Goal: Task Accomplishment & Management: Manage account settings

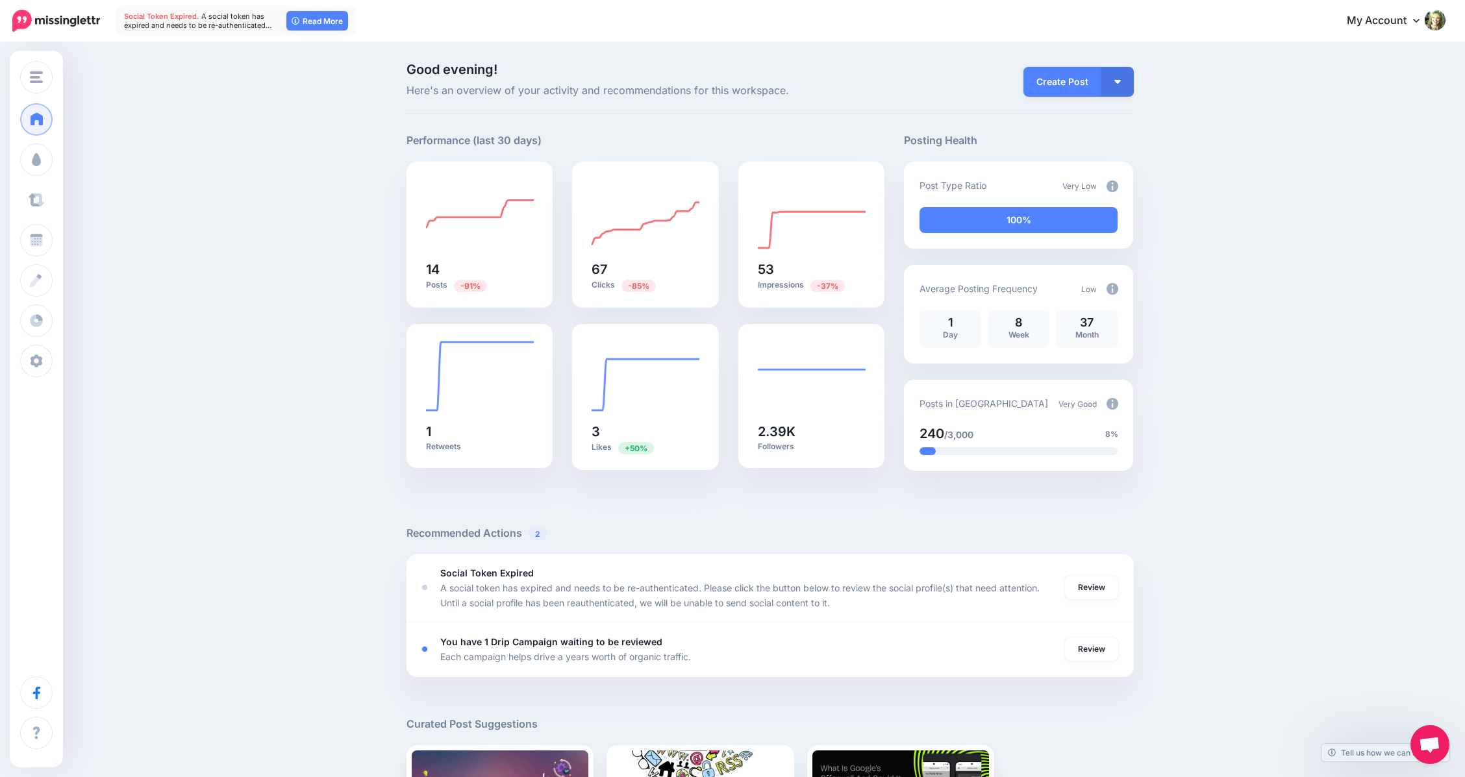
click at [51, 201] on link "Curate" at bounding box center [36, 200] width 32 height 32
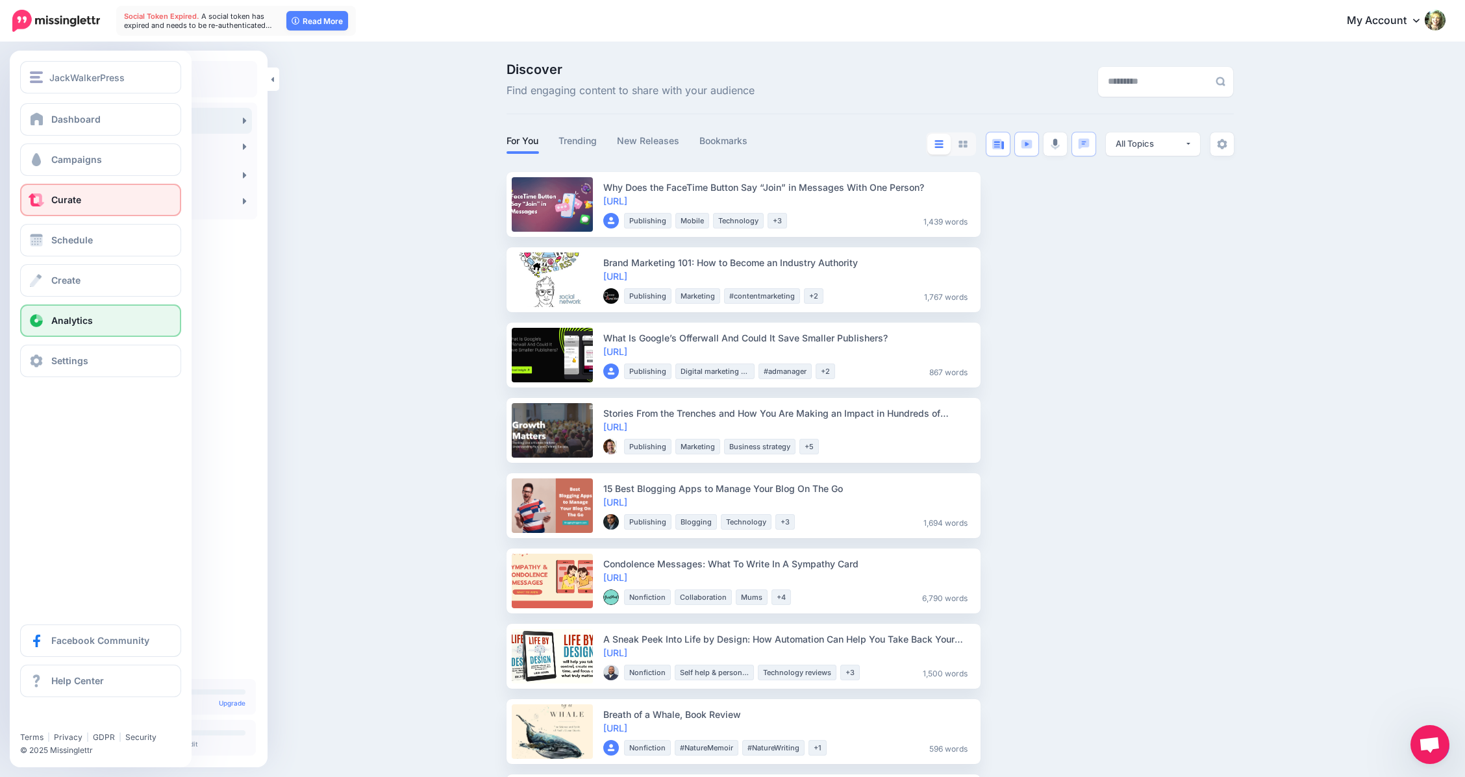
click at [59, 317] on span "Analytics" at bounding box center [72, 320] width 42 height 11
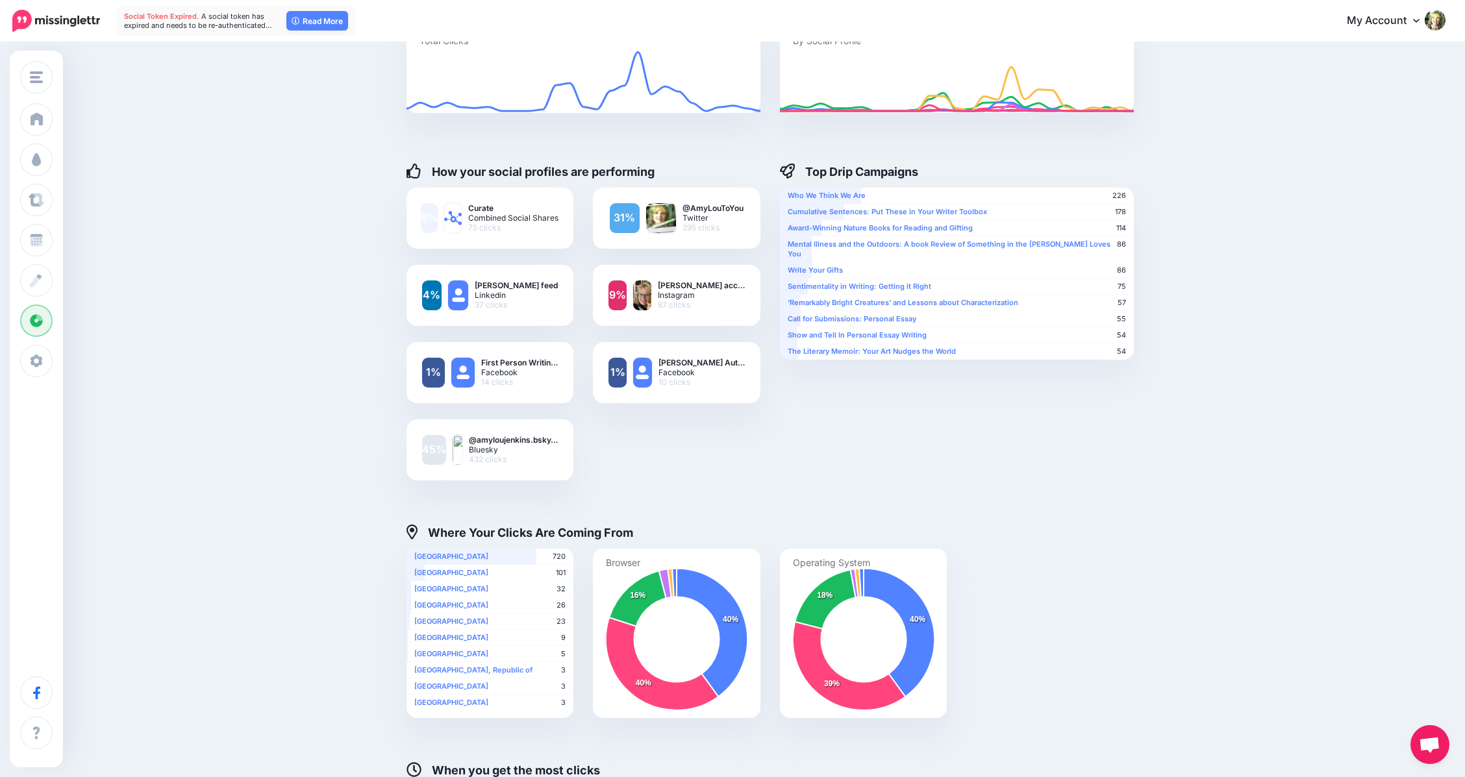
scroll to position [120, 0]
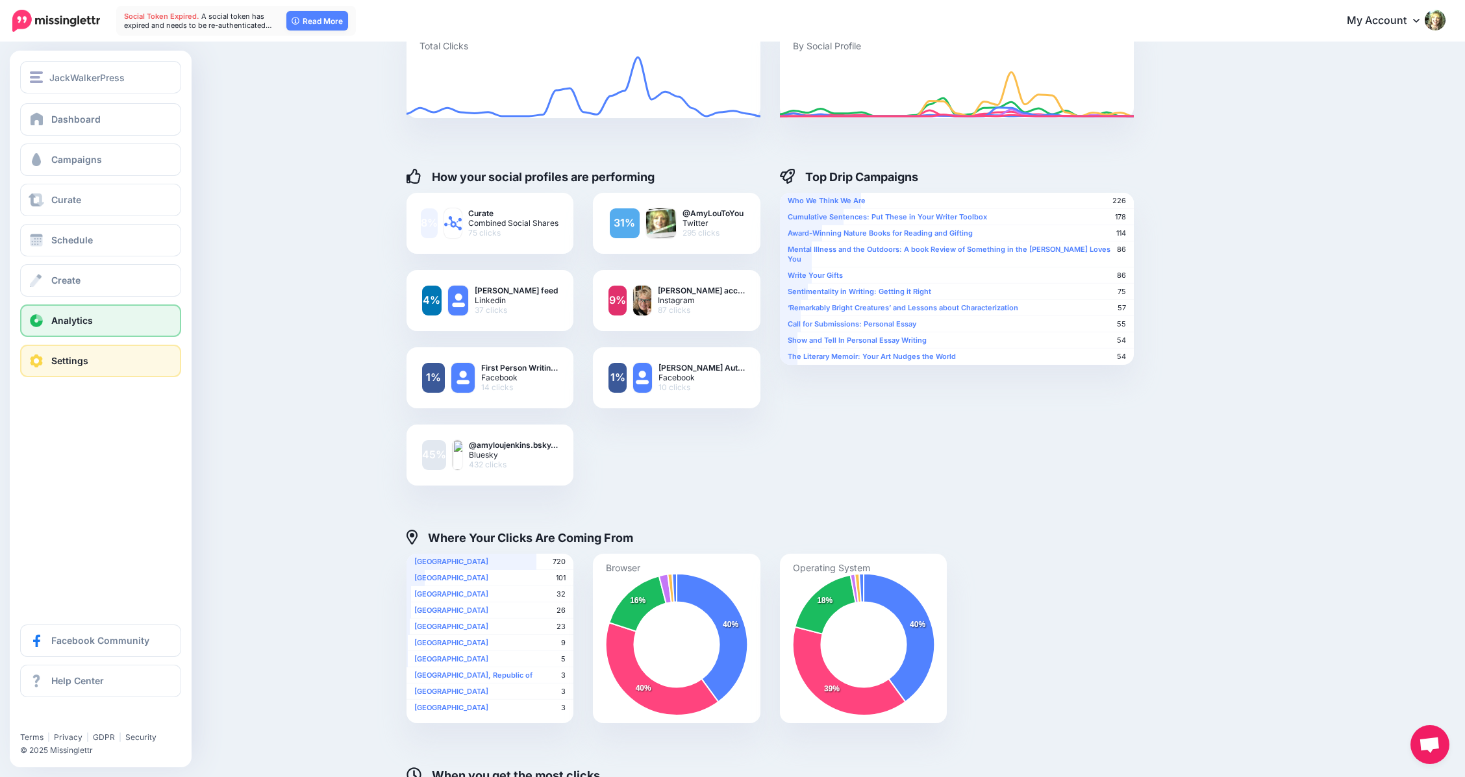
click at [47, 361] on link "Settings" at bounding box center [100, 361] width 161 height 32
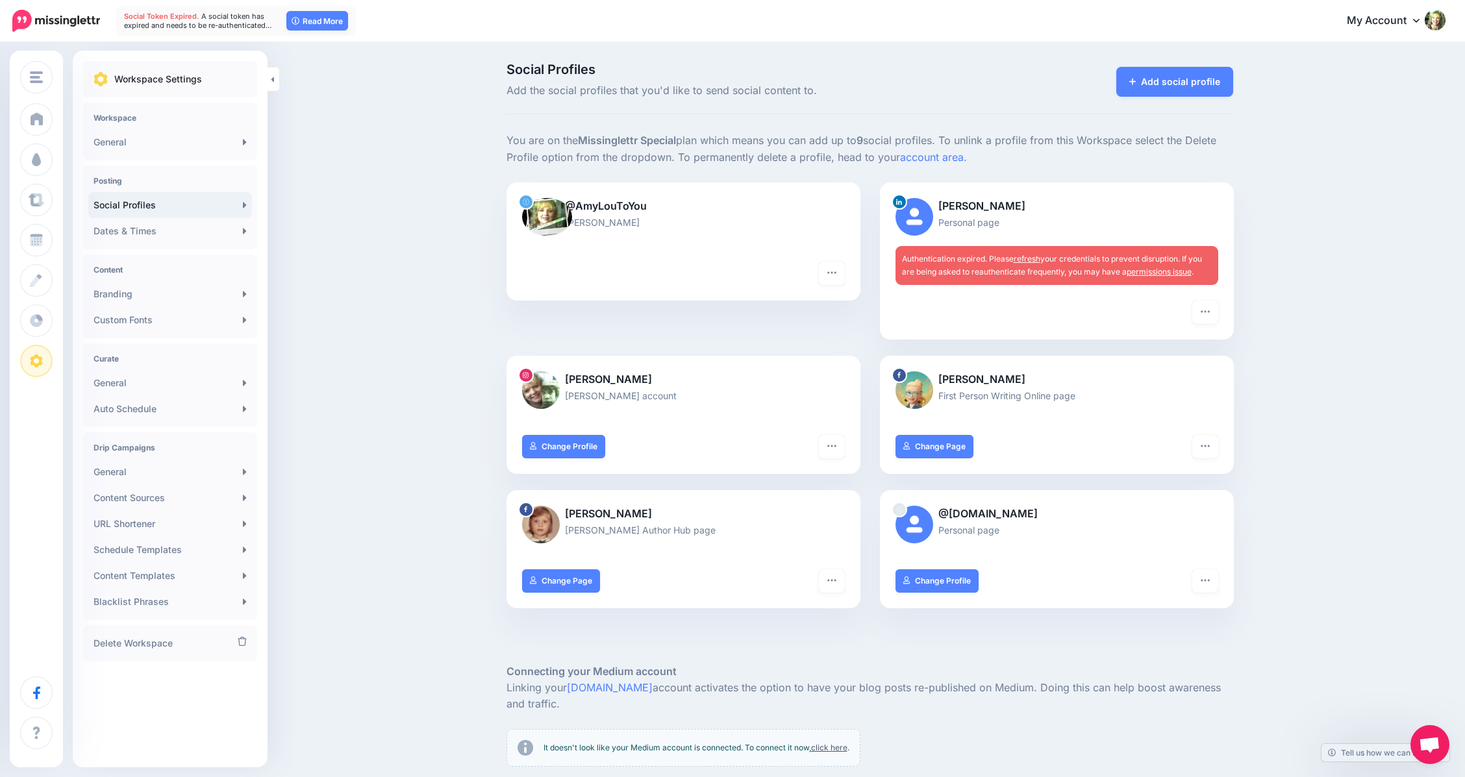
click at [1034, 258] on link "refresh" at bounding box center [1027, 259] width 27 height 10
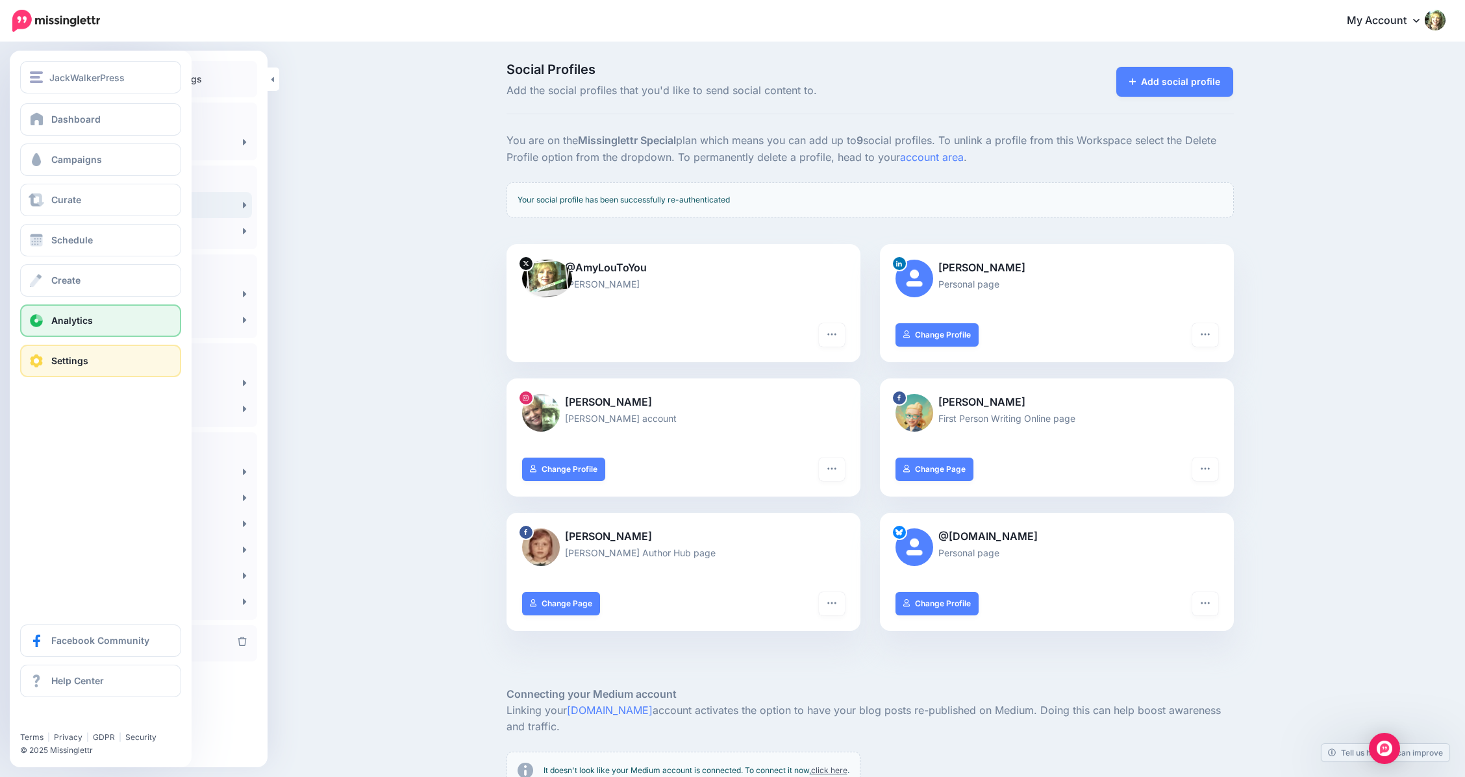
click at [58, 317] on span "Analytics" at bounding box center [72, 320] width 42 height 11
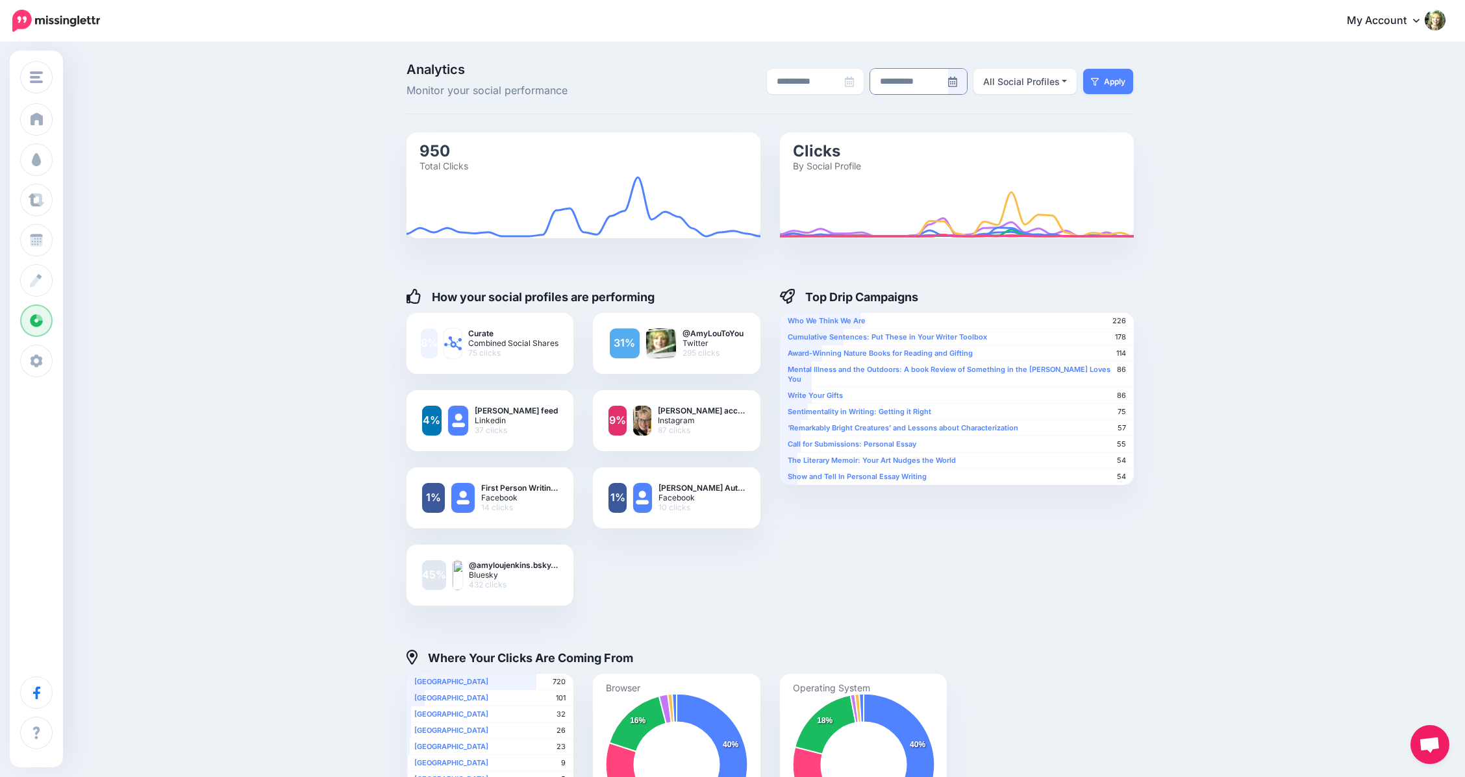
click at [957, 84] on icon at bounding box center [952, 82] width 9 height 10
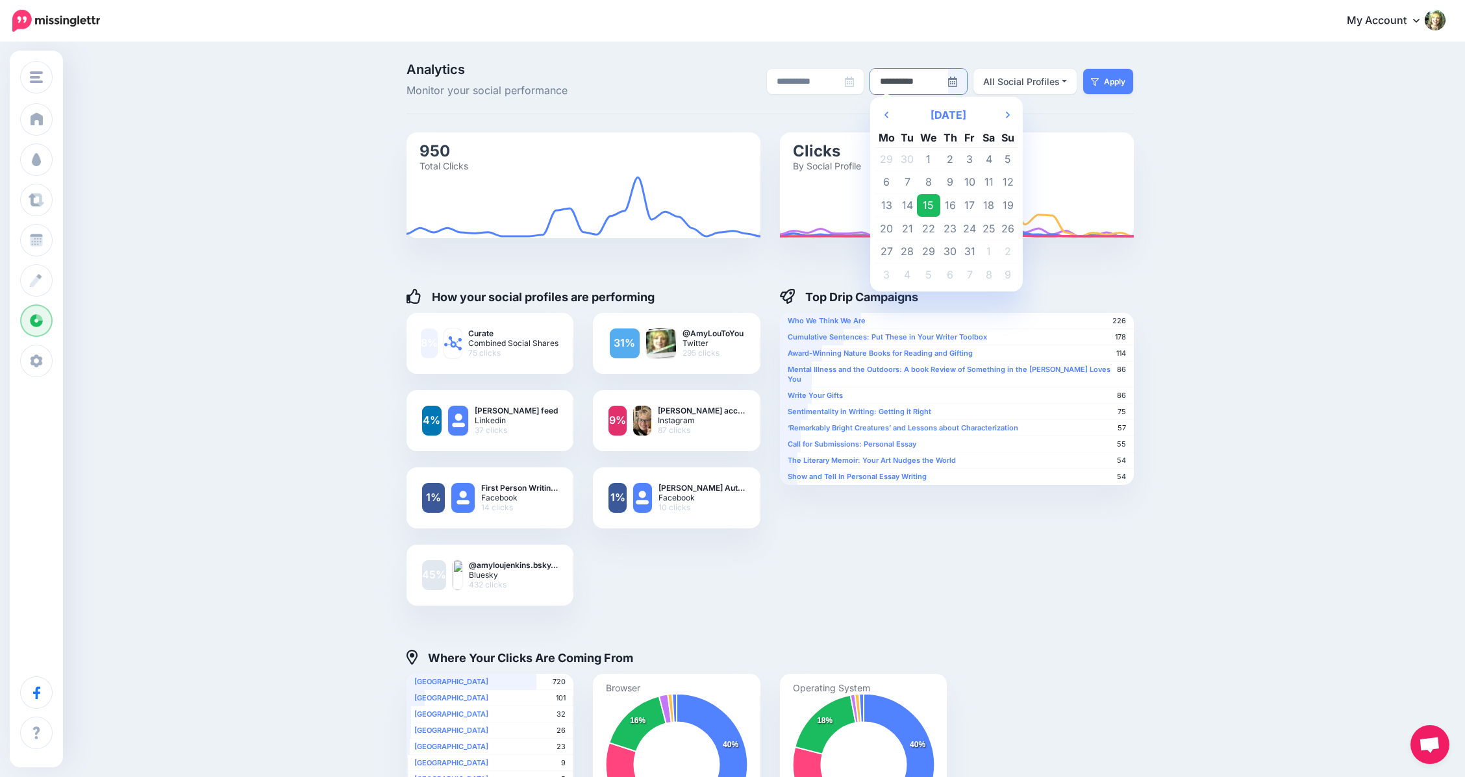
click at [938, 200] on td "15" at bounding box center [928, 205] width 23 height 23
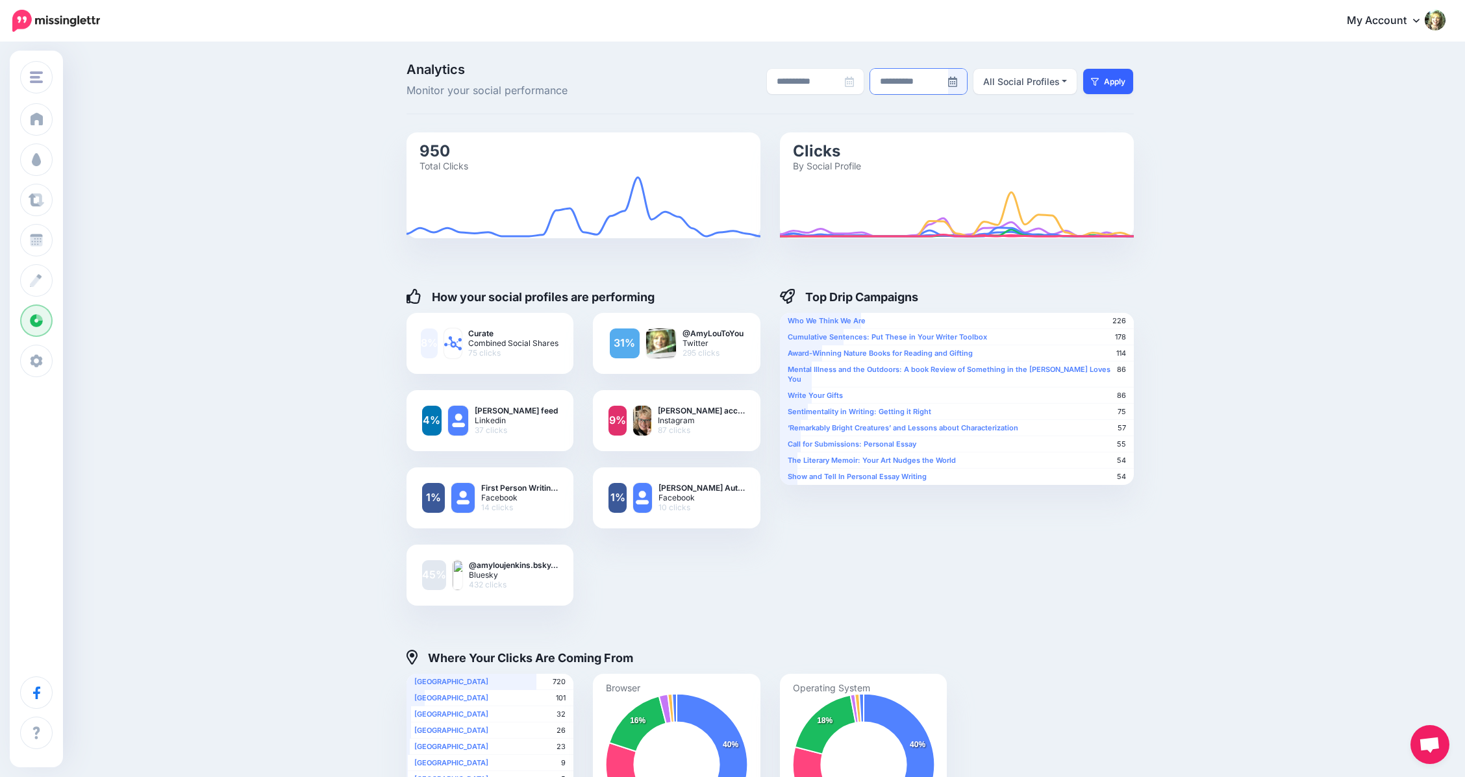
click at [1118, 81] on button "Apply" at bounding box center [1108, 81] width 50 height 25
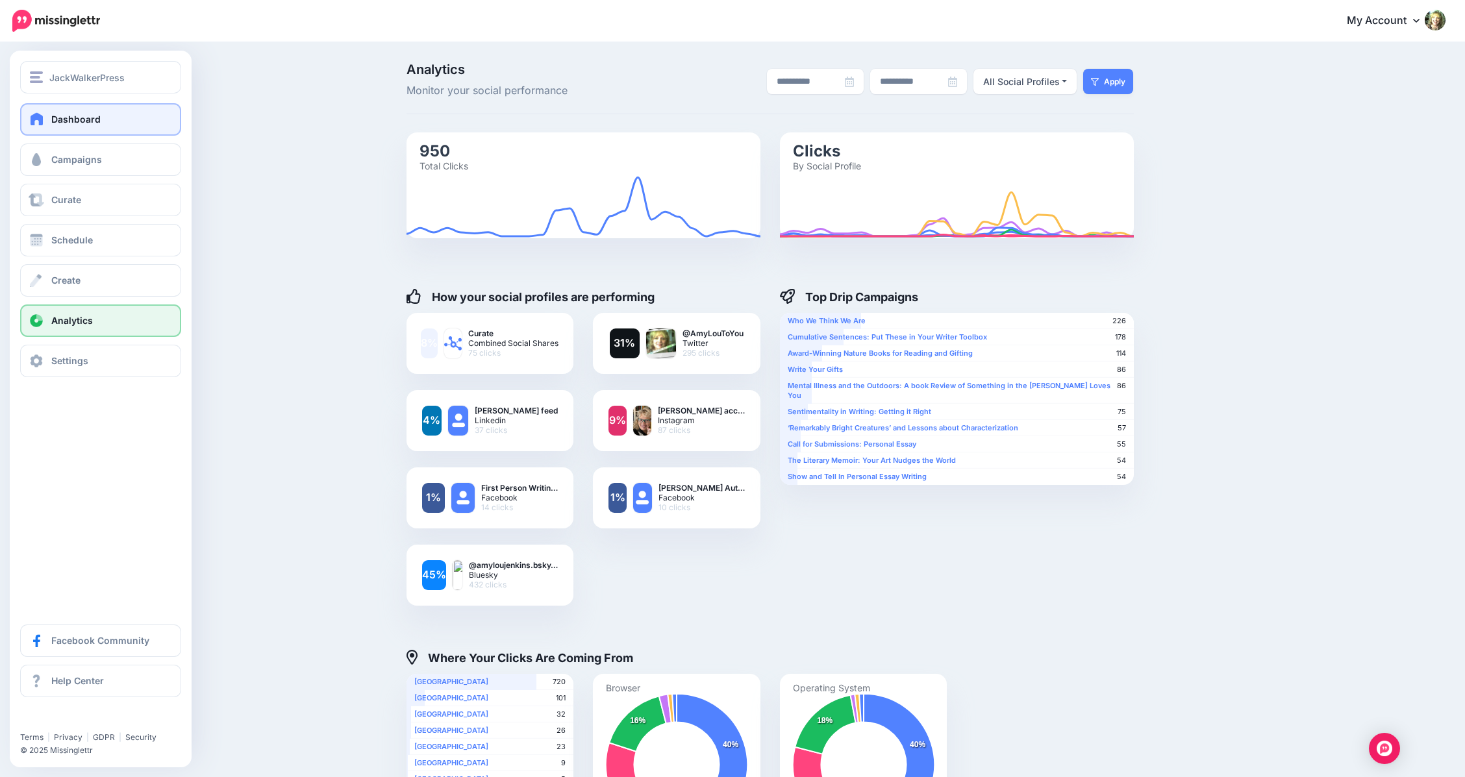
click at [68, 121] on span "Dashboard" at bounding box center [75, 119] width 49 height 11
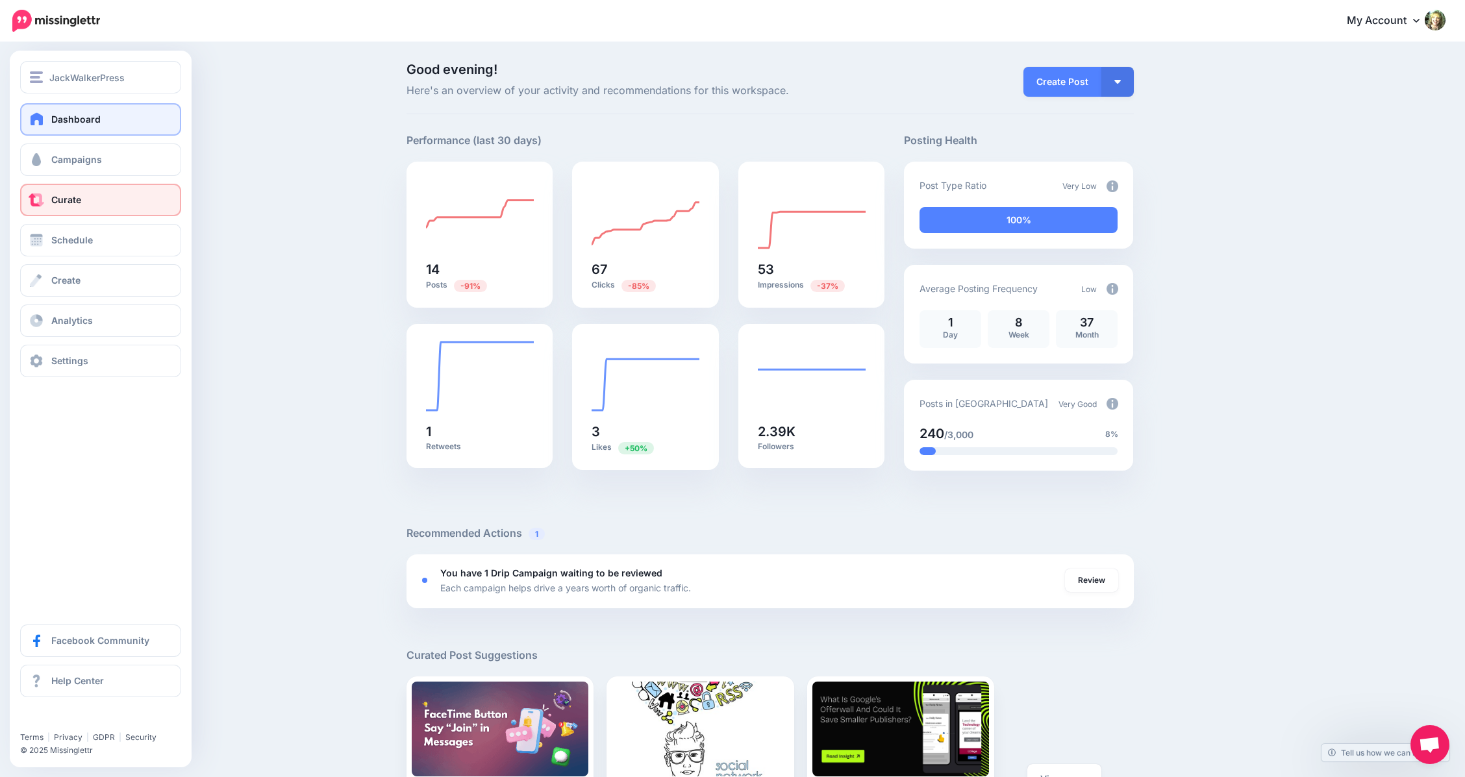
click at [65, 198] on span "Curate" at bounding box center [66, 199] width 30 height 11
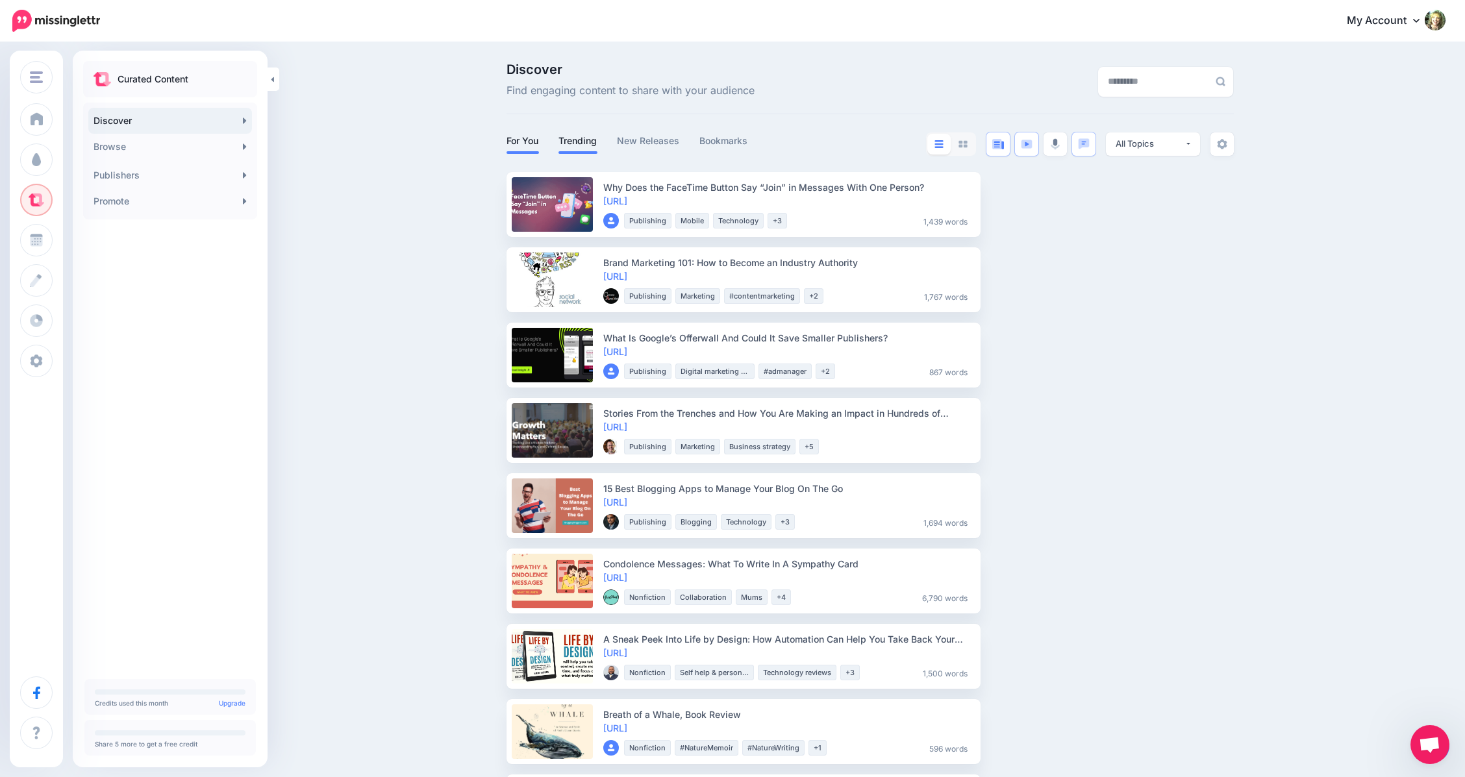
click at [581, 140] on link "Trending" at bounding box center [577, 141] width 39 height 16
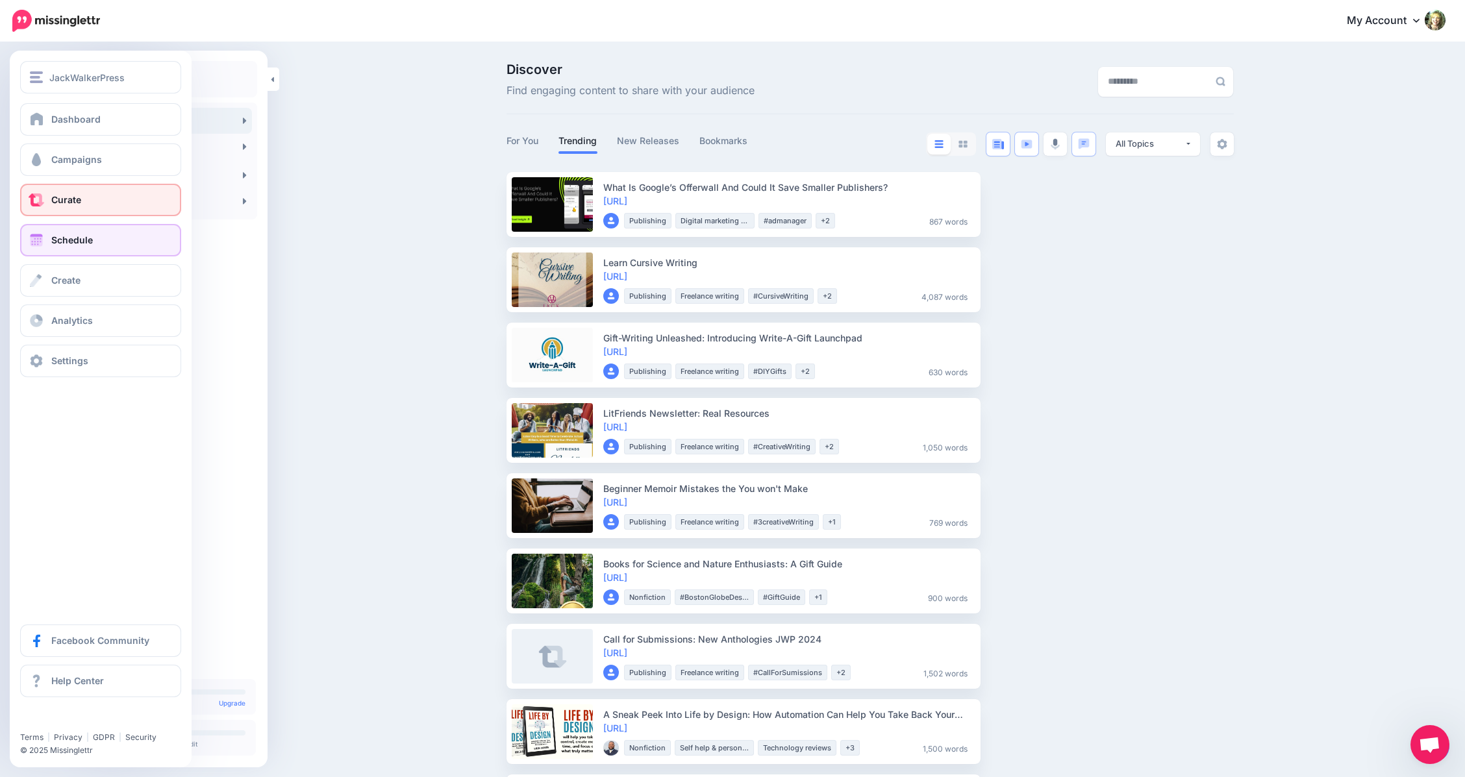
click at [57, 239] on span "Schedule" at bounding box center [72, 239] width 42 height 11
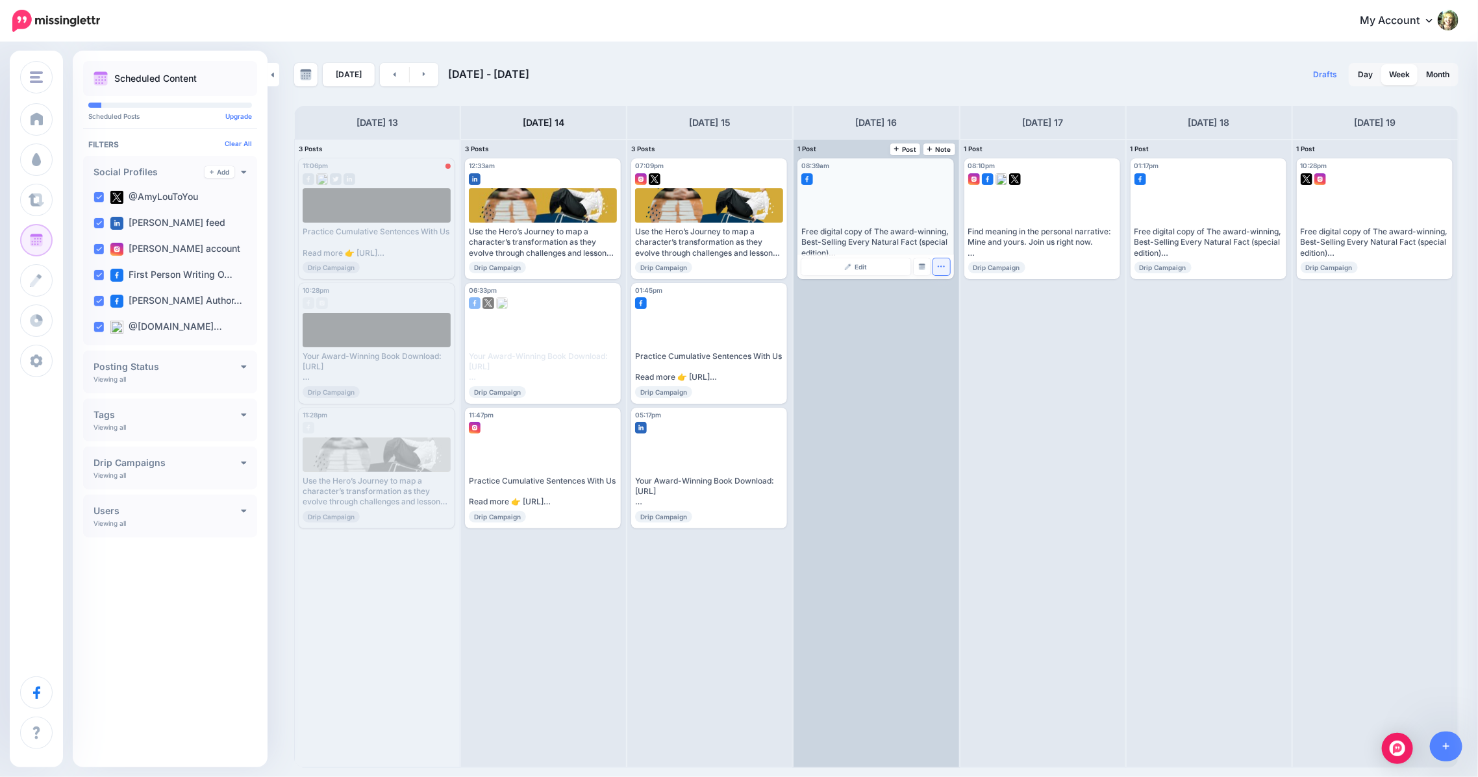
click at [937, 269] on icon "button" at bounding box center [941, 266] width 8 height 8
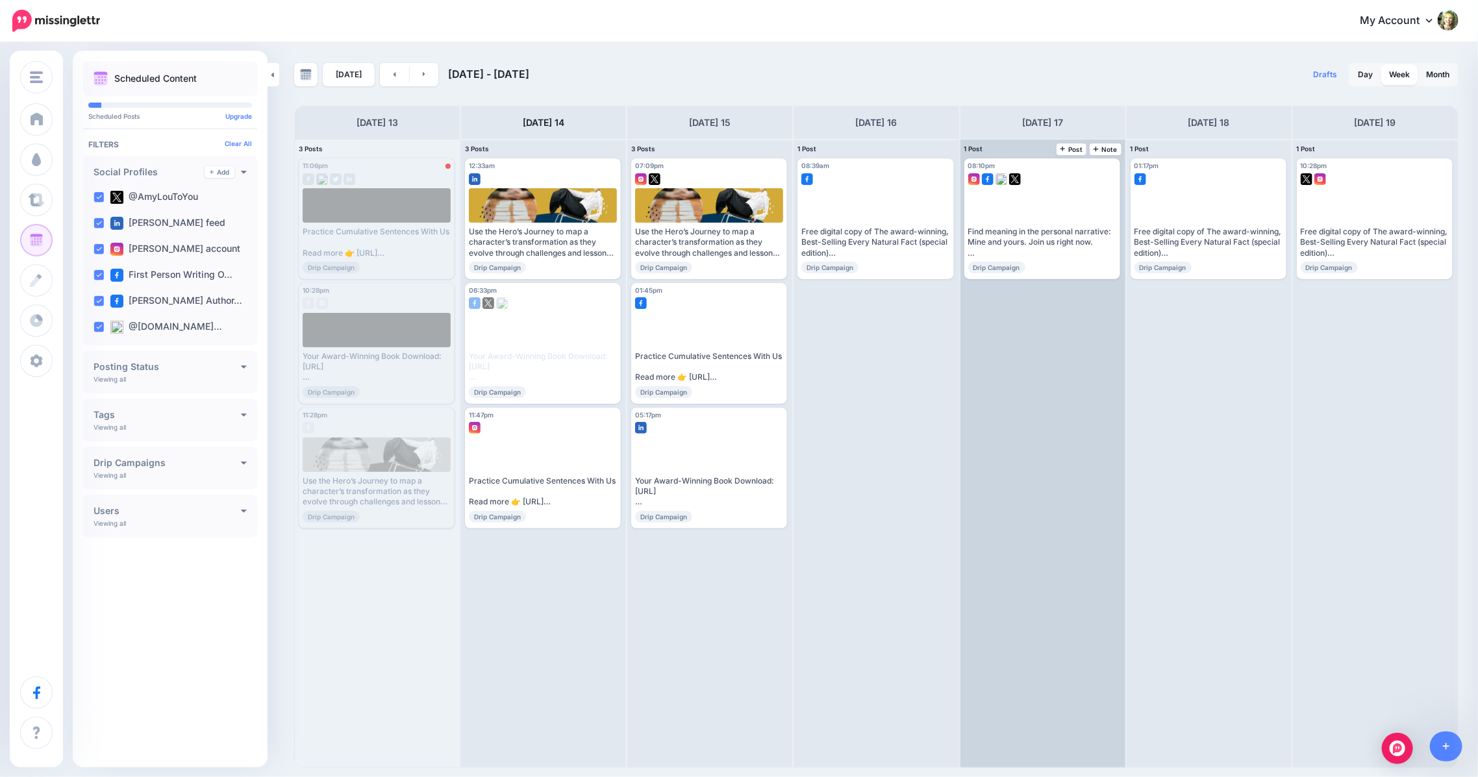
click at [1049, 440] on div "08:10pm Fri, October 17, 2025 08:10pm Find meaning in the personal narrative: M…" at bounding box center [1042, 454] width 165 height 628
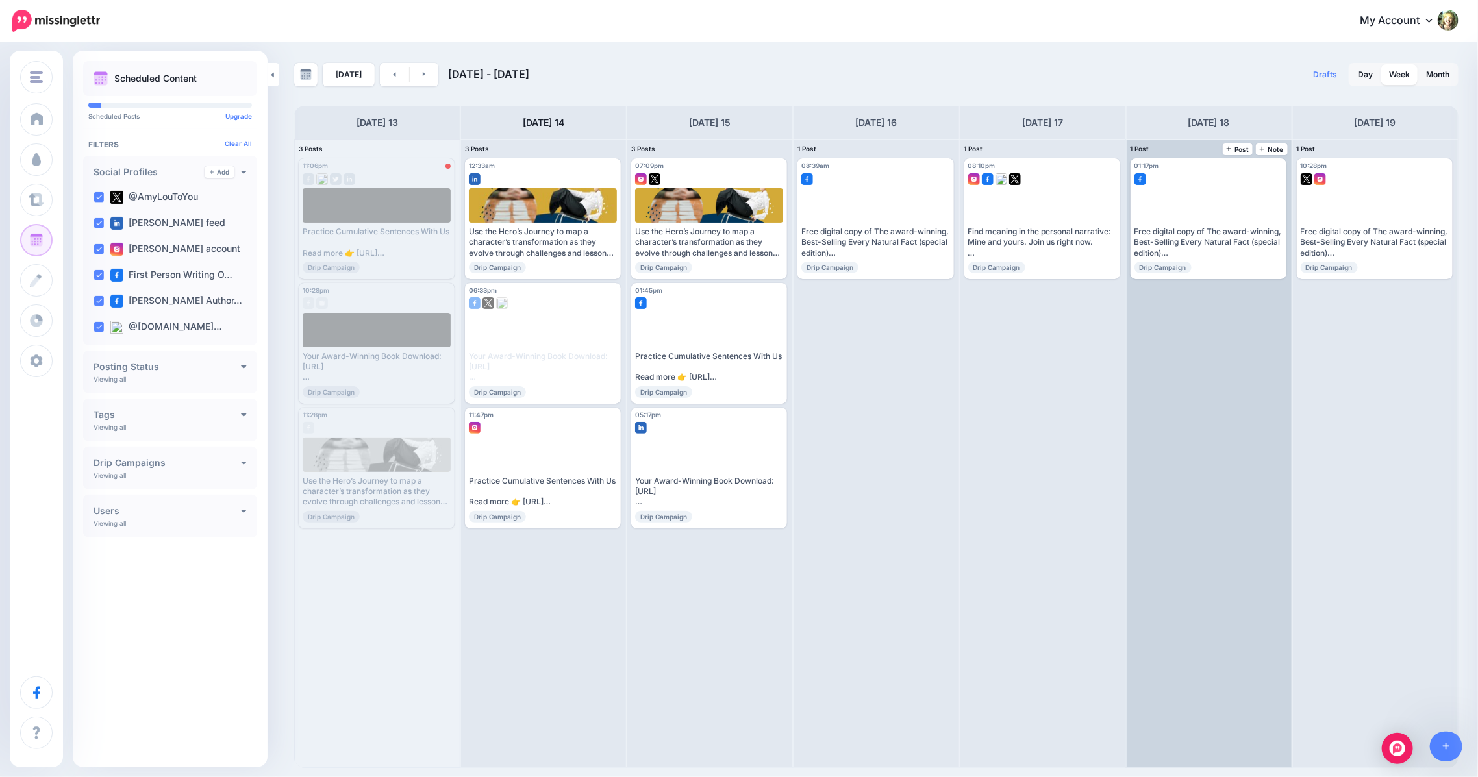
click at [1196, 572] on div "01:17pm Sat, October 18, 2025 01:17pm Free digital copy of The award-winning, B…" at bounding box center [1209, 454] width 165 height 628
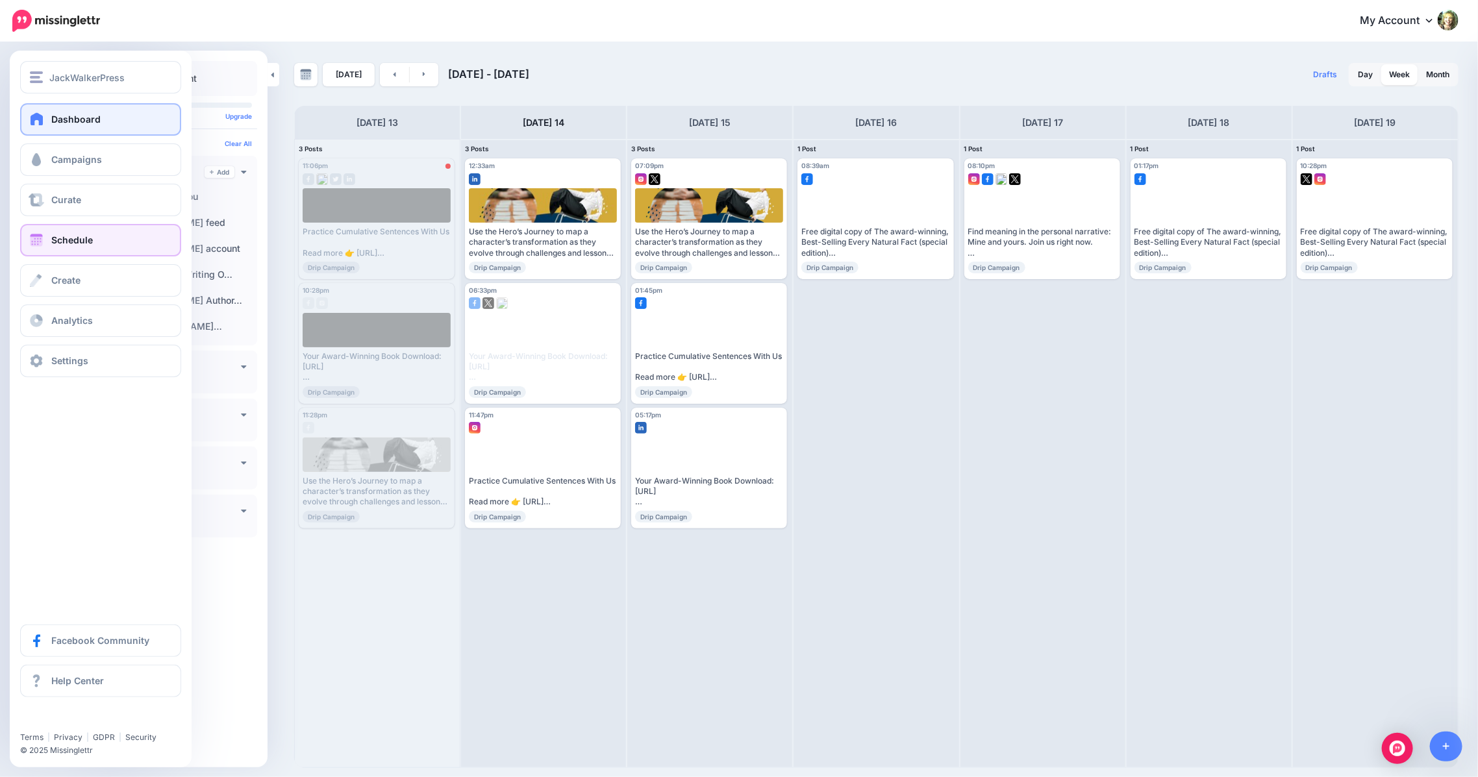
click at [60, 123] on span "Dashboard" at bounding box center [75, 119] width 49 height 11
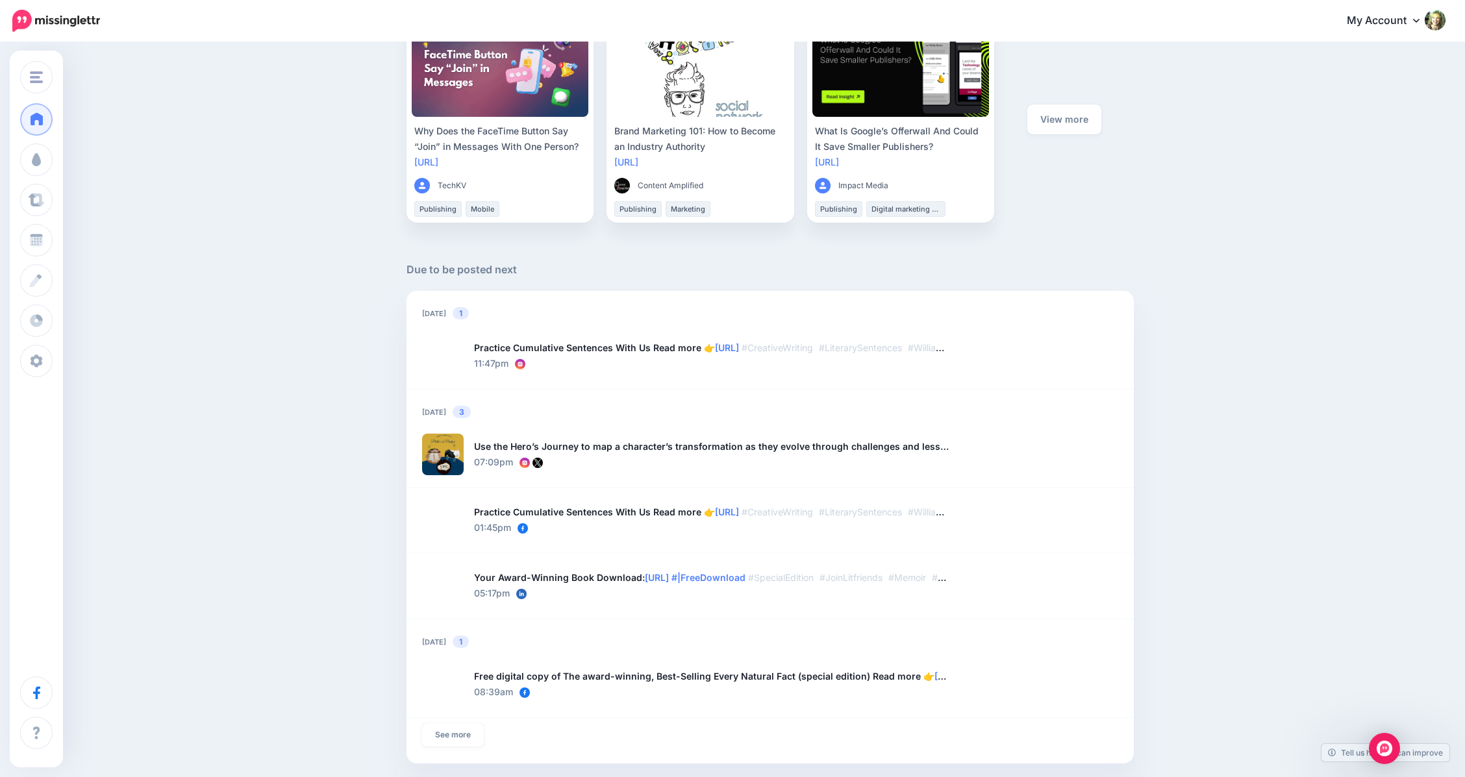
scroll to position [776, 0]
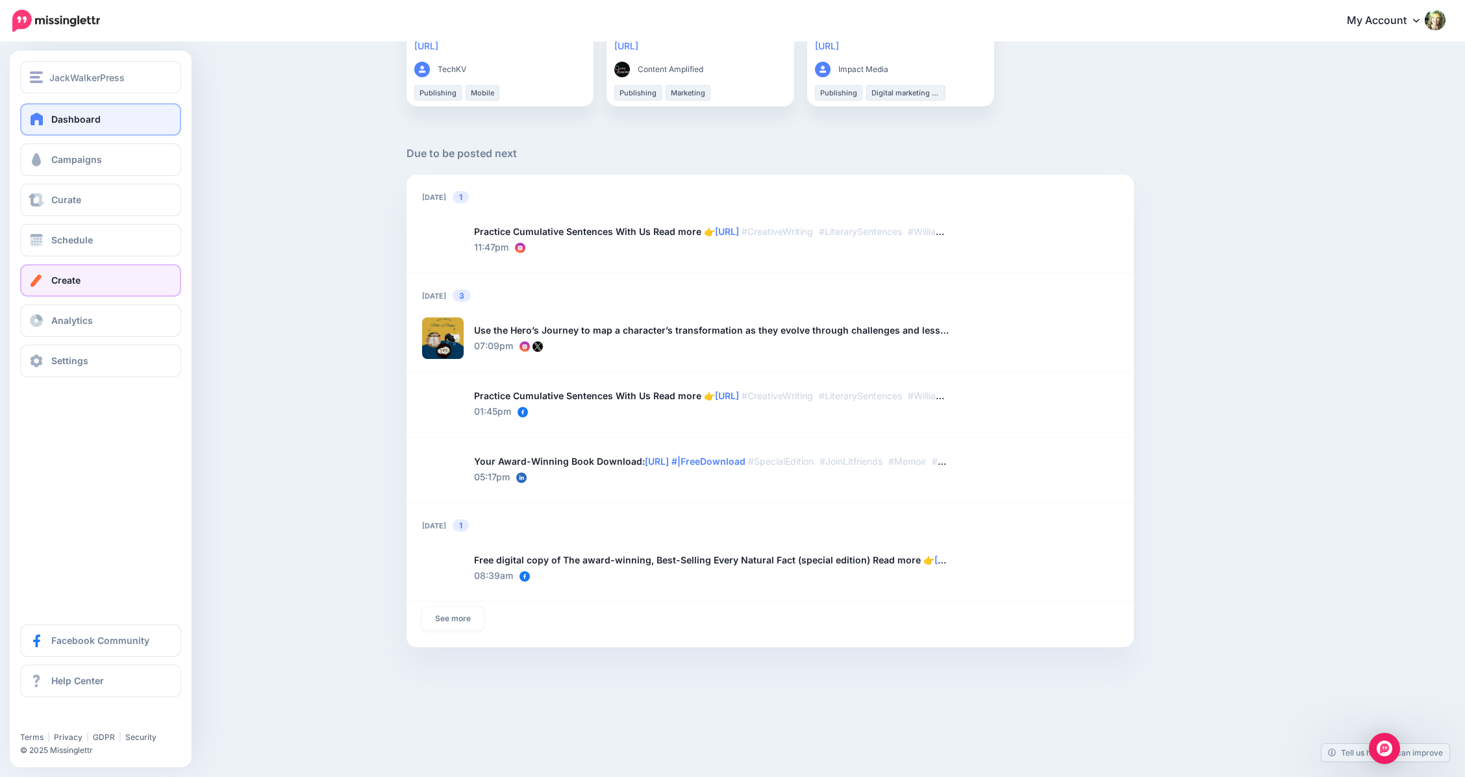
click at [43, 281] on span at bounding box center [36, 280] width 17 height 13
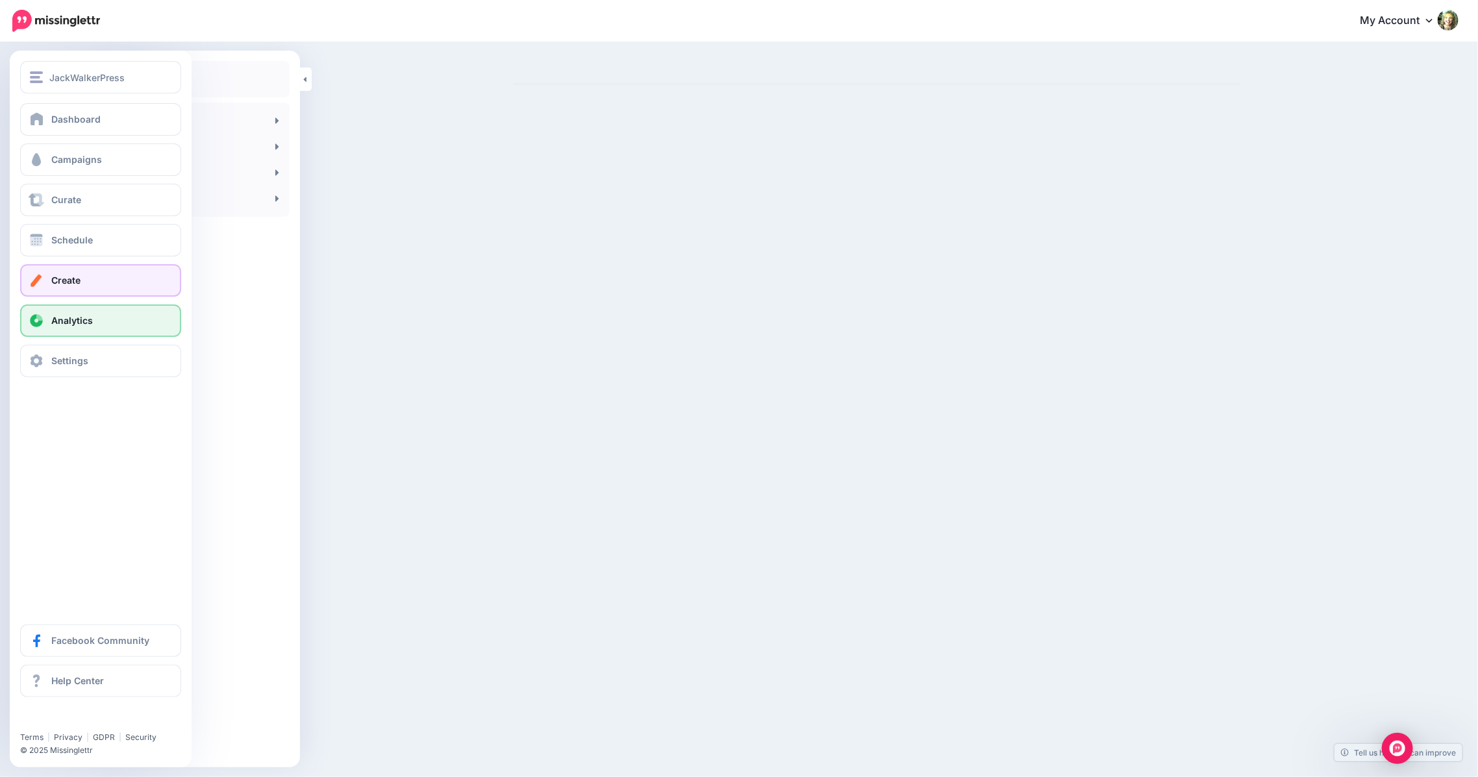
drag, startPoint x: 73, startPoint y: 318, endPoint x: 56, endPoint y: 324, distance: 17.5
click at [56, 324] on span "Analytics" at bounding box center [72, 320] width 42 height 11
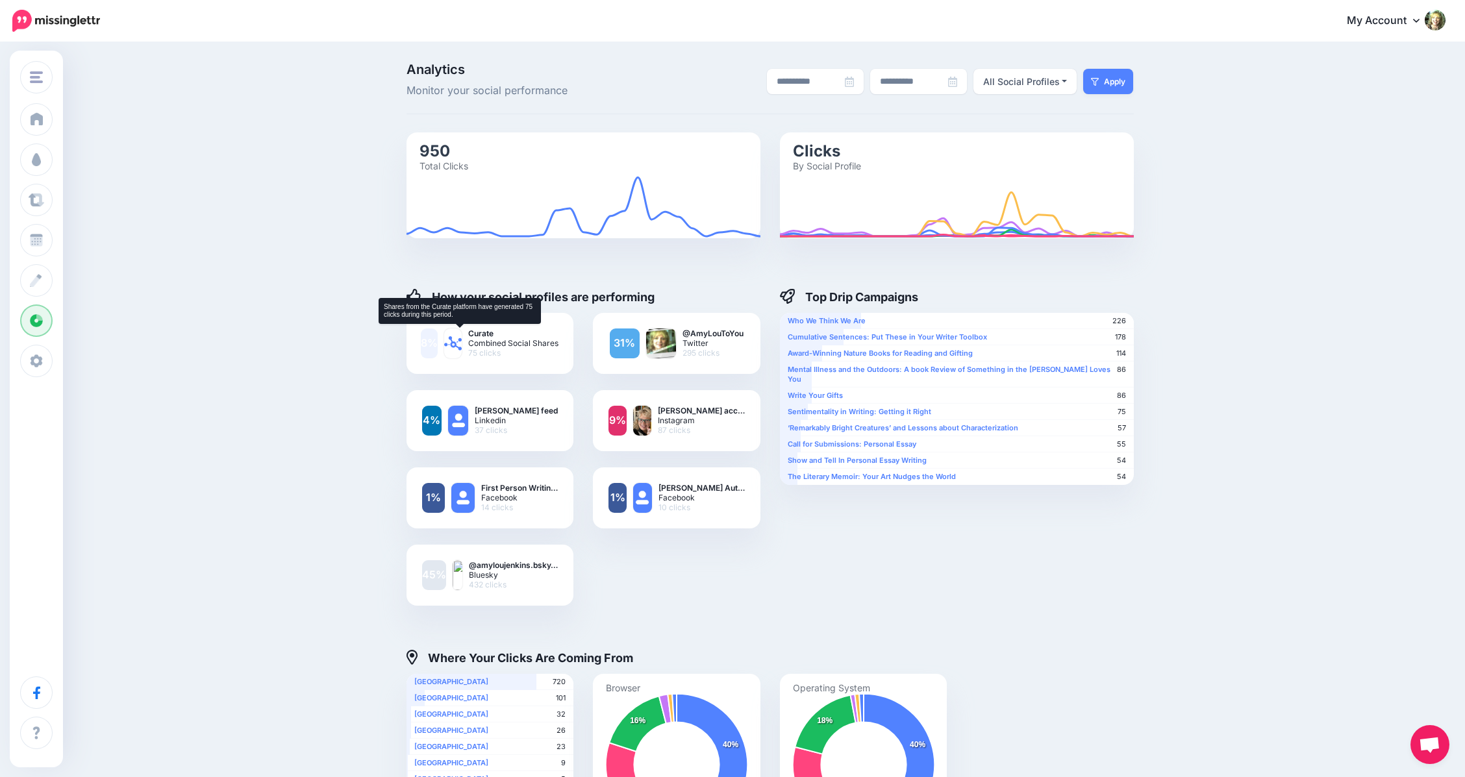
click at [462, 340] on icon at bounding box center [453, 343] width 18 height 14
click at [431, 340] on link "8%" at bounding box center [429, 344] width 17 height 30
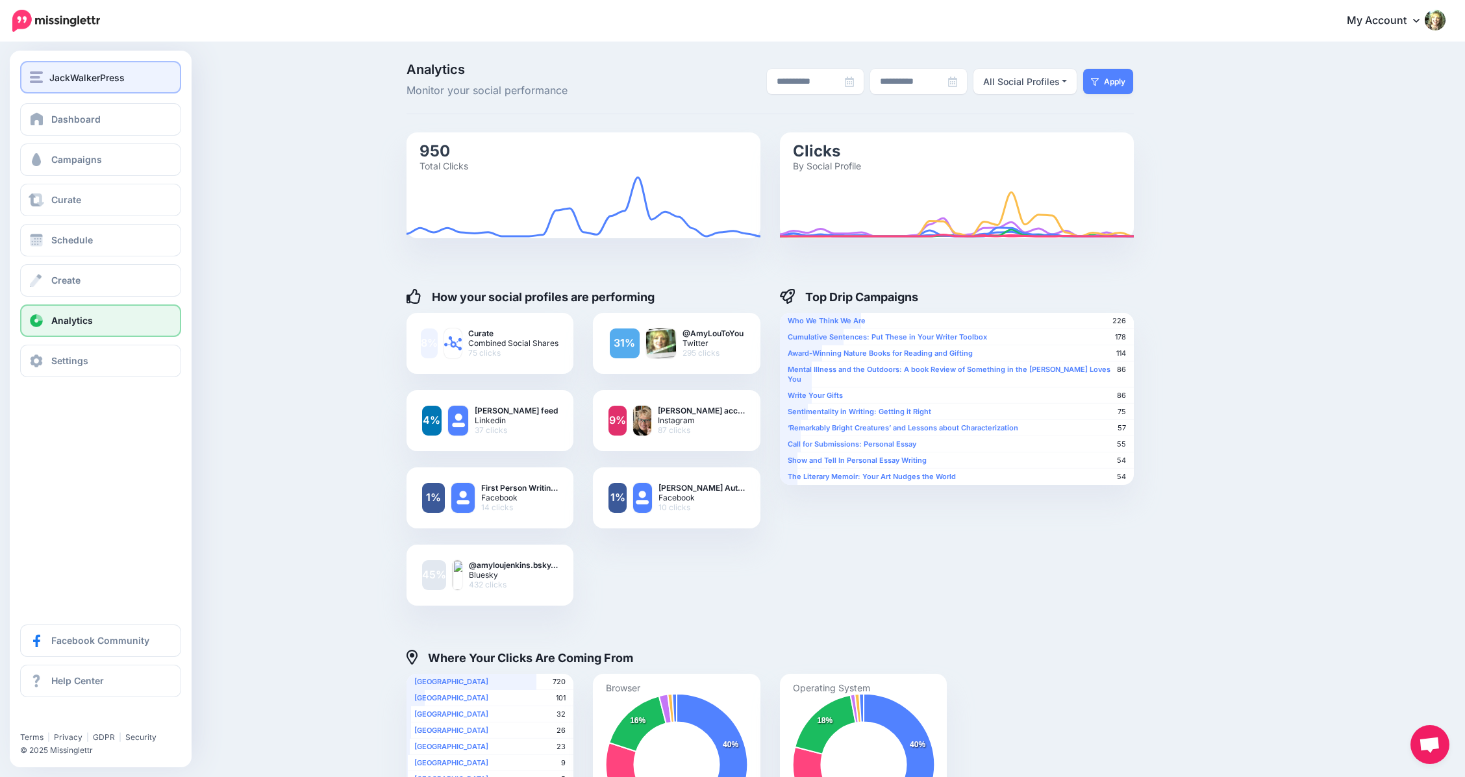
drag, startPoint x: 61, startPoint y: 86, endPoint x: 55, endPoint y: 82, distance: 6.7
click at [55, 82] on span "JackWalkerPress" at bounding box center [86, 77] width 75 height 15
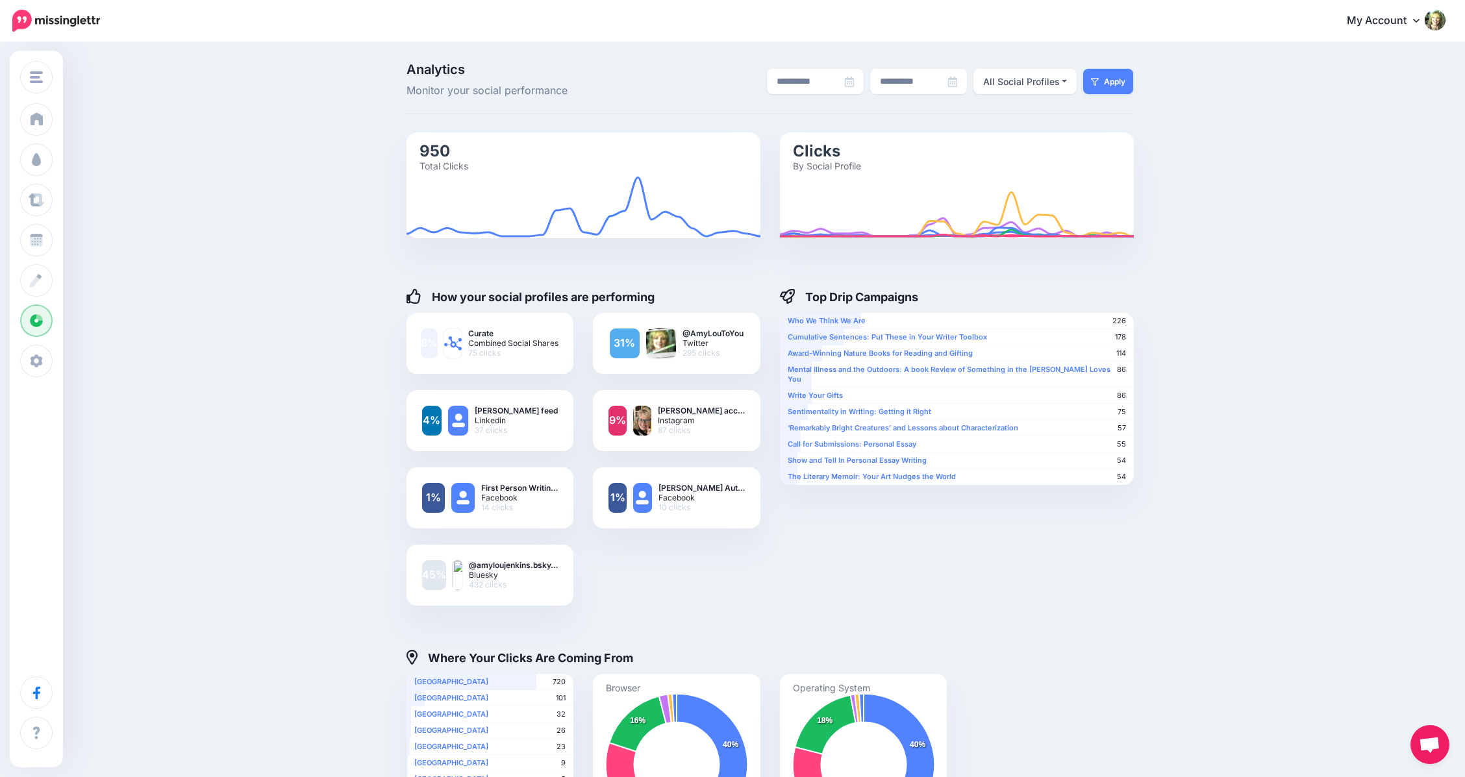
drag, startPoint x: 66, startPoint y: 142, endPoint x: 1331, endPoint y: 603, distance: 1346.5
click at [1331, 603] on div "**********" at bounding box center [732, 550] width 1465 height 1013
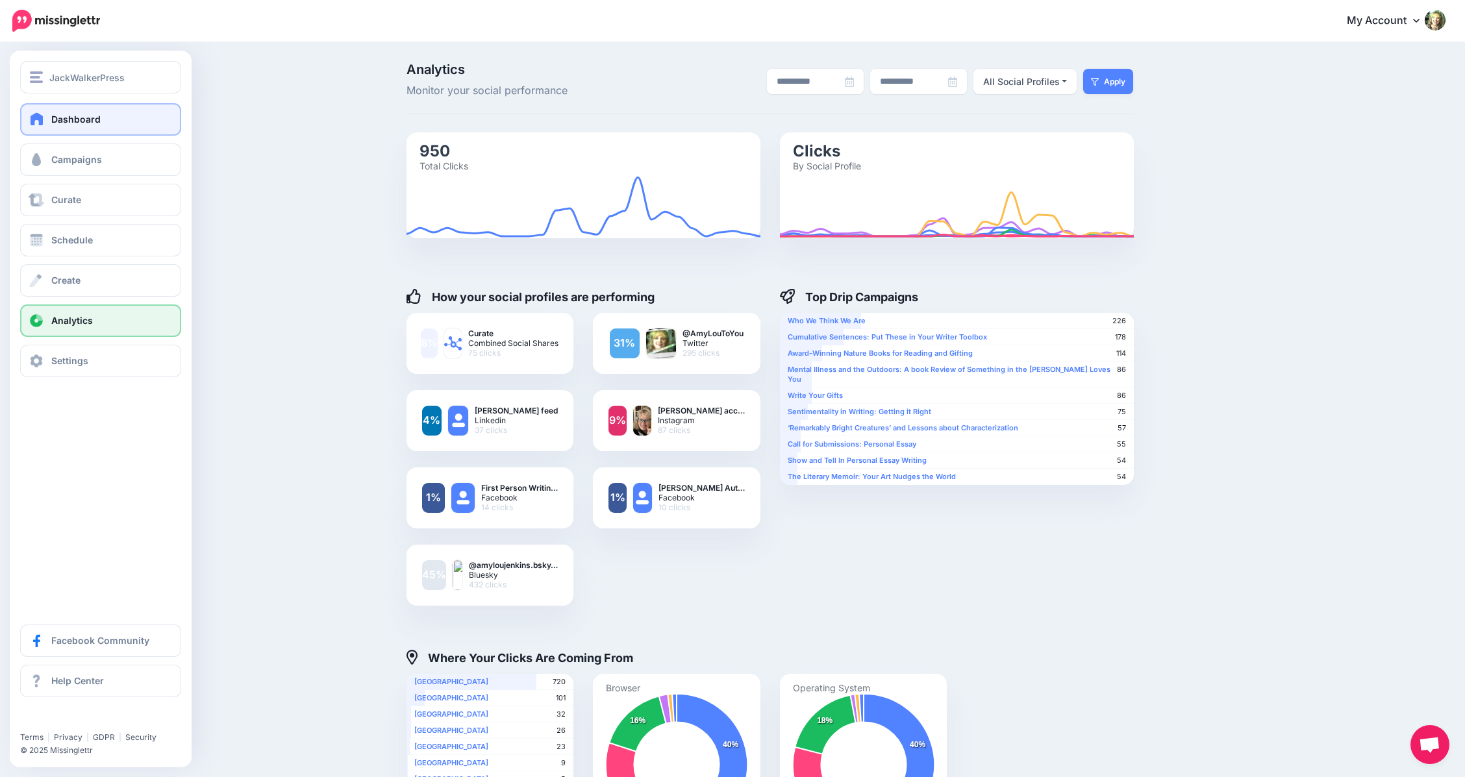
click at [38, 119] on span at bounding box center [37, 118] width 17 height 13
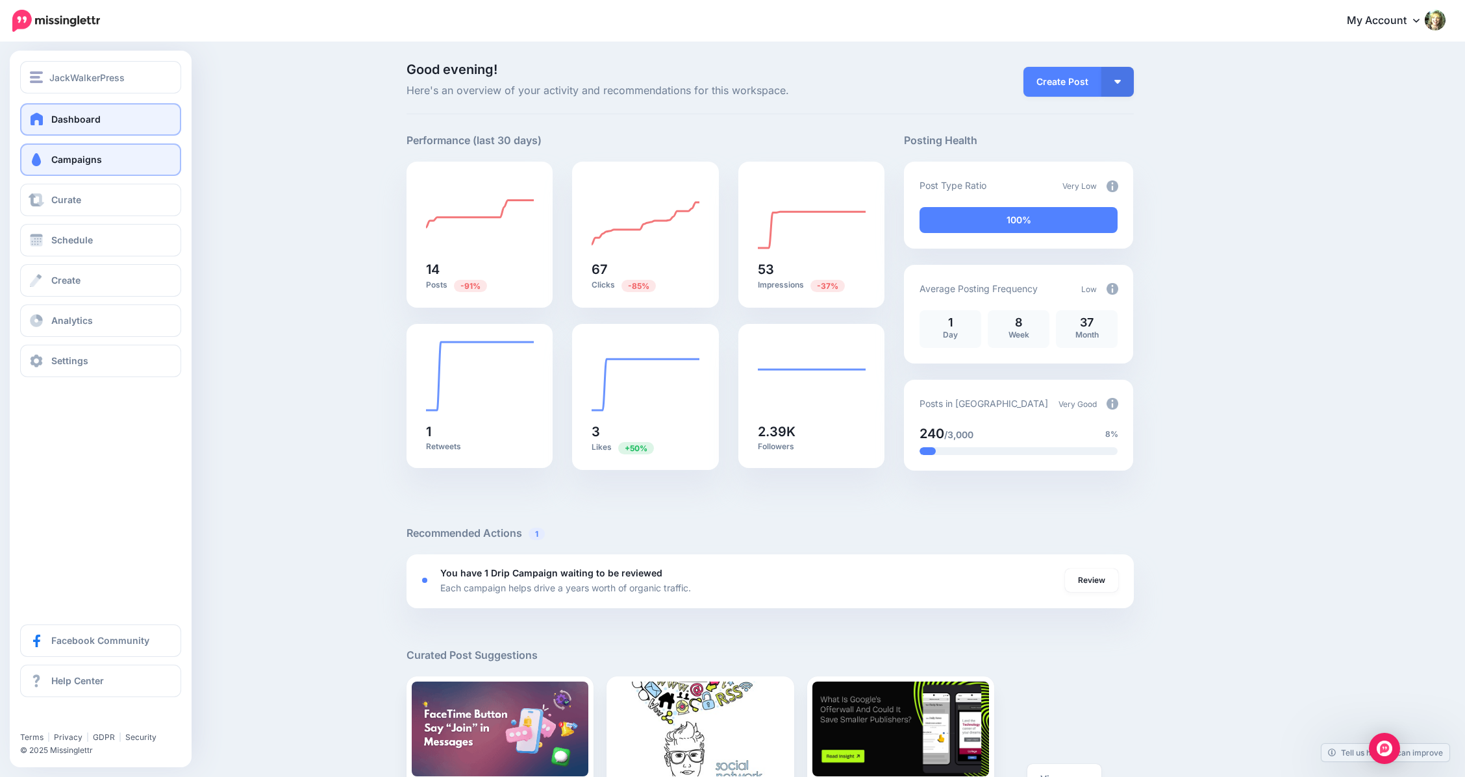
click at [75, 160] on span "Campaigns" at bounding box center [76, 159] width 51 height 11
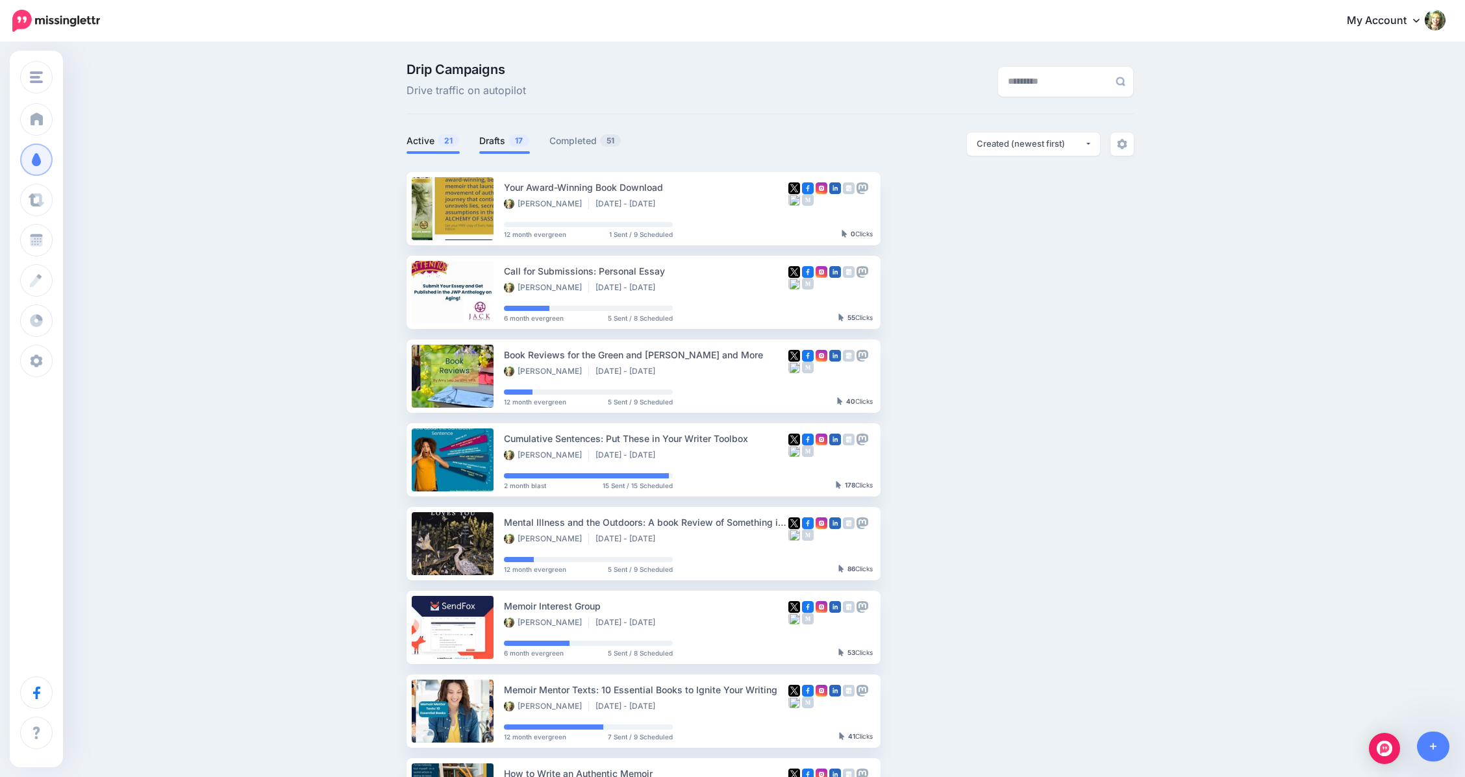
click at [506, 138] on link "Drafts 17" at bounding box center [504, 141] width 51 height 16
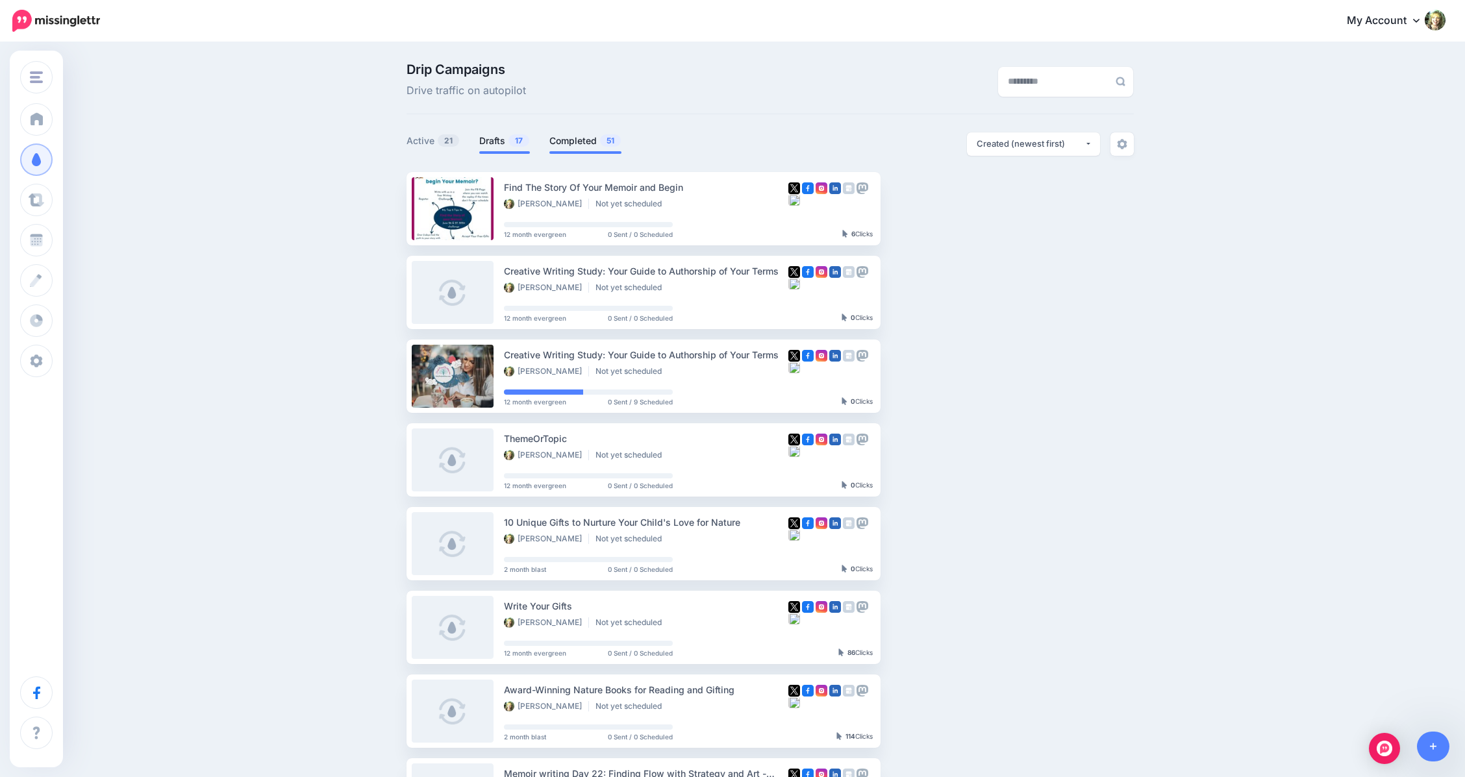
click at [591, 141] on link "Completed 51" at bounding box center [585, 141] width 72 height 16
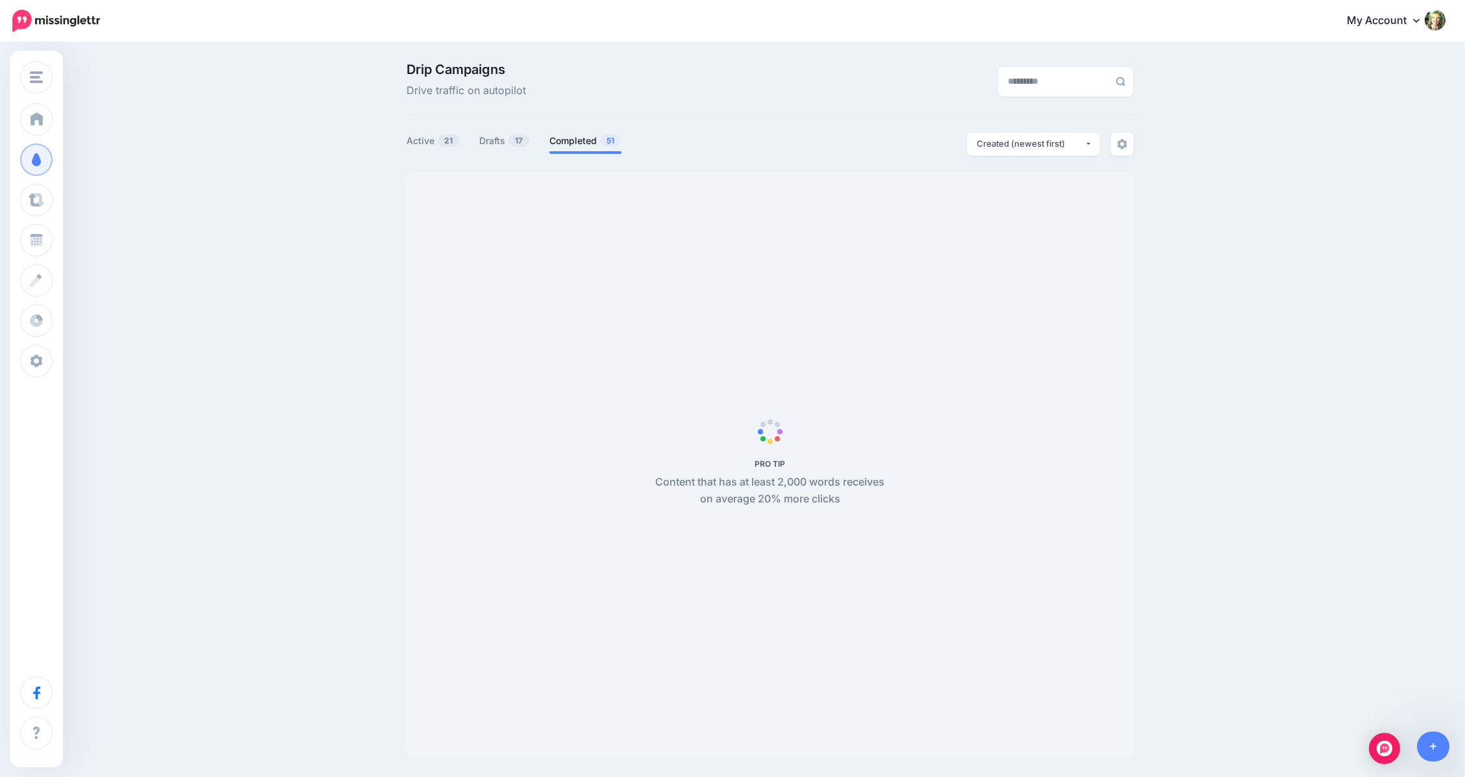
click at [591, 141] on link "Completed 51" at bounding box center [585, 141] width 72 height 16
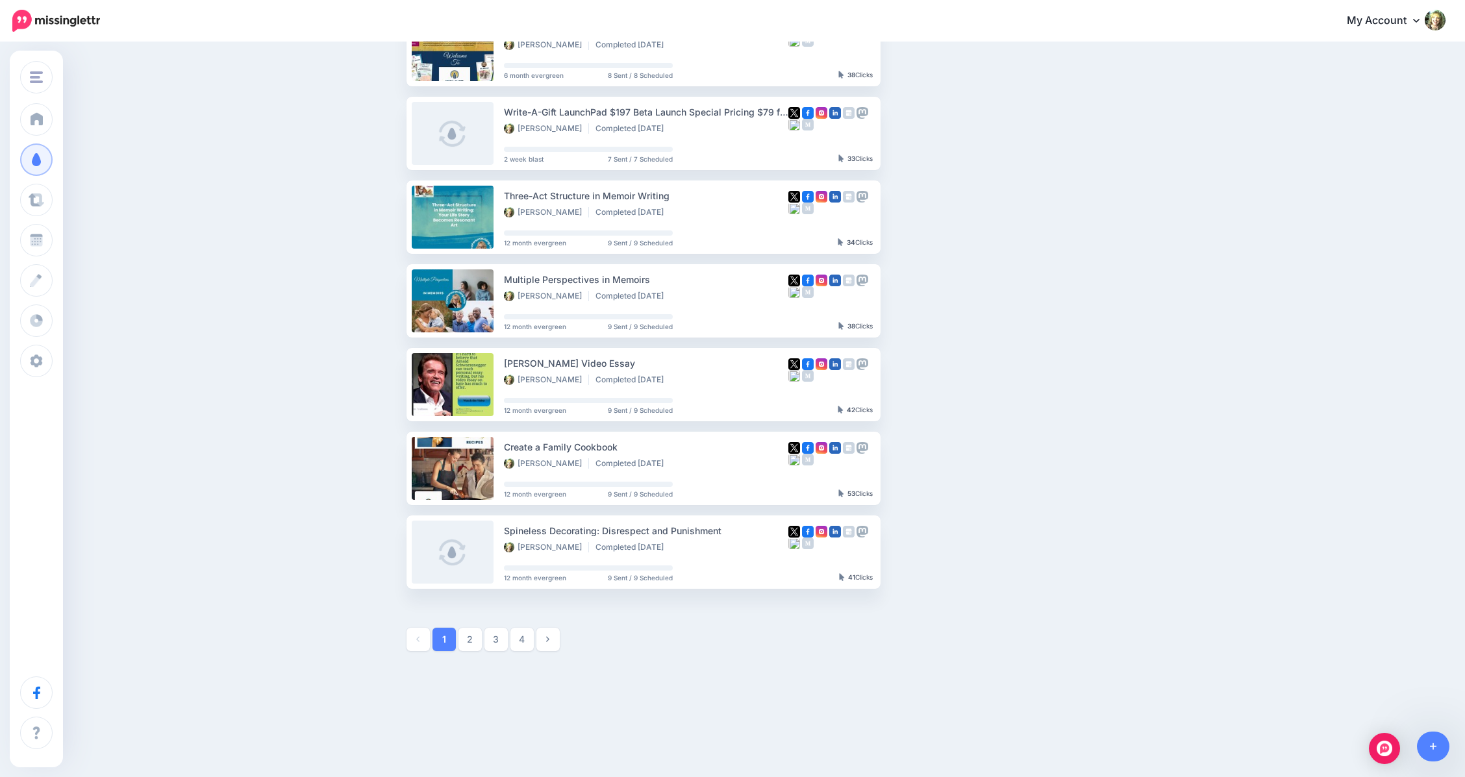
scroll to position [414, 0]
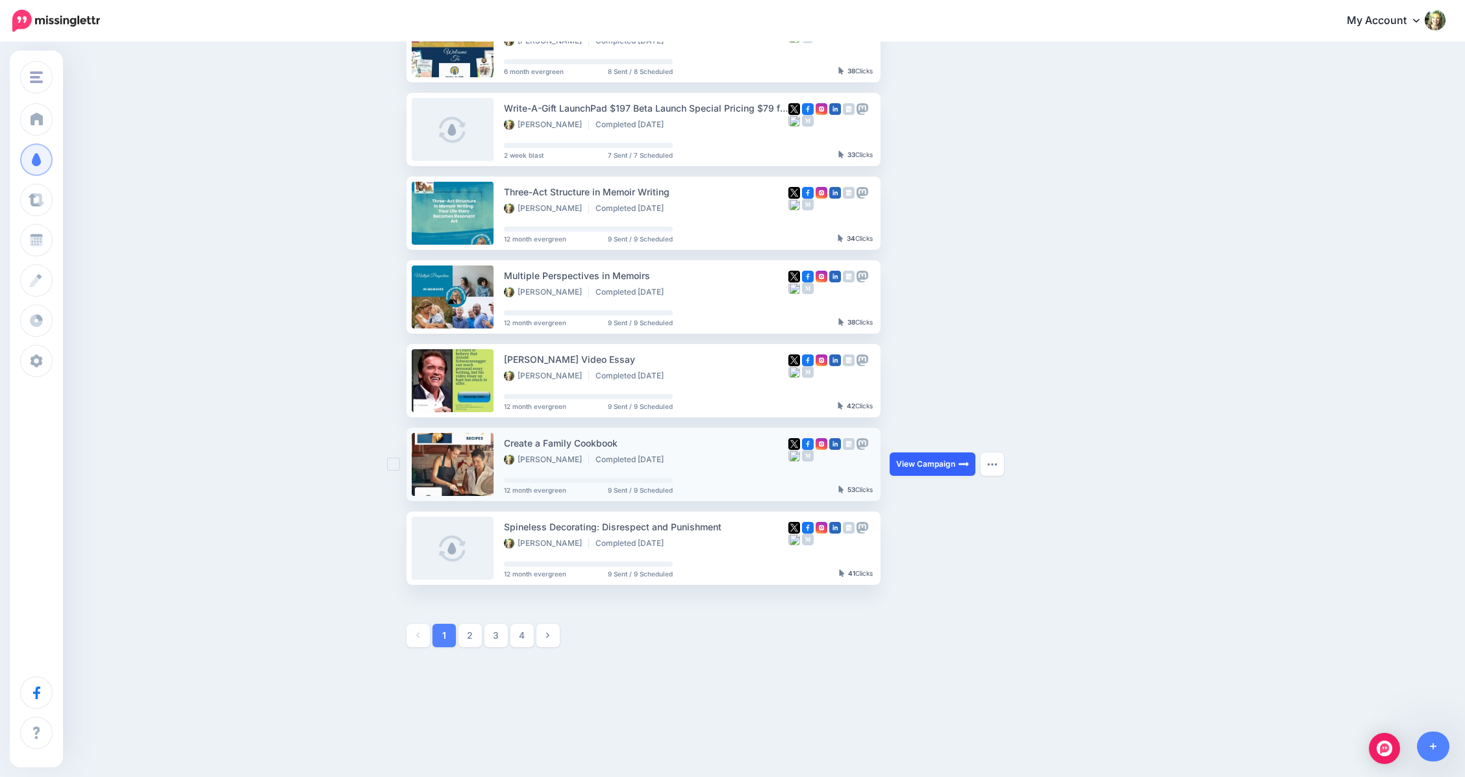
click at [930, 460] on link "View Campaign" at bounding box center [933, 464] width 86 height 23
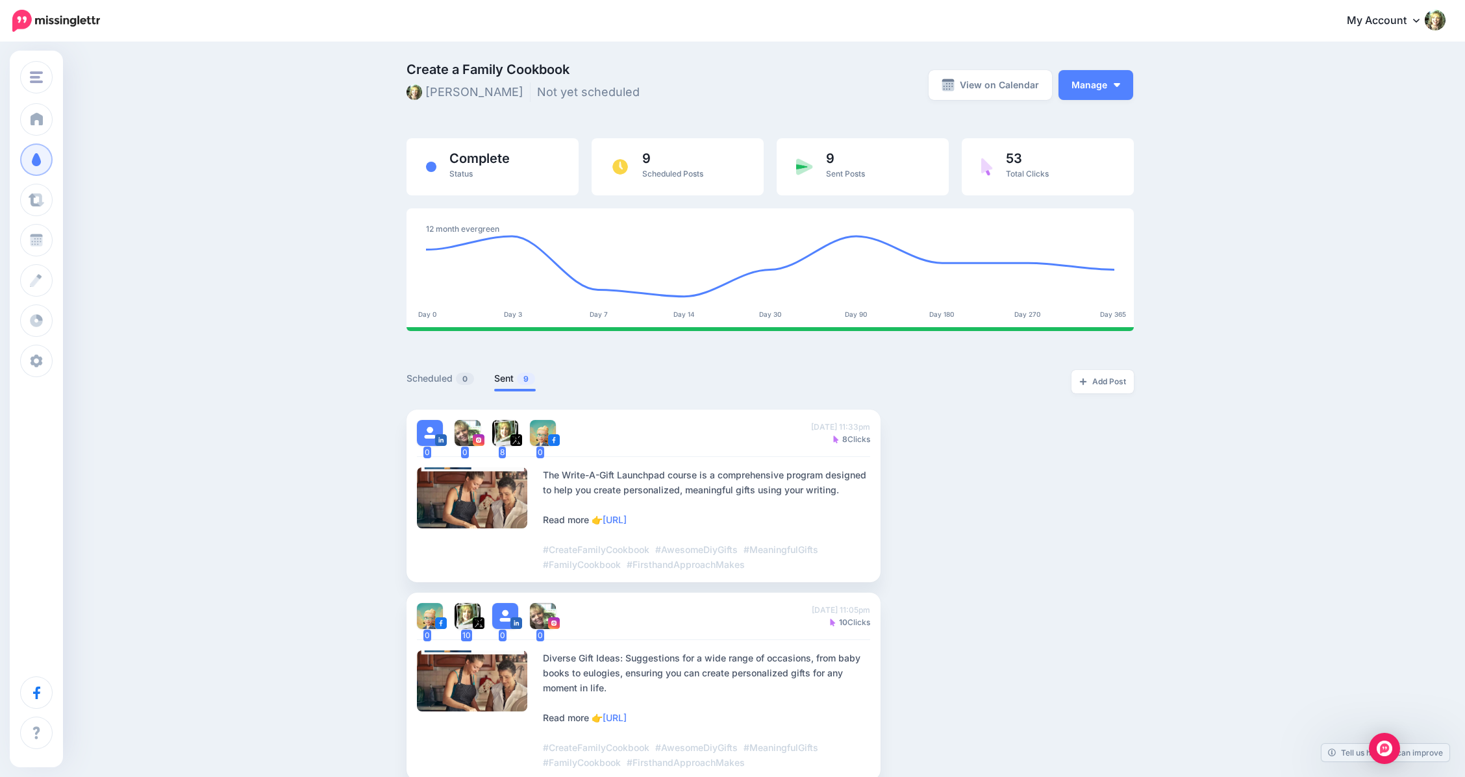
click at [1117, 81] on button "Manage" at bounding box center [1096, 85] width 75 height 30
click at [1091, 121] on link "View Original Source" at bounding box center [1063, 120] width 124 height 25
click at [521, 497] on div at bounding box center [472, 498] width 111 height 61
click at [488, 496] on div at bounding box center [472, 498] width 111 height 61
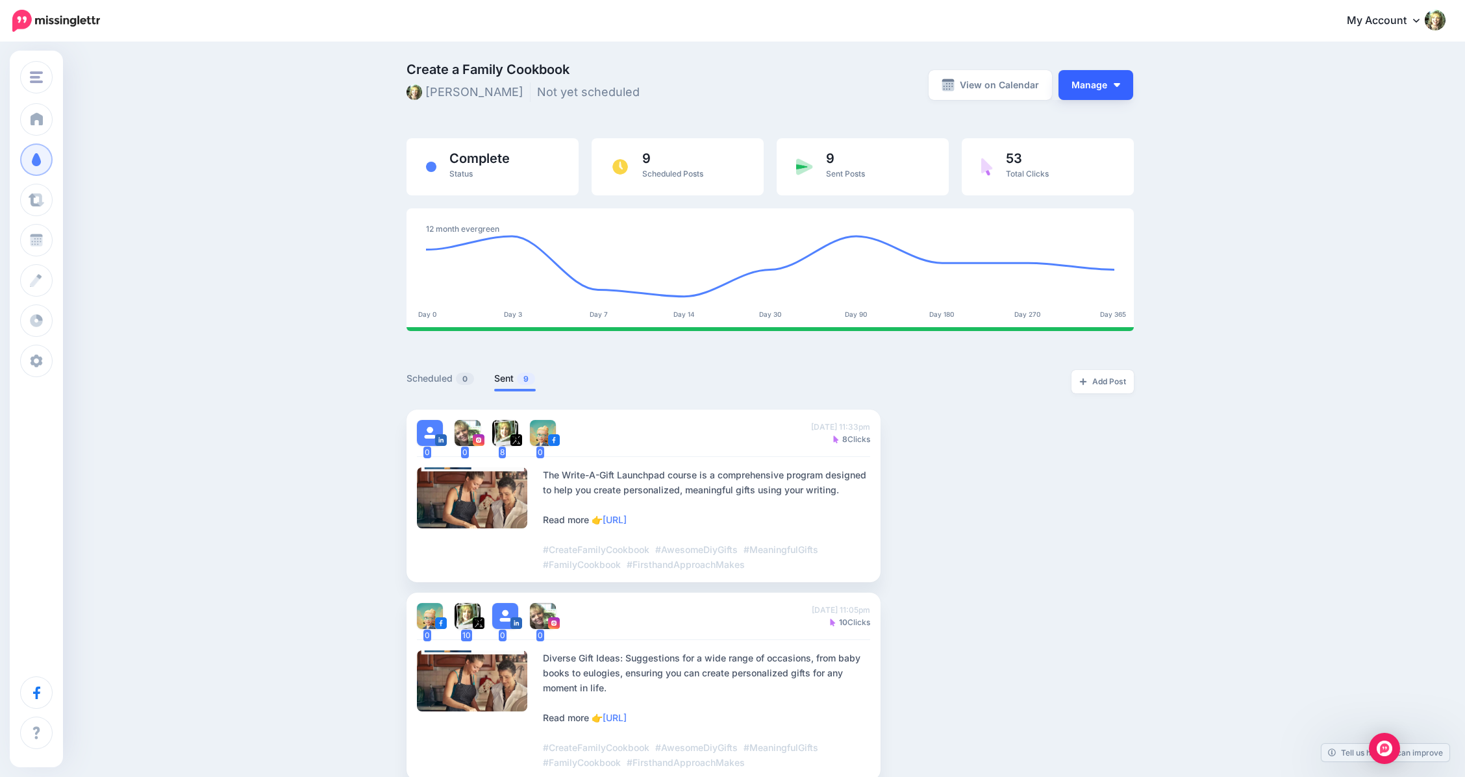
click at [1101, 82] on button "Manage" at bounding box center [1096, 85] width 75 height 30
click at [955, 87] on img at bounding box center [948, 85] width 13 height 13
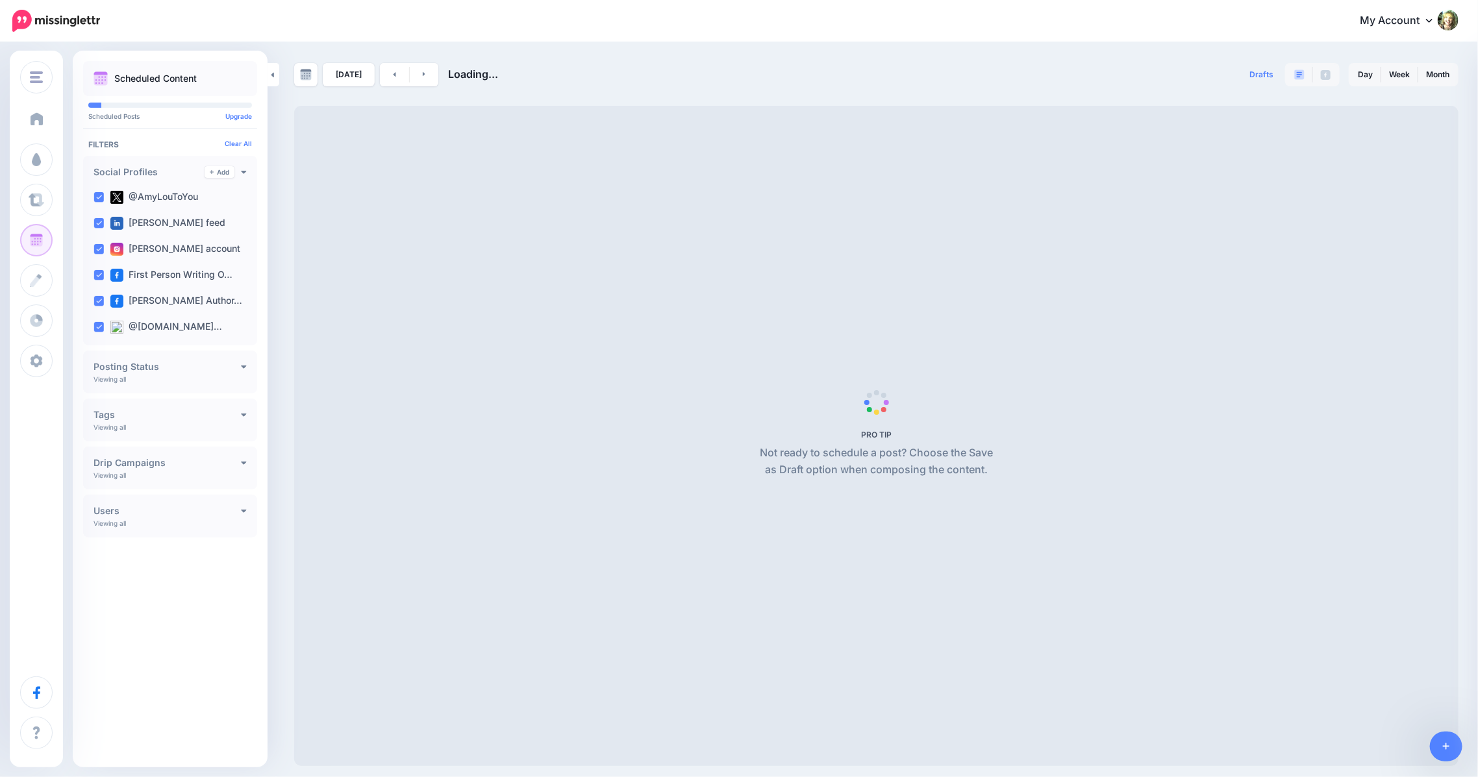
click at [64, 121] on span "Dashboard" at bounding box center [75, 119] width 49 height 11
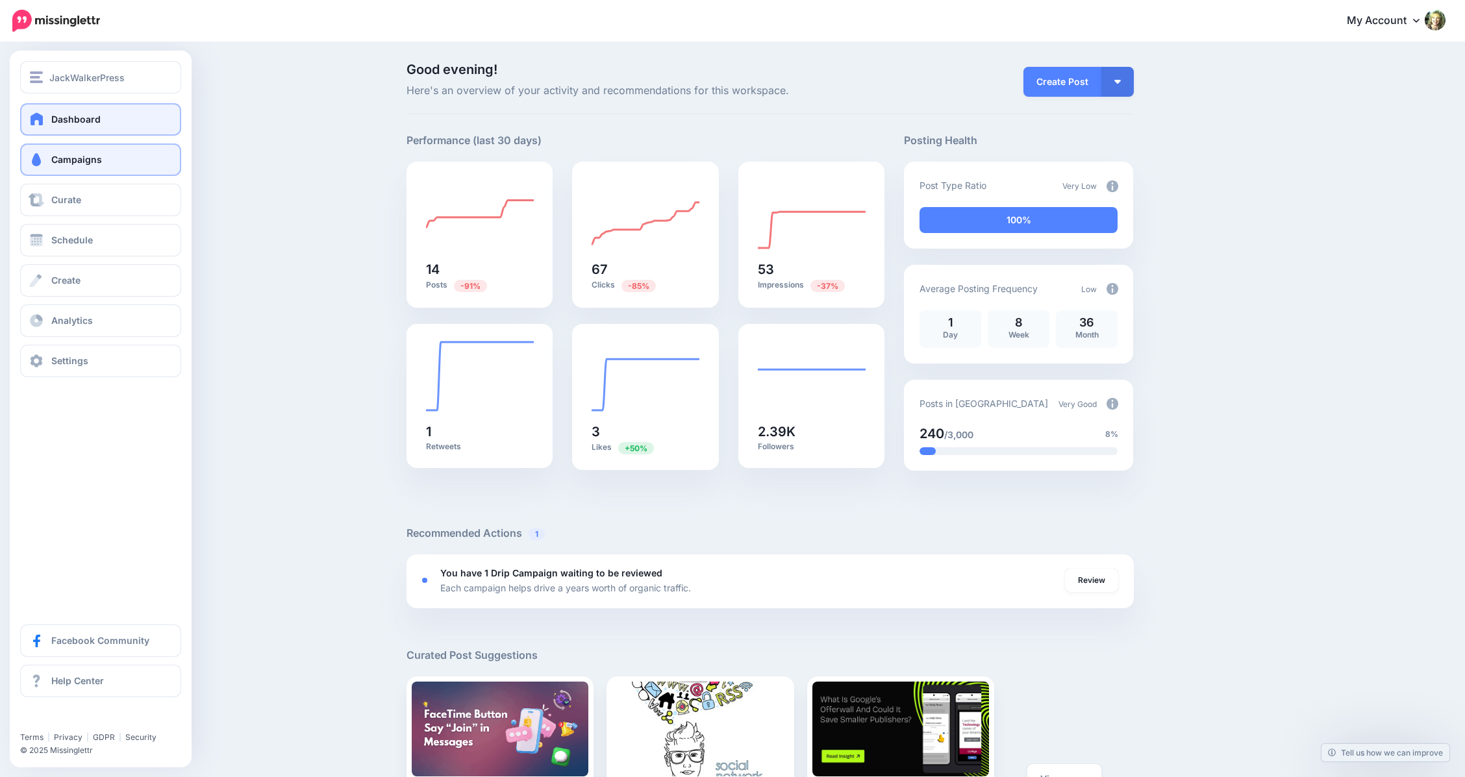
click at [58, 164] on span "Campaigns" at bounding box center [76, 159] width 51 height 11
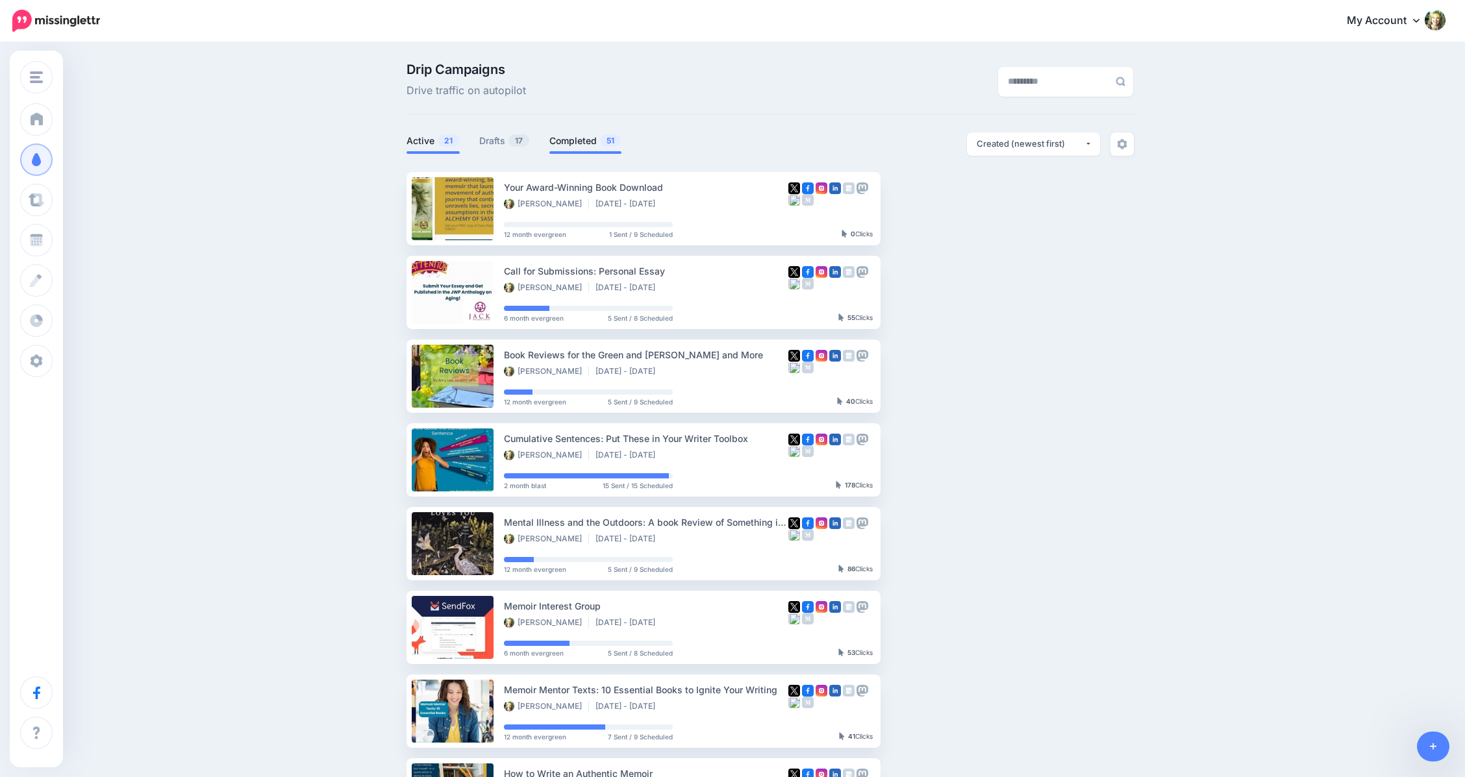
click at [581, 143] on link "Completed 51" at bounding box center [585, 141] width 72 height 16
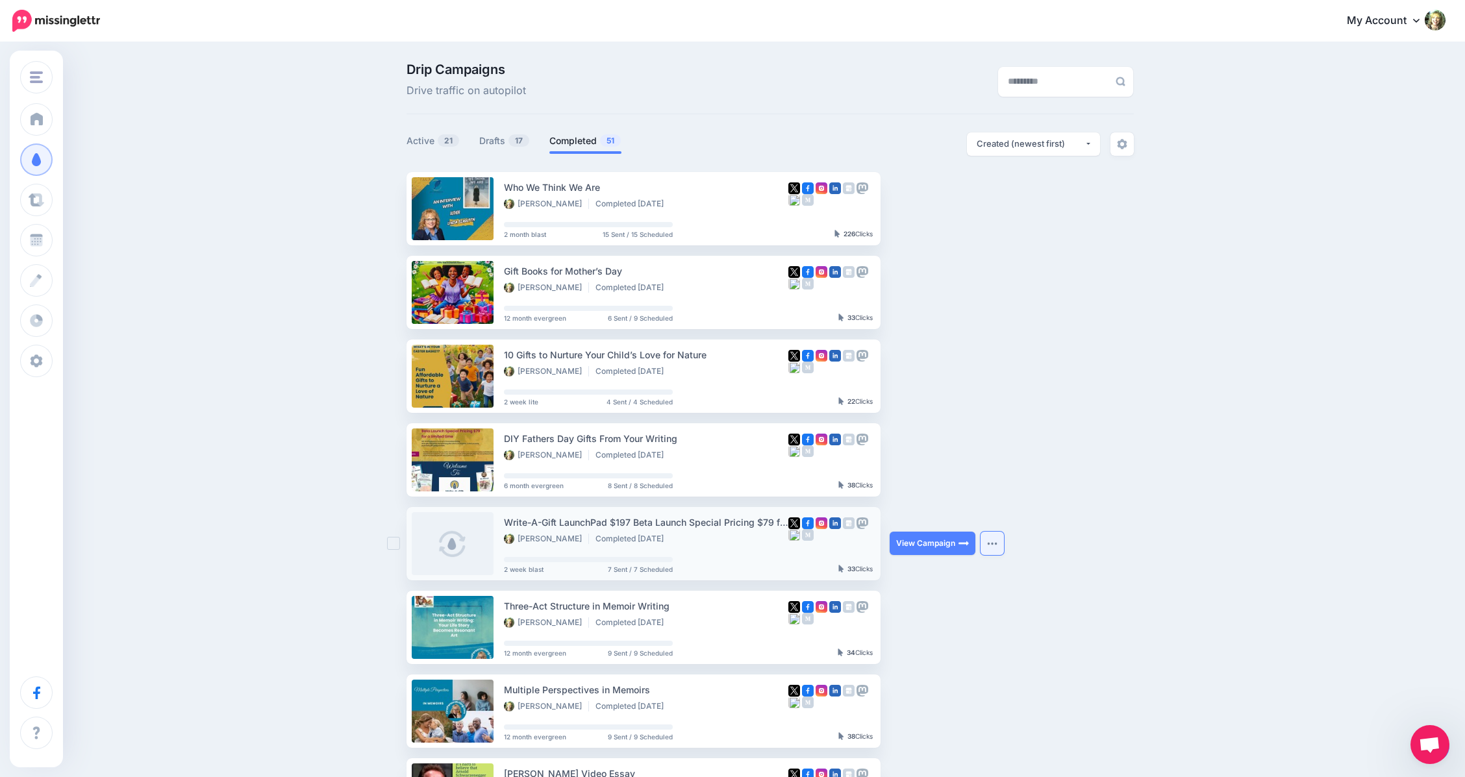
click at [997, 543] on img "button" at bounding box center [992, 544] width 10 height 4
click at [952, 574] on link "Reuse Campaign" at bounding box center [928, 575] width 139 height 25
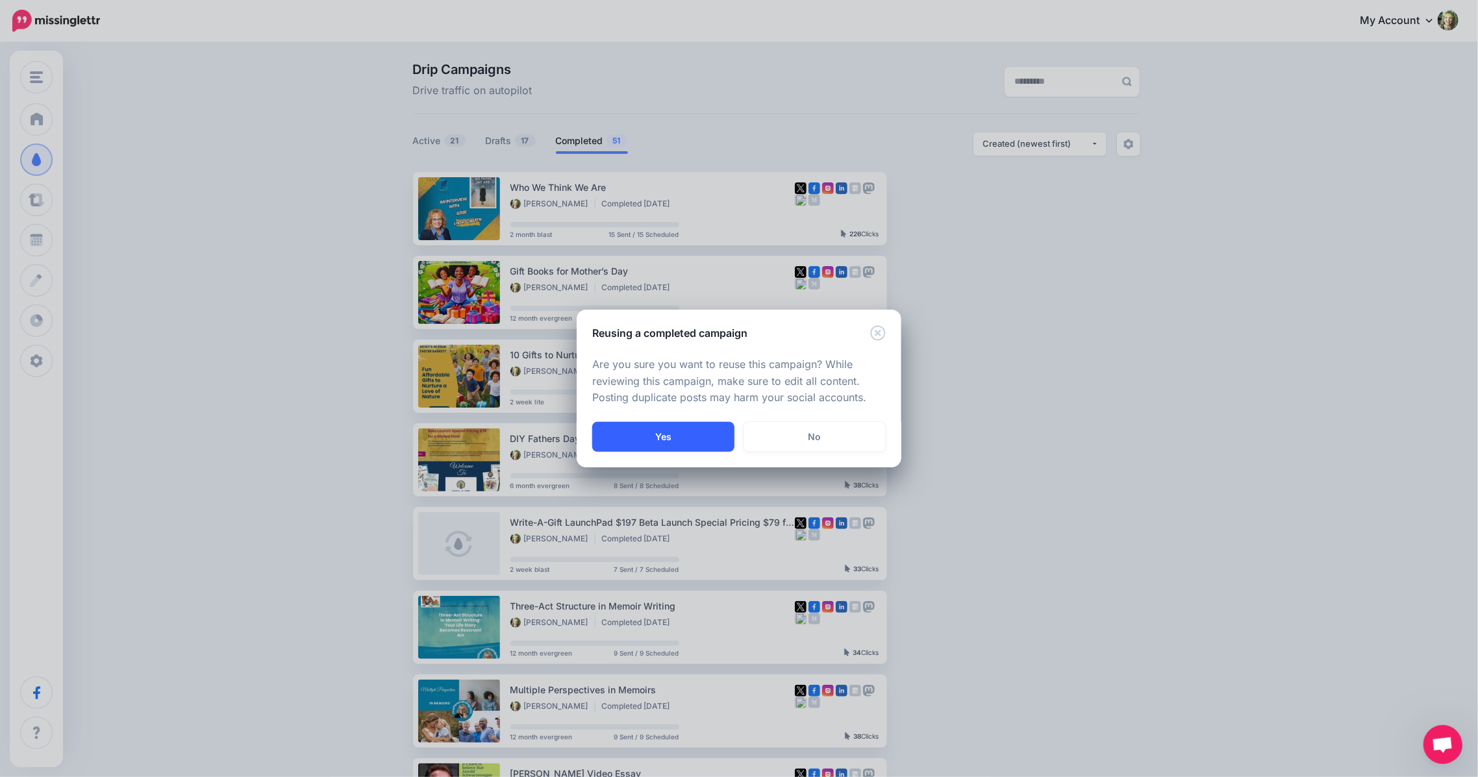
click at [662, 434] on button "Yes" at bounding box center [663, 437] width 142 height 30
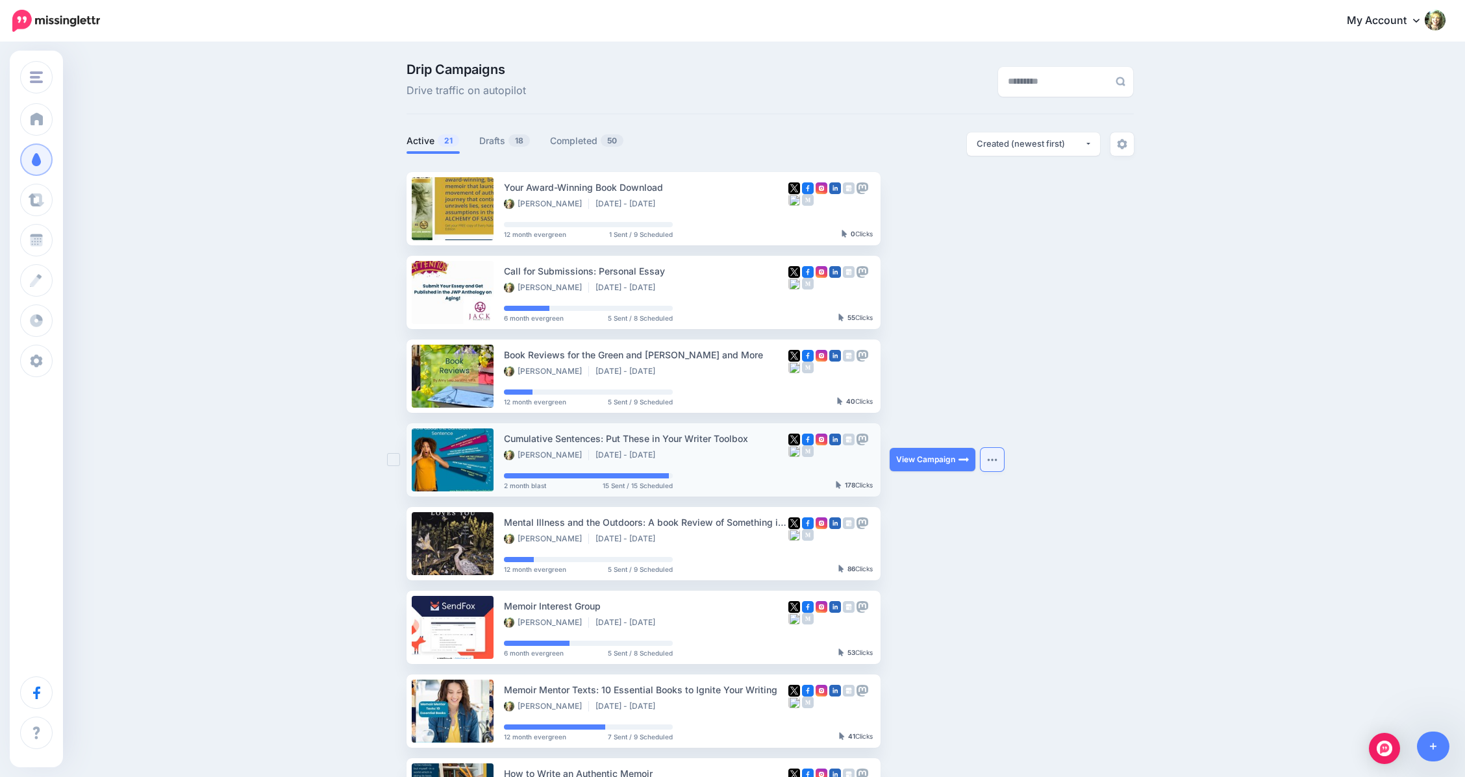
click at [998, 461] on img "button" at bounding box center [992, 460] width 10 height 4
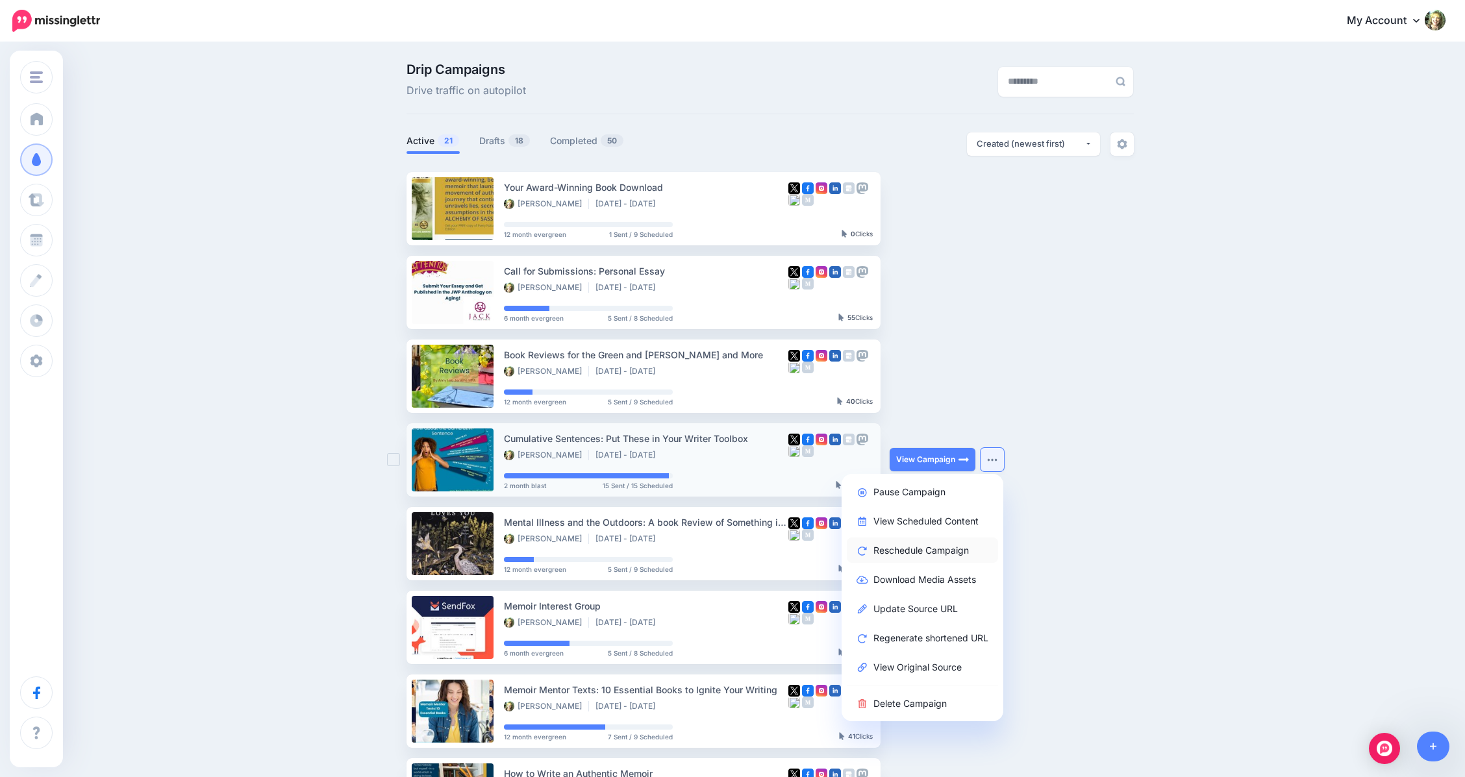
click at [940, 553] on link "Reschedule Campaign" at bounding box center [922, 550] width 151 height 25
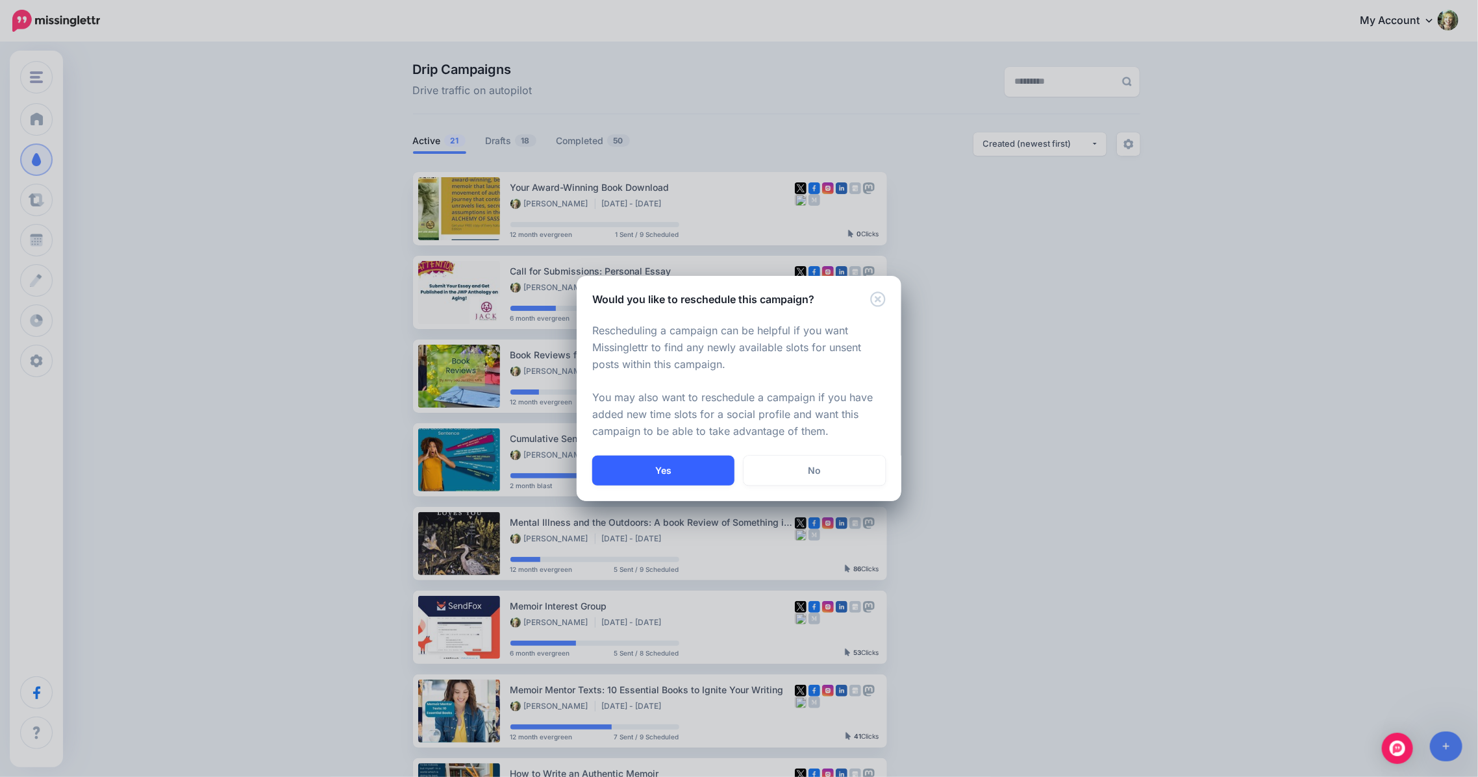
click at [666, 466] on button "Yes" at bounding box center [663, 471] width 142 height 30
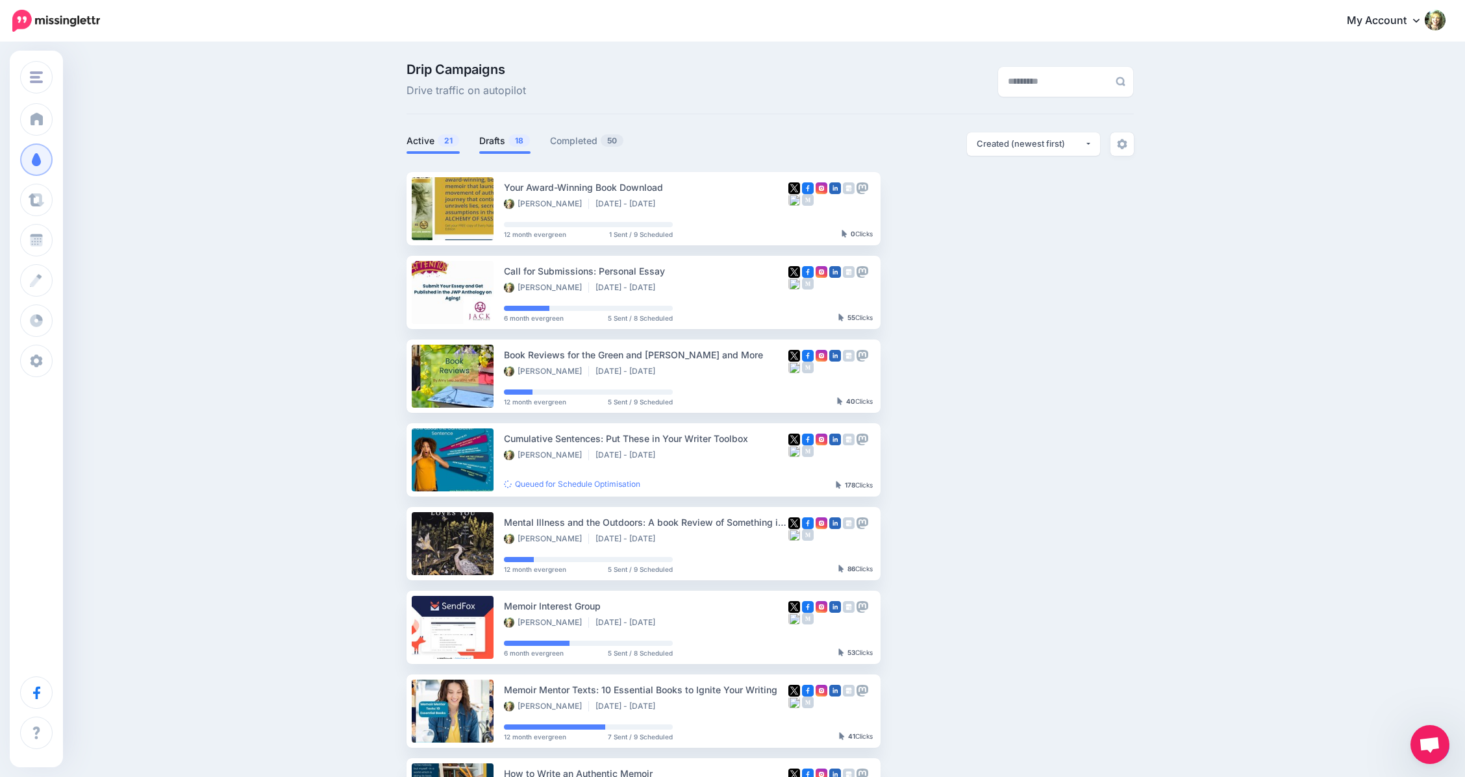
click at [501, 145] on link "Drafts 18" at bounding box center [504, 141] width 51 height 16
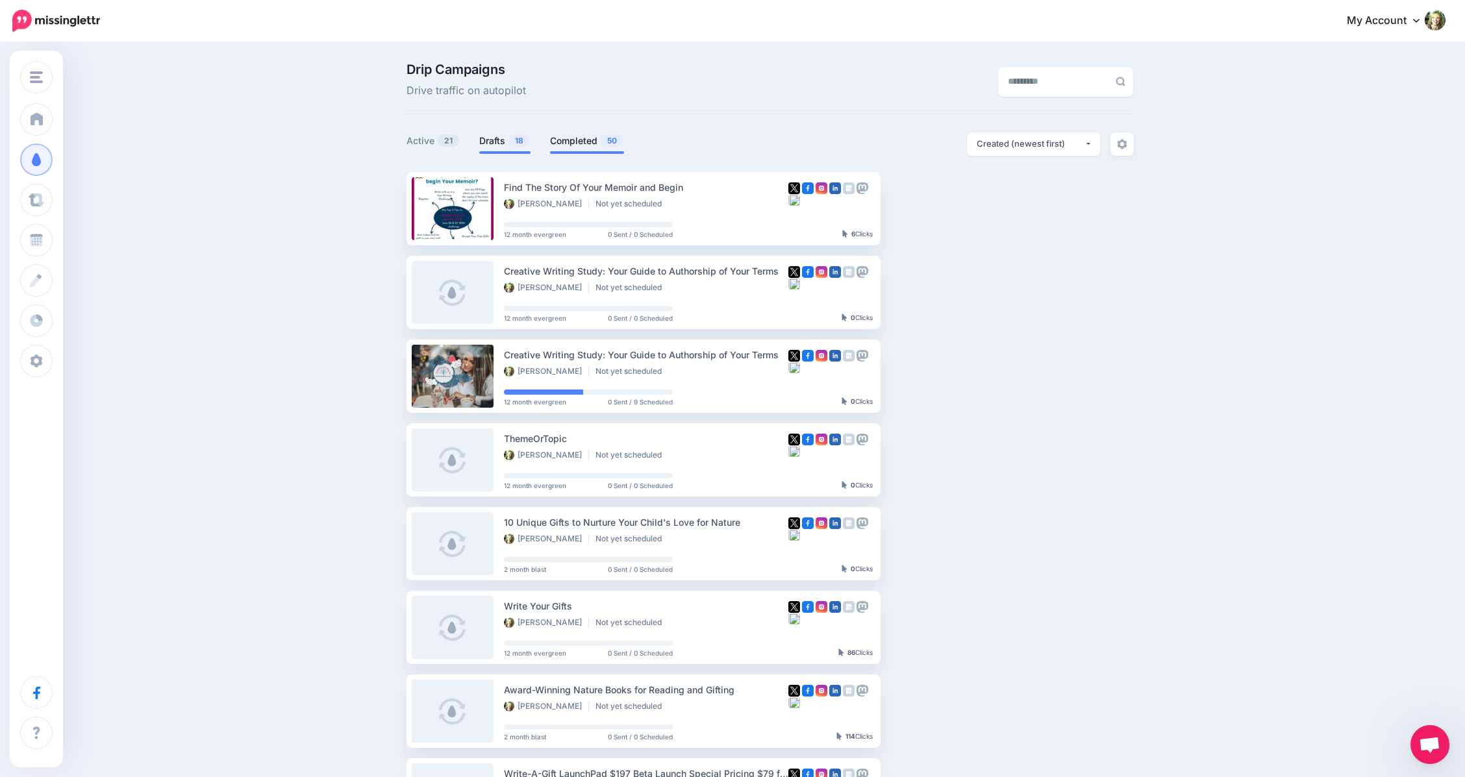
click at [581, 140] on link "Completed 50" at bounding box center [587, 141] width 74 height 16
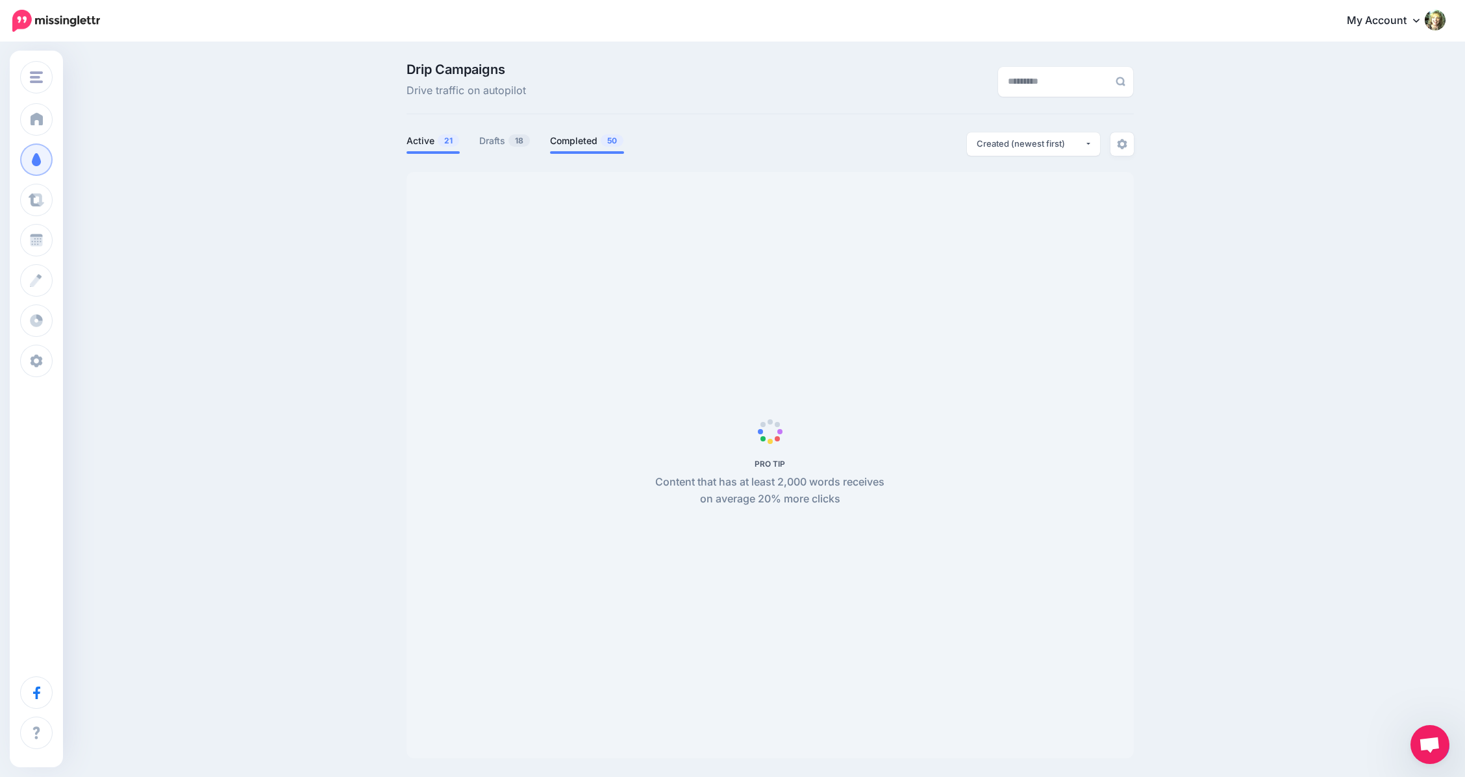
click at [433, 141] on link "Active 21" at bounding box center [433, 141] width 53 height 16
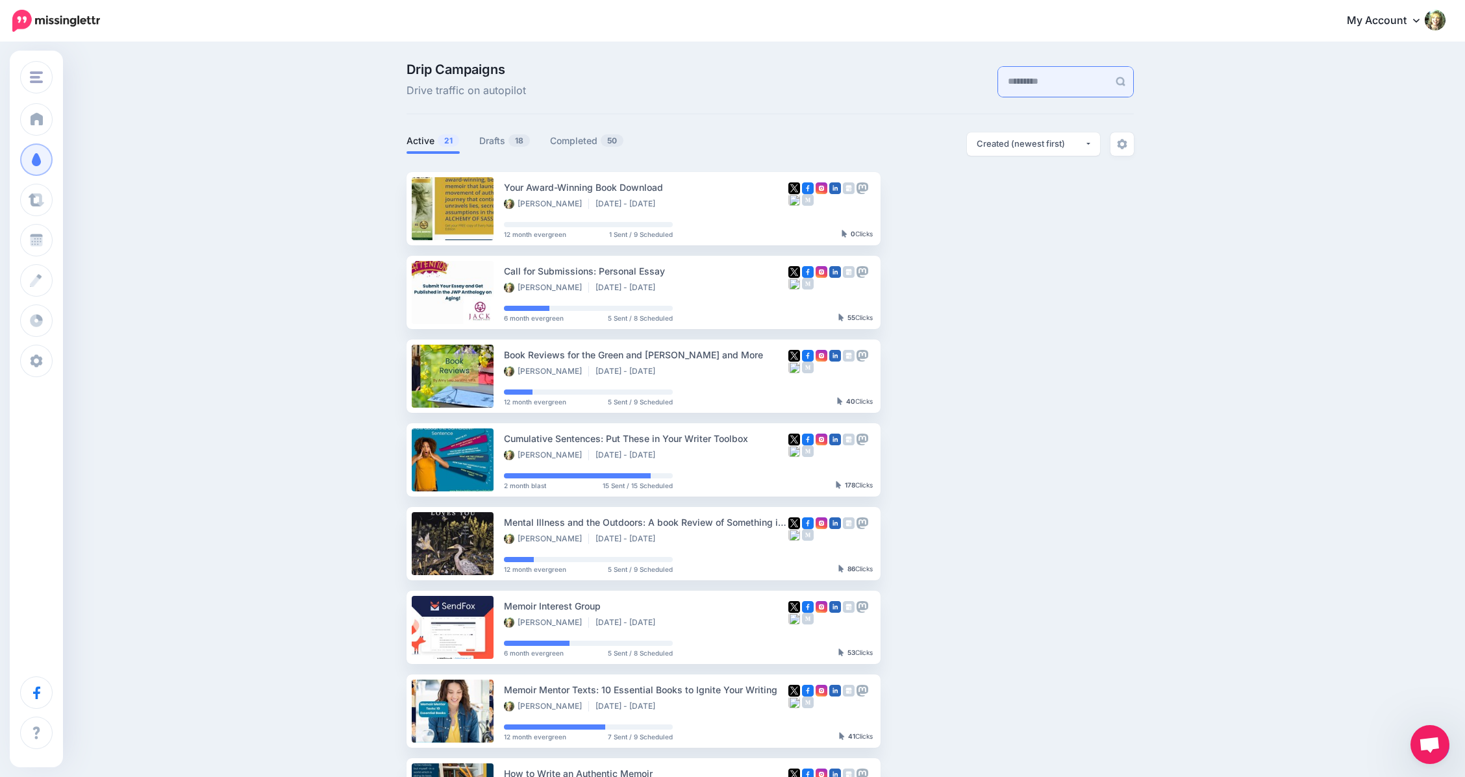
click at [1038, 78] on input "text" at bounding box center [1053, 82] width 110 height 30
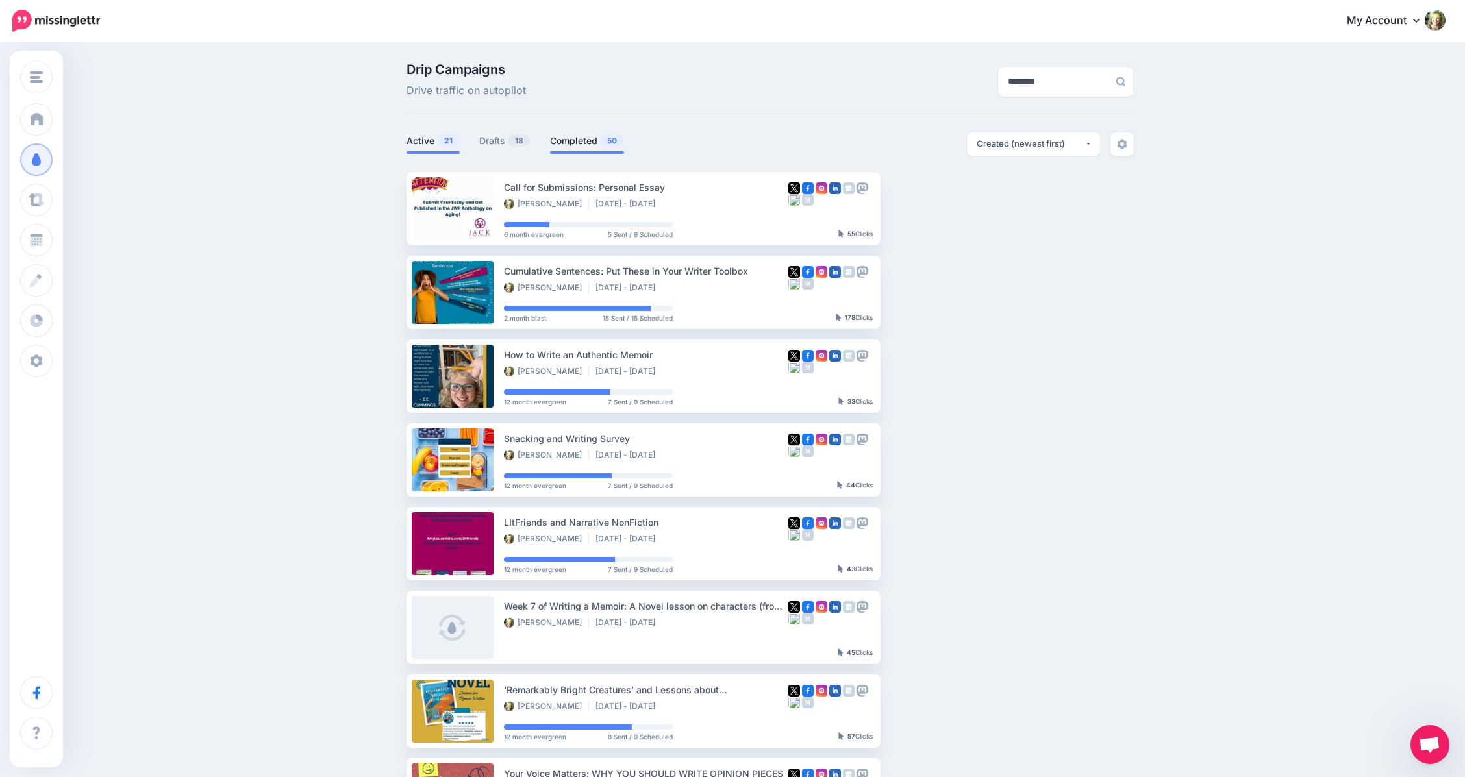
type input "********"
click at [571, 140] on link "Completed 50" at bounding box center [587, 141] width 74 height 16
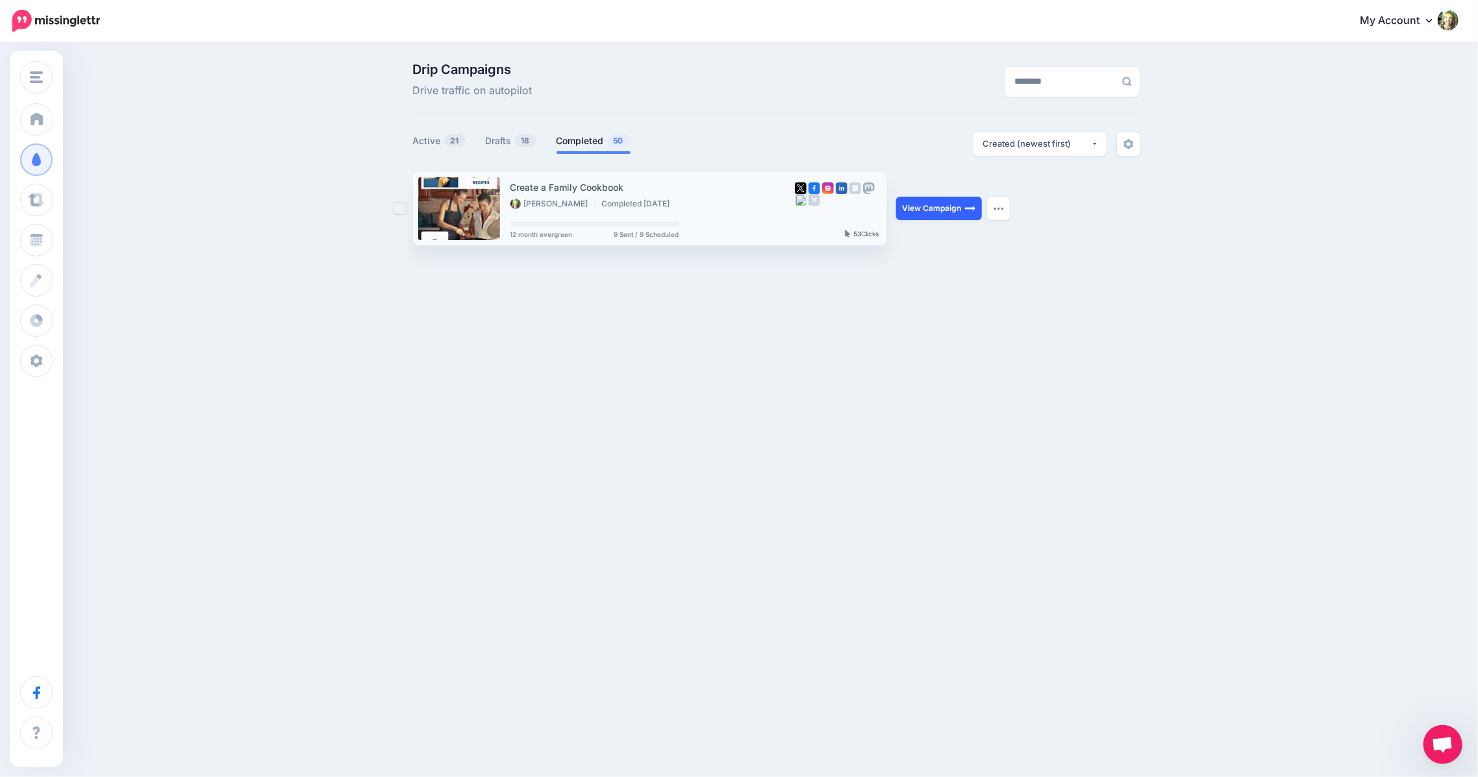
click at [940, 209] on link "View Campaign" at bounding box center [939, 208] width 86 height 23
click at [998, 211] on button "button" at bounding box center [998, 208] width 23 height 23
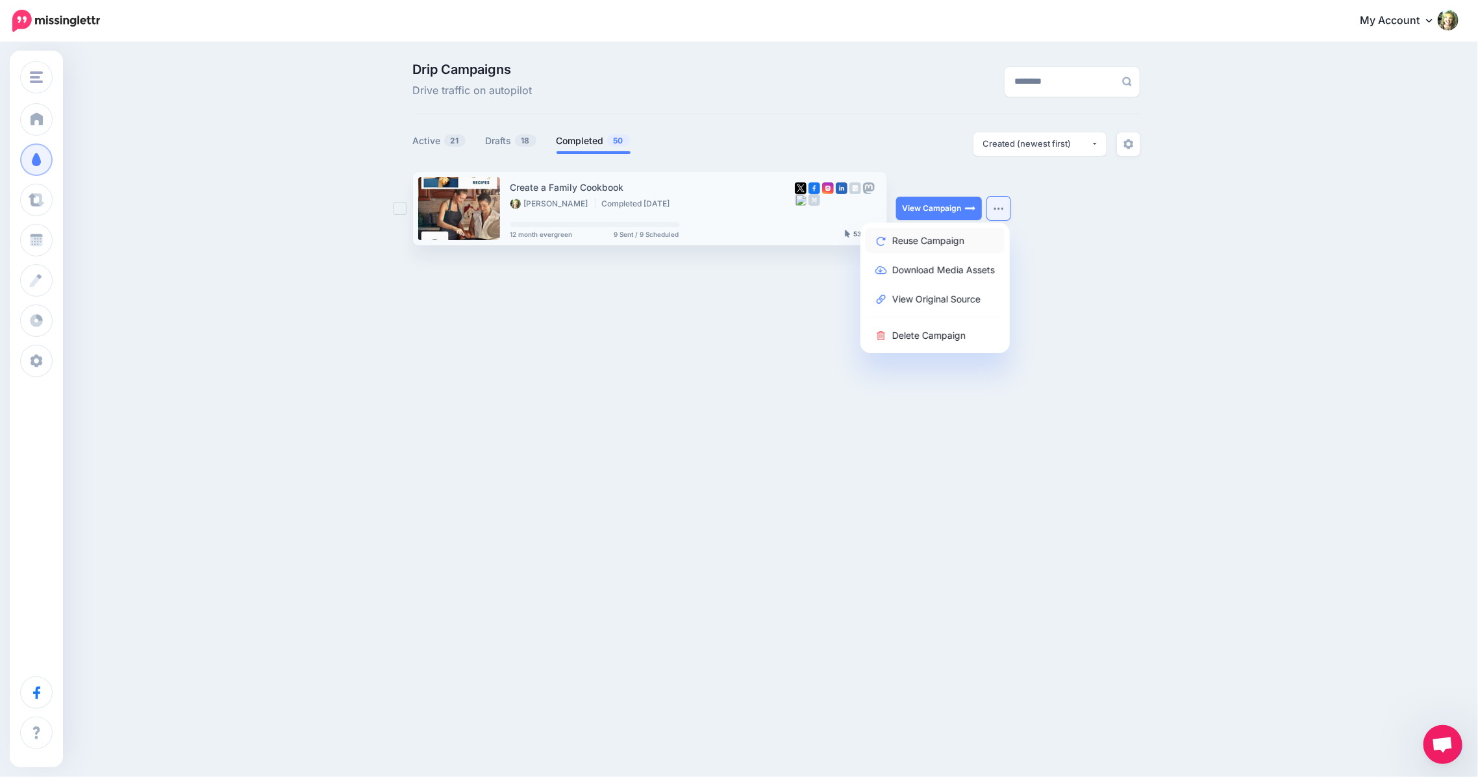
click at [924, 238] on link "Reuse Campaign" at bounding box center [935, 240] width 139 height 25
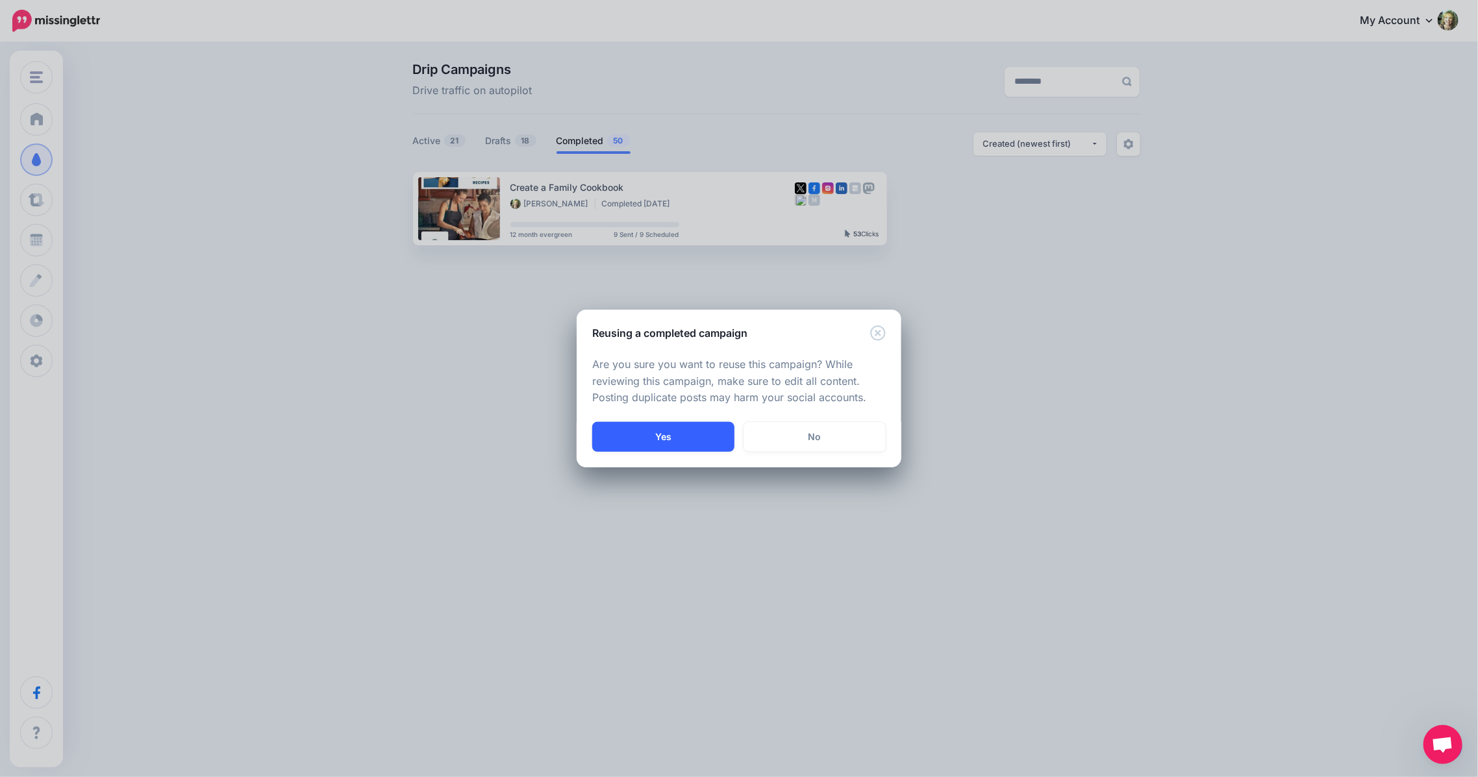
click at [653, 431] on button "Yes" at bounding box center [663, 437] width 142 height 30
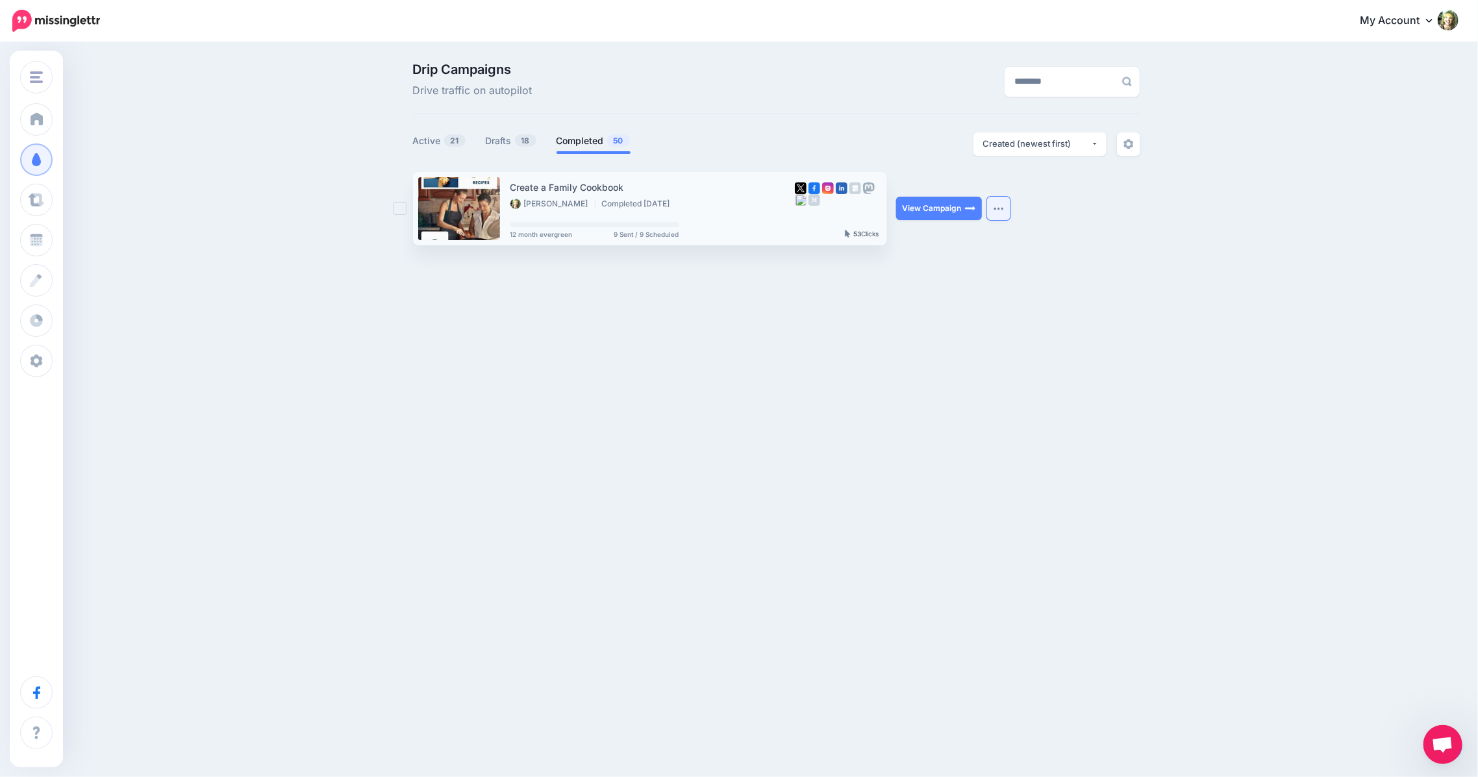
click at [1002, 211] on button "button" at bounding box center [998, 208] width 23 height 23
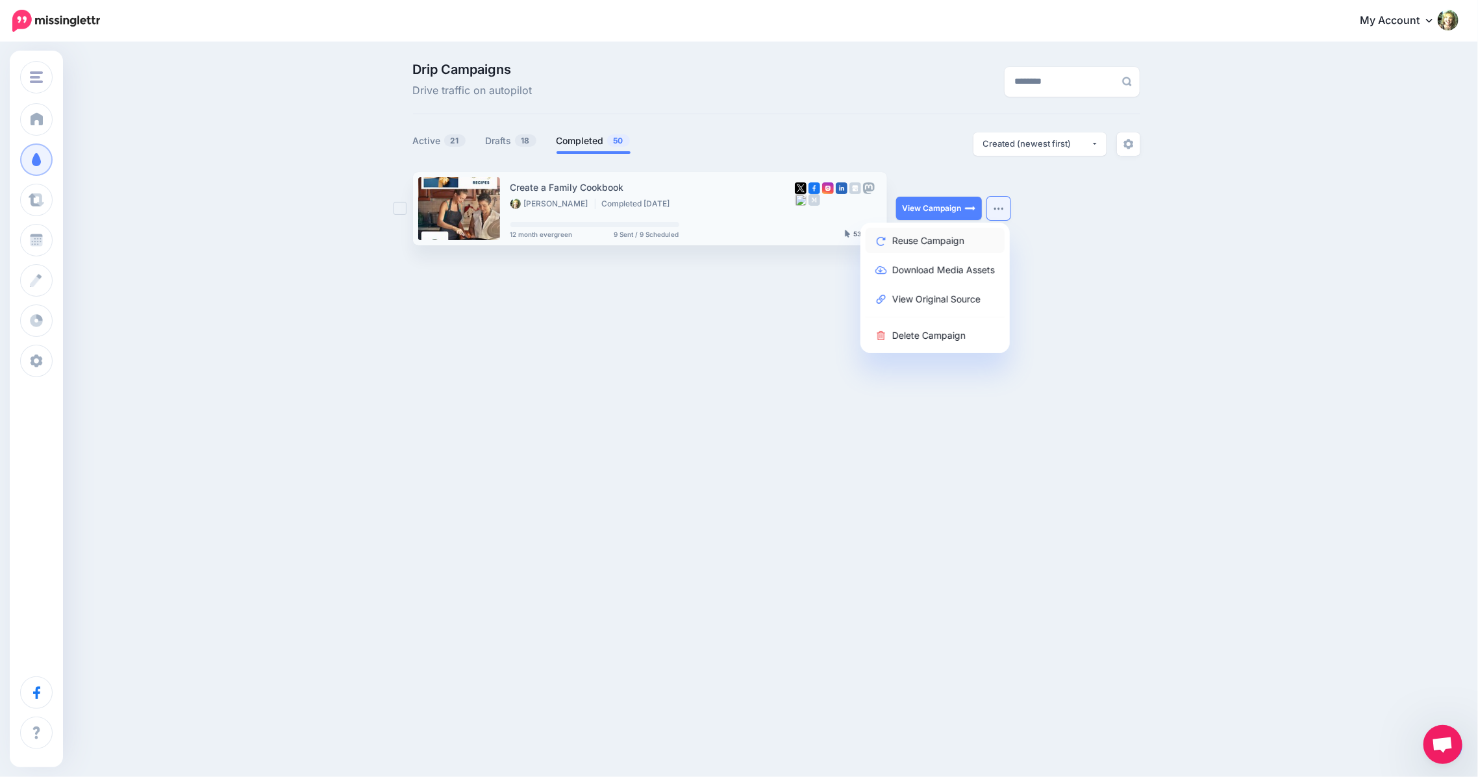
click at [893, 236] on link "Reuse Campaign" at bounding box center [935, 240] width 139 height 25
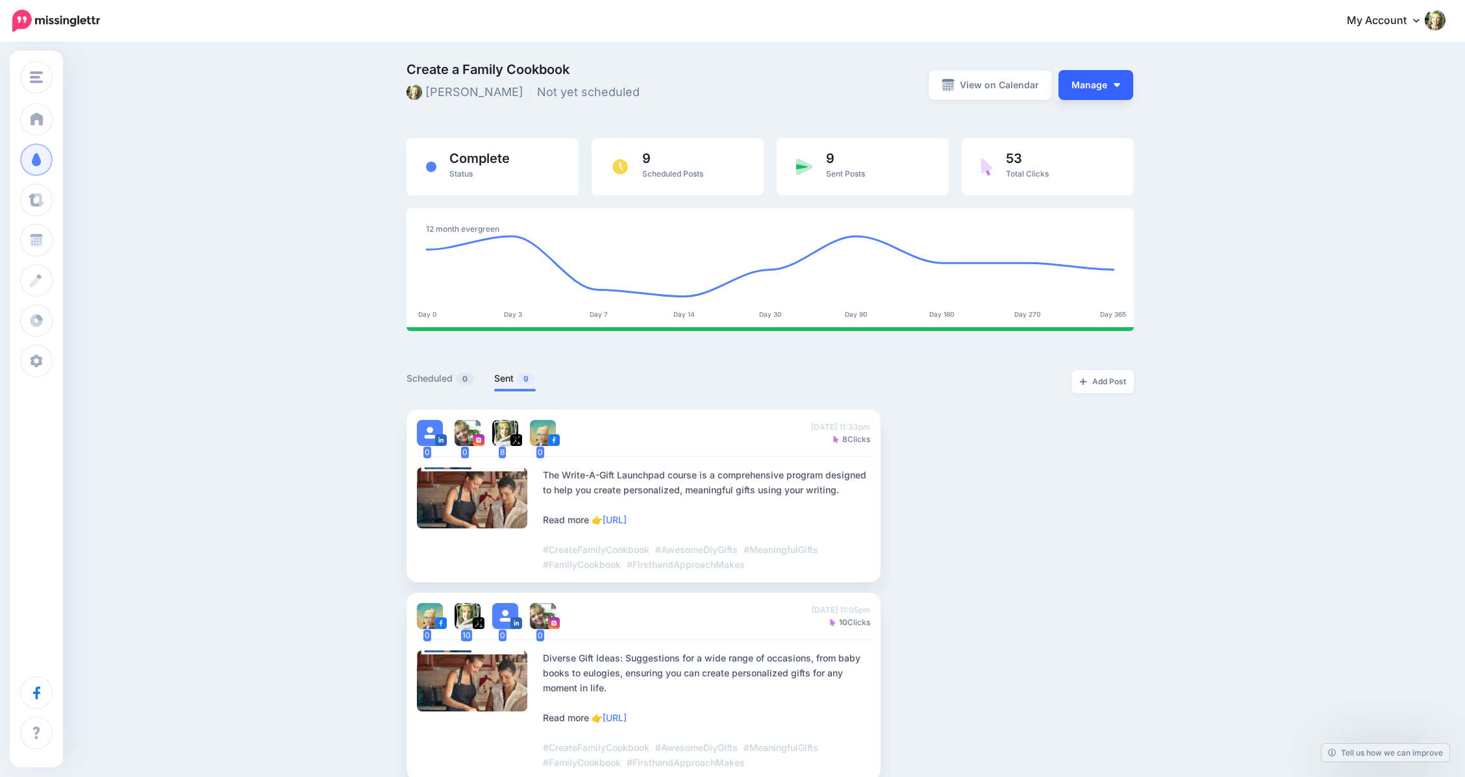
click at [1114, 88] on button "Manage" at bounding box center [1096, 85] width 75 height 30
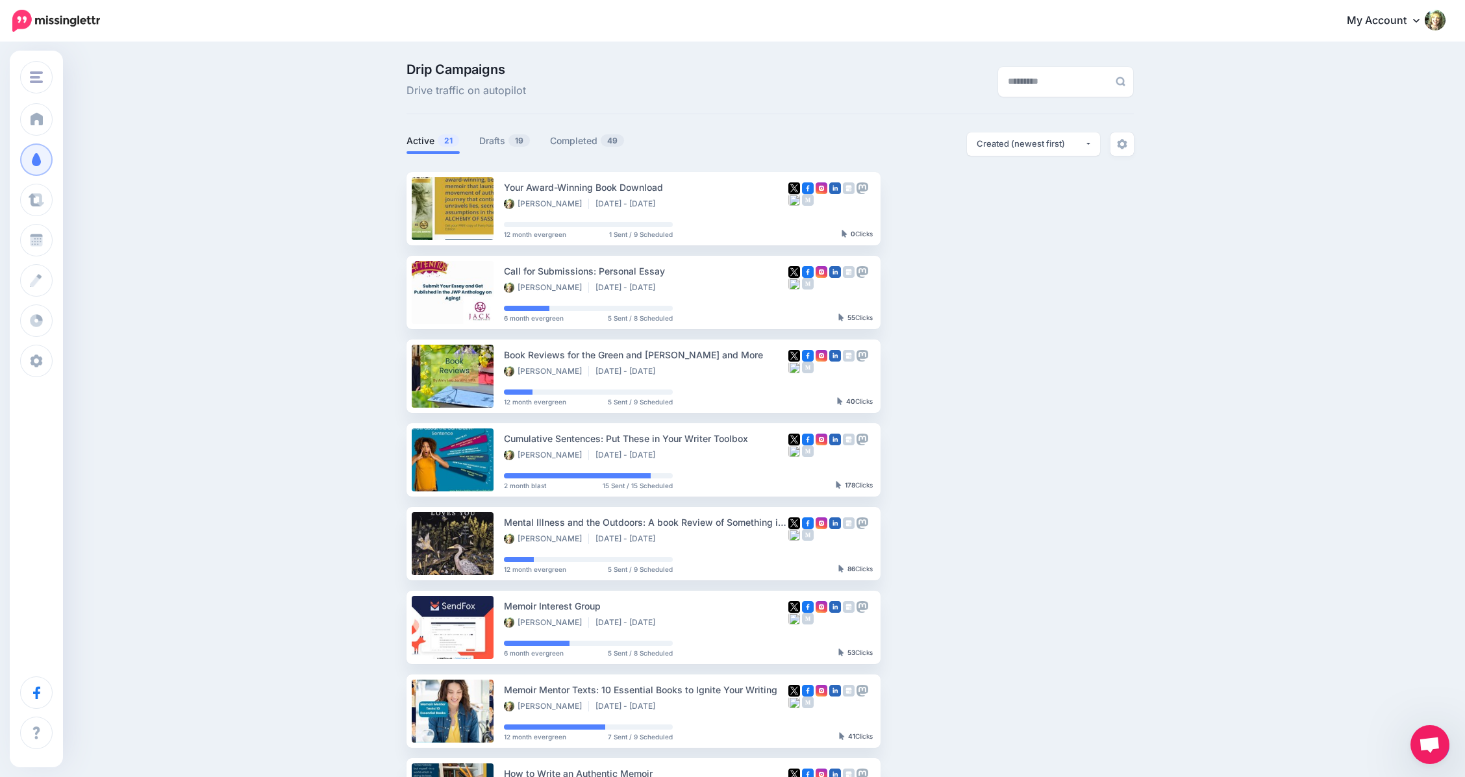
click at [438, 143] on link "Active 21" at bounding box center [433, 141] width 53 height 16
click at [1014, 86] on input "text" at bounding box center [1053, 82] width 110 height 30
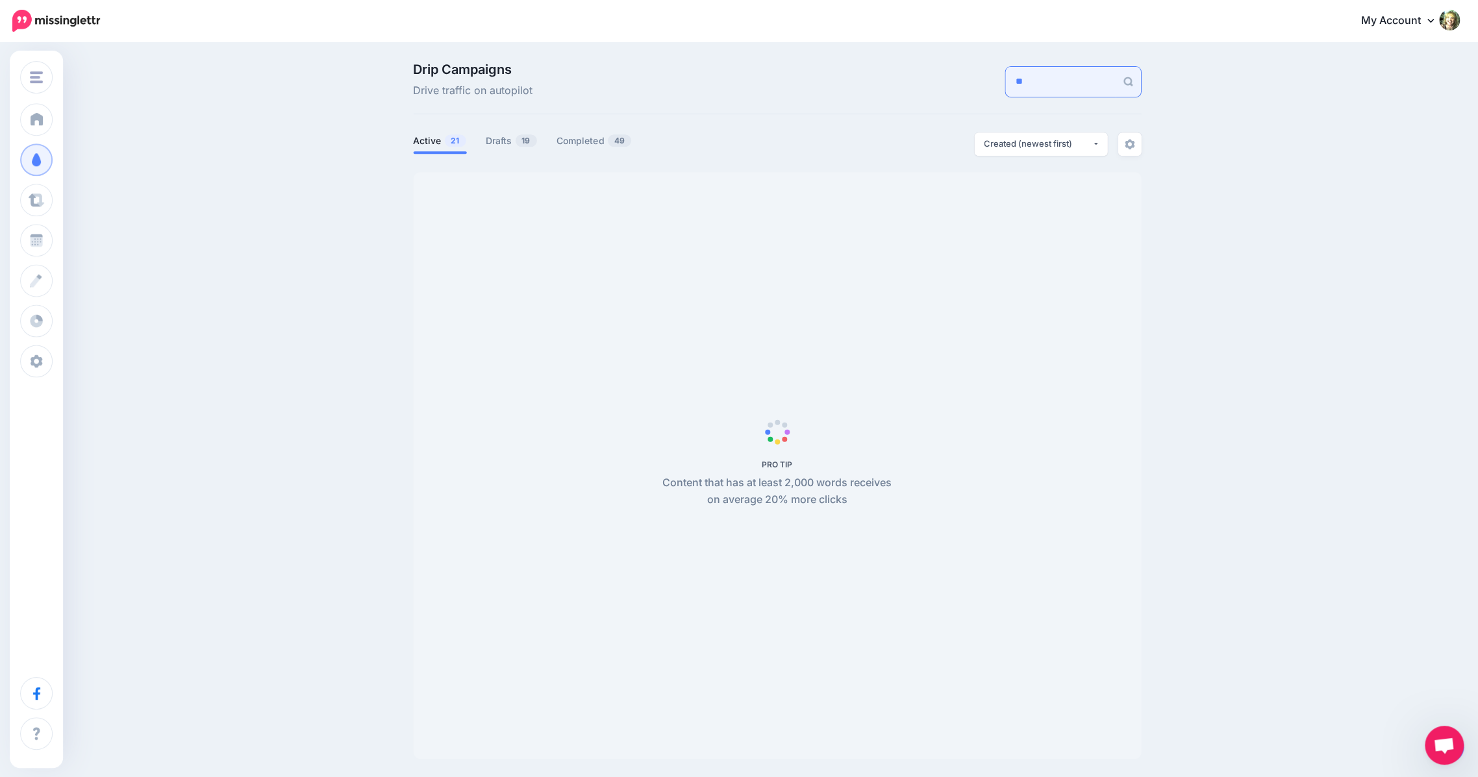
type input "*"
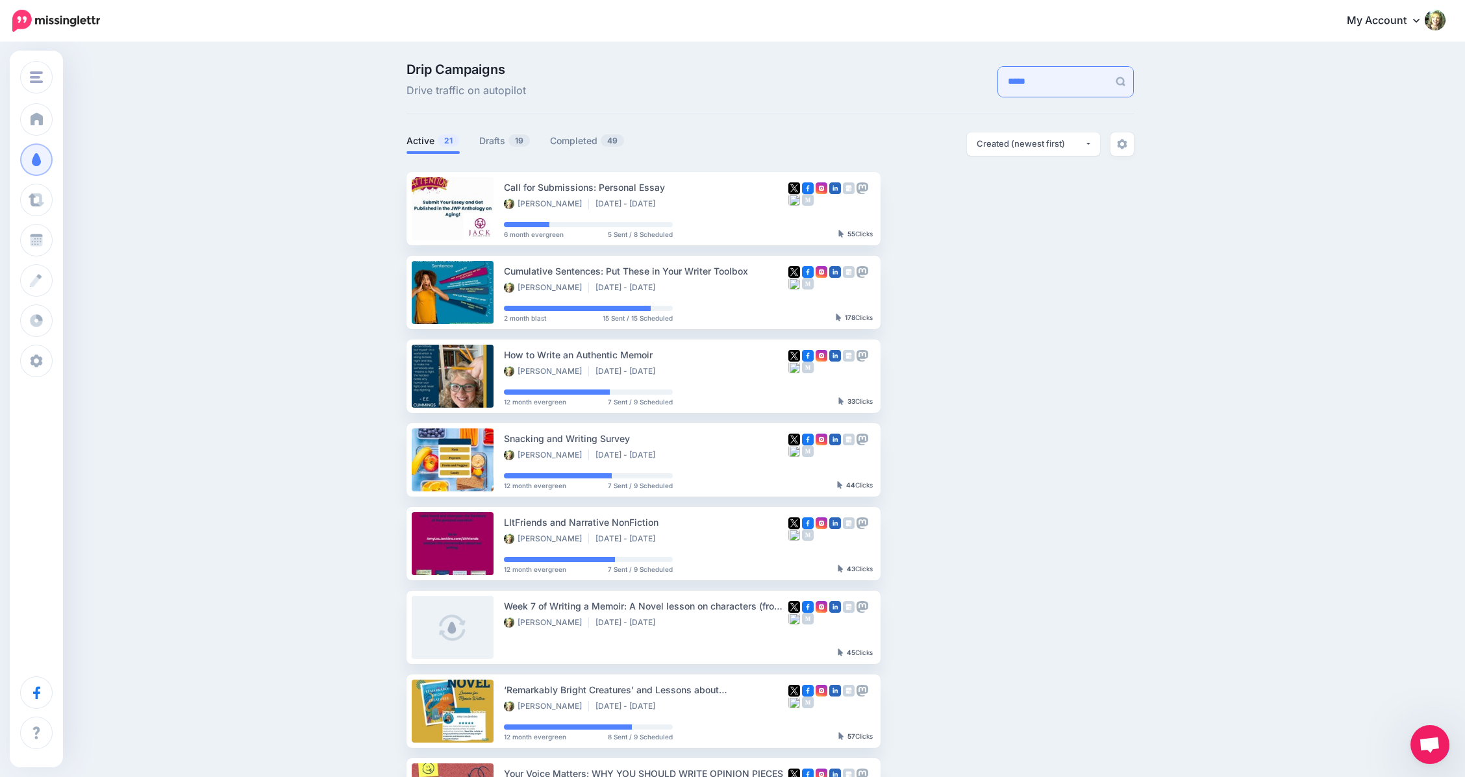
type input "******"
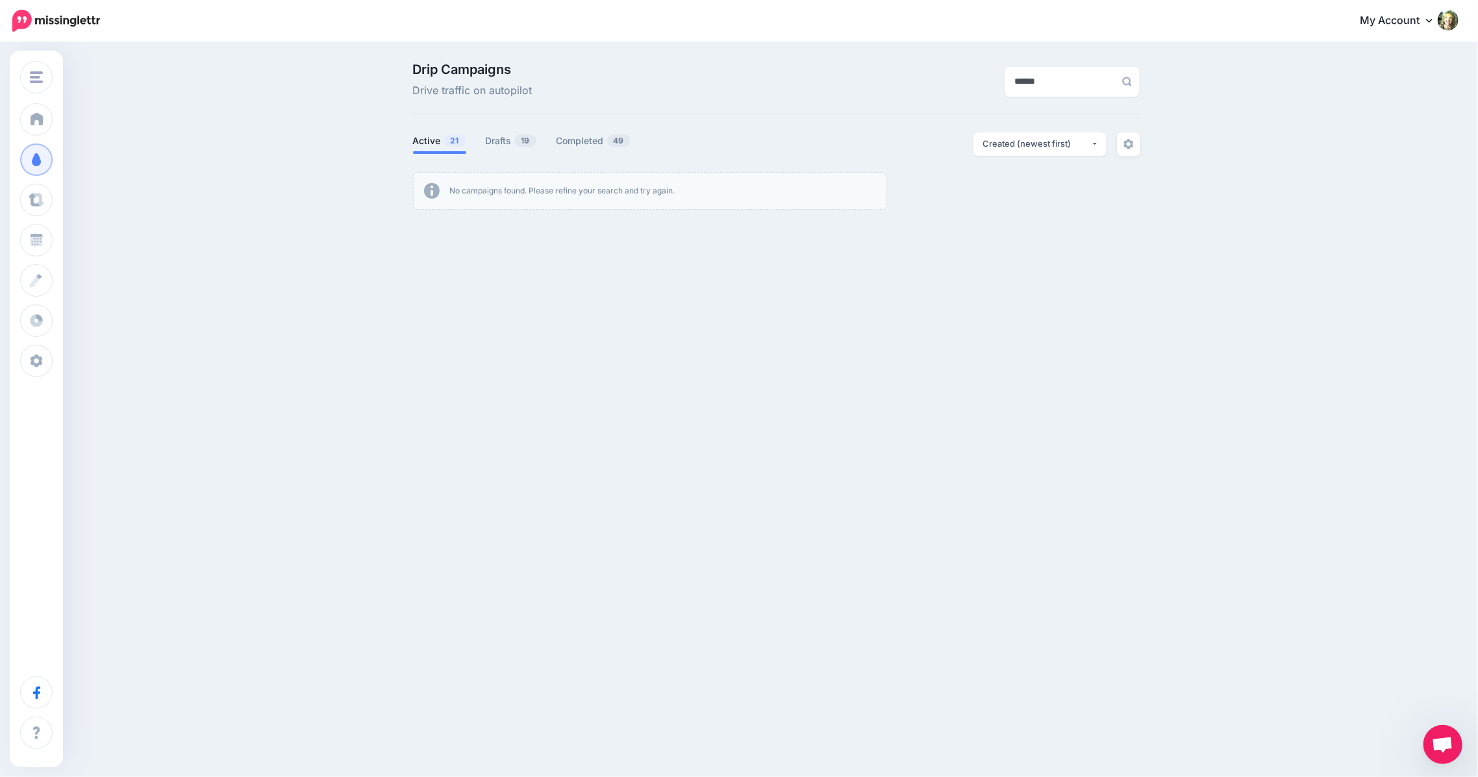
drag, startPoint x: 1033, startPoint y: 85, endPoint x: 952, endPoint y: 84, distance: 81.2
click at [952, 84] on div "******" at bounding box center [1025, 81] width 249 height 36
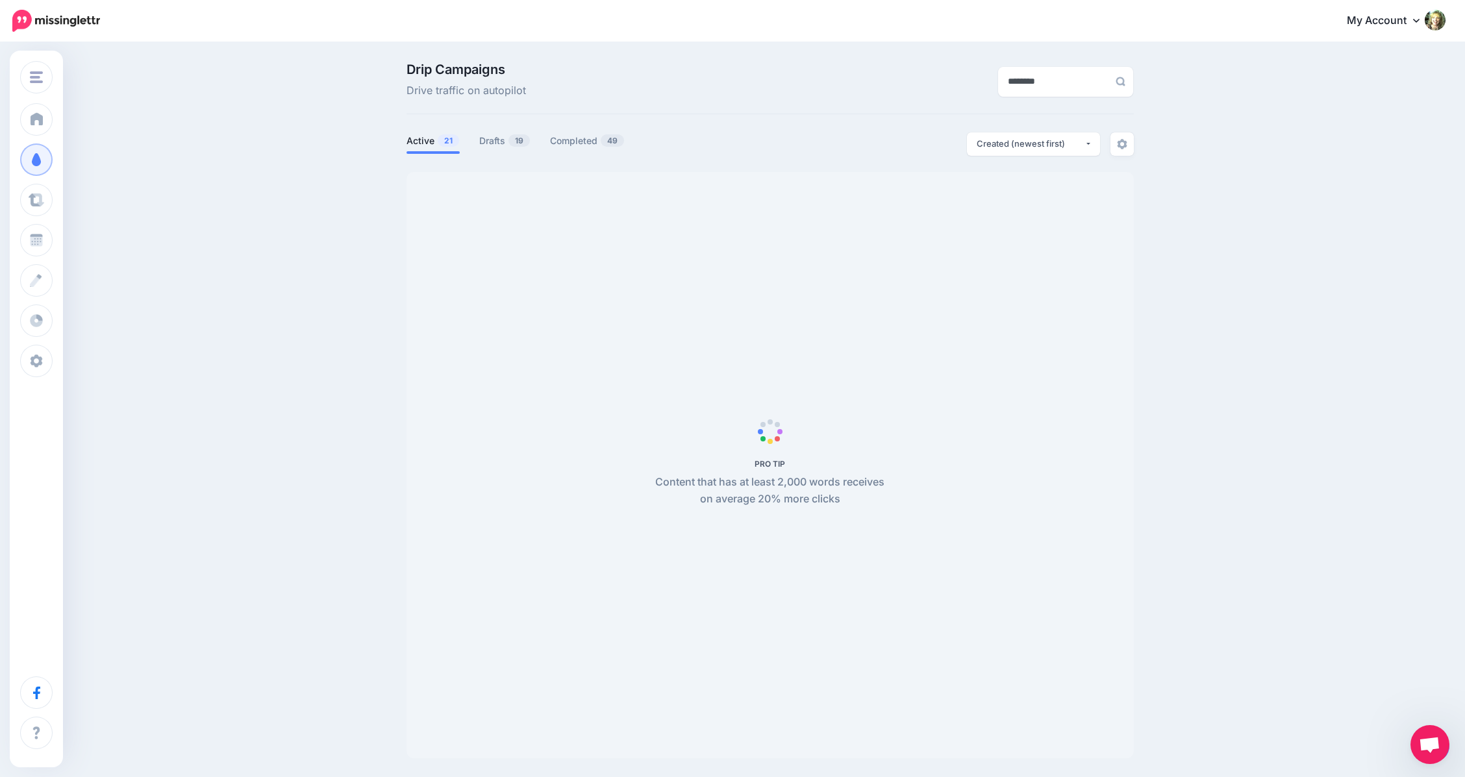
type input "********"
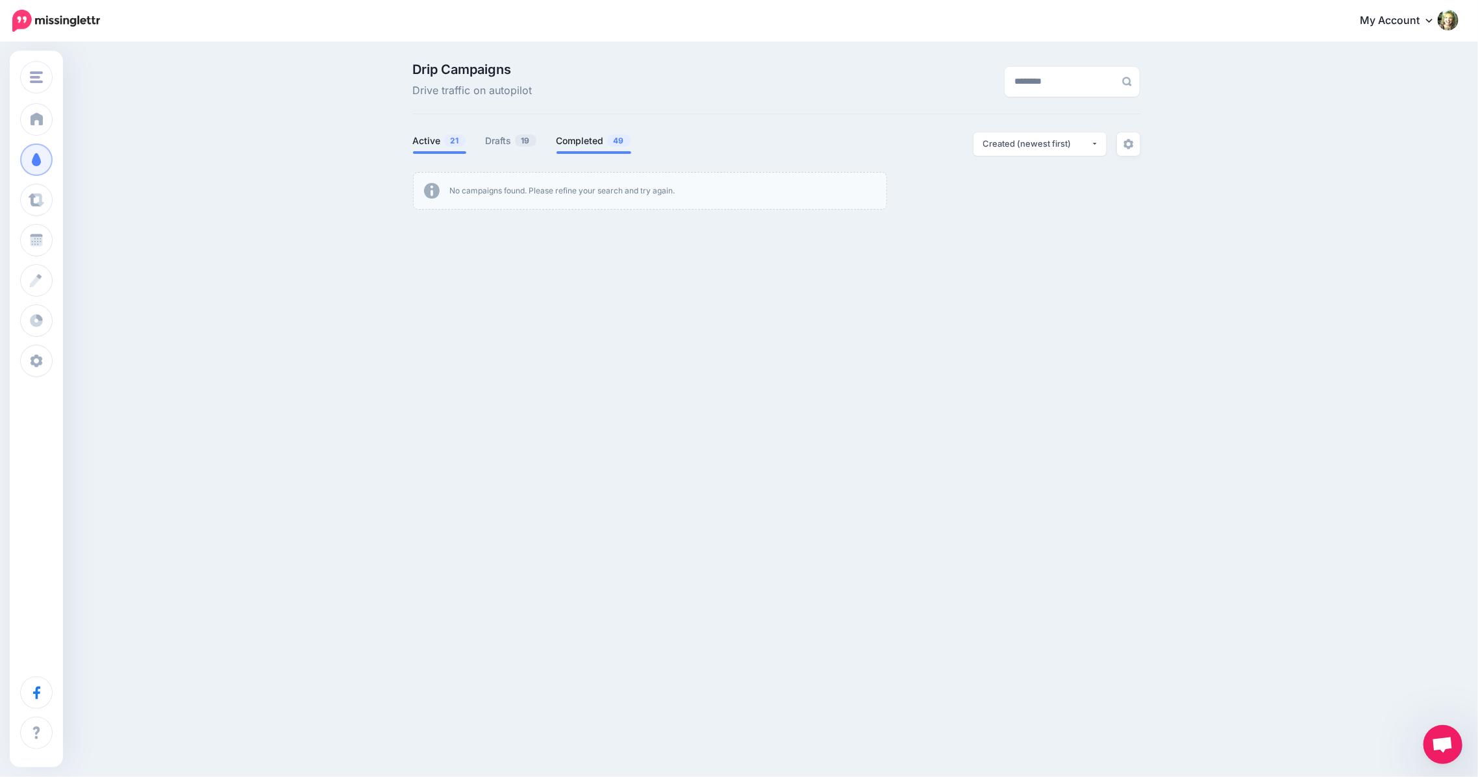
click at [575, 140] on link "Completed 49" at bounding box center [594, 141] width 75 height 16
click at [506, 140] on link "Drafts 19" at bounding box center [511, 141] width 51 height 16
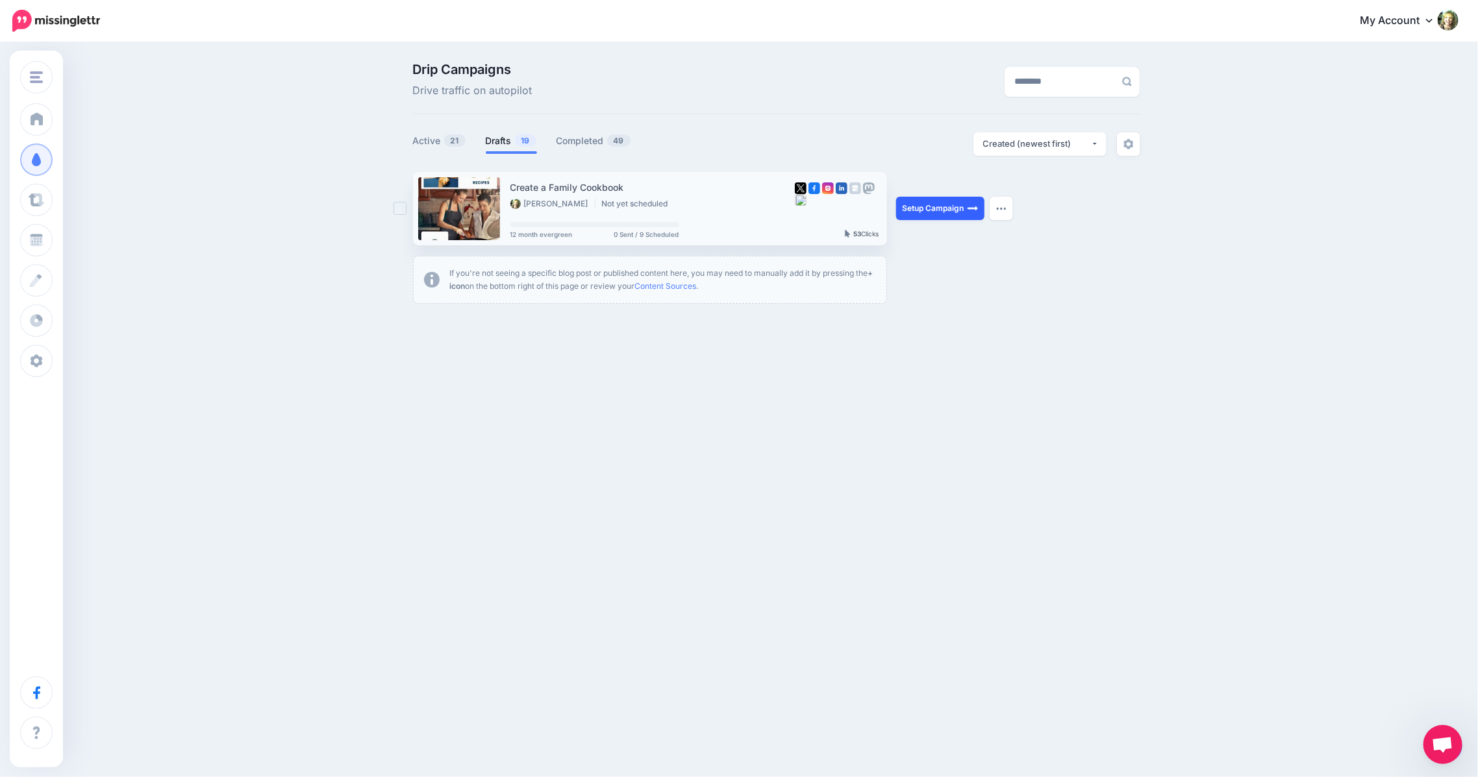
click at [929, 203] on link "Setup Campaign" at bounding box center [940, 208] width 88 height 23
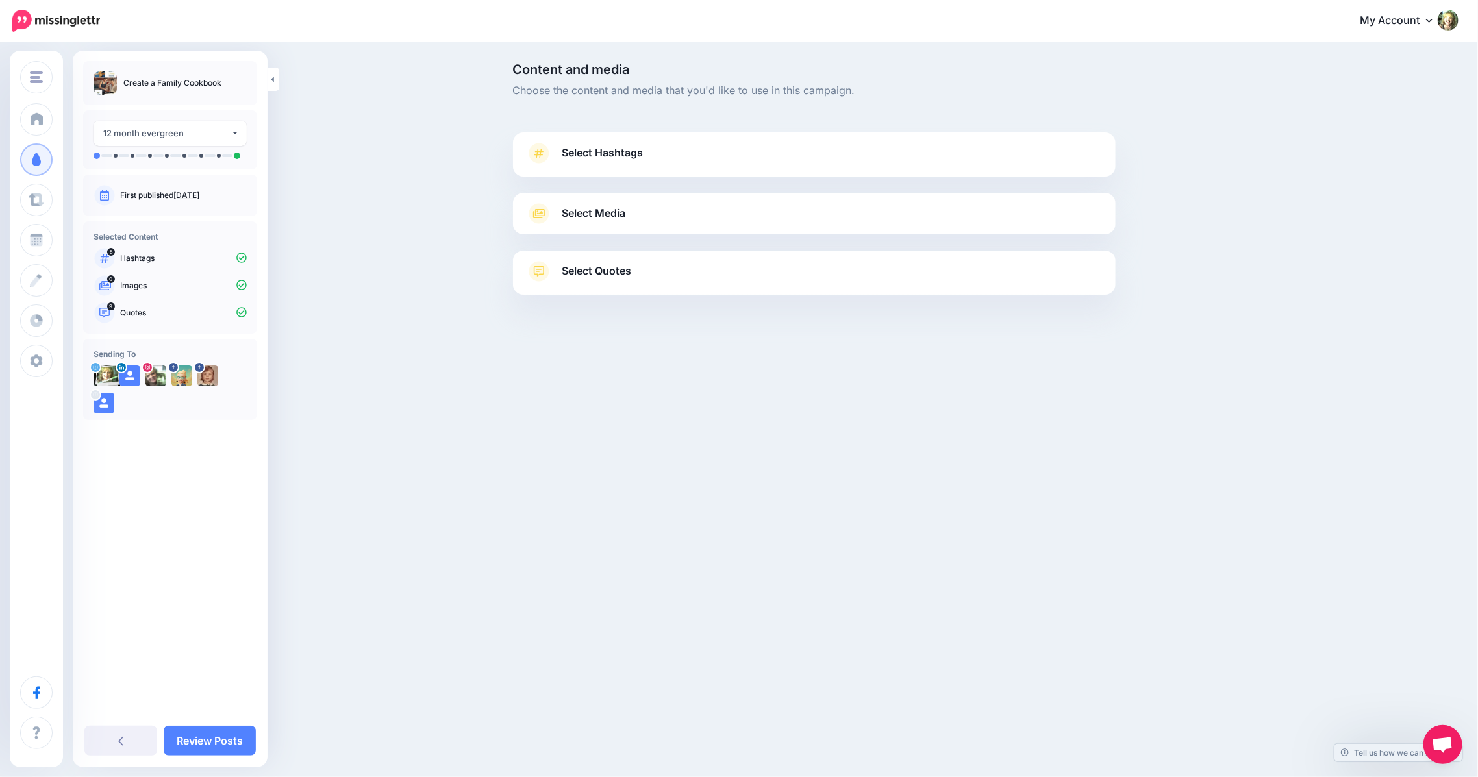
click at [594, 153] on span "Select Hashtags" at bounding box center [602, 153] width 81 height 18
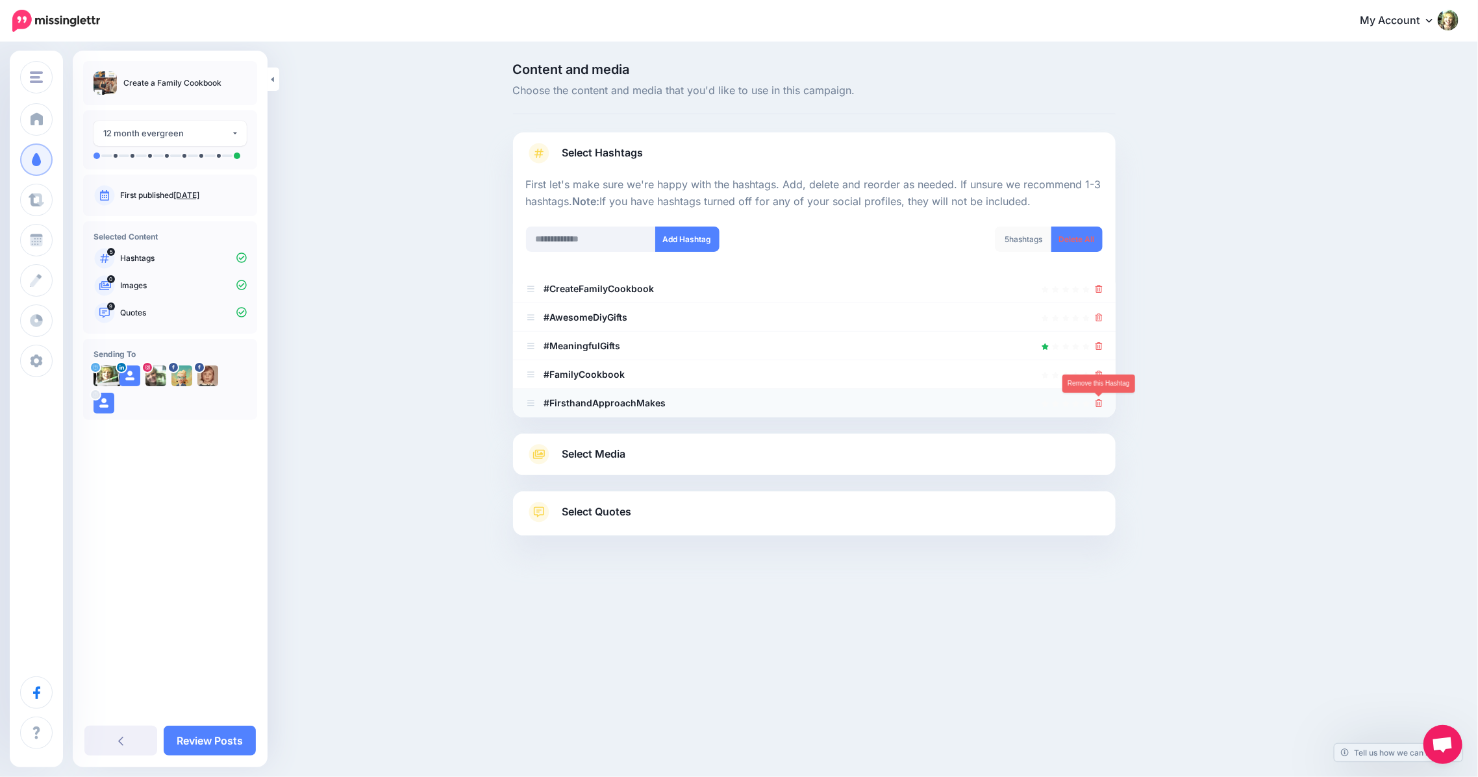
click at [1100, 404] on icon at bounding box center [1099, 403] width 7 height 8
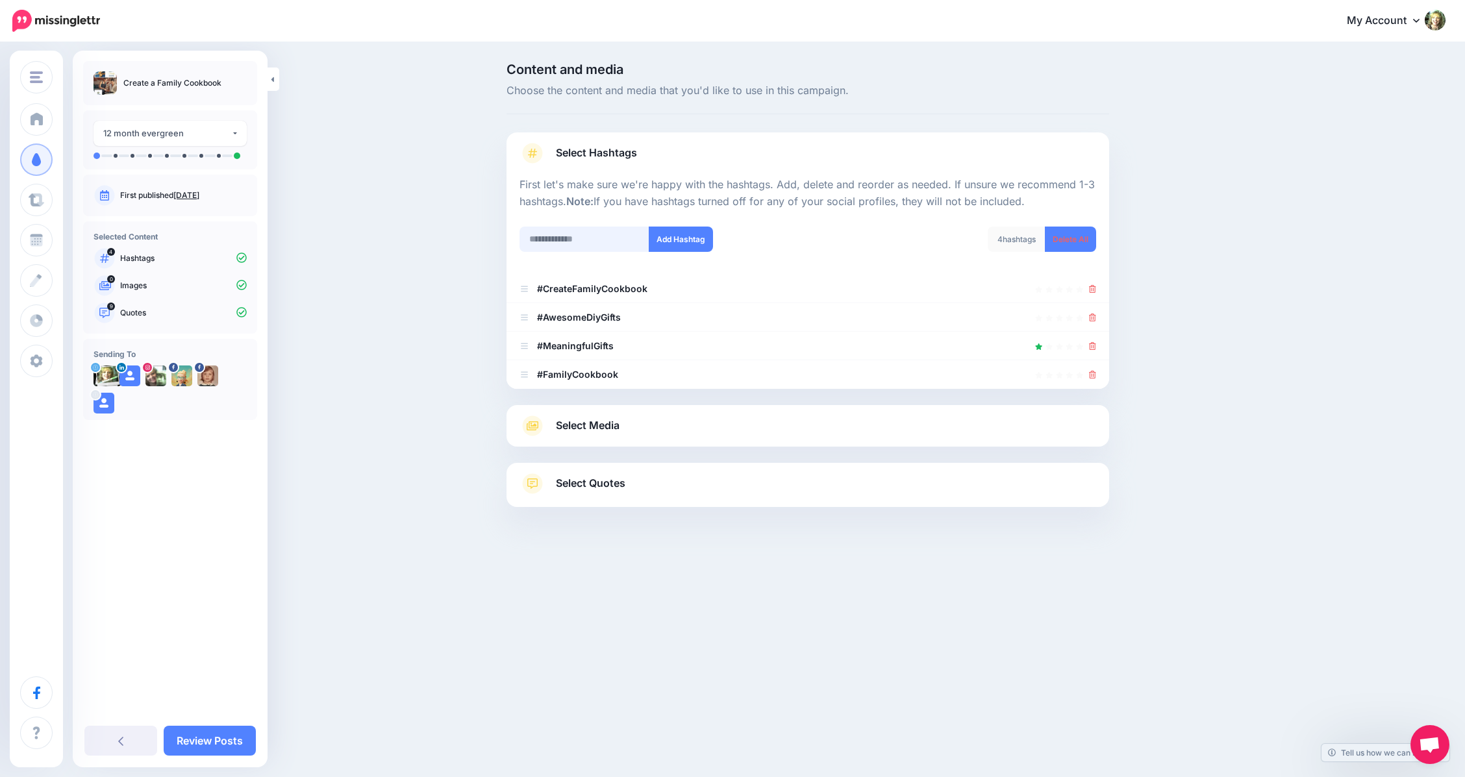
click at [564, 236] on input "text" at bounding box center [585, 239] width 130 height 25
type input "*********"
click at [684, 236] on button "Add Hashtag" at bounding box center [681, 239] width 64 height 25
click at [597, 421] on span "Select Media" at bounding box center [588, 426] width 64 height 18
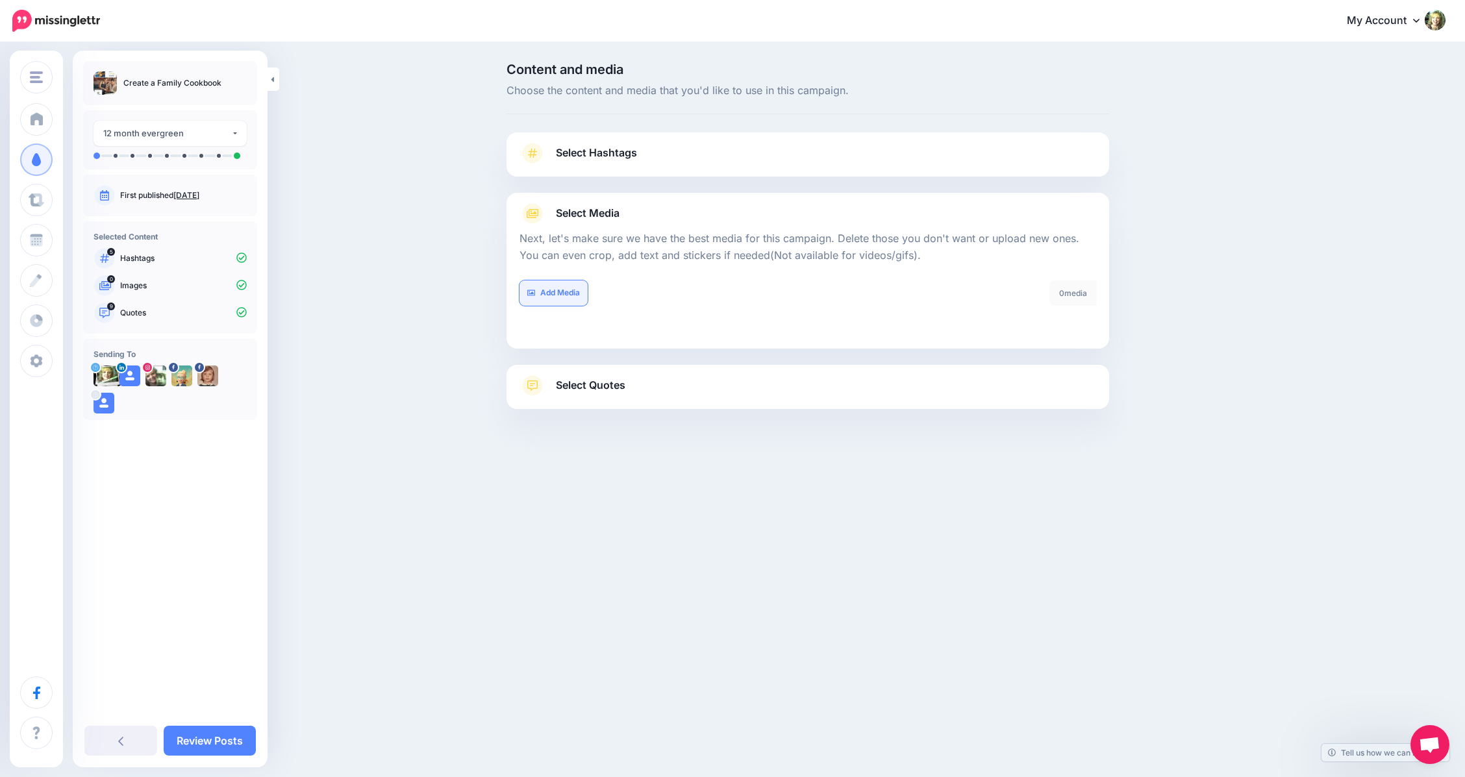
click at [562, 297] on link "Add Media" at bounding box center [554, 293] width 68 height 25
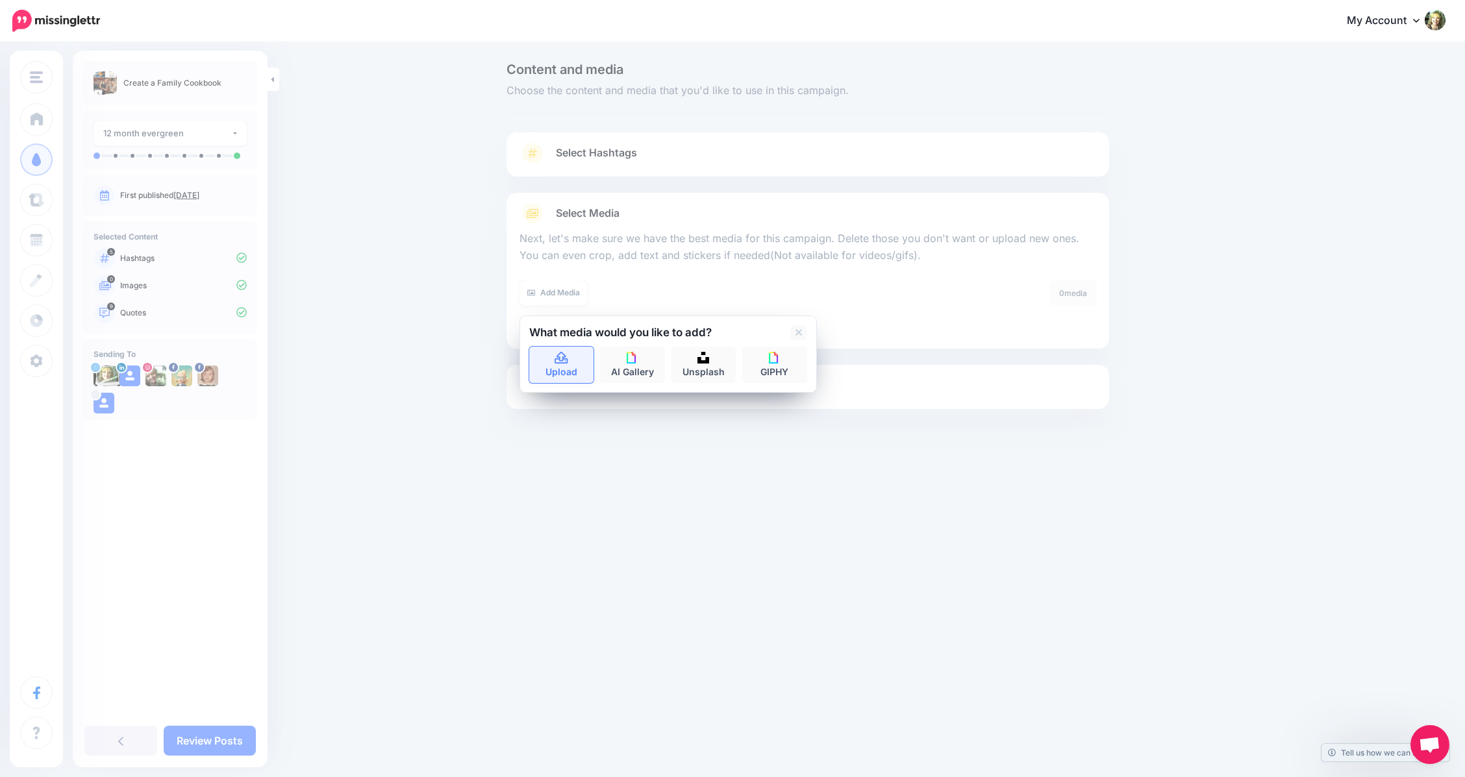
click at [571, 368] on link "Upload" at bounding box center [561, 365] width 65 height 36
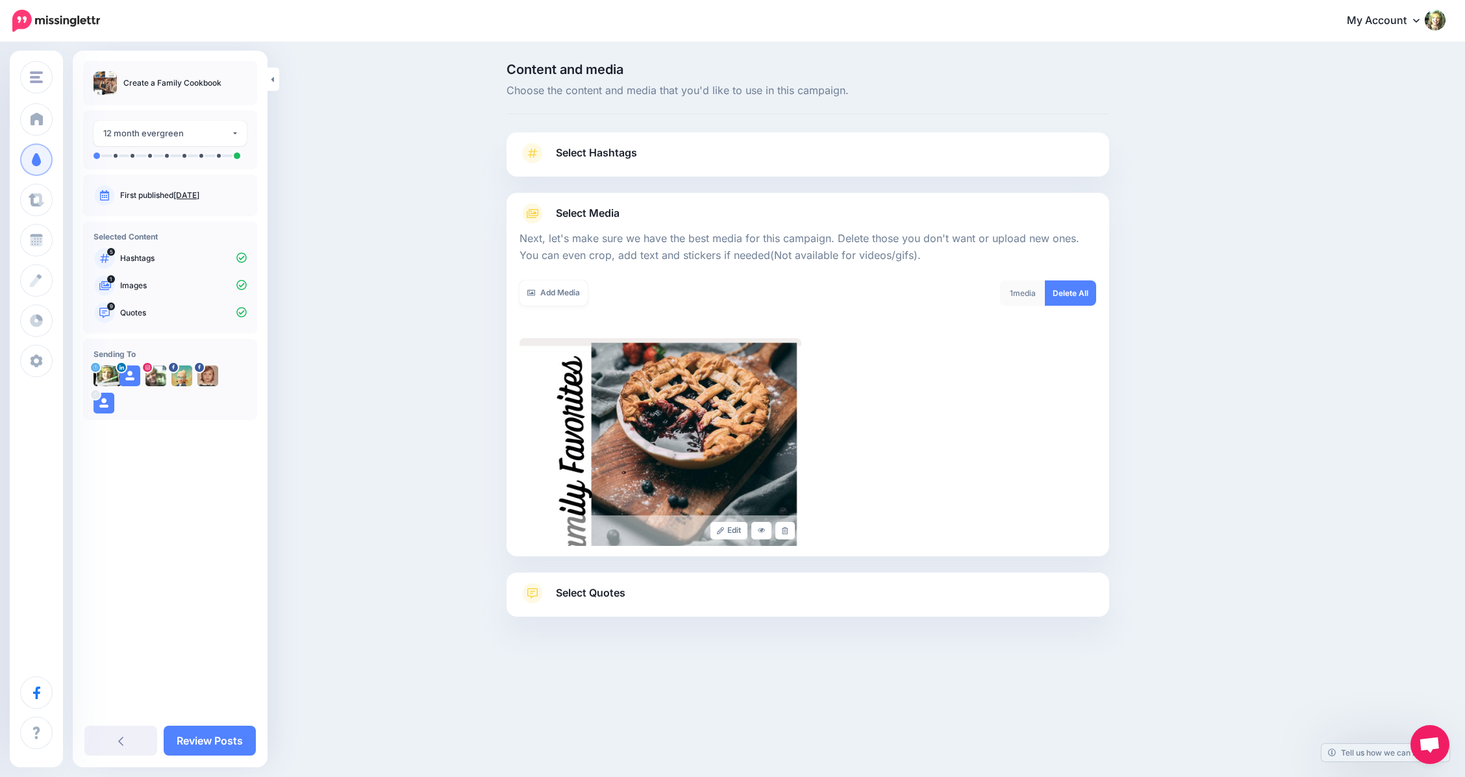
scroll to position [18, 0]
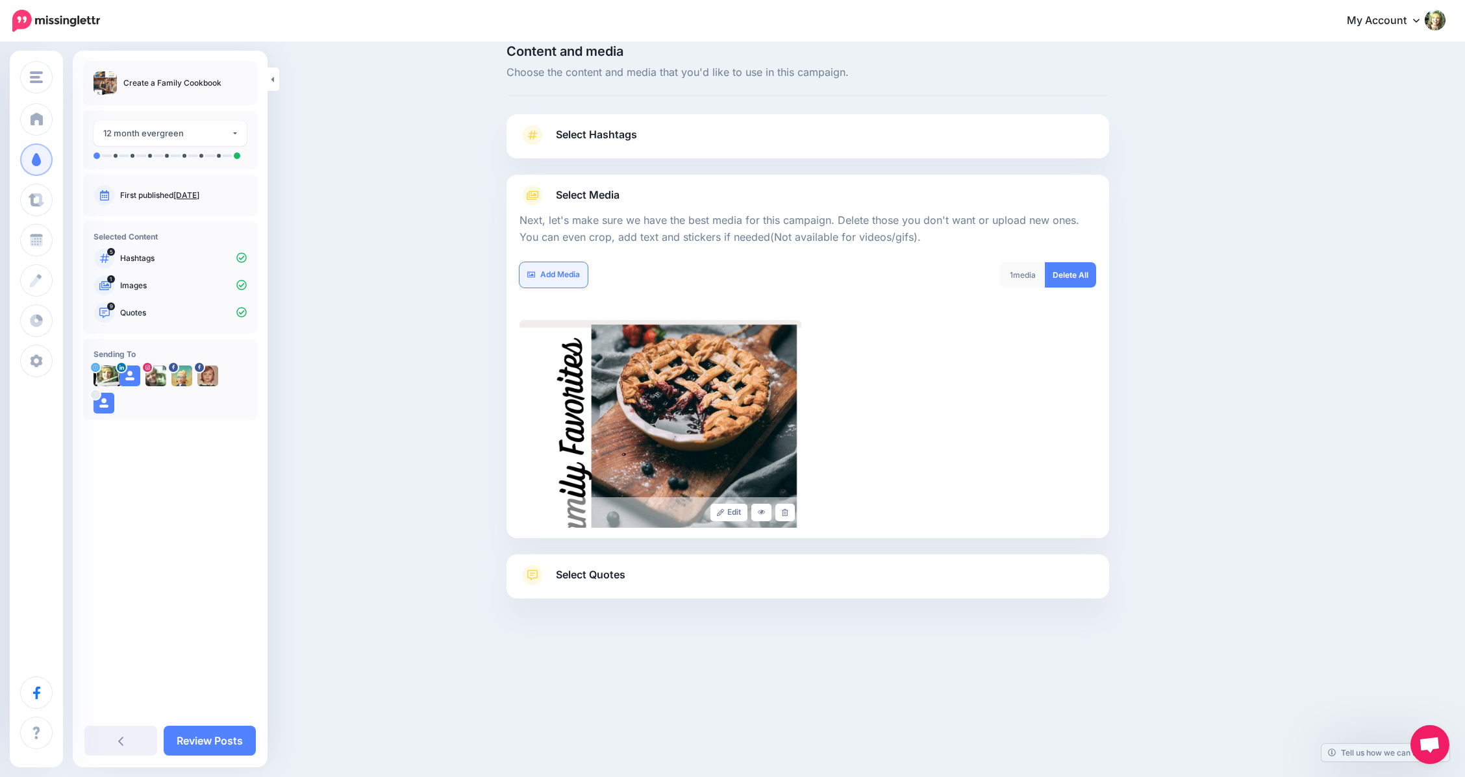
click at [556, 277] on link "Add Media" at bounding box center [554, 274] width 68 height 25
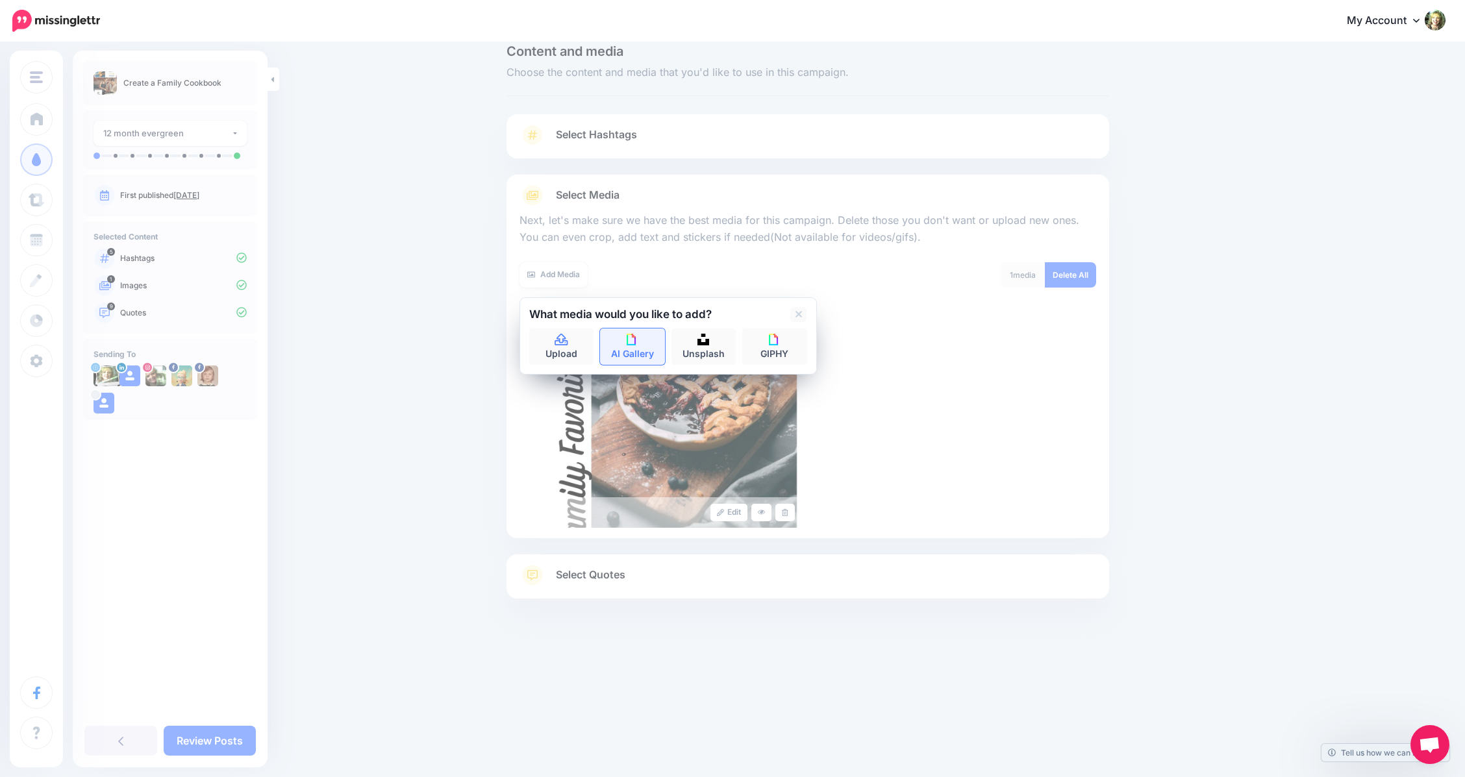
click at [634, 348] on link "AI Gallery" at bounding box center [632, 347] width 65 height 36
click at [544, 314] on icon at bounding box center [541, 314] width 6 height 10
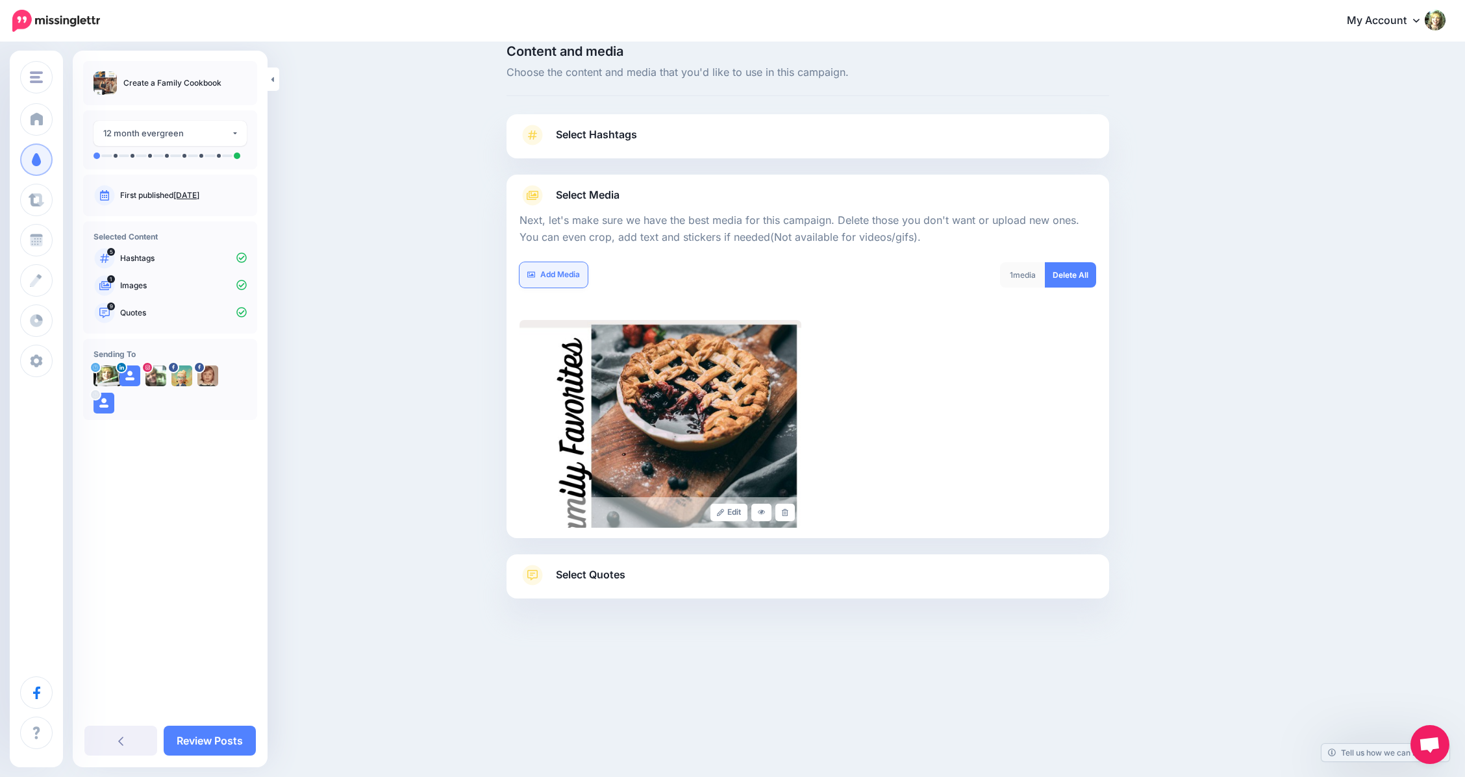
click at [565, 273] on link "Add Media" at bounding box center [554, 274] width 68 height 25
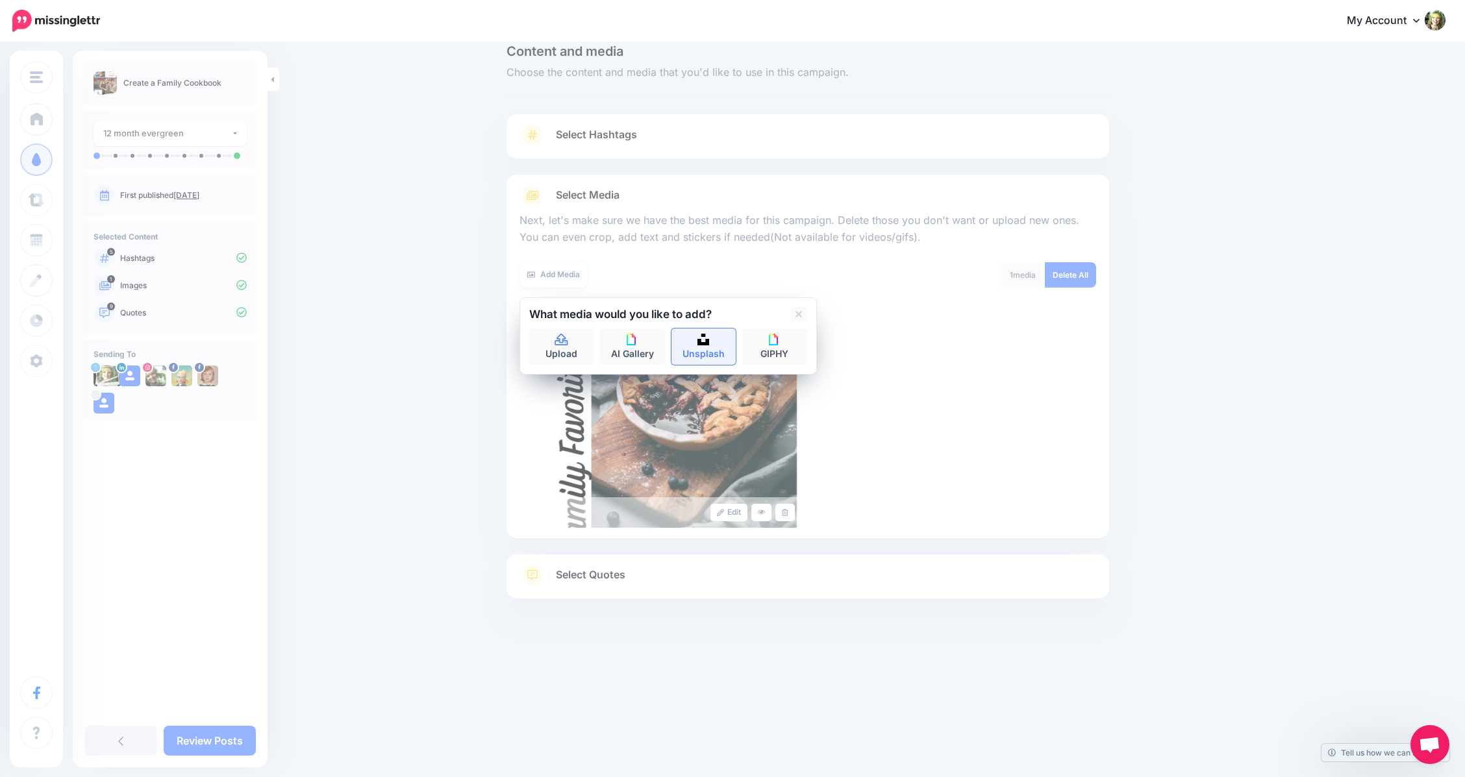
click at [709, 342] on img at bounding box center [703, 340] width 12 height 12
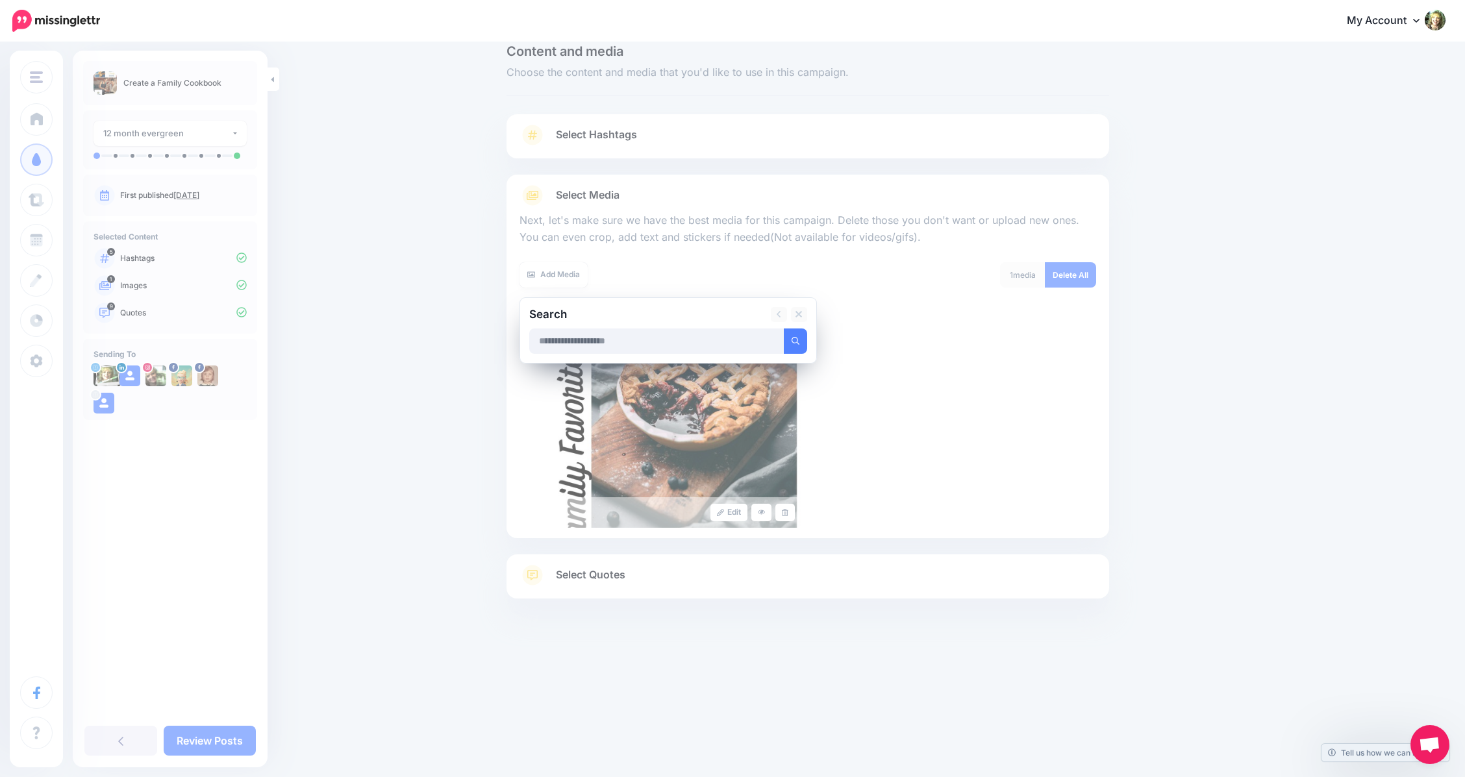
click at [710, 342] on input "text" at bounding box center [656, 341] width 255 height 25
type input "********"
click at [799, 339] on icon "submit" at bounding box center [796, 341] width 8 height 8
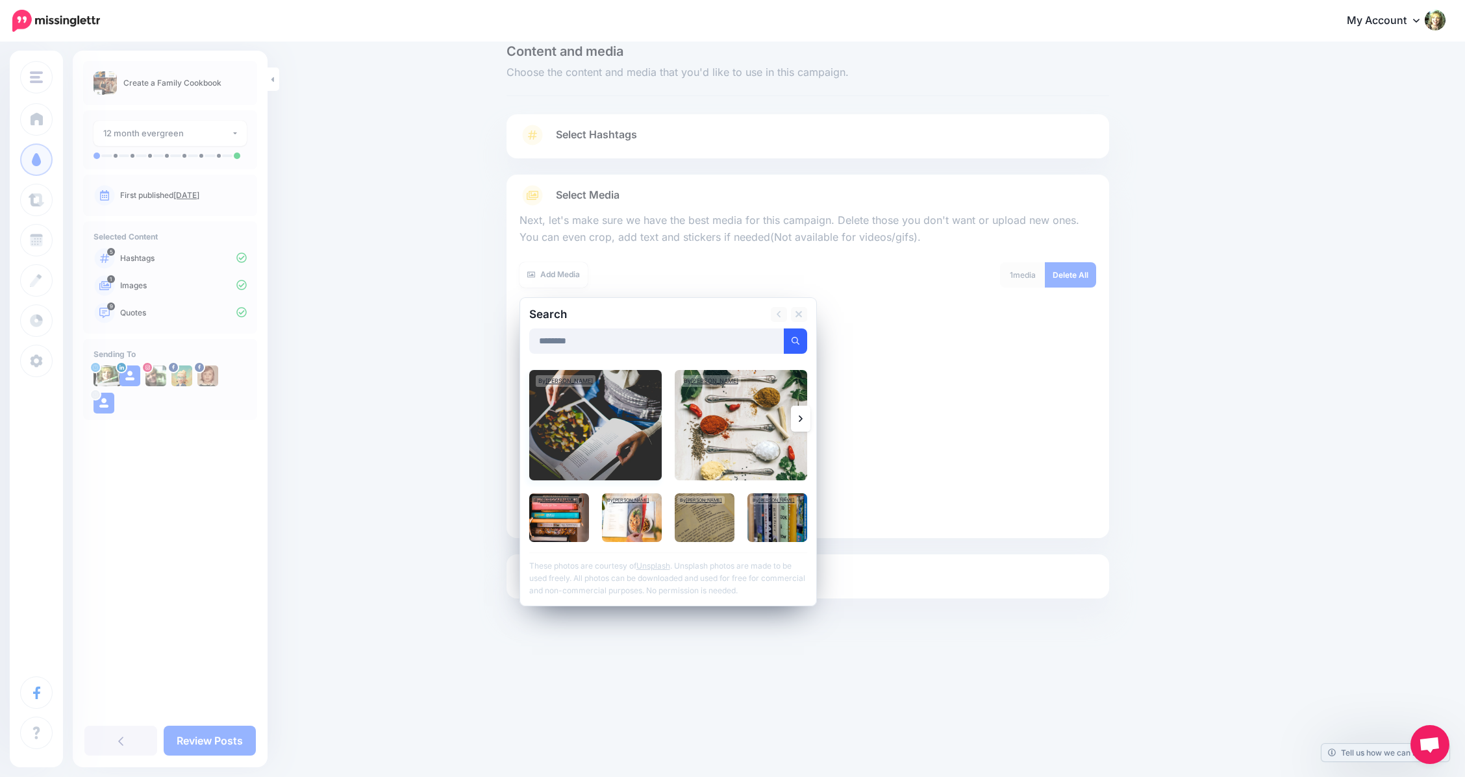
click at [571, 434] on img at bounding box center [595, 425] width 132 height 110
click at [644, 522] on img at bounding box center [632, 518] width 60 height 49
click at [712, 515] on img at bounding box center [705, 518] width 60 height 49
click at [793, 335] on link "Add Media" at bounding box center [779, 341] width 55 height 25
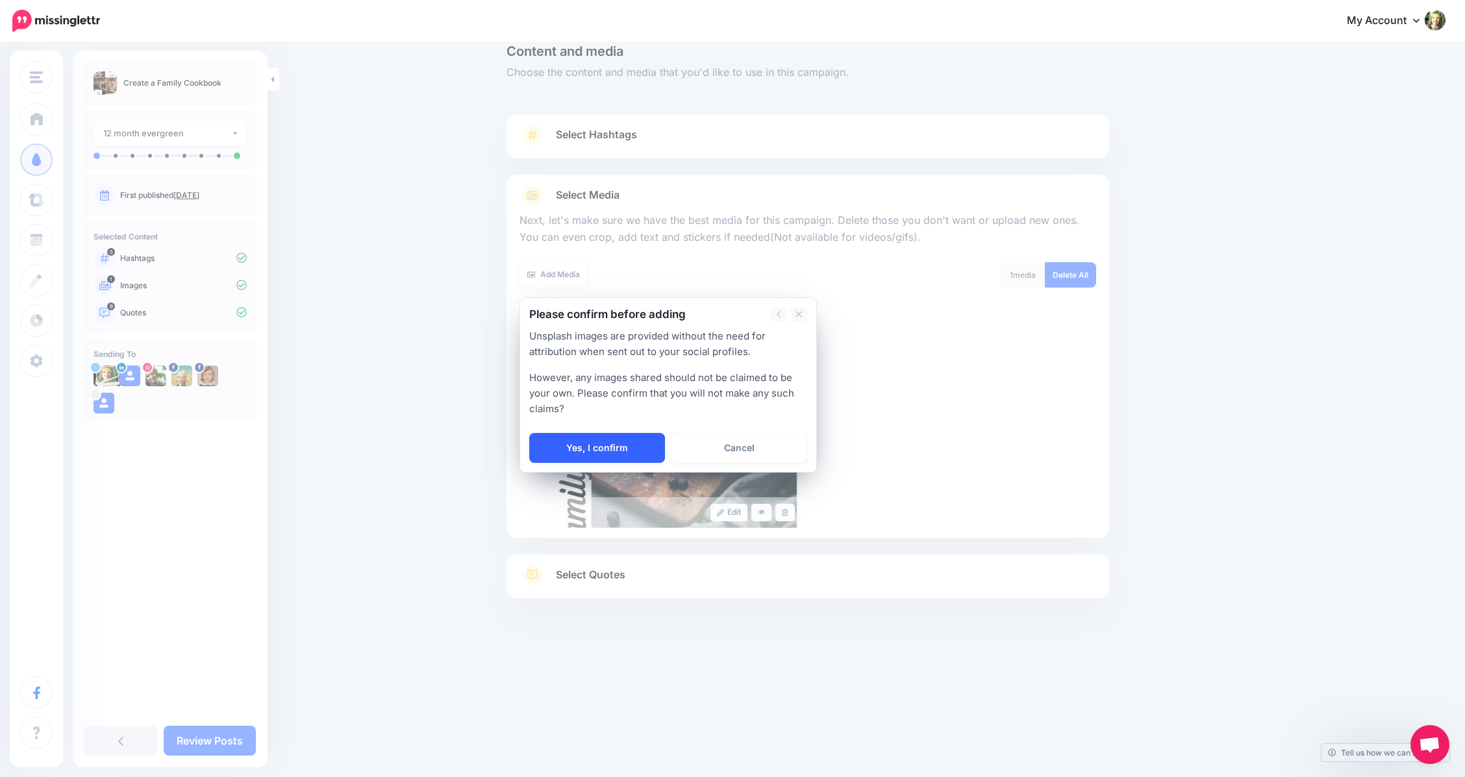
click at [625, 449] on link "Yes, I confirm" at bounding box center [597, 448] width 136 height 30
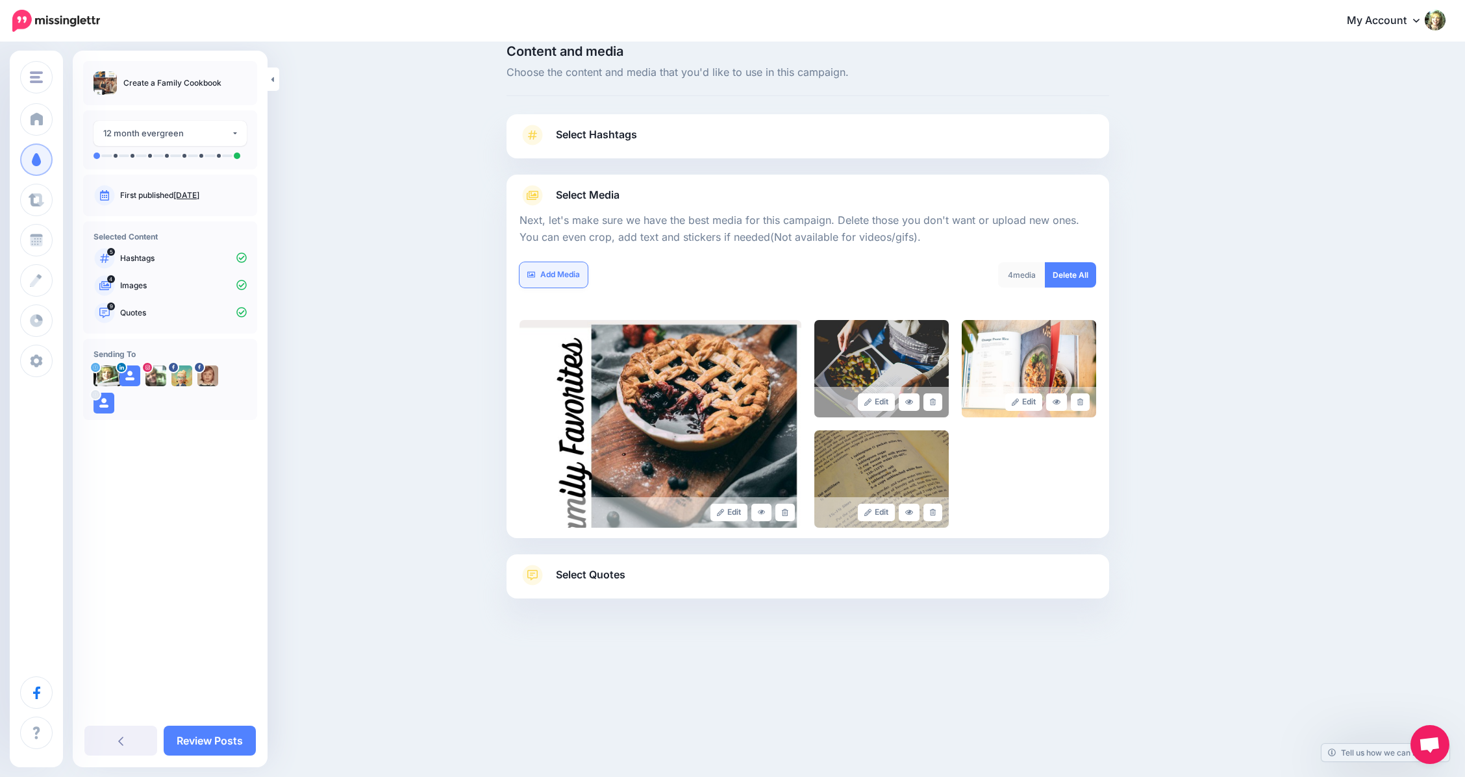
click at [557, 279] on link "Add Media" at bounding box center [554, 274] width 68 height 25
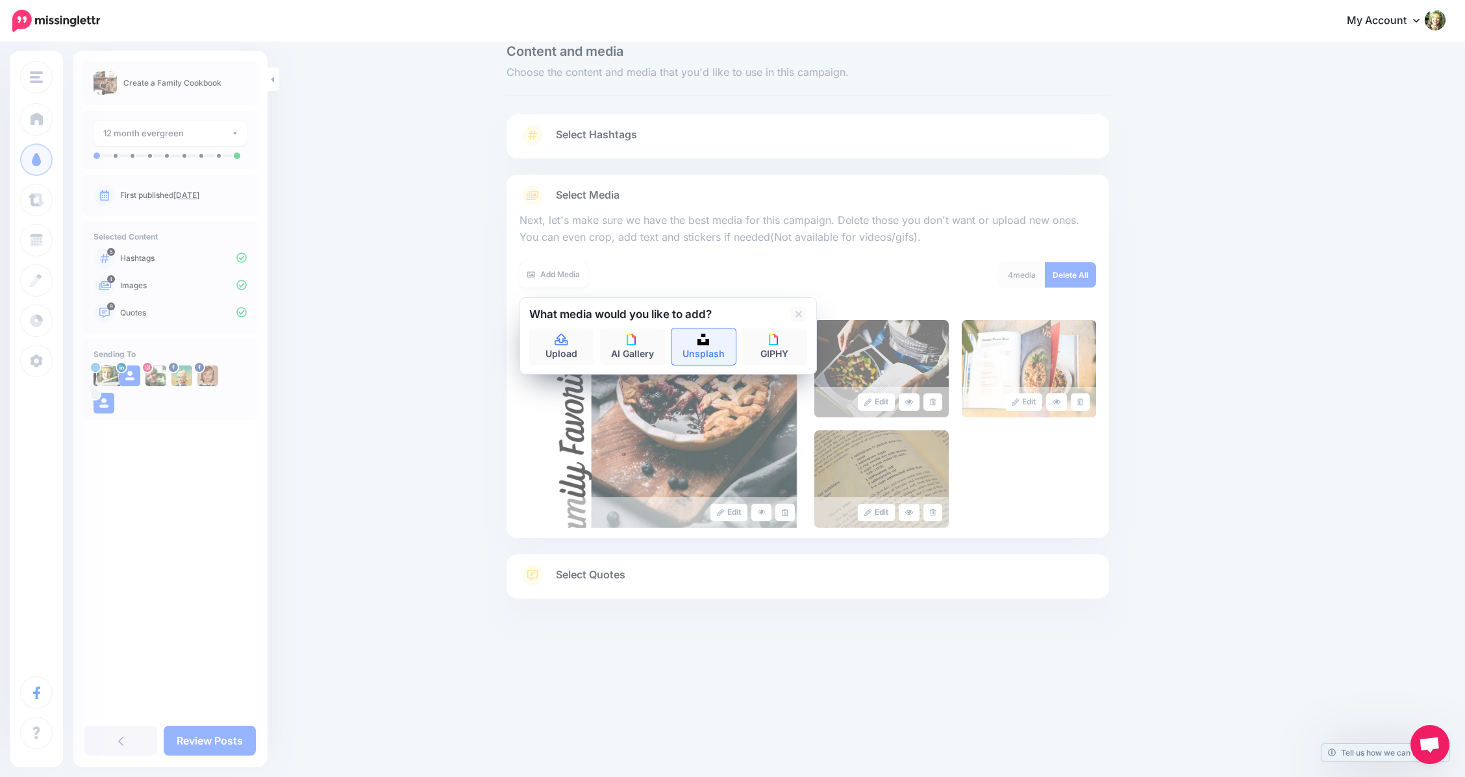
click at [706, 341] on img at bounding box center [703, 340] width 12 height 12
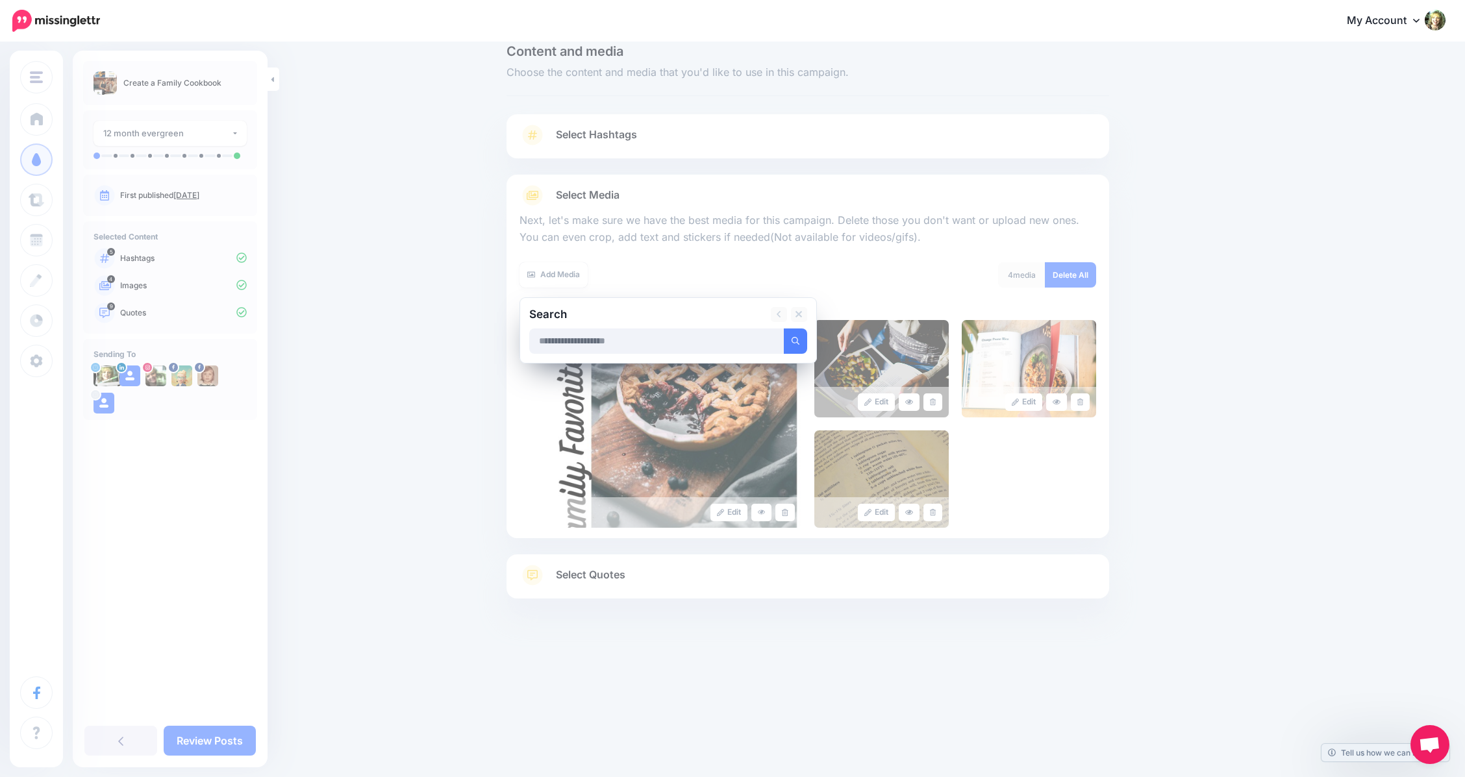
type input "*"
type input "**********"
click at [799, 335] on button "submit" at bounding box center [795, 341] width 23 height 25
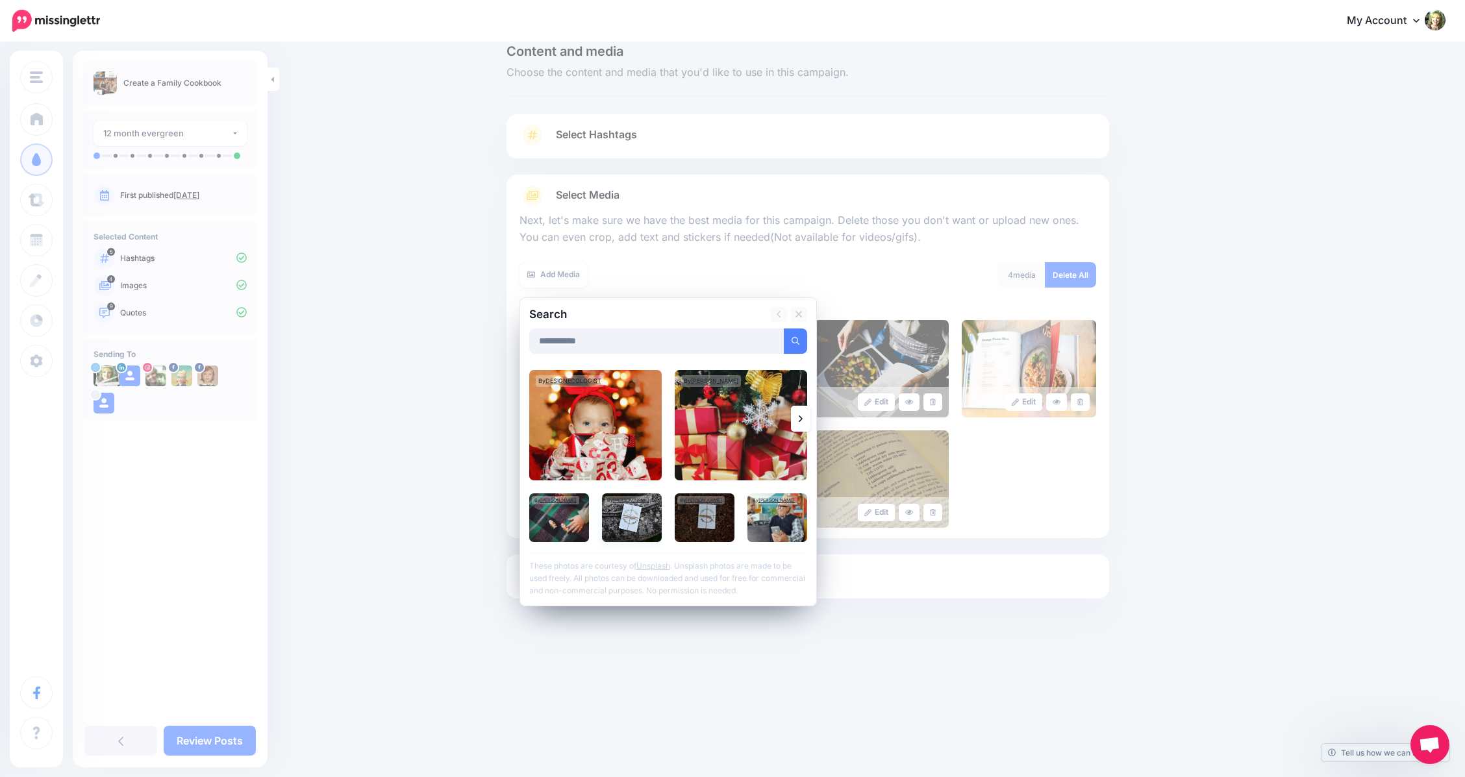
click at [623, 515] on img at bounding box center [632, 518] width 60 height 49
click at [803, 416] on icon at bounding box center [801, 419] width 4 height 10
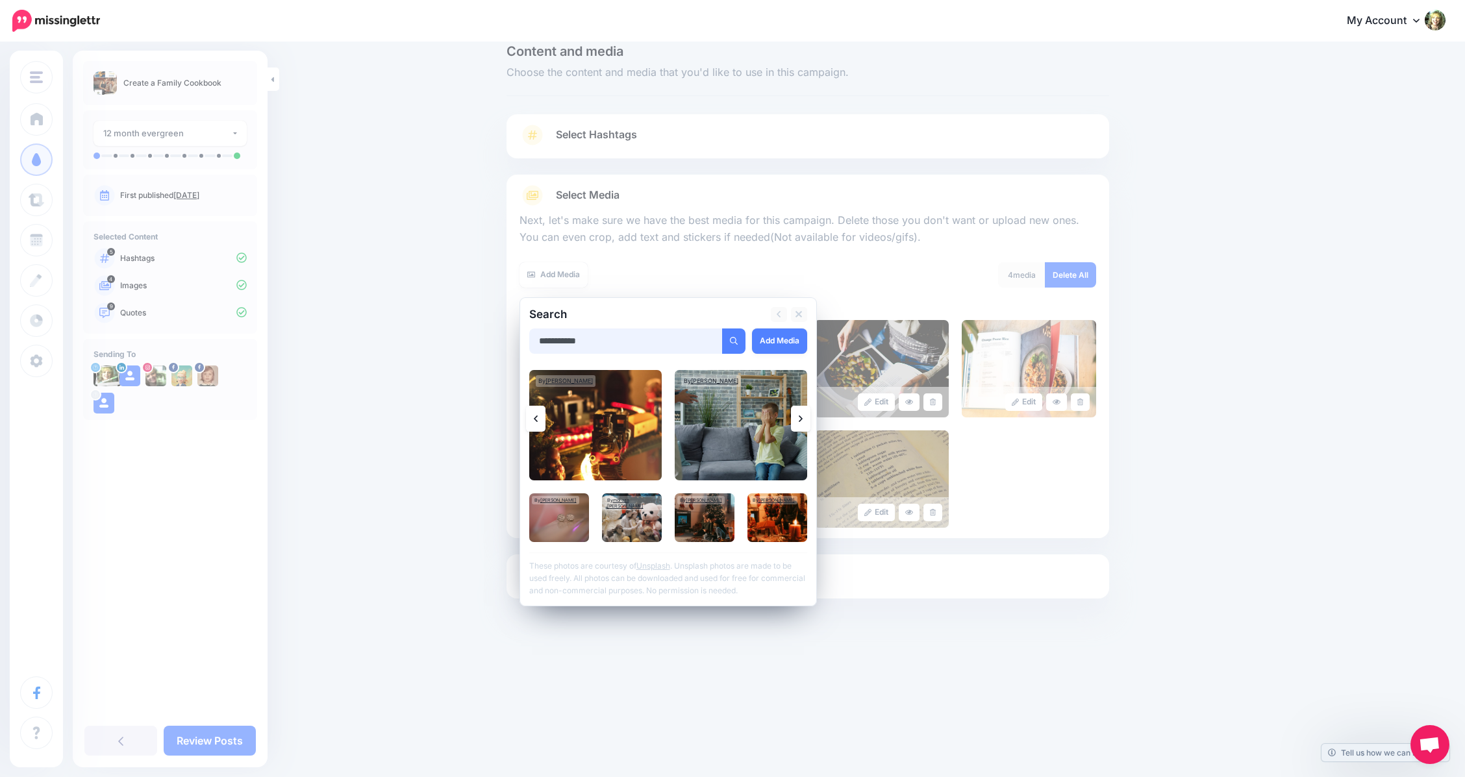
click at [602, 330] on input "**********" at bounding box center [626, 341] width 194 height 25
type input "**********"
click at [737, 335] on button "submit" at bounding box center [733, 341] width 23 height 25
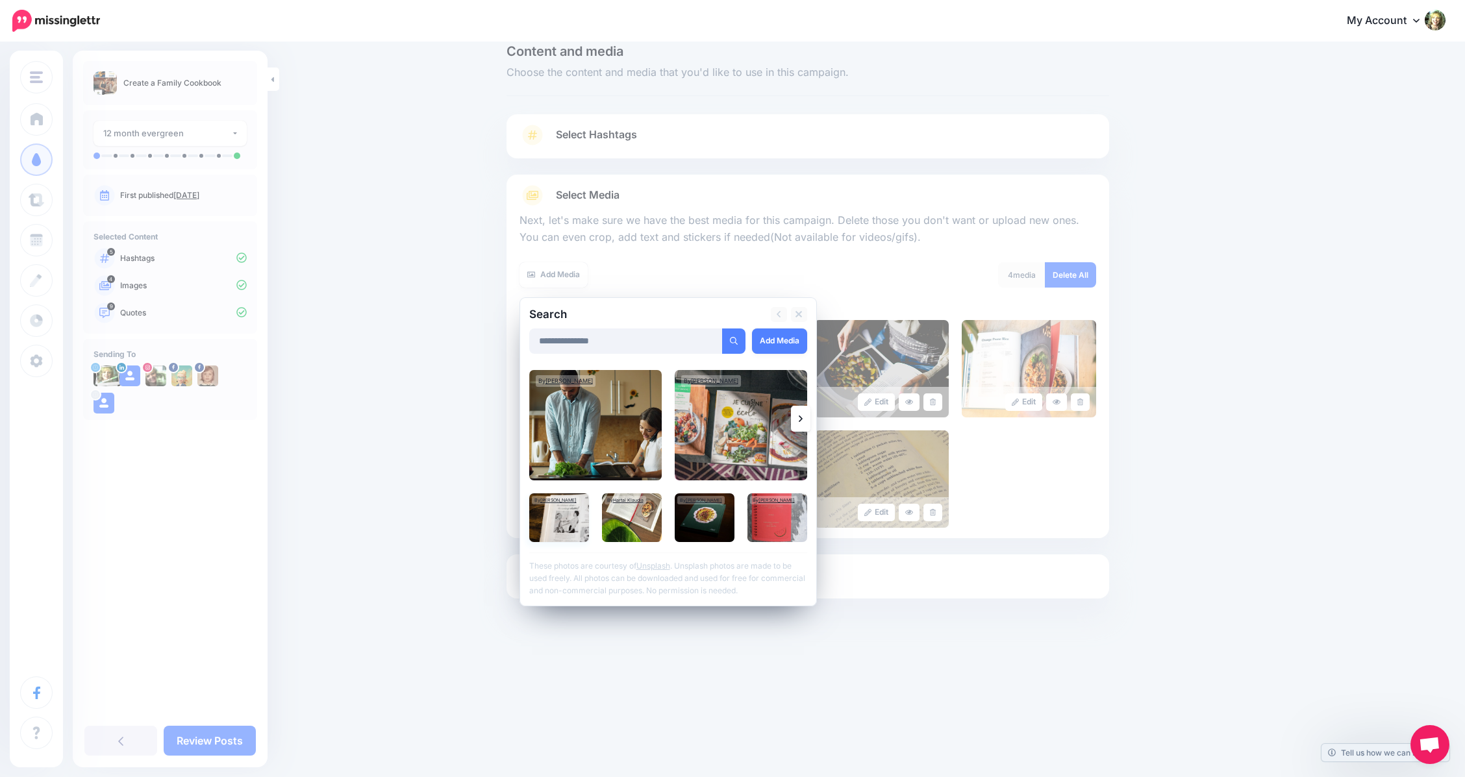
click at [562, 514] on img at bounding box center [559, 518] width 60 height 49
click at [618, 416] on img at bounding box center [595, 425] width 132 height 110
click at [738, 414] on img at bounding box center [741, 425] width 132 height 110
click at [790, 337] on link "Add Media" at bounding box center [779, 341] width 55 height 25
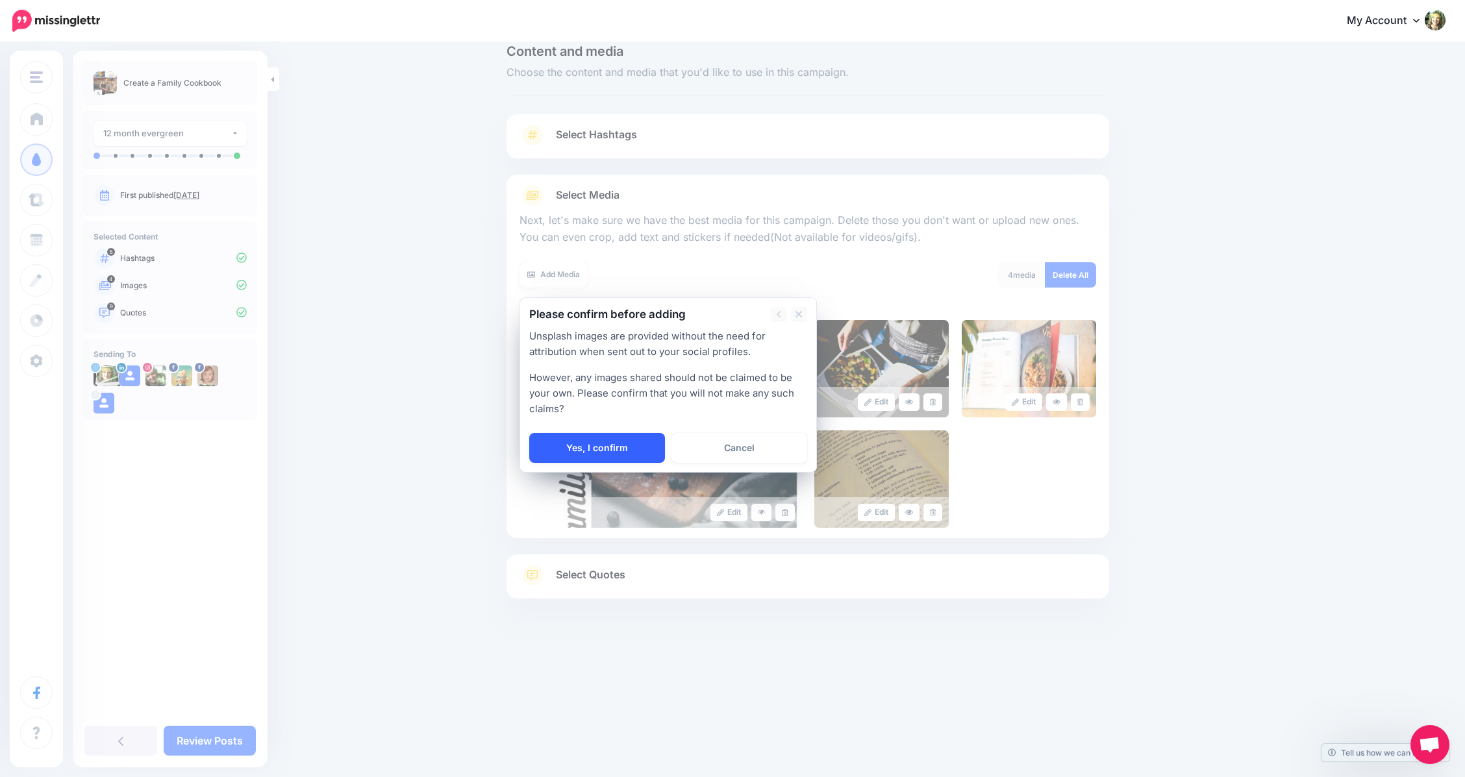
click at [582, 440] on link "Yes, I confirm" at bounding box center [597, 448] width 136 height 30
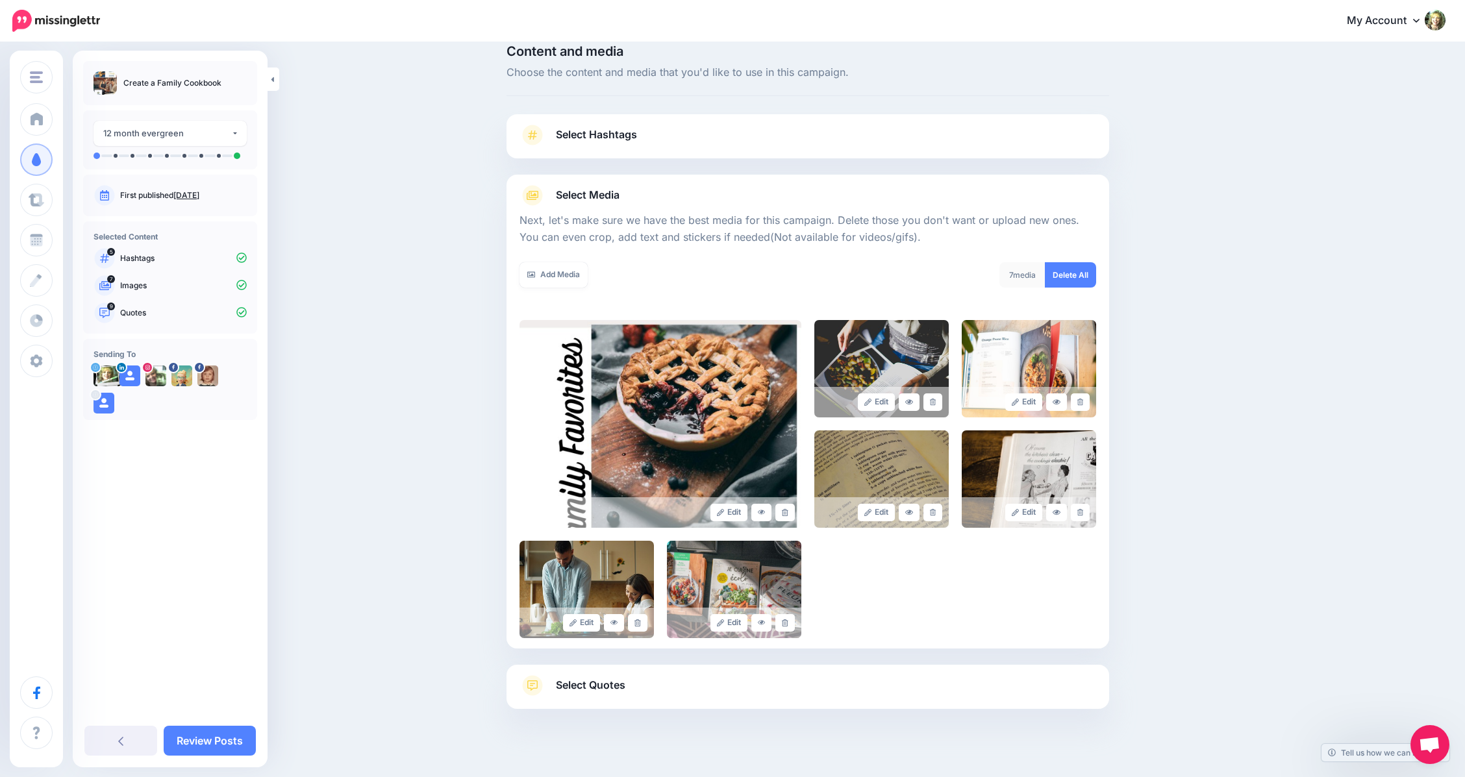
scroll to position [52, 0]
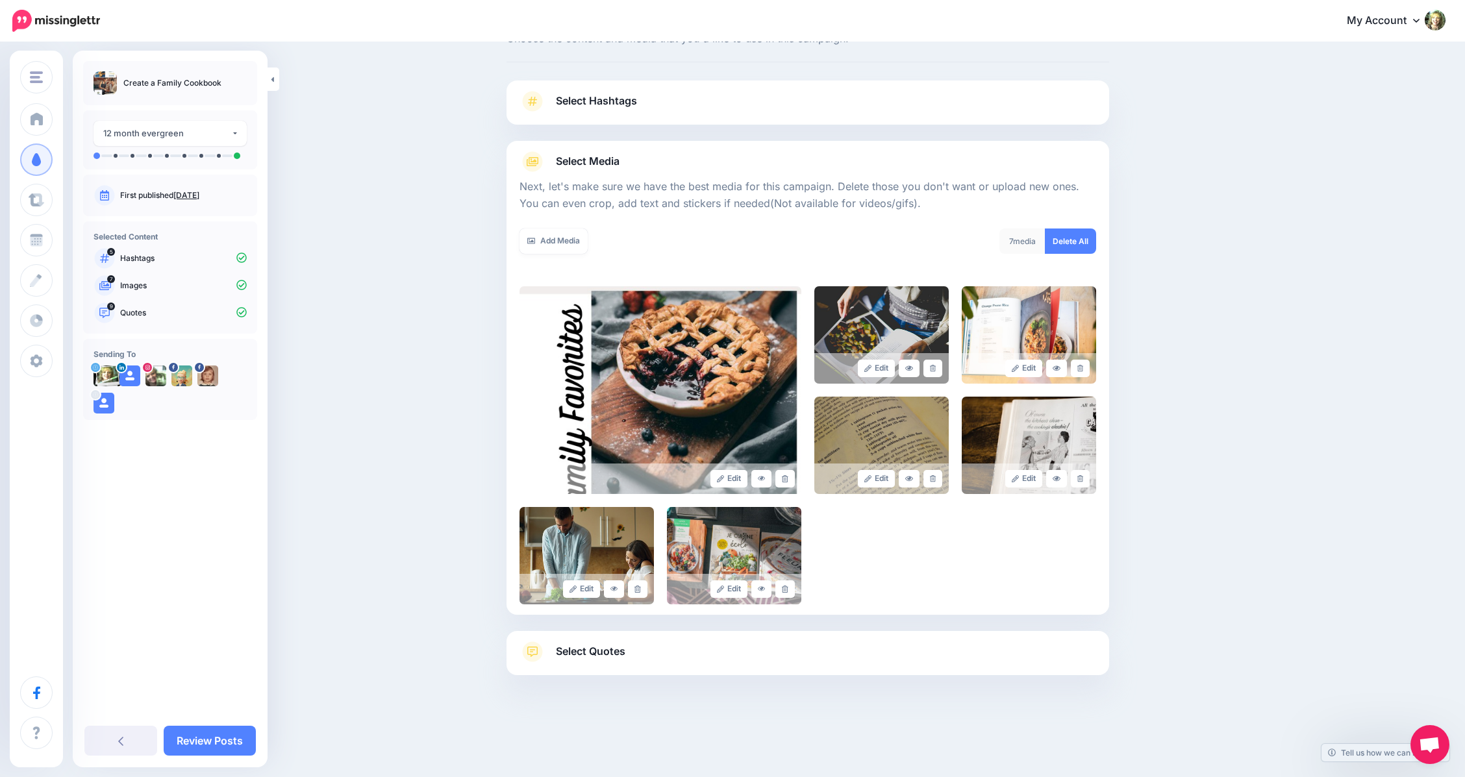
click at [603, 651] on span "Select Quotes" at bounding box center [590, 652] width 69 height 18
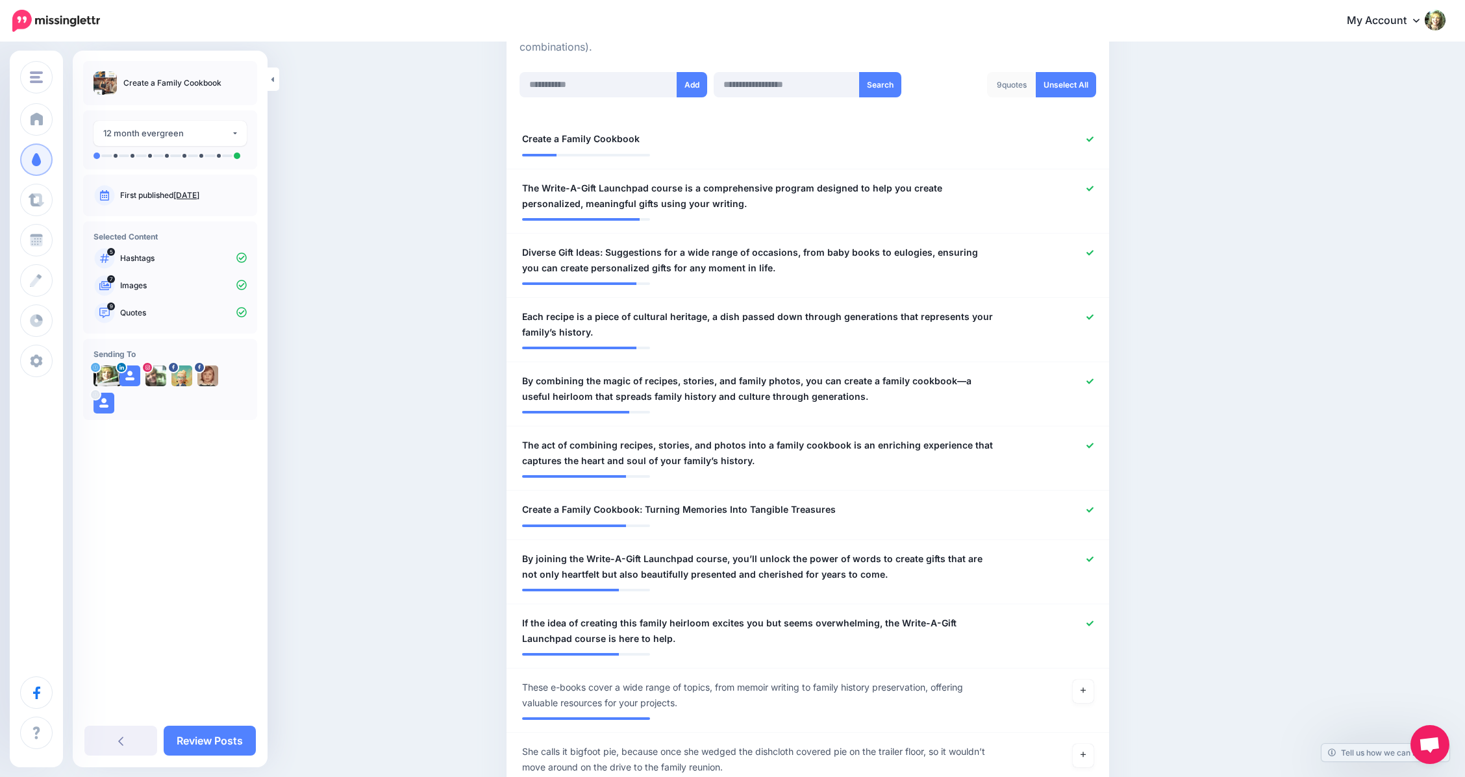
scroll to position [208, 0]
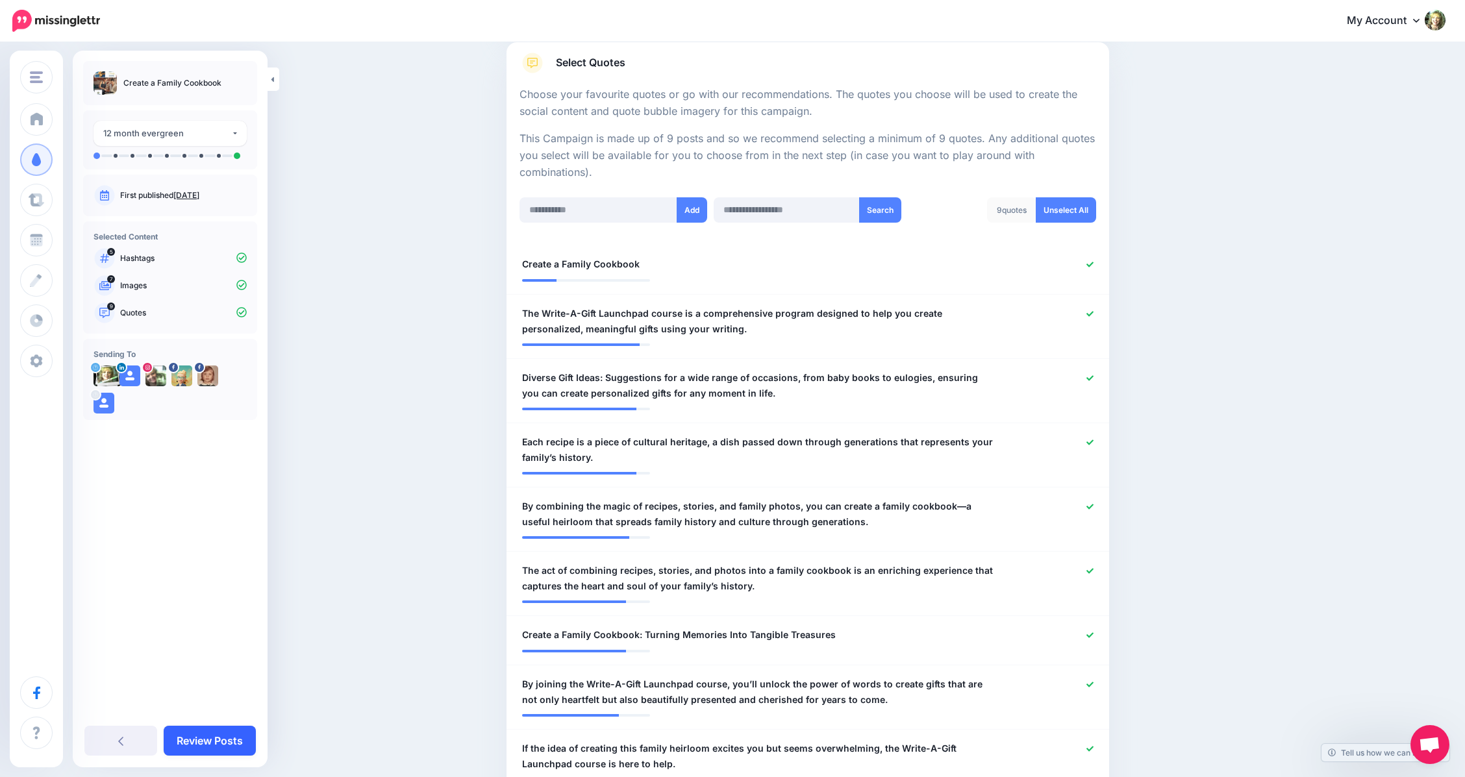
click at [208, 743] on link "Review Posts" at bounding box center [210, 741] width 92 height 30
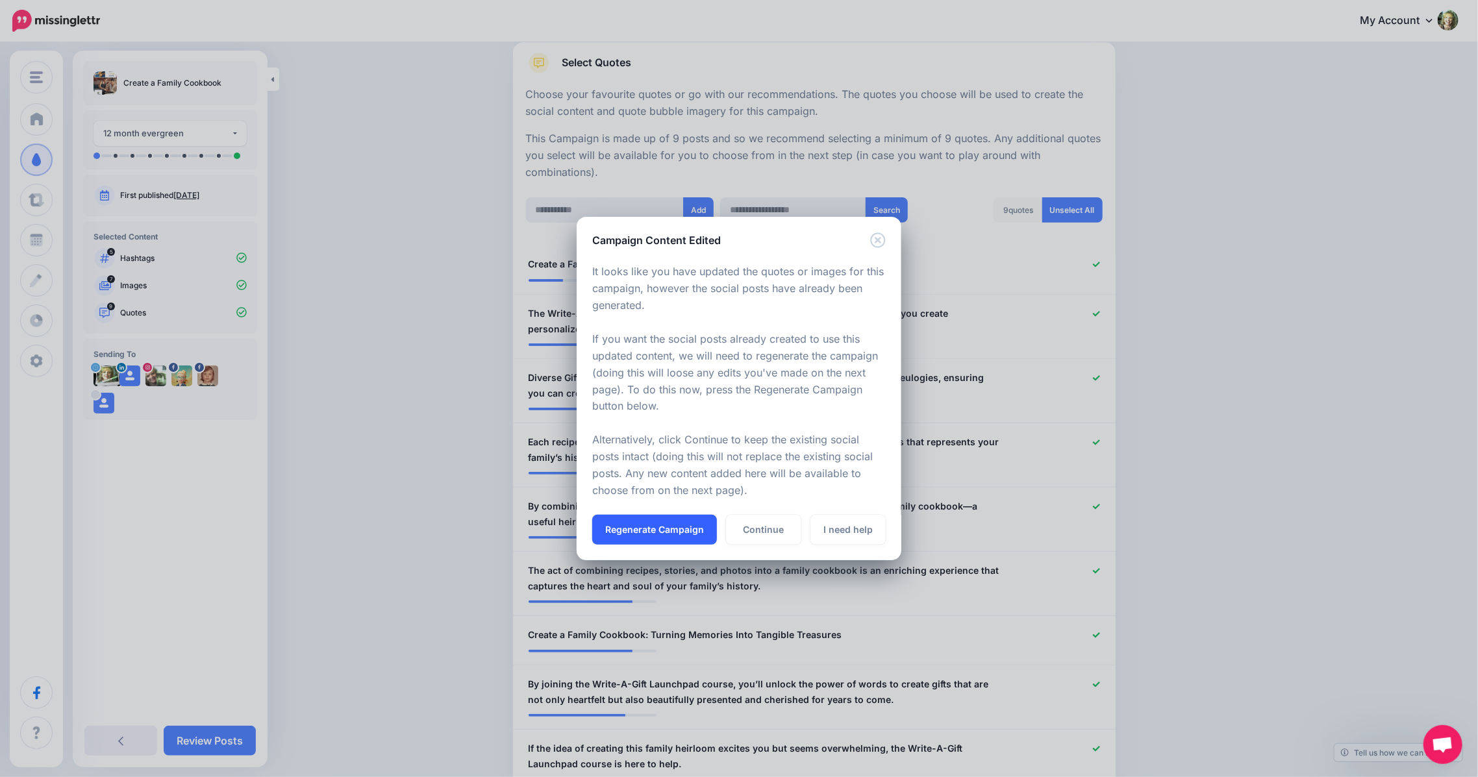
click at [641, 531] on button "Regenerate Campaign" at bounding box center [654, 530] width 125 height 30
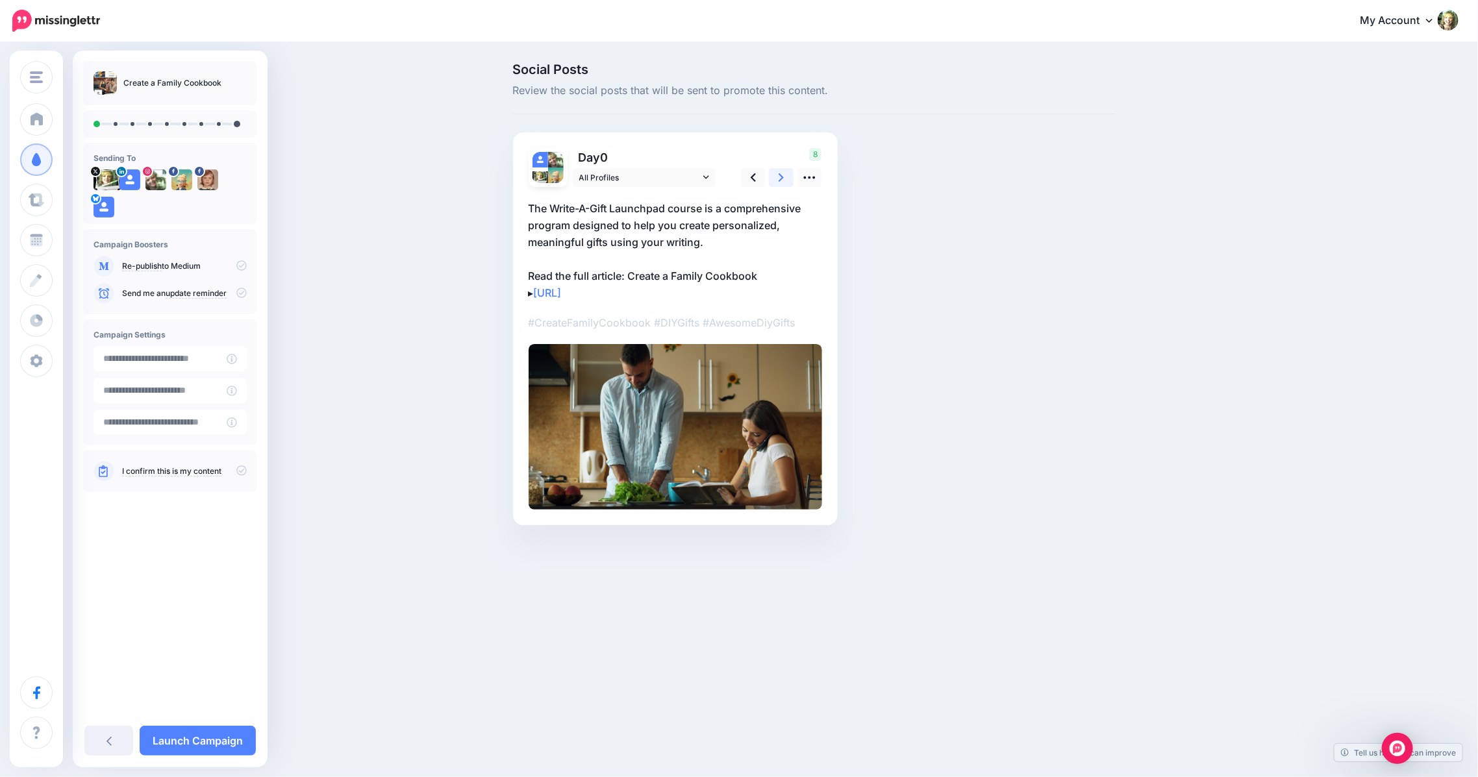
click at [782, 176] on icon at bounding box center [781, 177] width 5 height 8
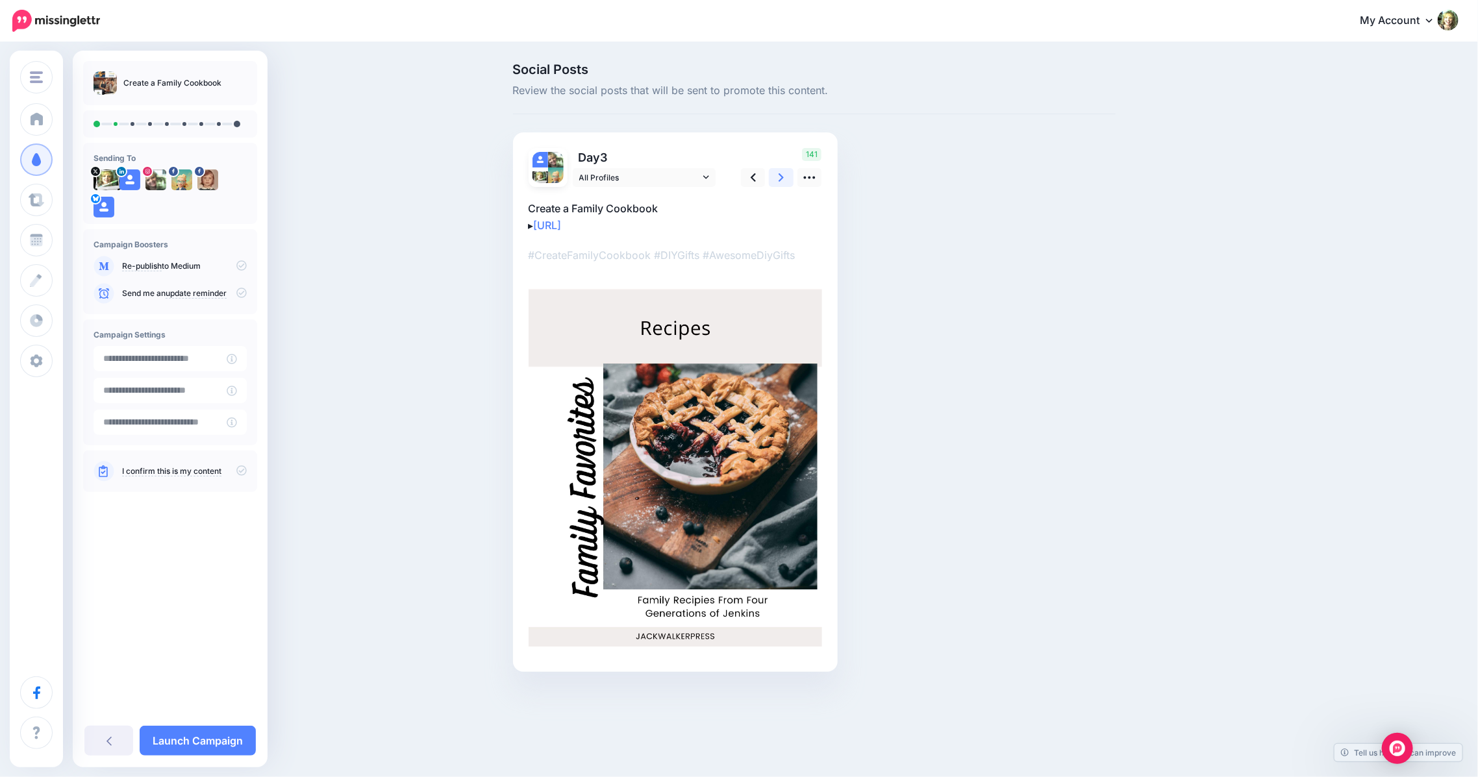
click at [782, 176] on icon at bounding box center [781, 177] width 5 height 8
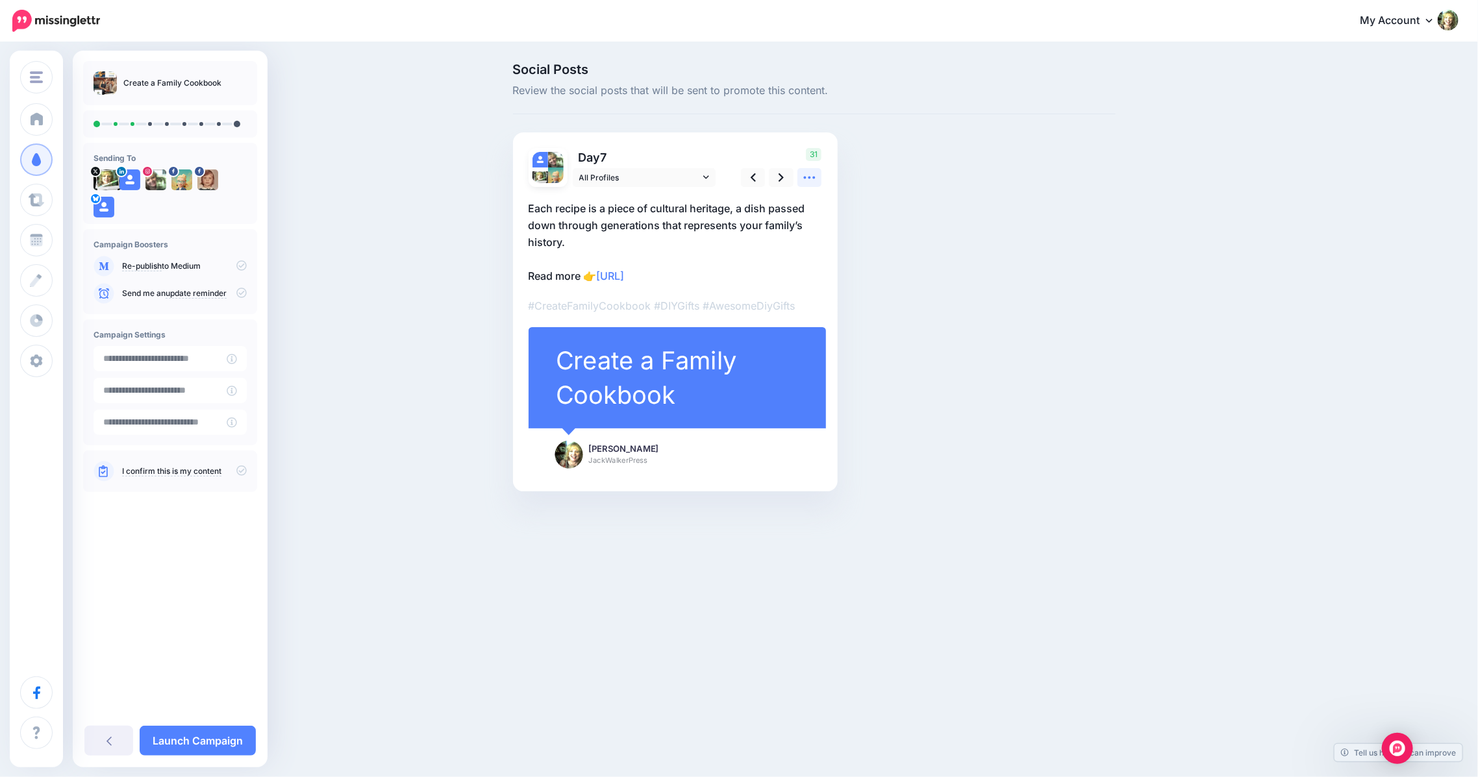
click at [805, 176] on icon at bounding box center [810, 178] width 14 height 14
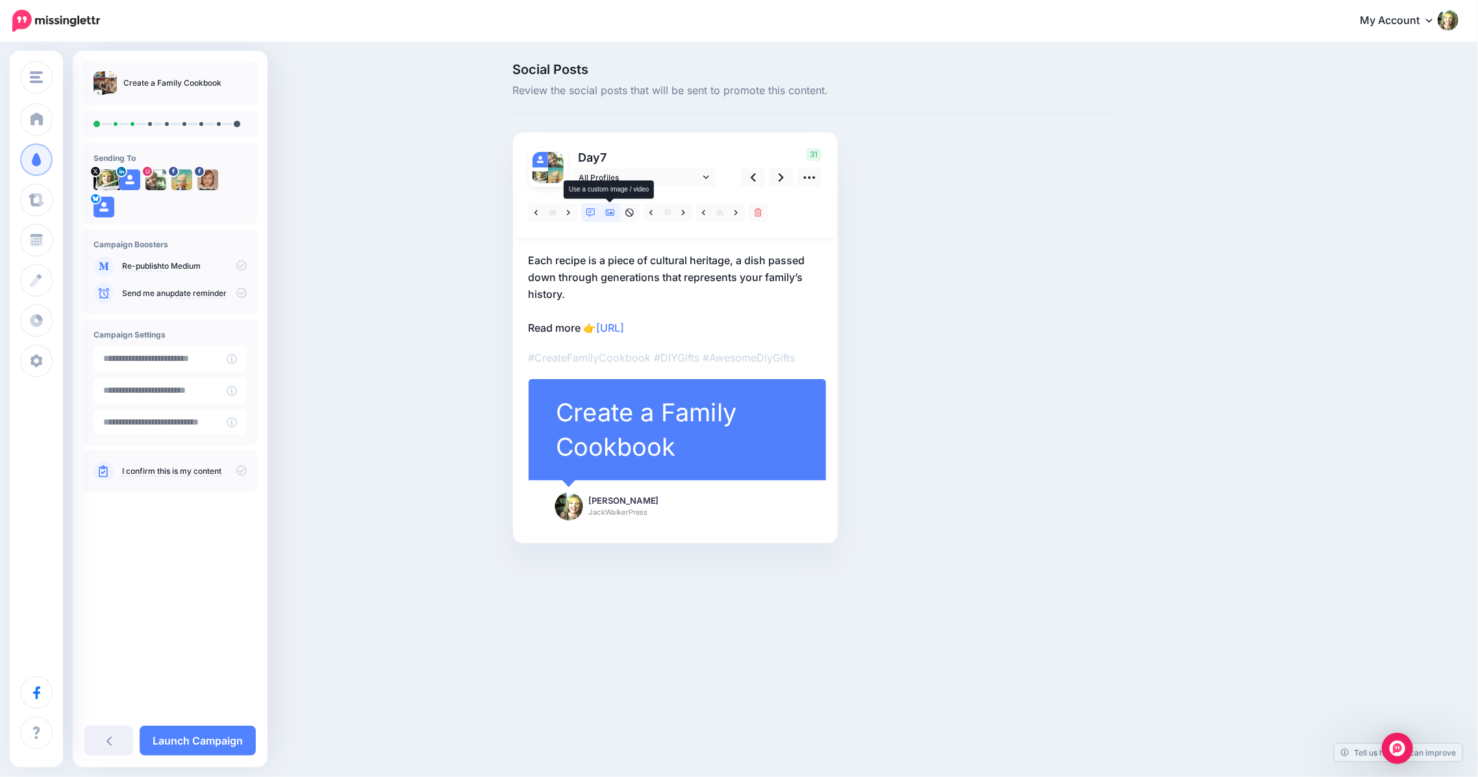
click at [612, 210] on icon at bounding box center [610, 212] width 9 height 9
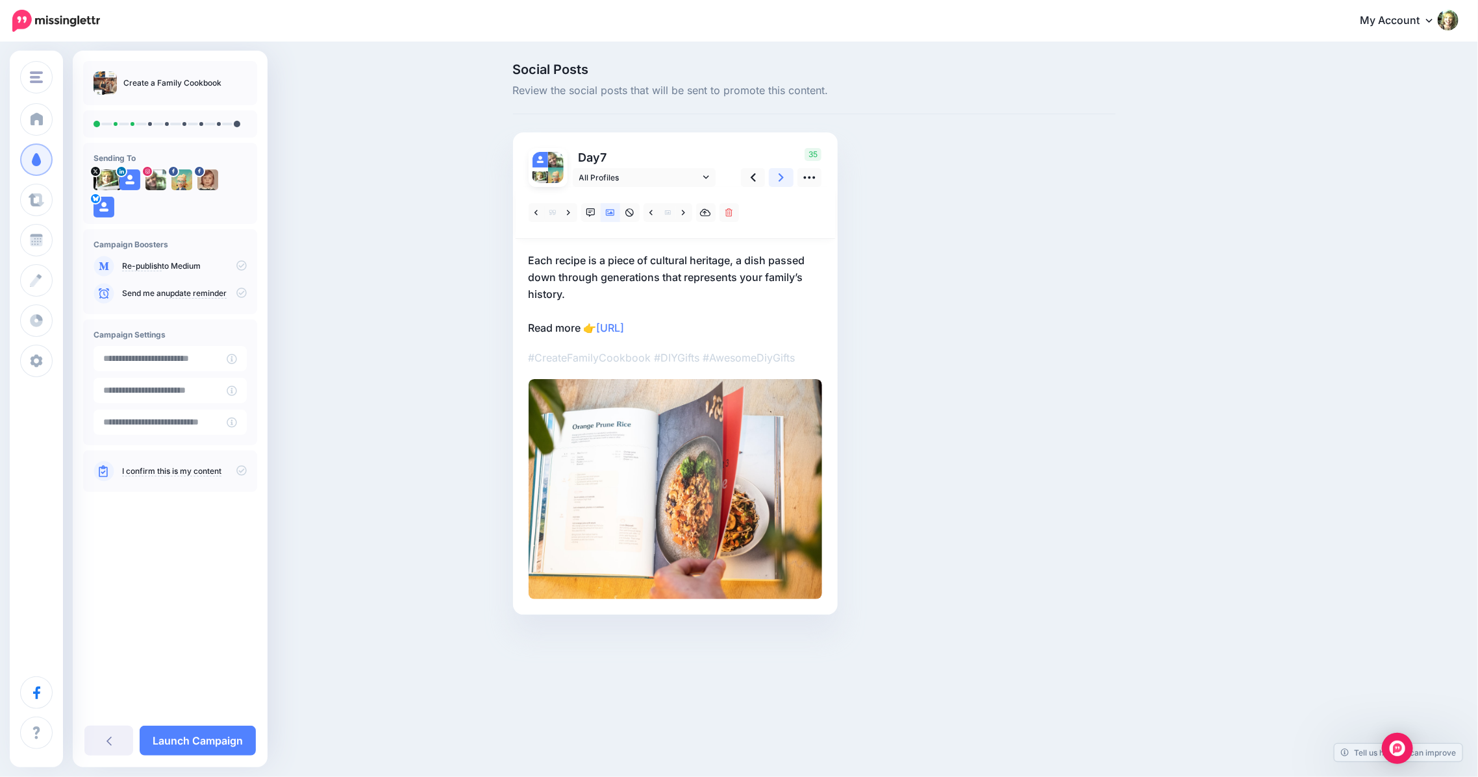
click at [779, 179] on icon at bounding box center [781, 178] width 5 height 14
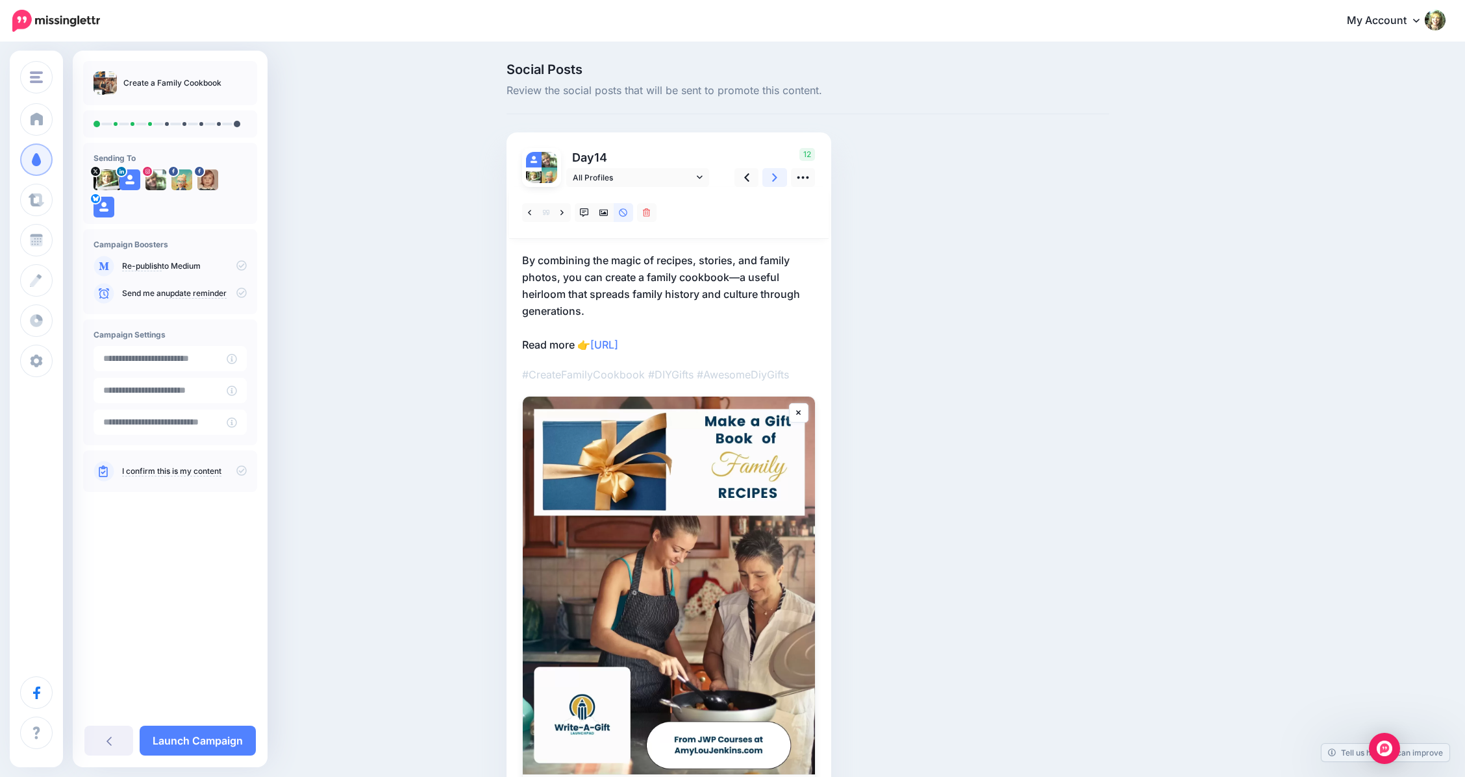
click at [777, 179] on icon at bounding box center [774, 178] width 5 height 14
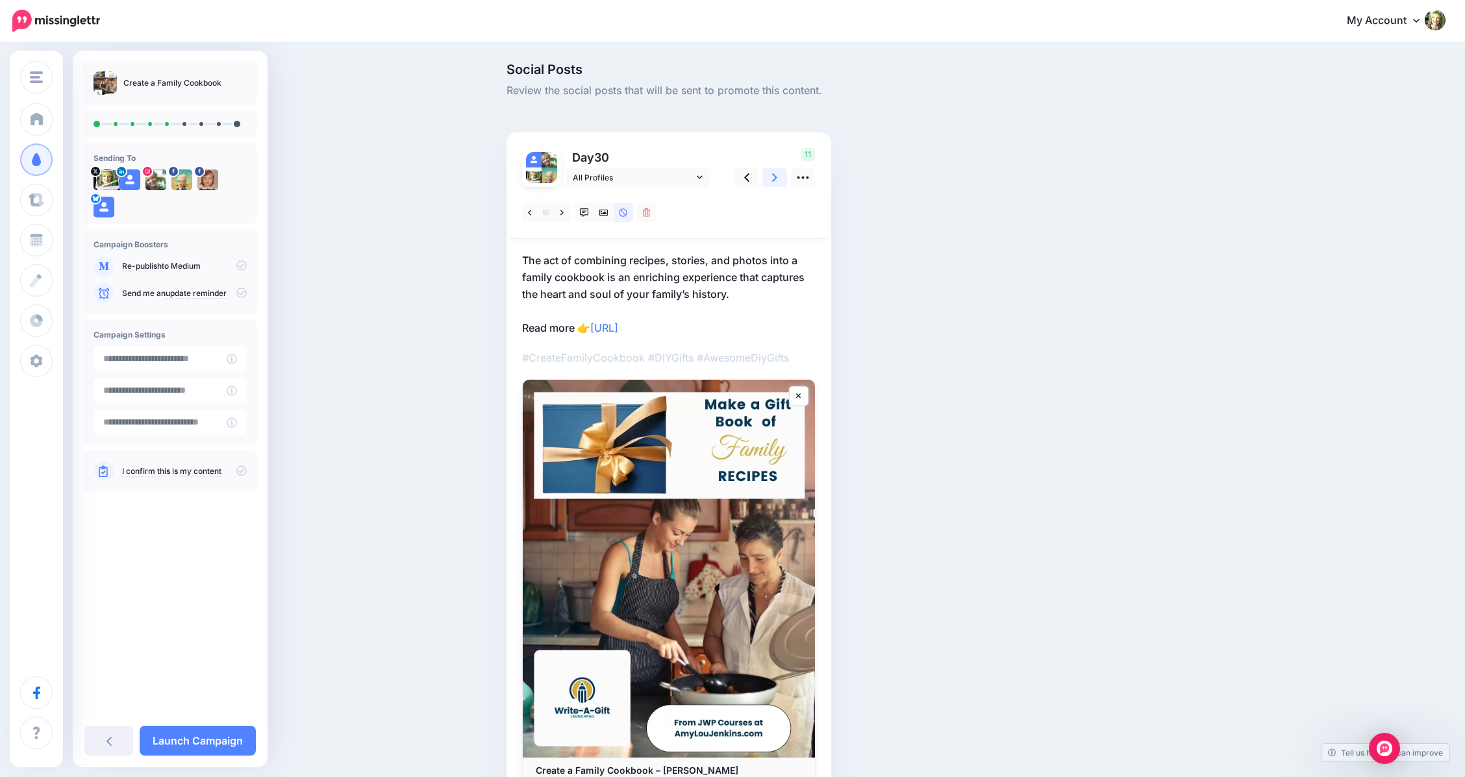
click at [777, 179] on icon at bounding box center [774, 178] width 5 height 14
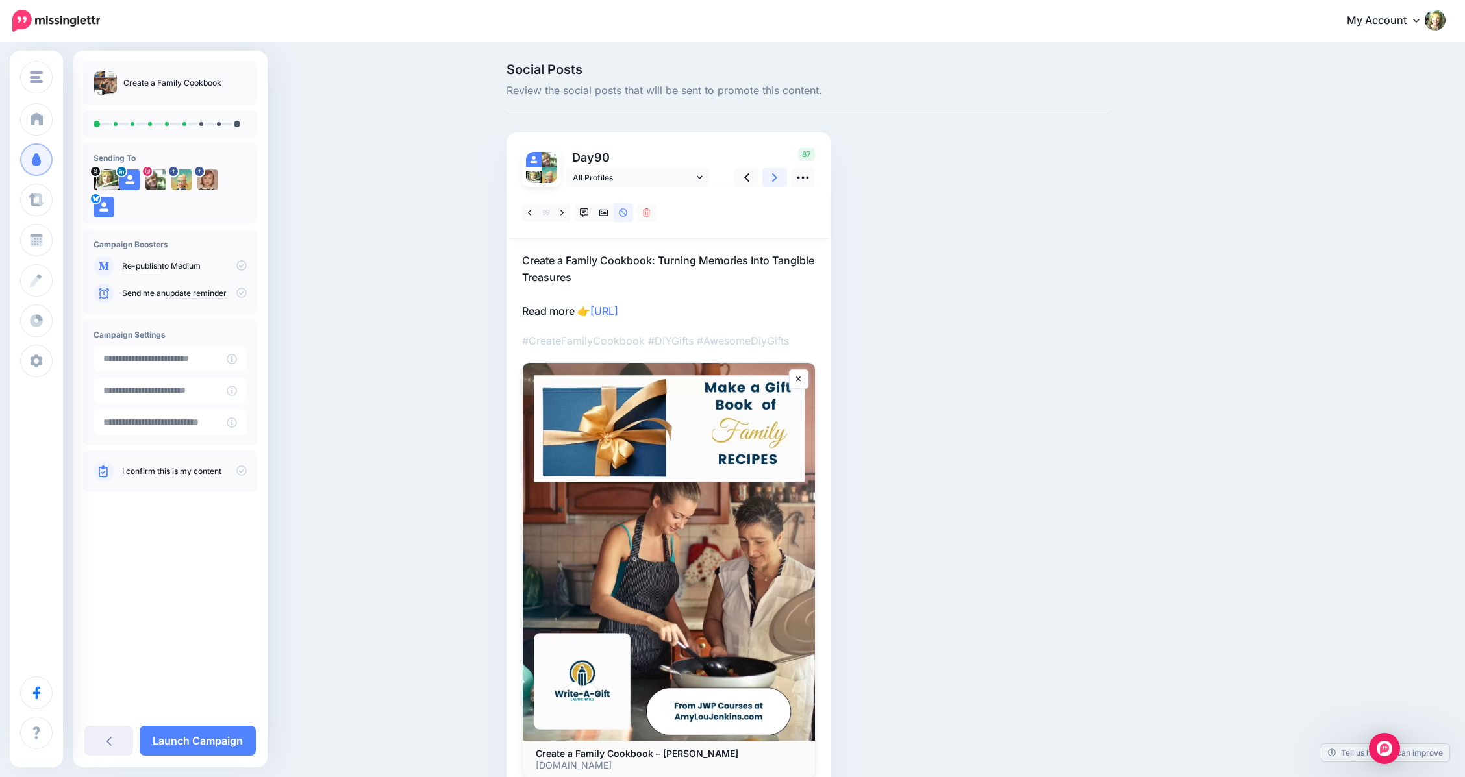
click at [777, 179] on icon at bounding box center [774, 178] width 5 height 14
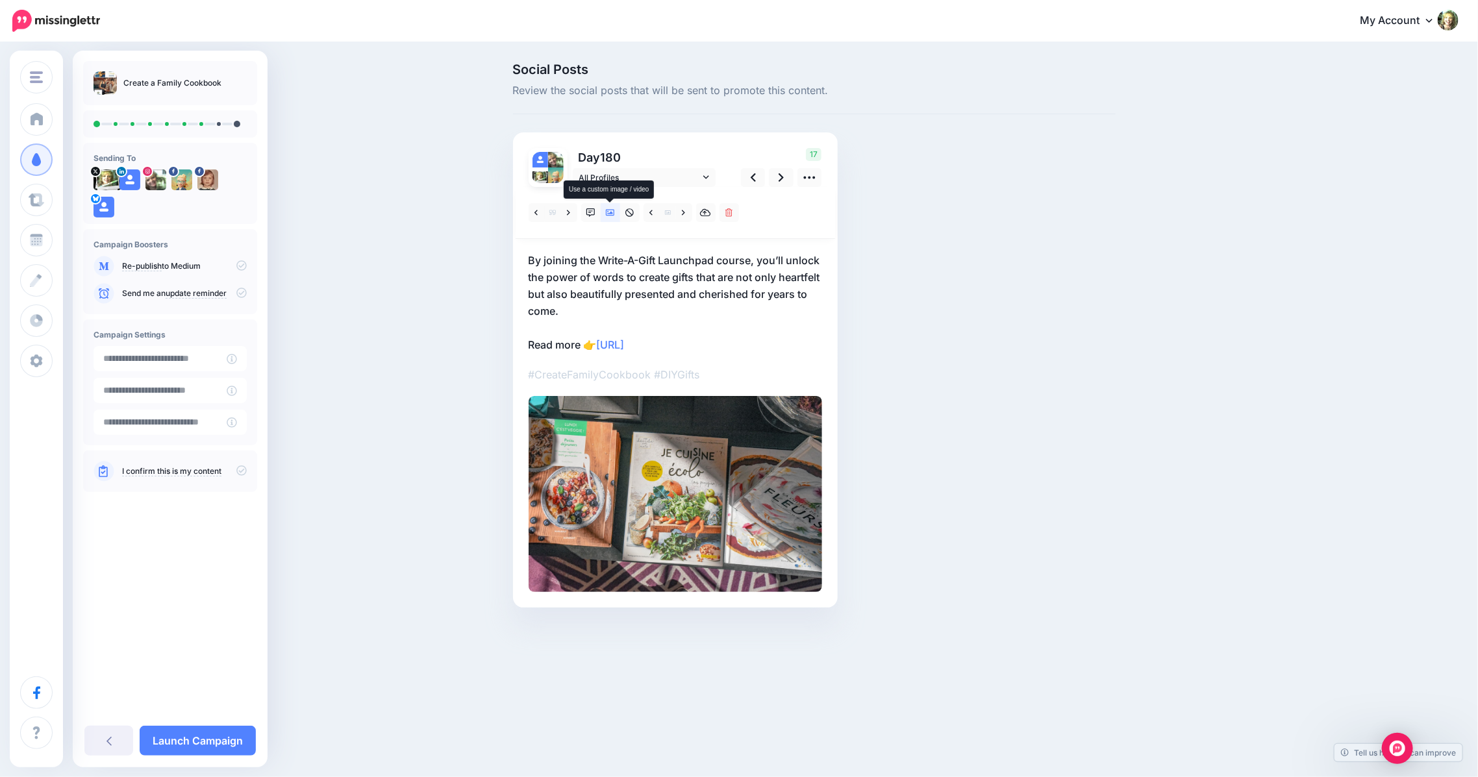
click at [610, 212] on icon at bounding box center [610, 213] width 9 height 6
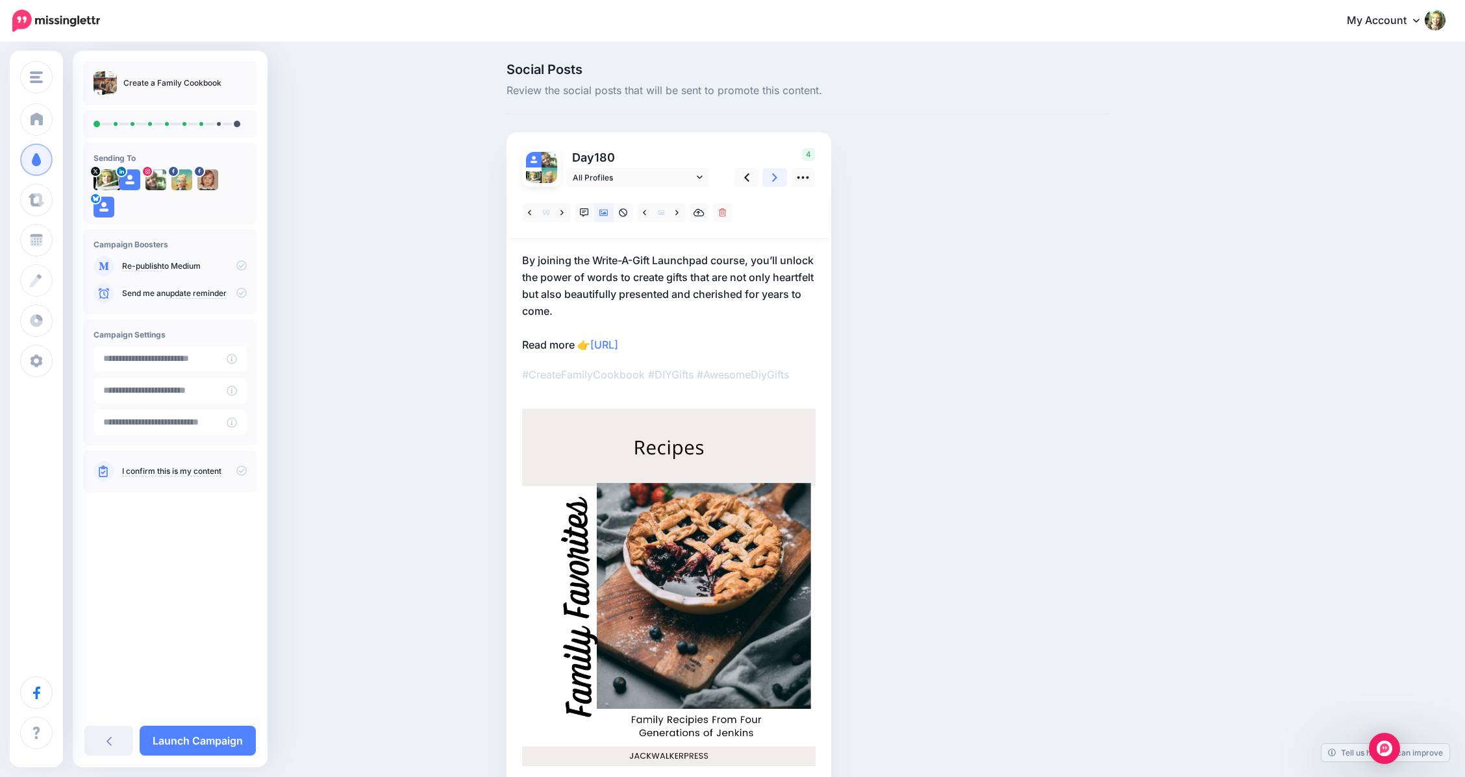
click at [777, 173] on icon at bounding box center [774, 178] width 5 height 14
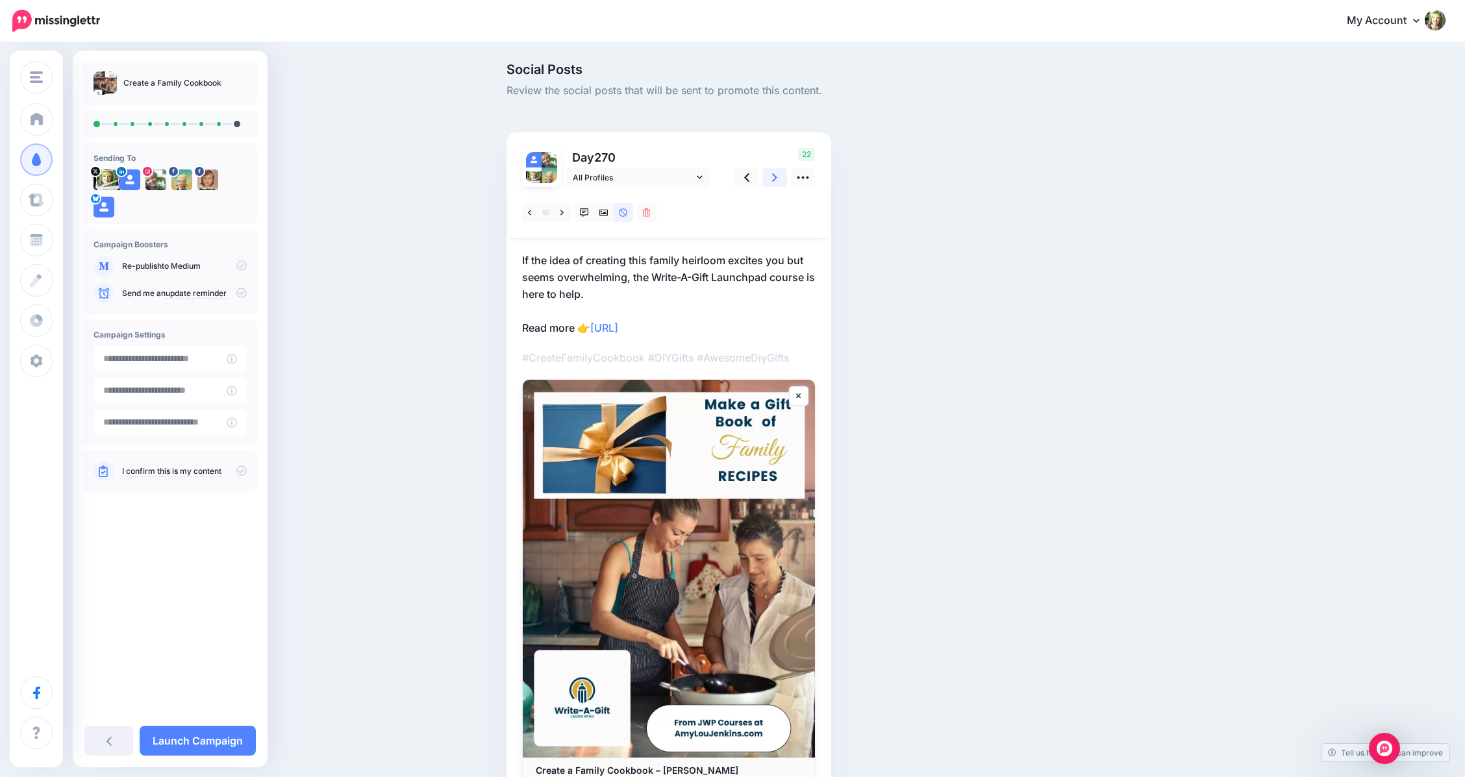
click at [786, 175] on link at bounding box center [774, 177] width 25 height 19
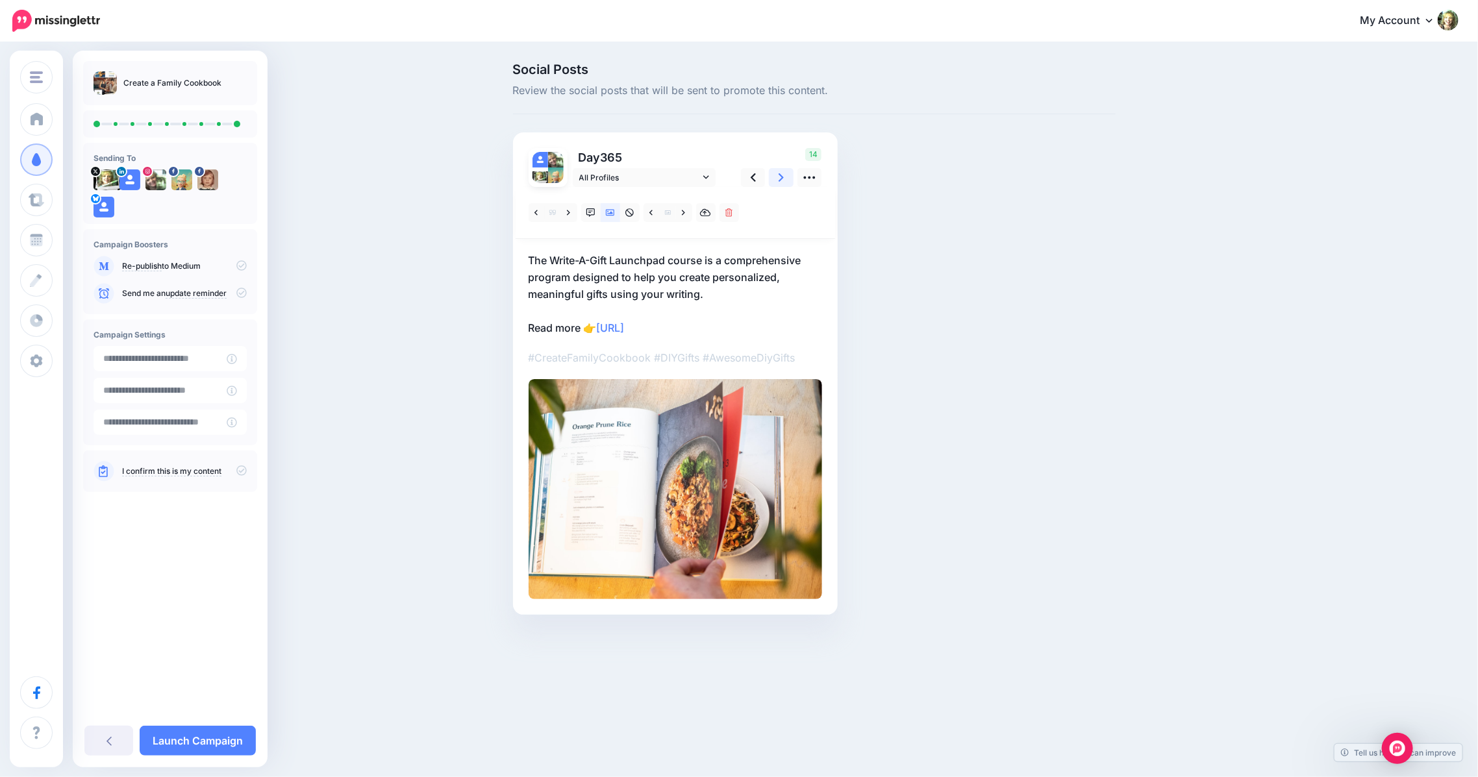
click at [786, 175] on link at bounding box center [781, 177] width 25 height 19
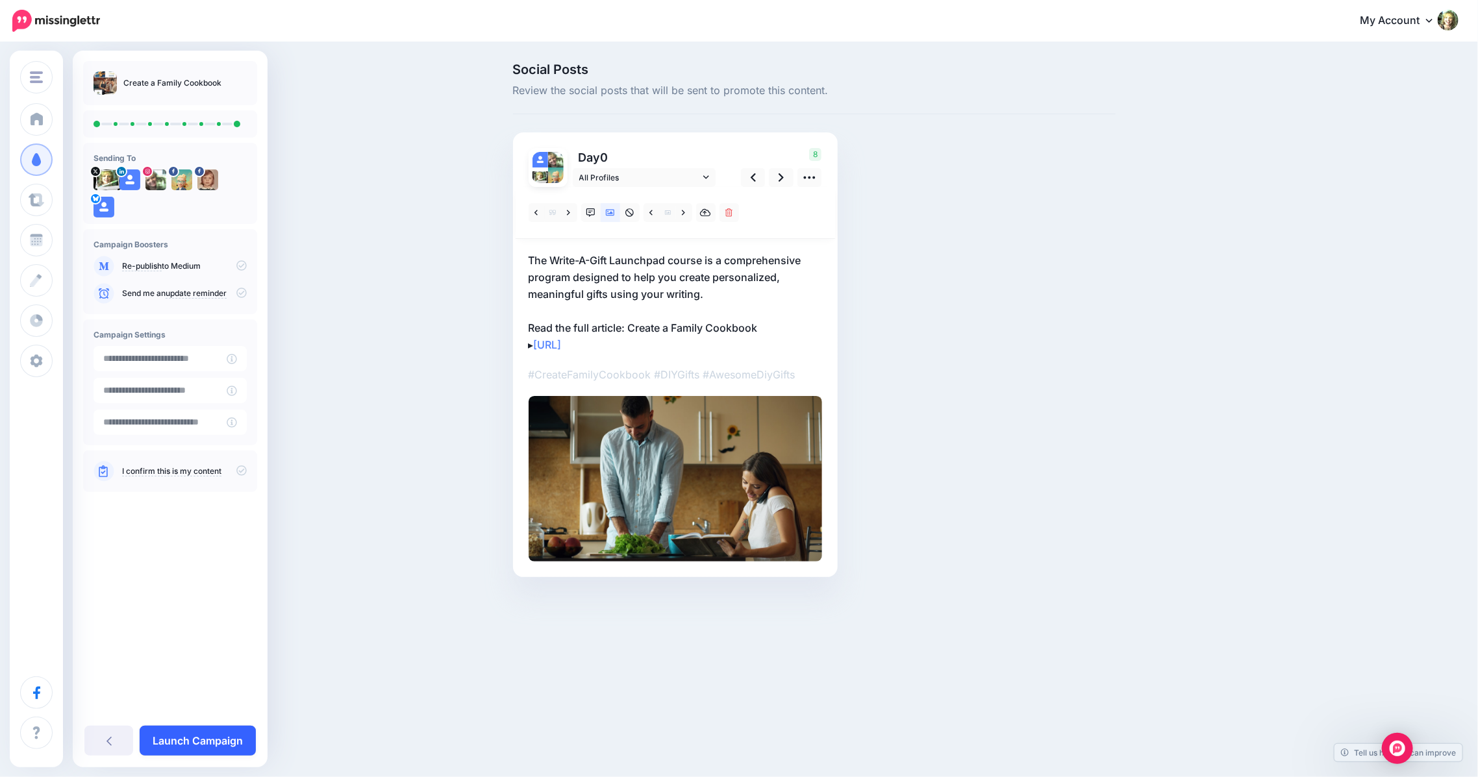
click at [205, 736] on link "Launch Campaign" at bounding box center [198, 741] width 116 height 30
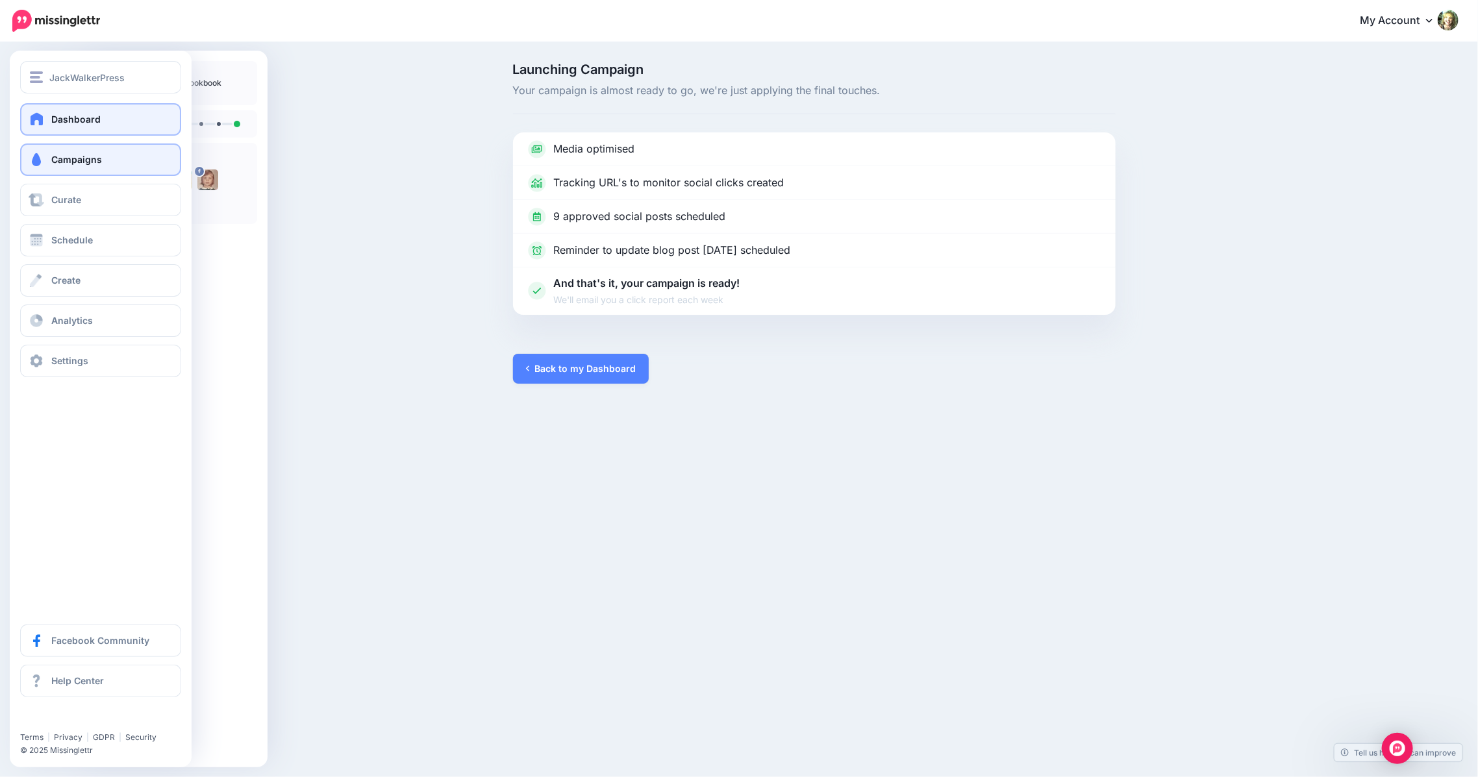
click at [36, 119] on span at bounding box center [37, 118] width 17 height 13
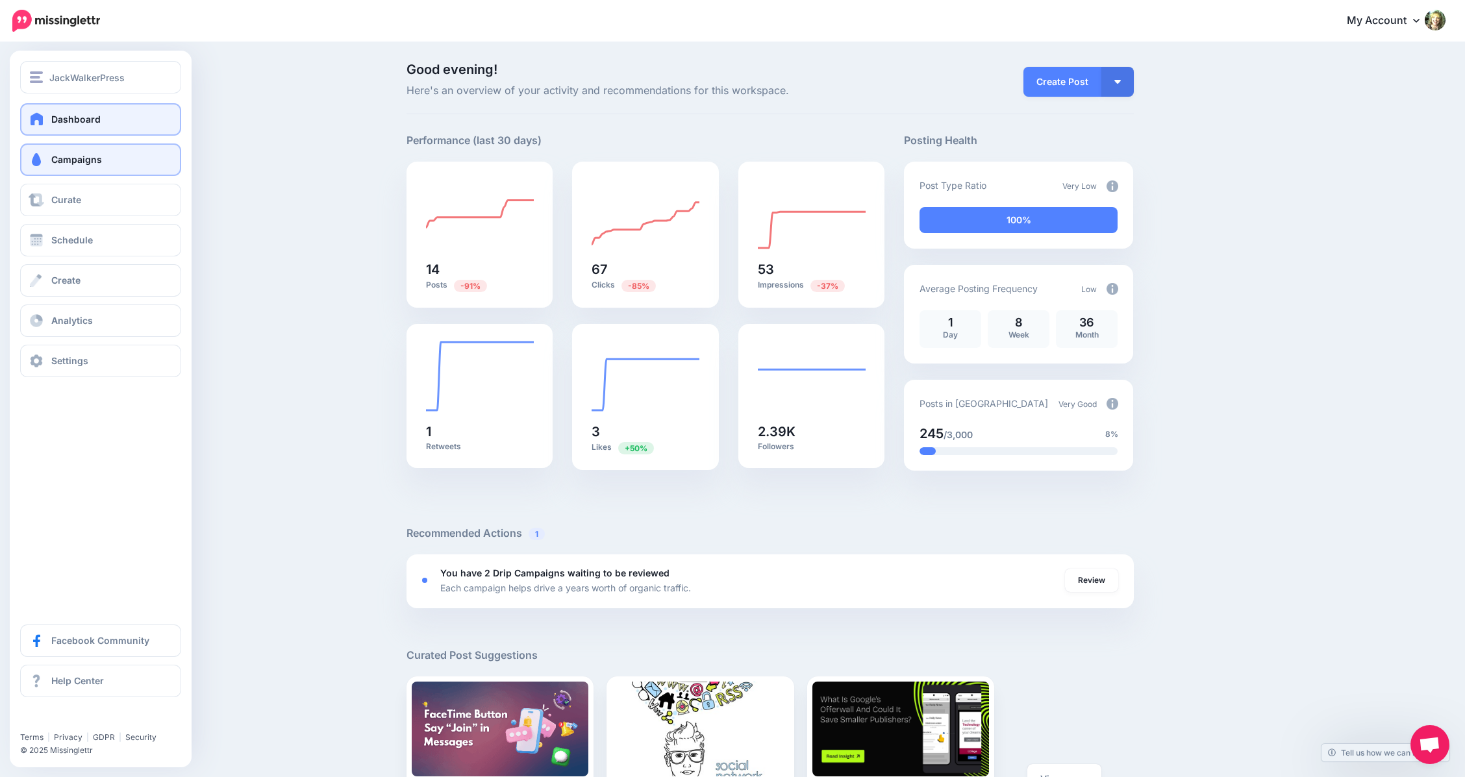
click at [69, 160] on span "Campaigns" at bounding box center [76, 159] width 51 height 11
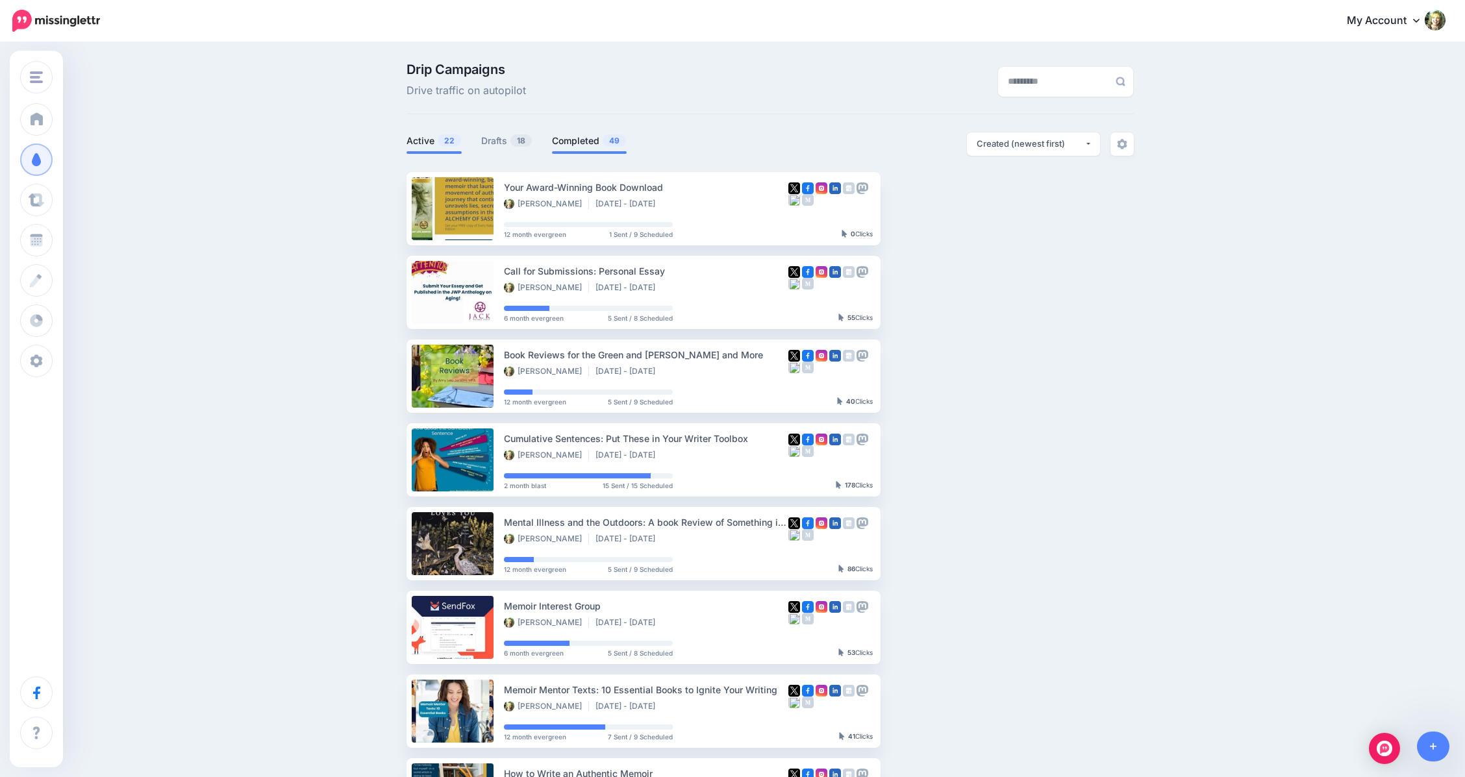
click at [605, 140] on link "Completed 49" at bounding box center [589, 141] width 75 height 16
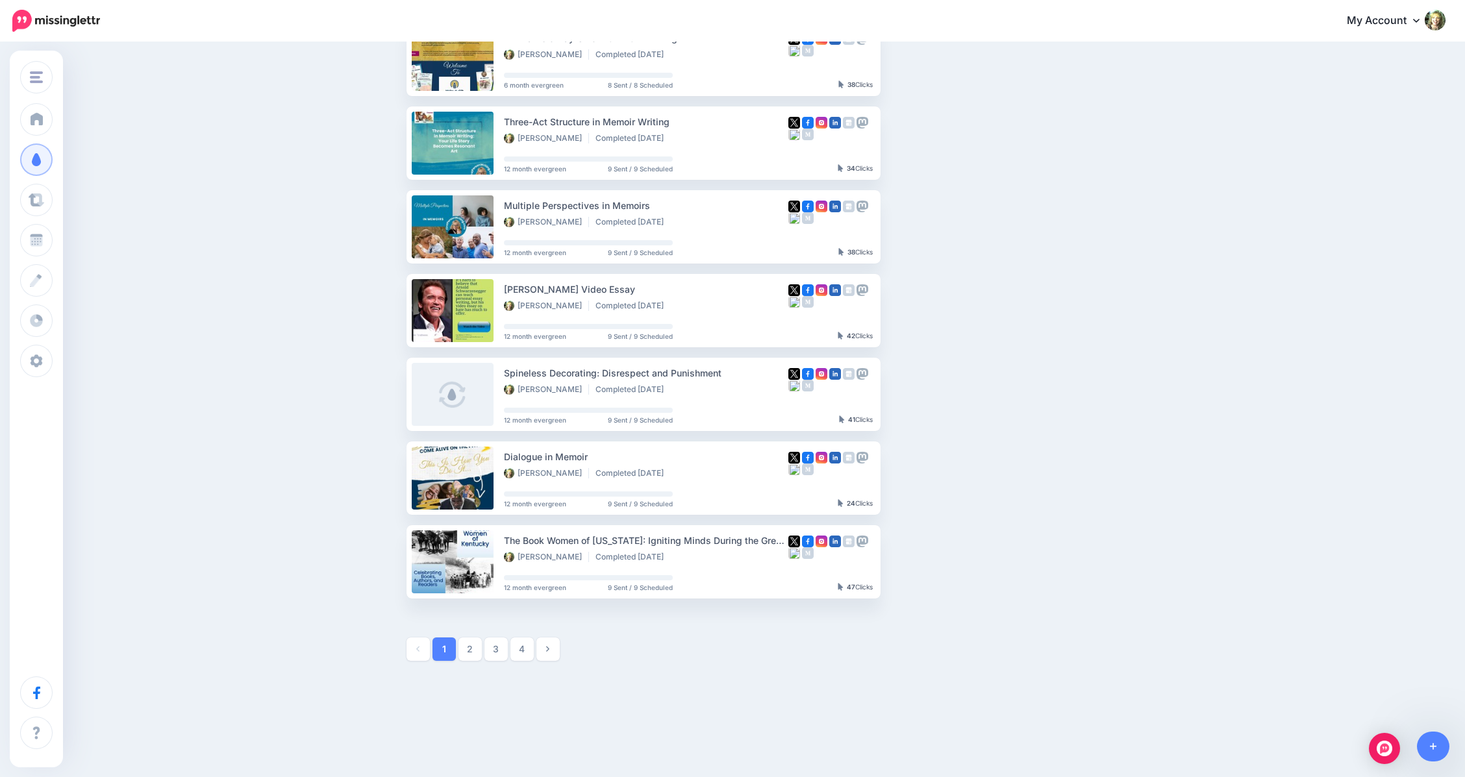
scroll to position [414, 0]
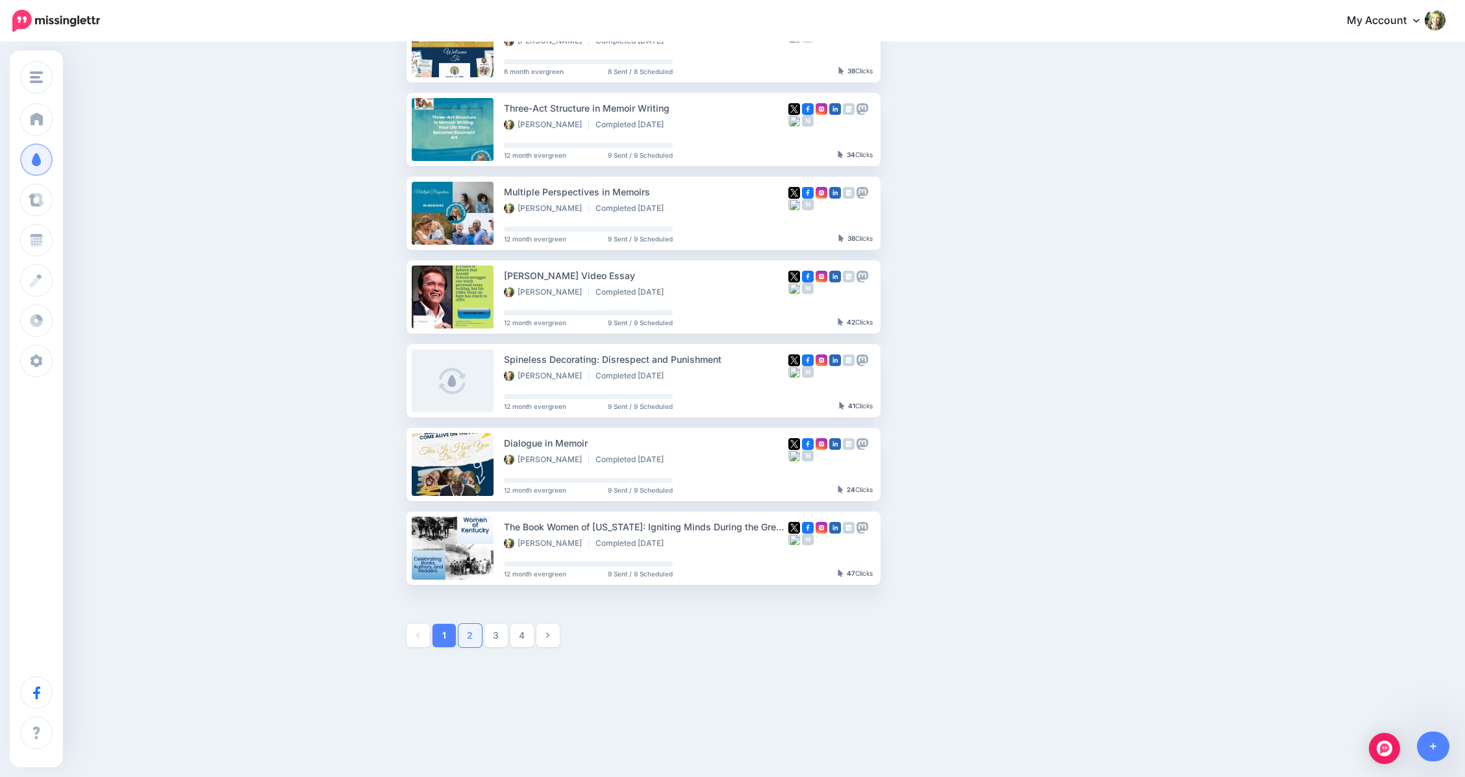
click at [477, 636] on link "2" at bounding box center [469, 635] width 23 height 23
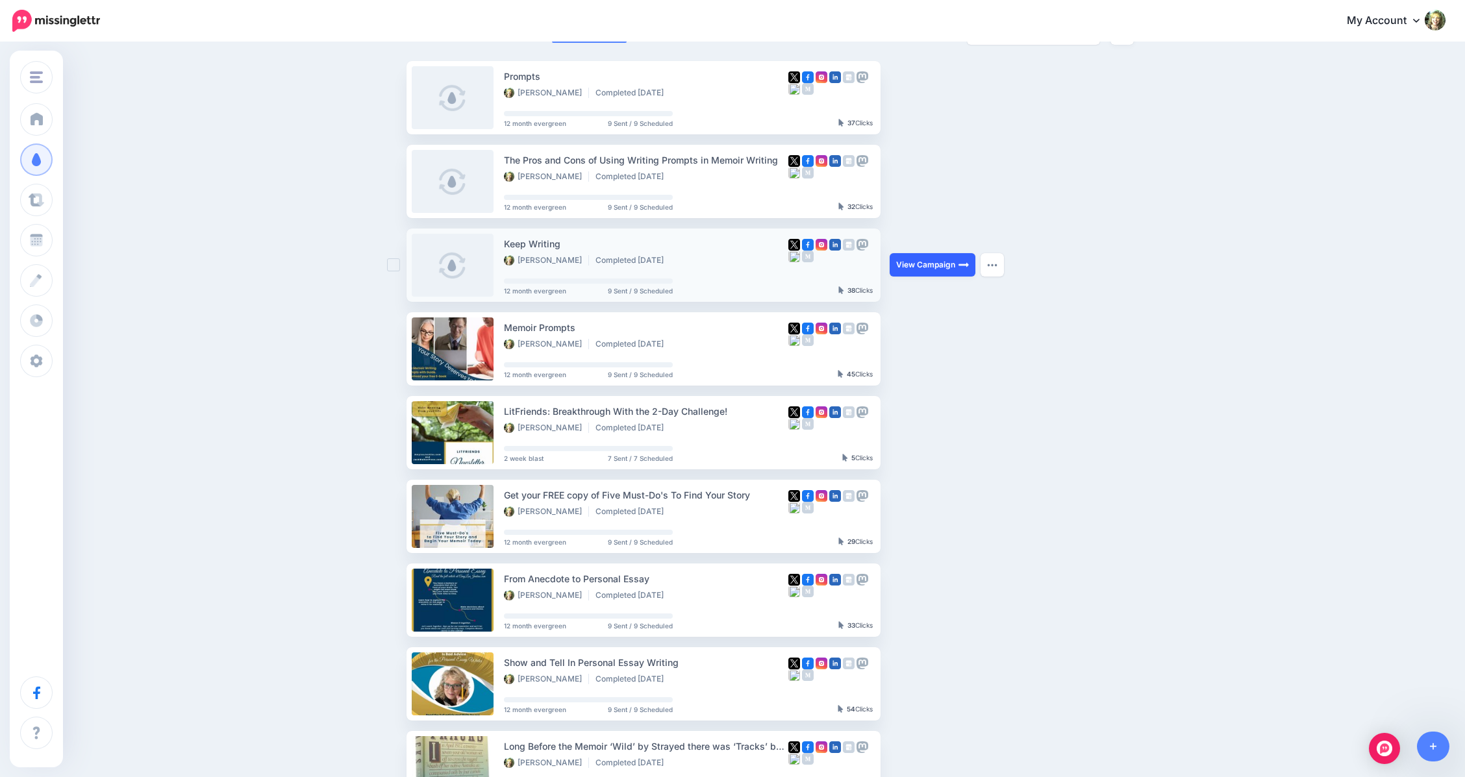
click at [940, 263] on link "View Campaign" at bounding box center [933, 264] width 86 height 23
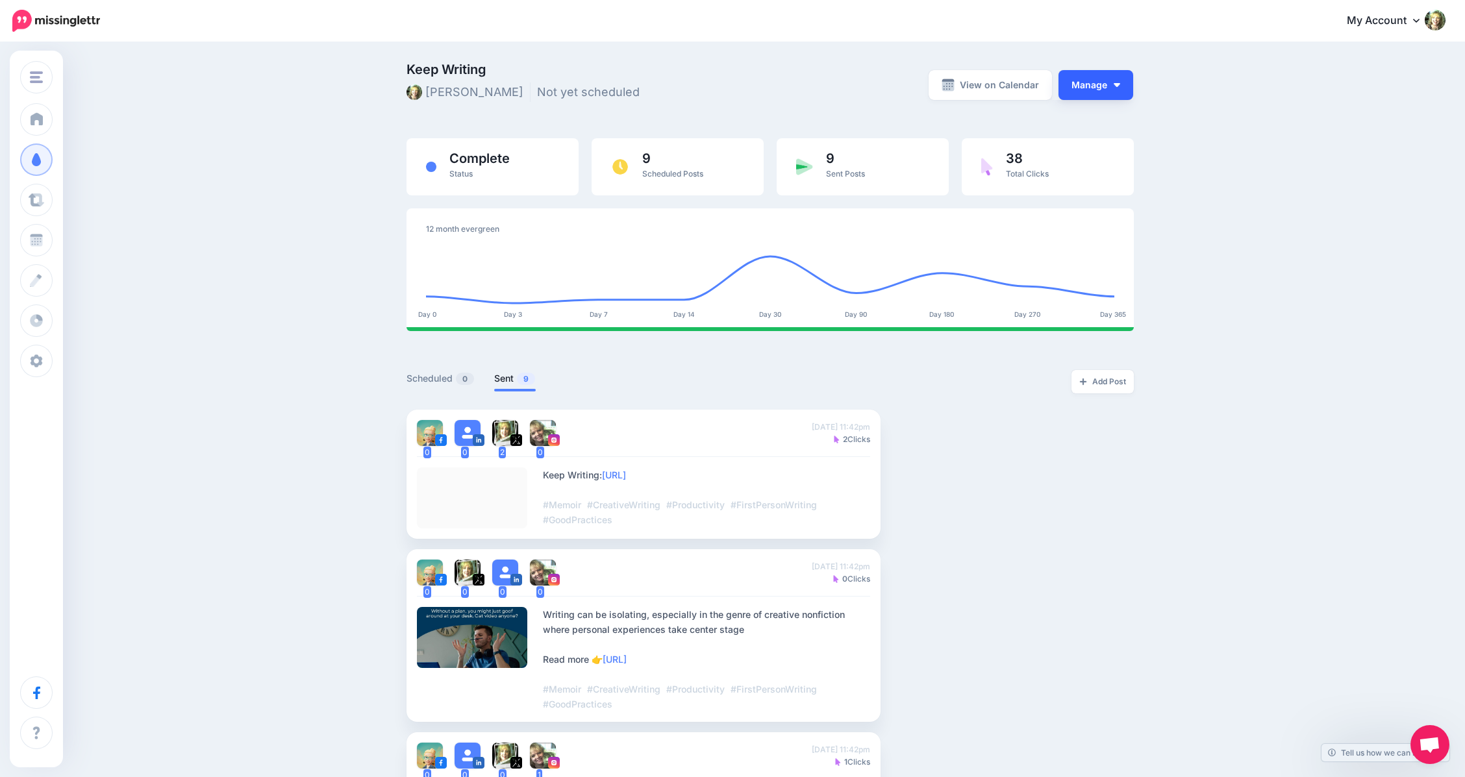
click at [1107, 89] on button "Manage" at bounding box center [1096, 85] width 75 height 30
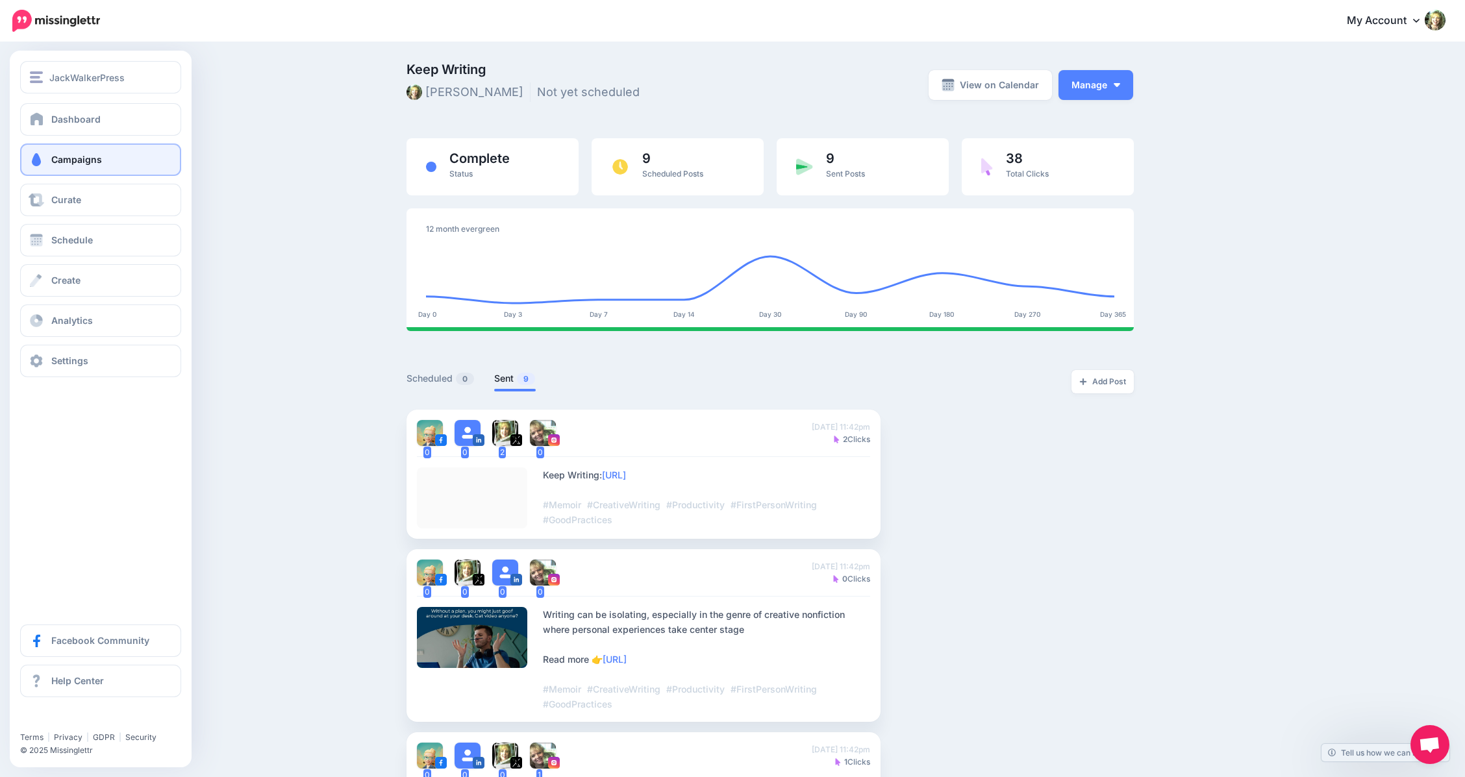
click at [55, 158] on span "Campaigns" at bounding box center [76, 159] width 51 height 11
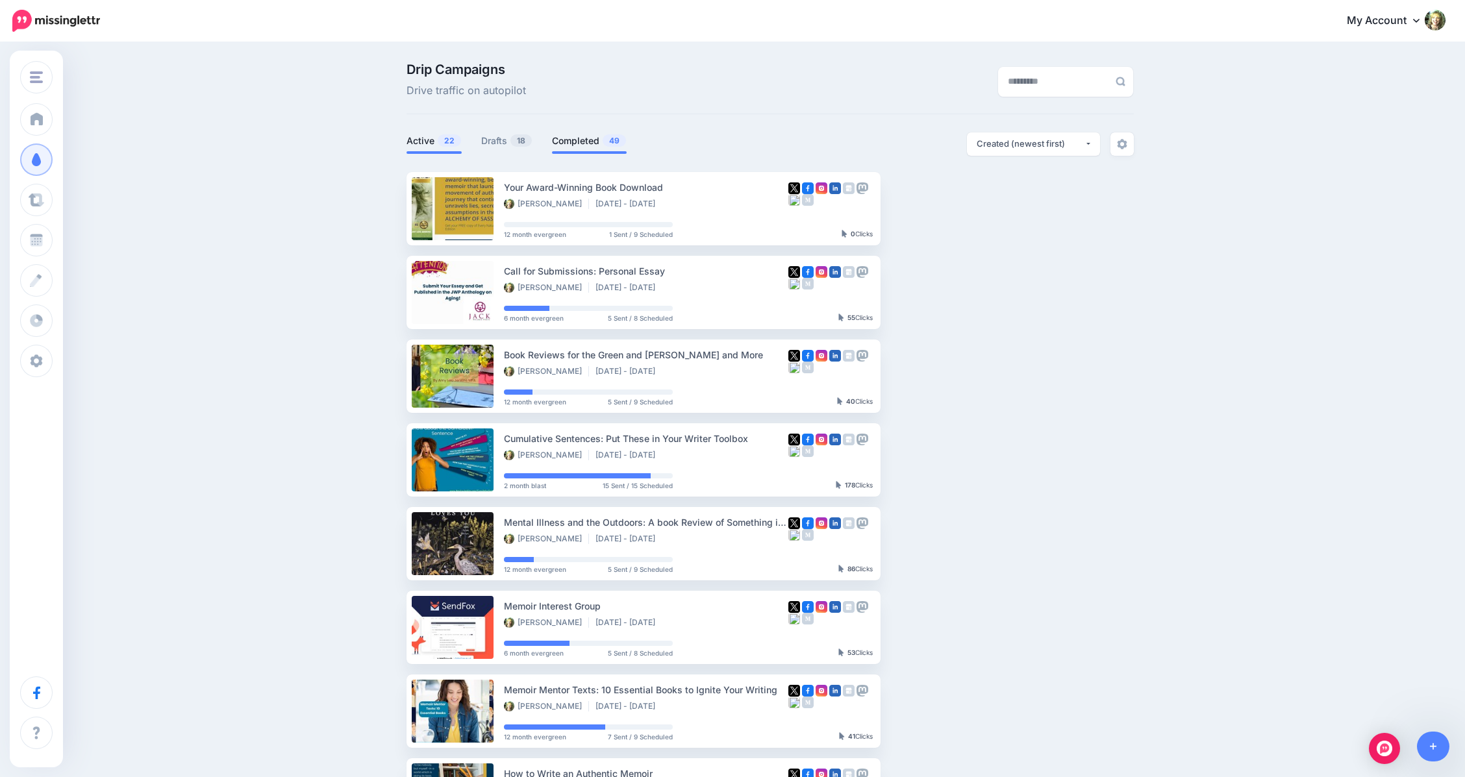
click at [577, 139] on link "Completed 49" at bounding box center [589, 141] width 75 height 16
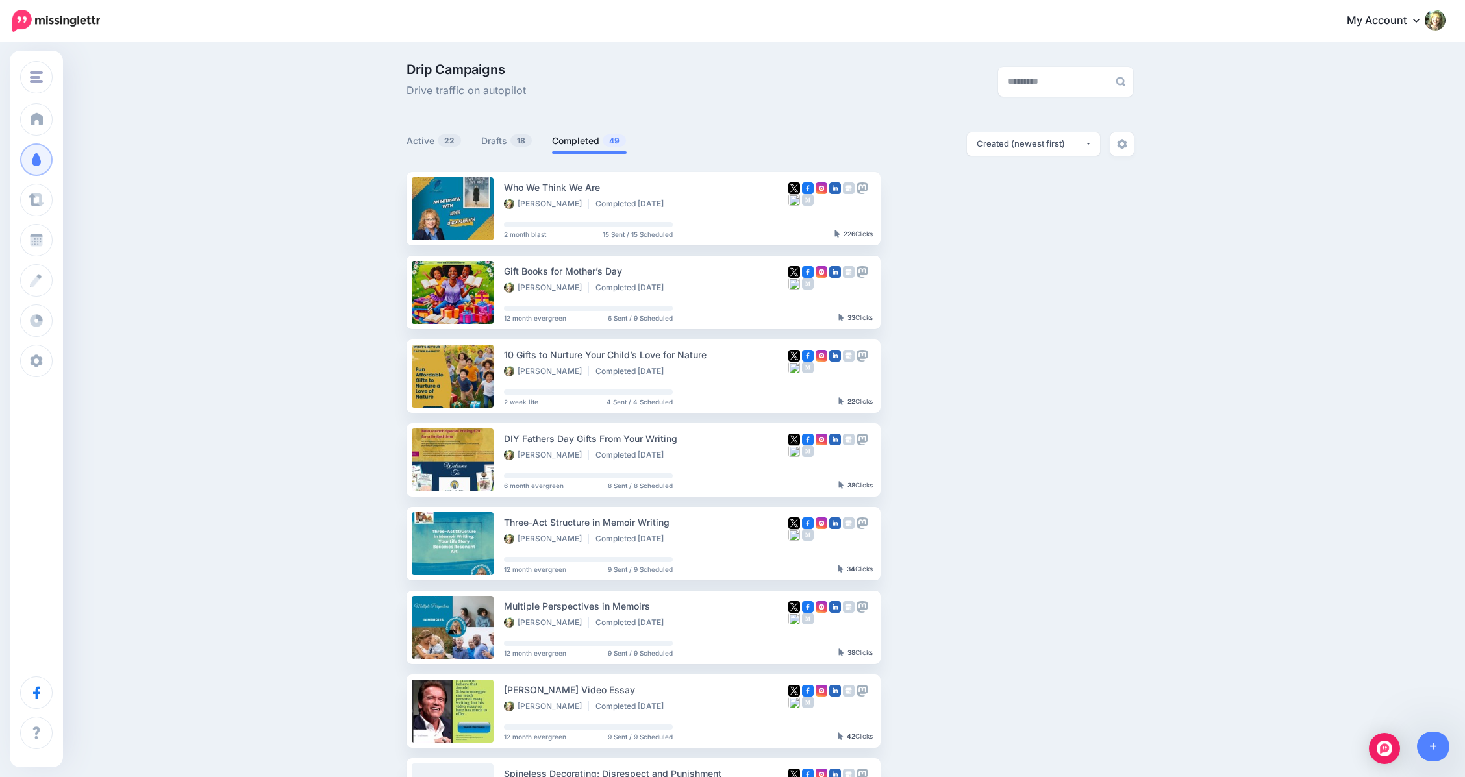
click at [1315, 383] on div "Drip Campaigns Drive traffic on autopilot Active 22 18 49" at bounding box center [732, 568] width 1465 height 1048
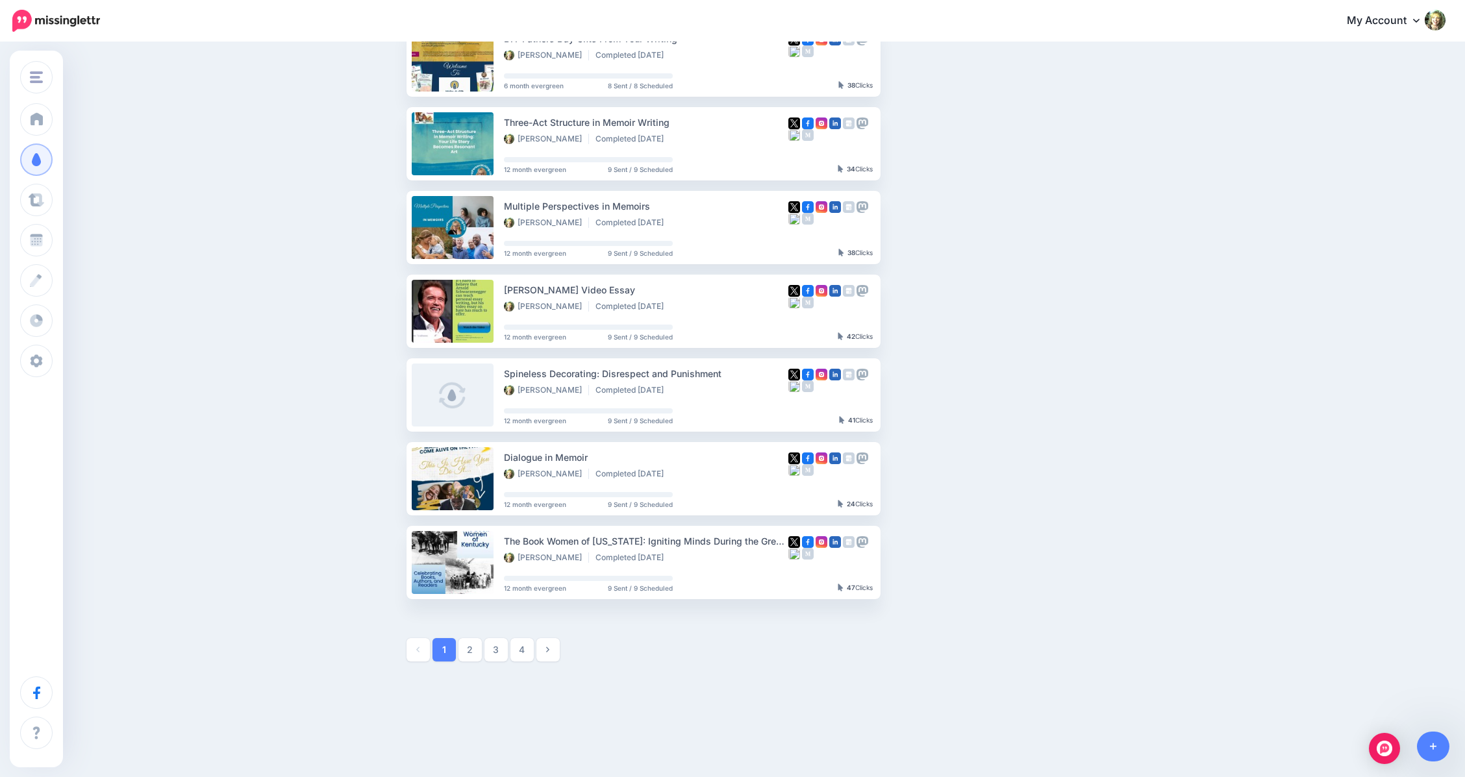
scroll to position [401, 0]
click at [474, 649] on link "2" at bounding box center [469, 649] width 23 height 23
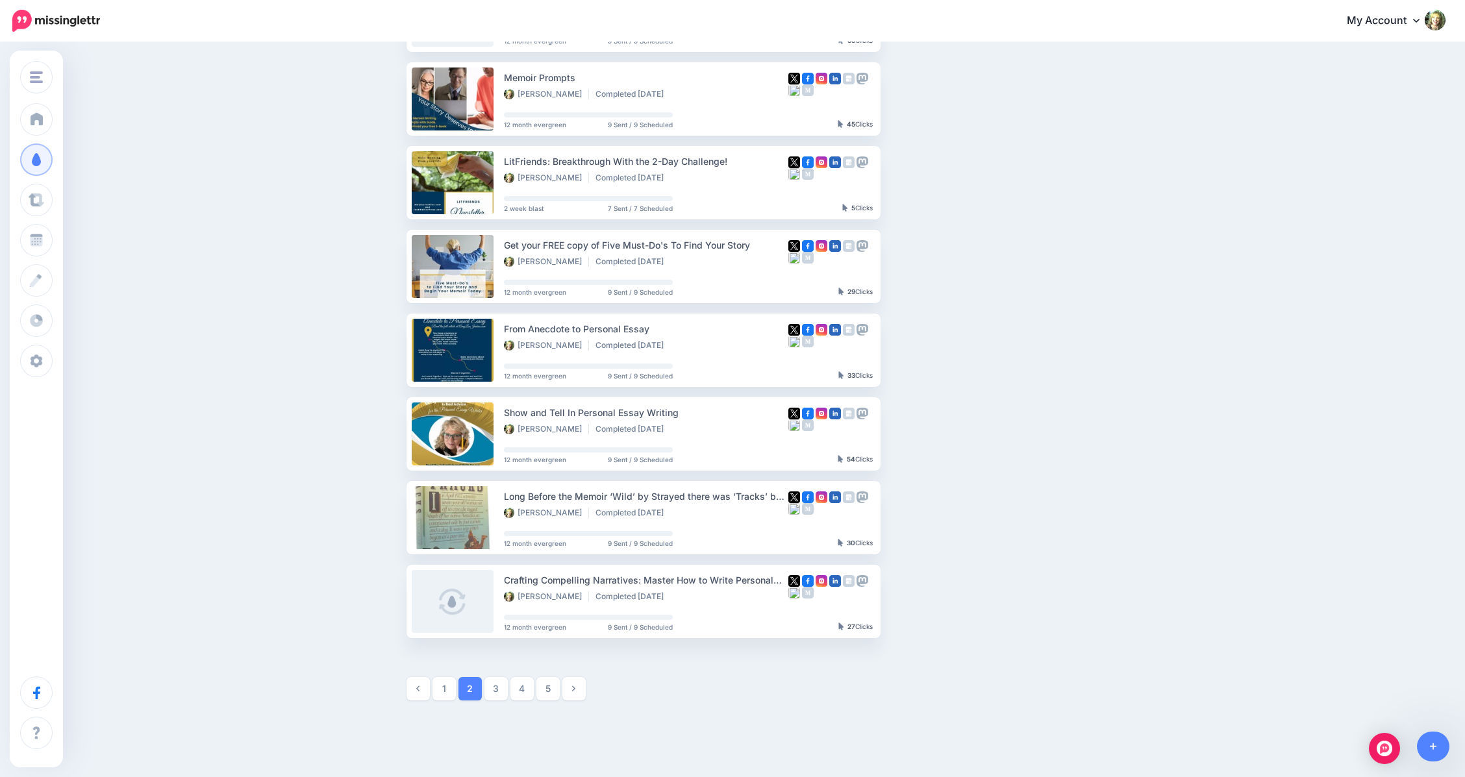
scroll to position [364, 0]
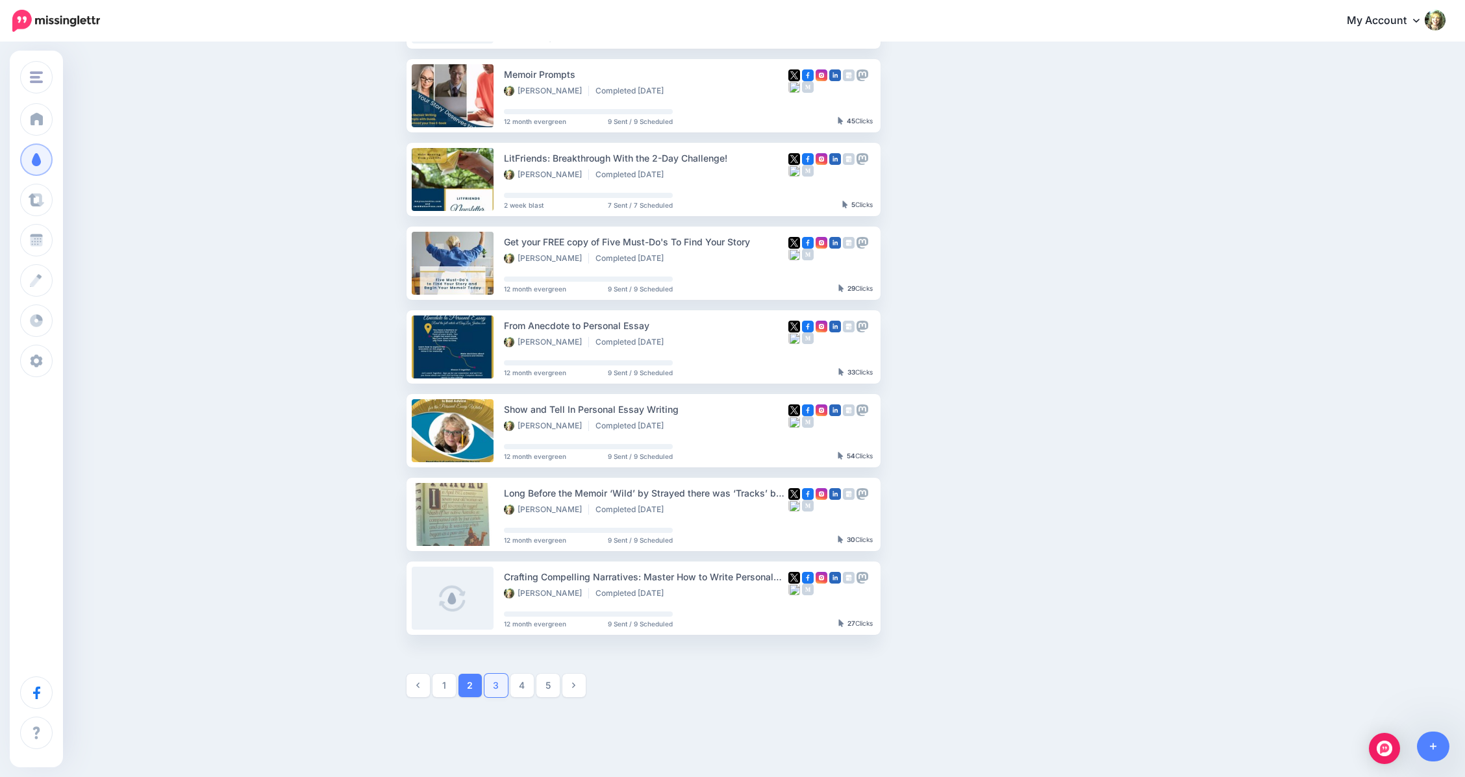
click at [499, 683] on link "3" at bounding box center [495, 685] width 23 height 23
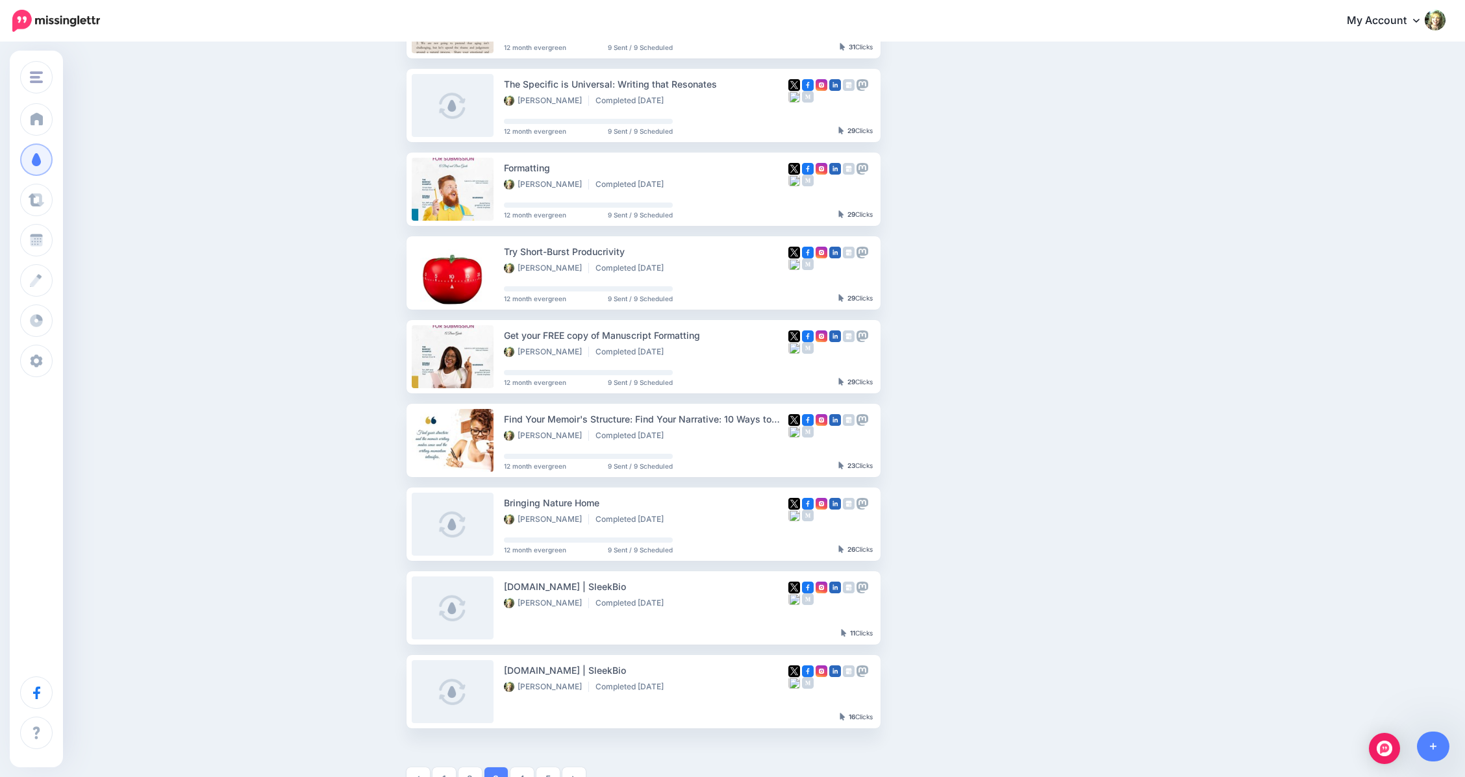
scroll to position [331, 0]
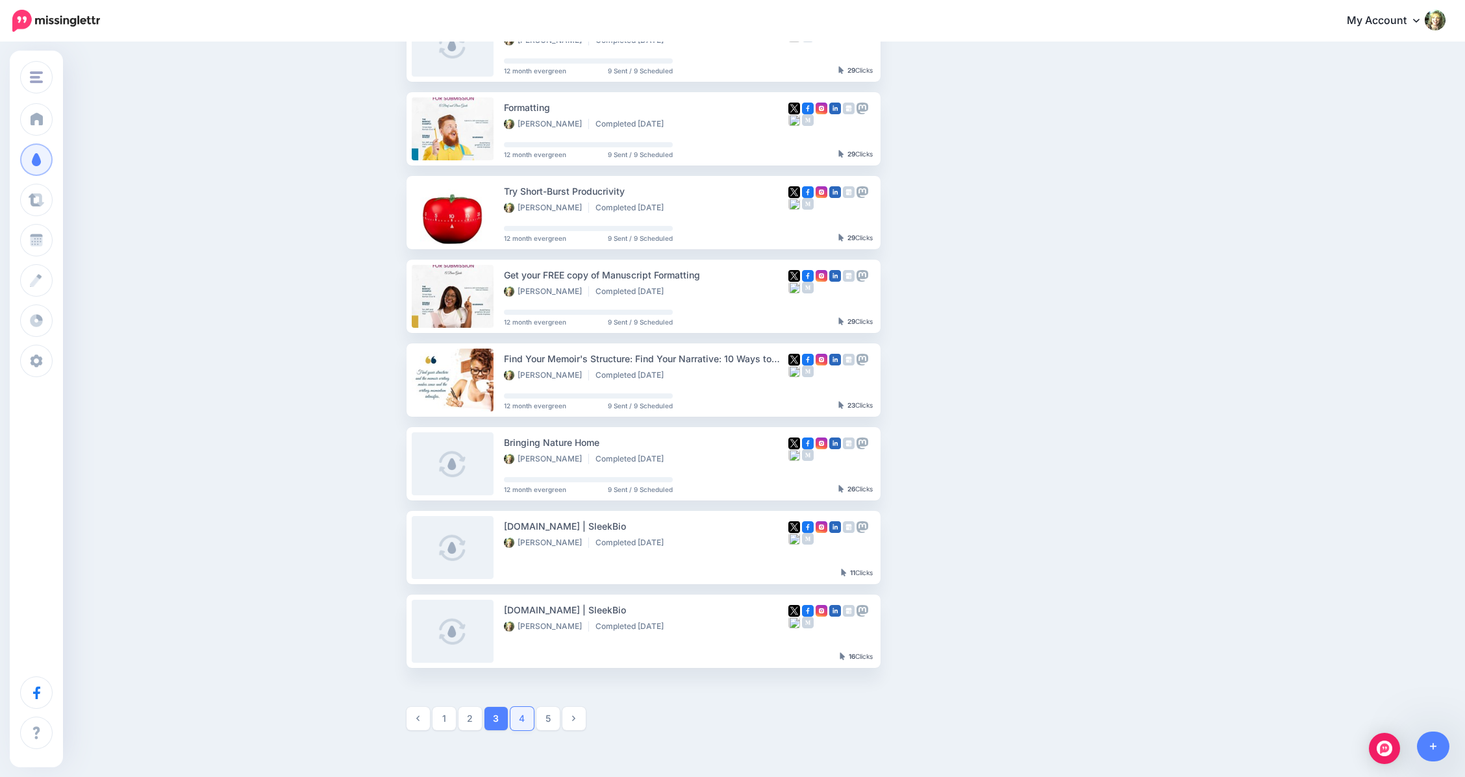
click at [526, 722] on link "4" at bounding box center [521, 718] width 23 height 23
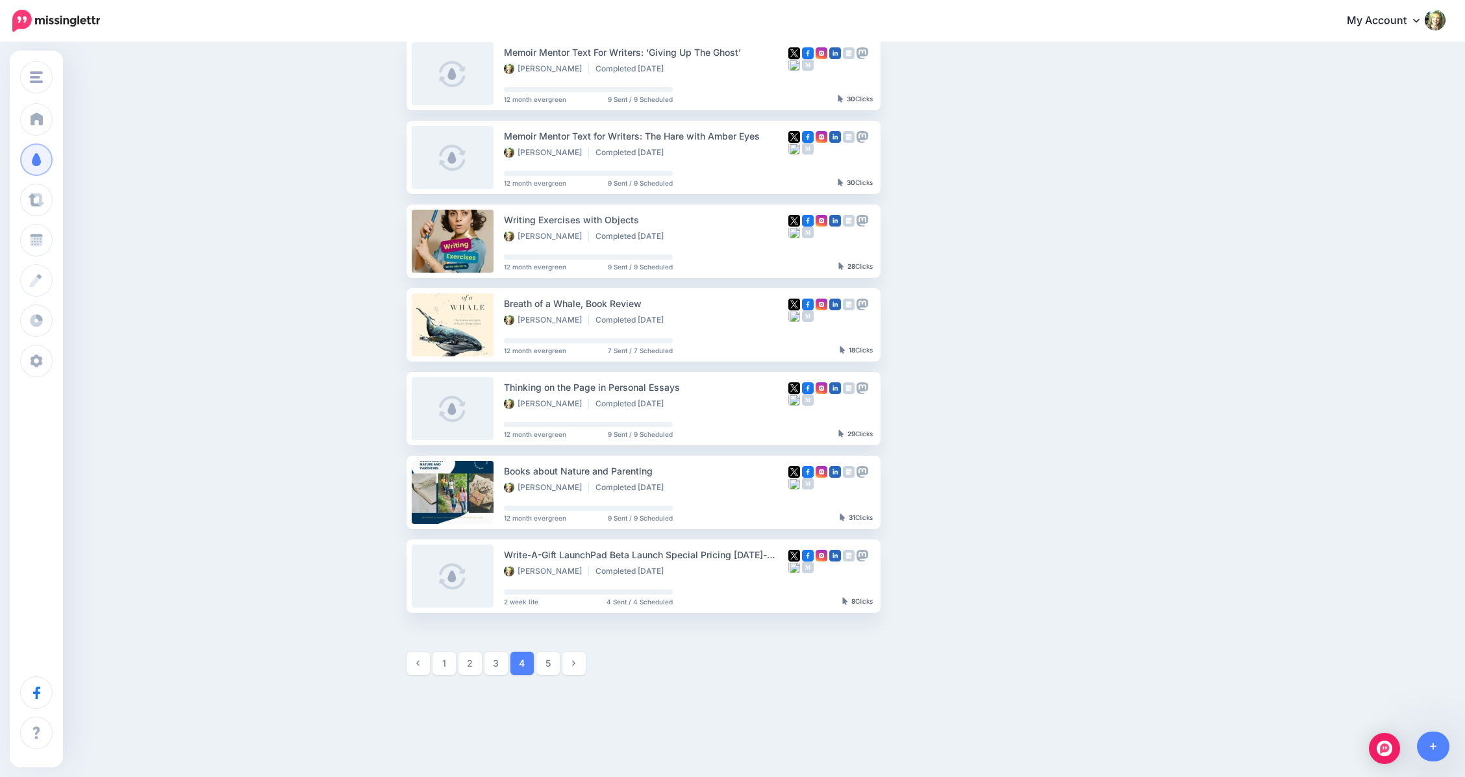
scroll to position [414, 0]
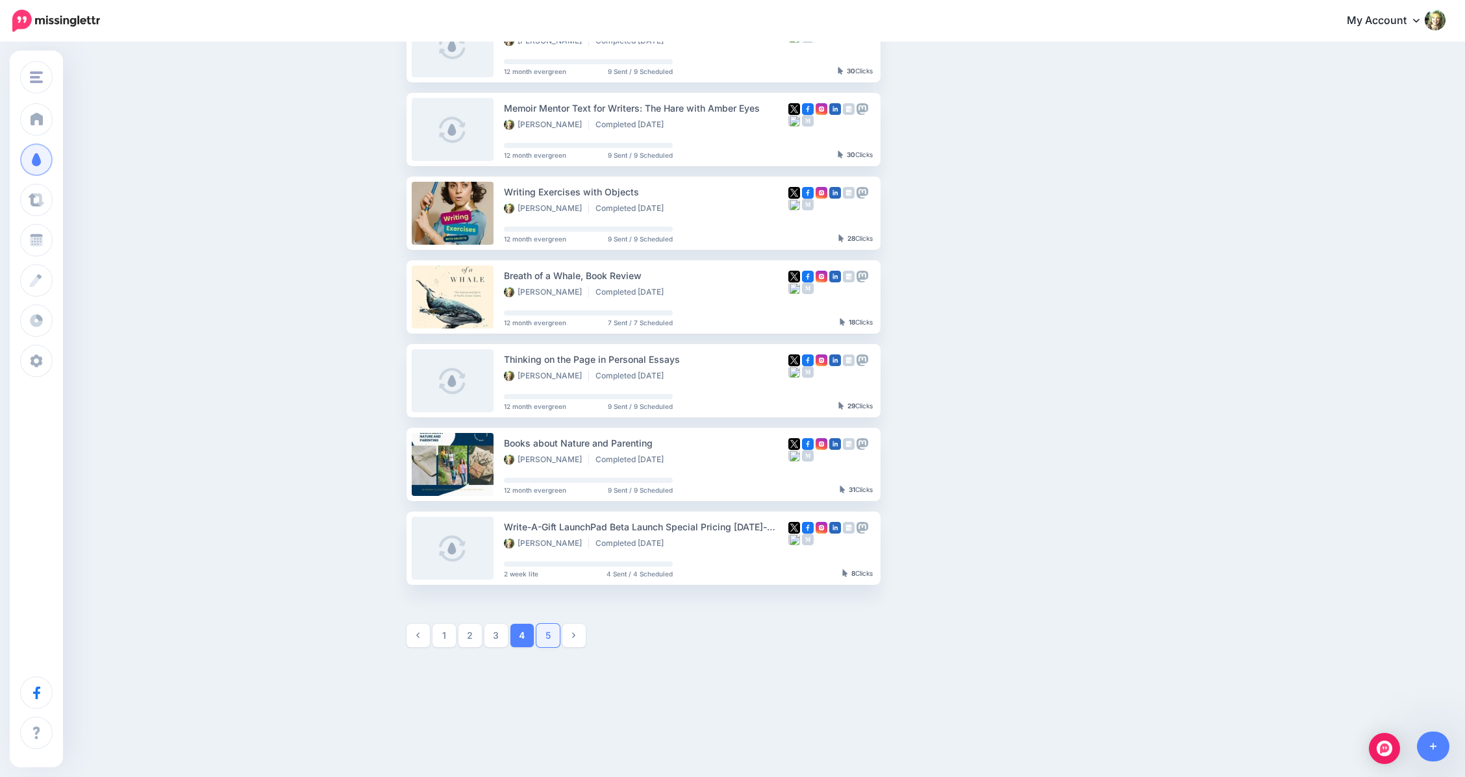
click at [549, 638] on link "5" at bounding box center [547, 635] width 23 height 23
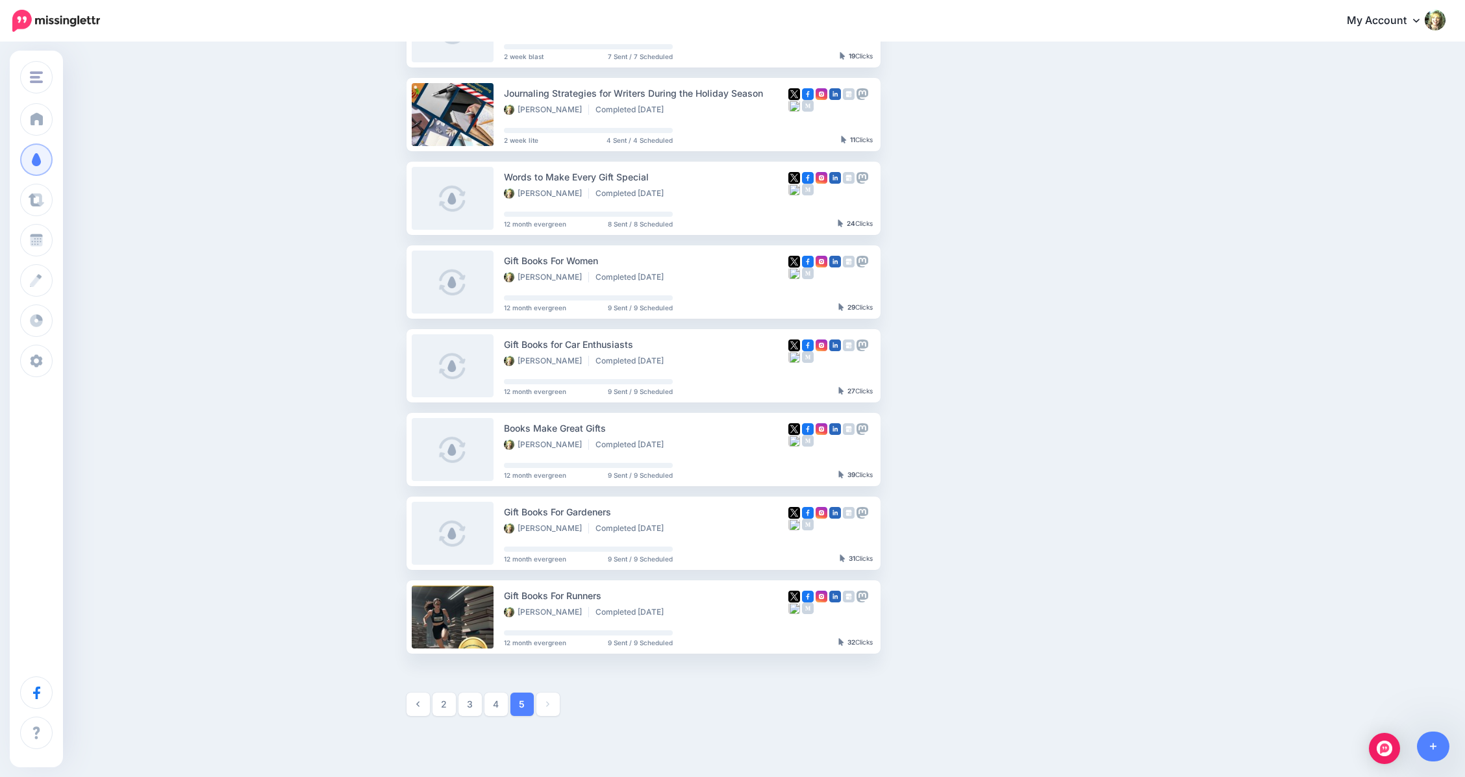
scroll to position [331, 0]
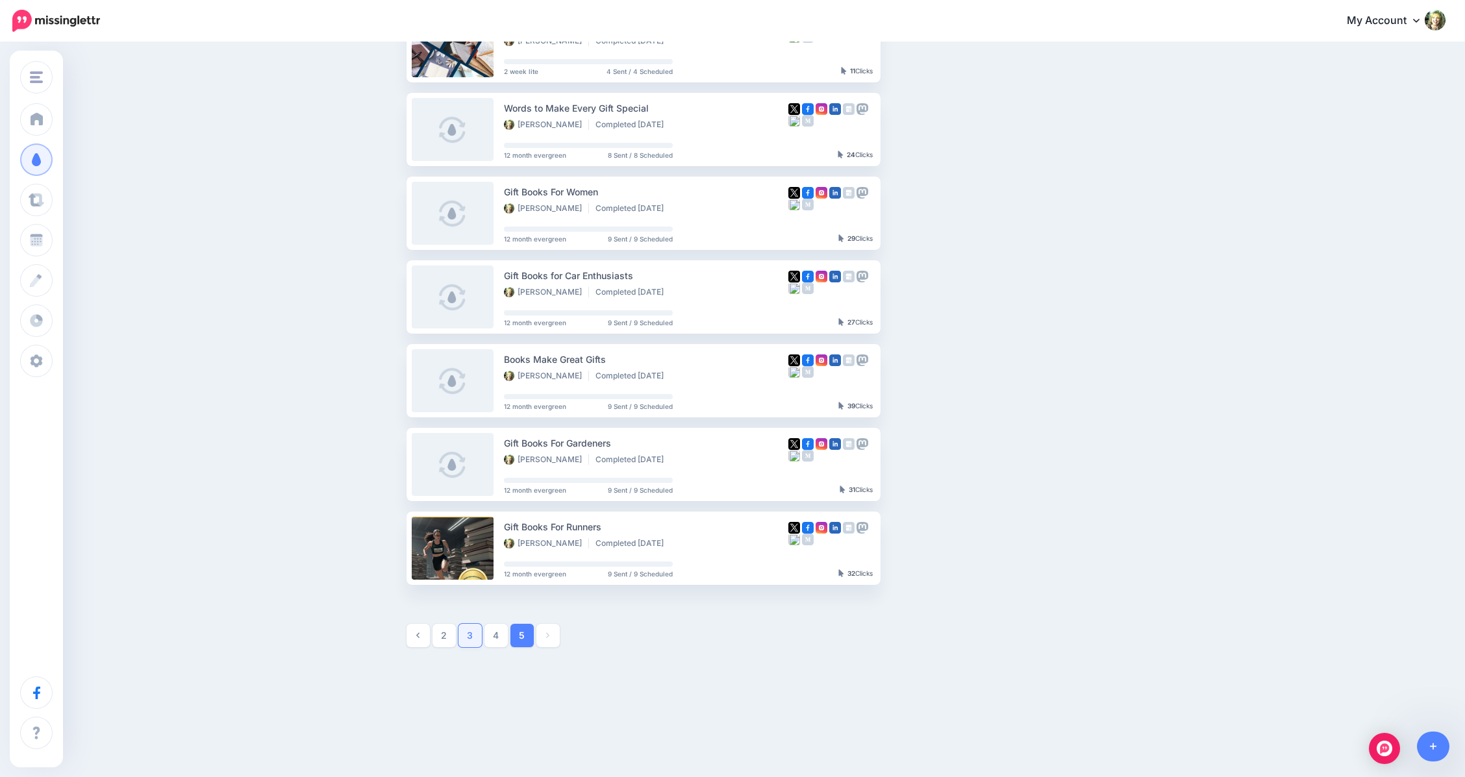
click at [477, 638] on link "3" at bounding box center [469, 635] width 23 height 23
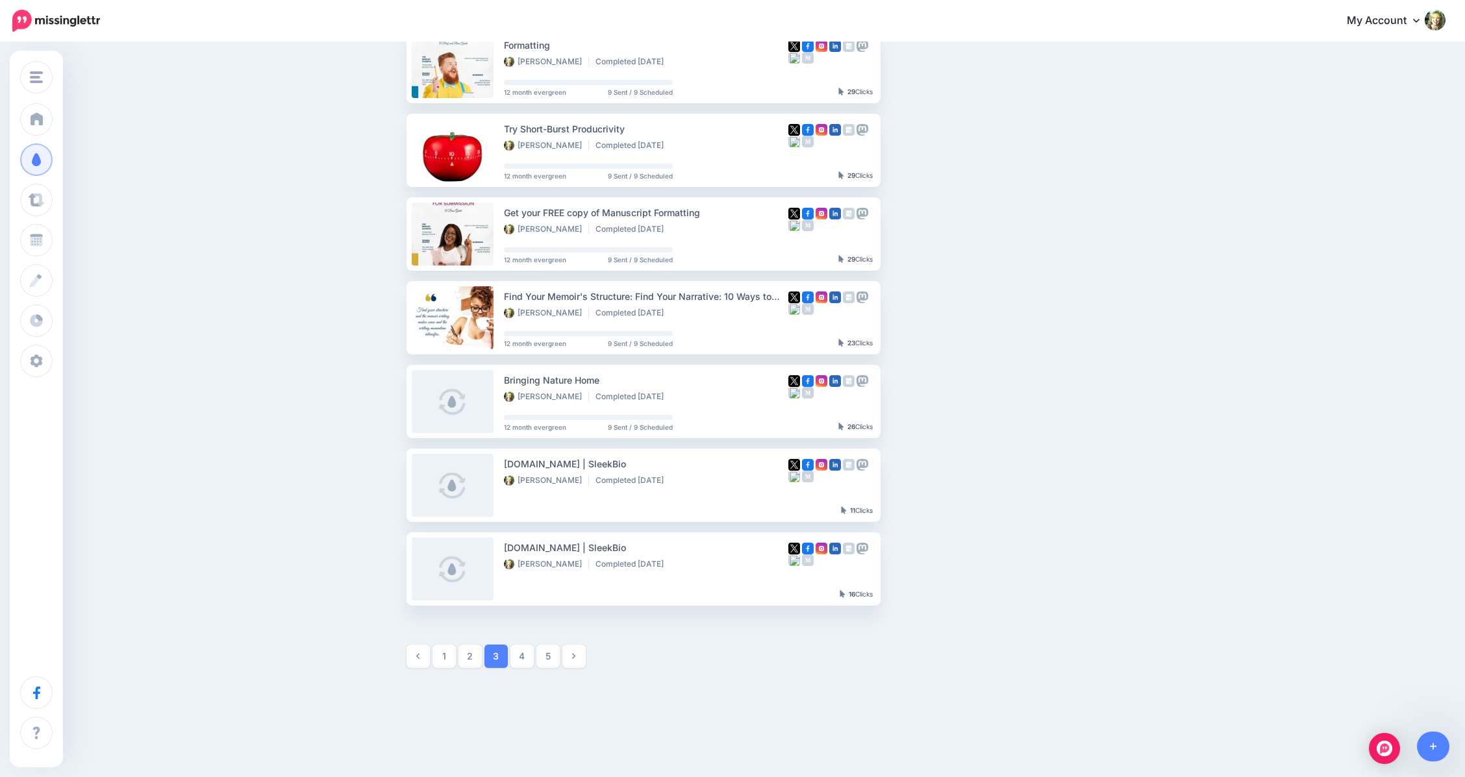
scroll to position [396, 0]
click at [471, 654] on link "2" at bounding box center [469, 653] width 23 height 23
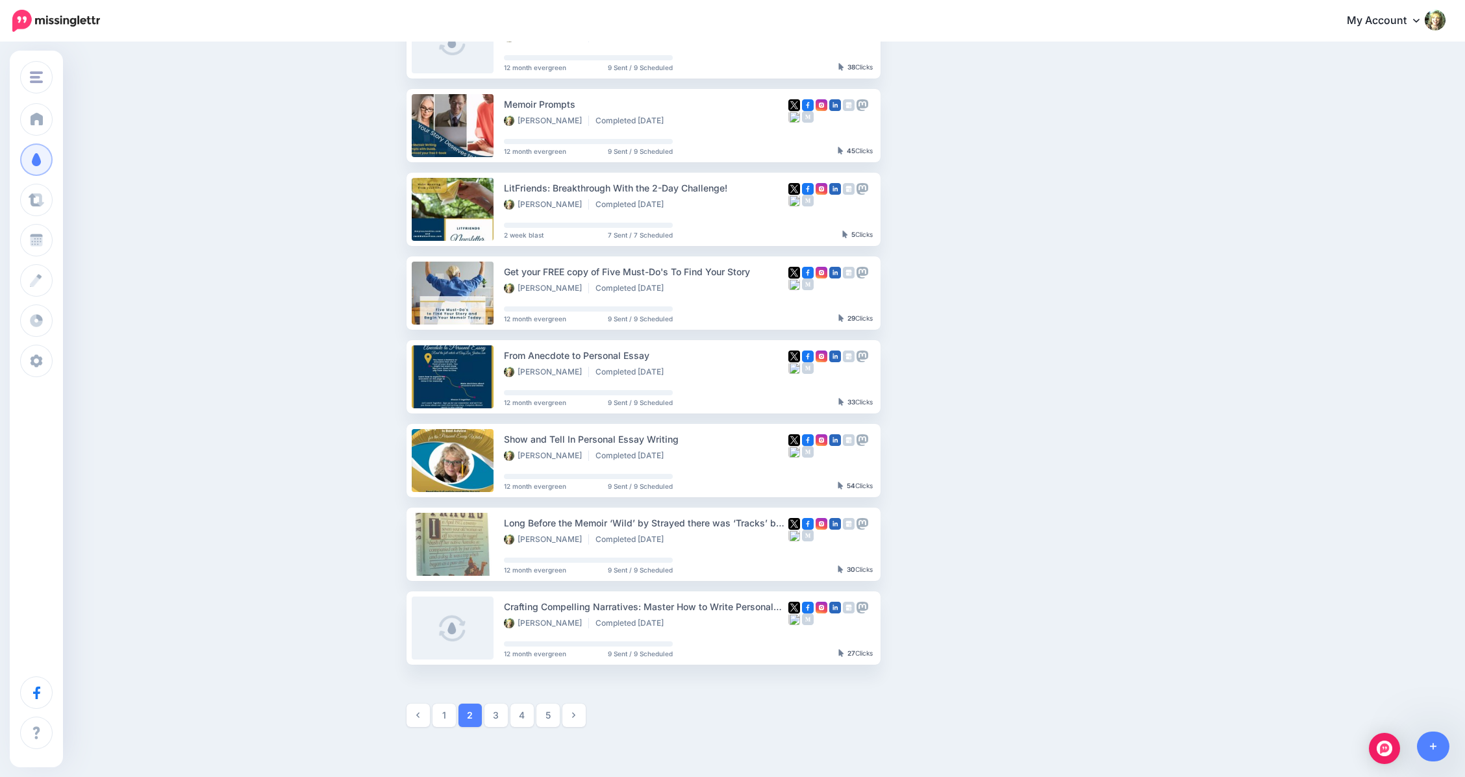
scroll to position [336, 0]
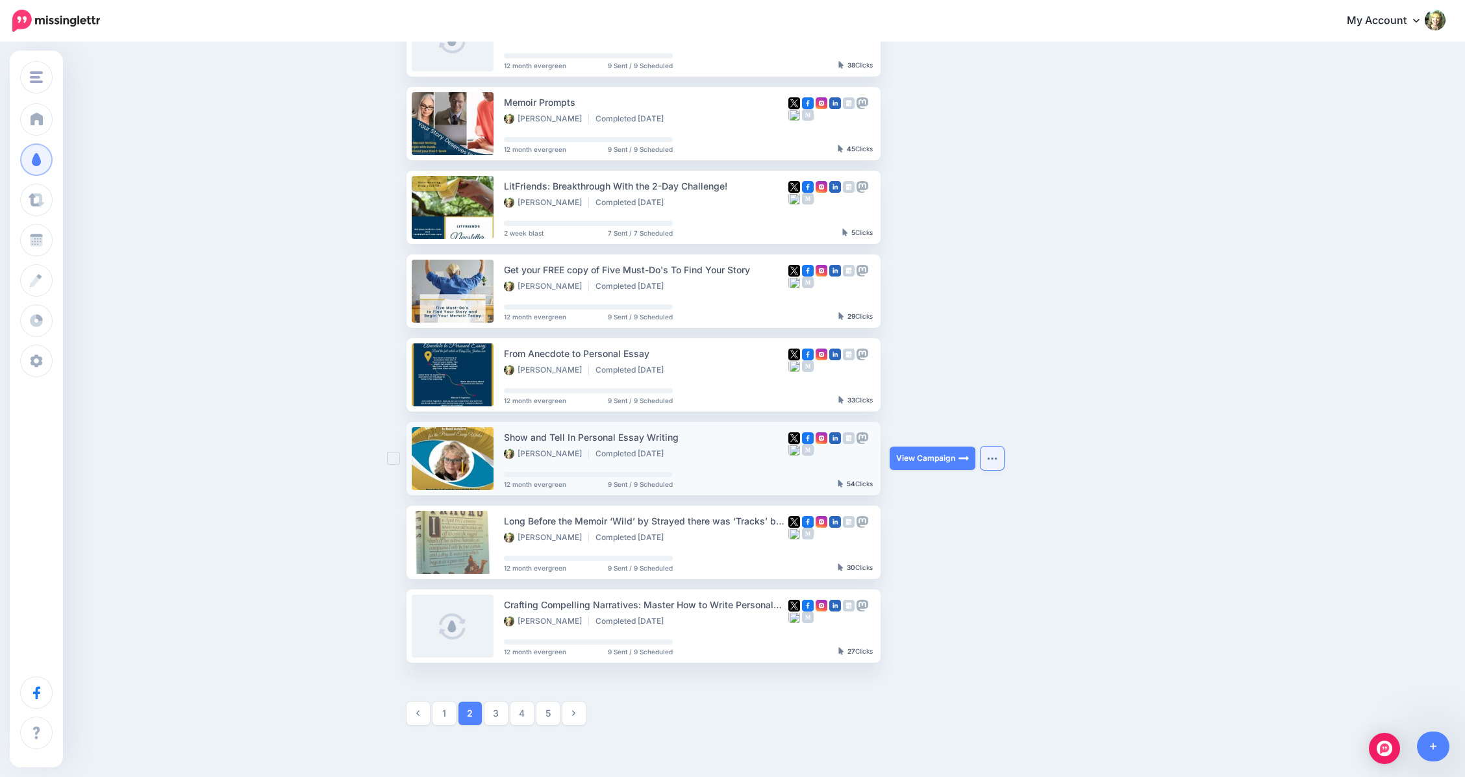
click at [998, 460] on img "button" at bounding box center [992, 459] width 10 height 4
click at [912, 548] on link "View Original Source" at bounding box center [928, 548] width 139 height 25
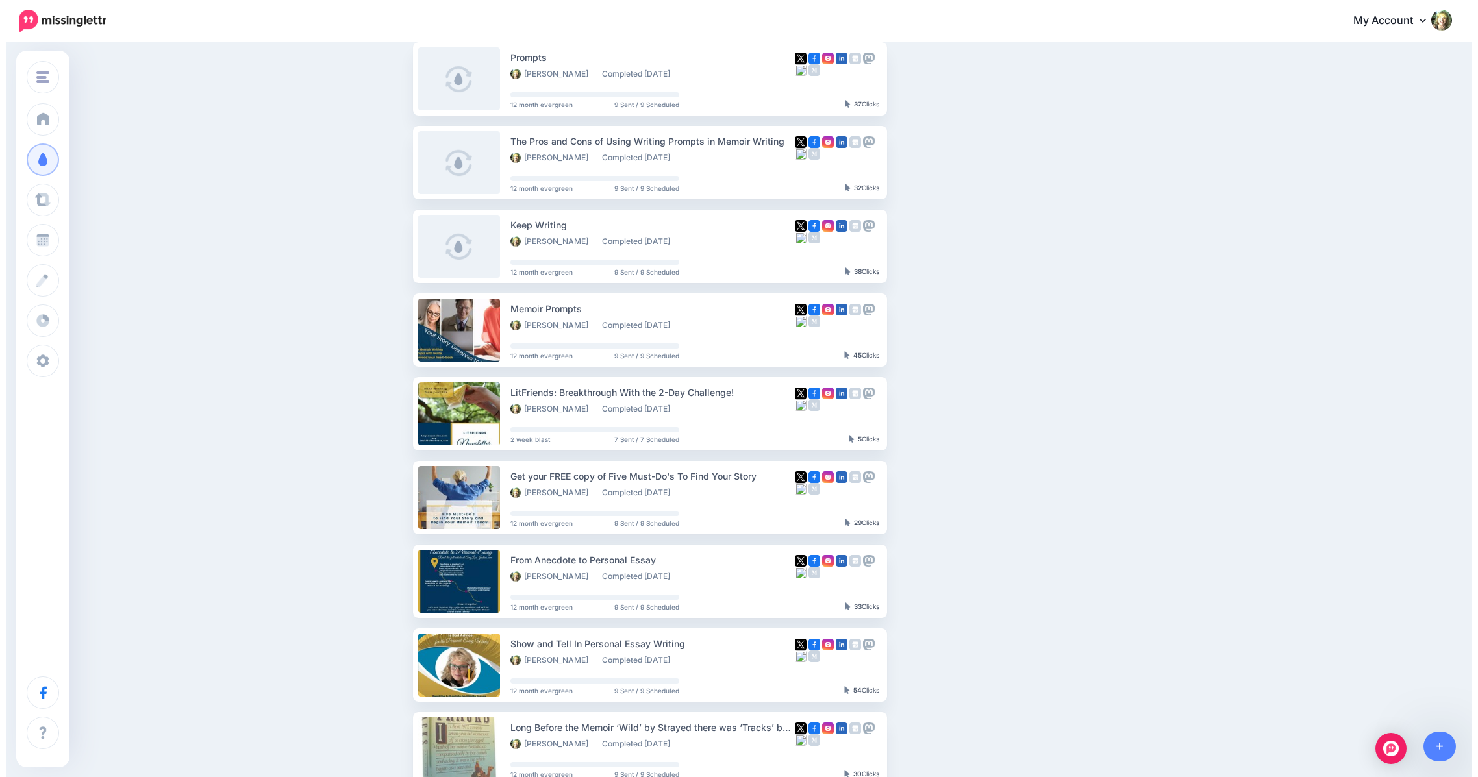
scroll to position [0, 0]
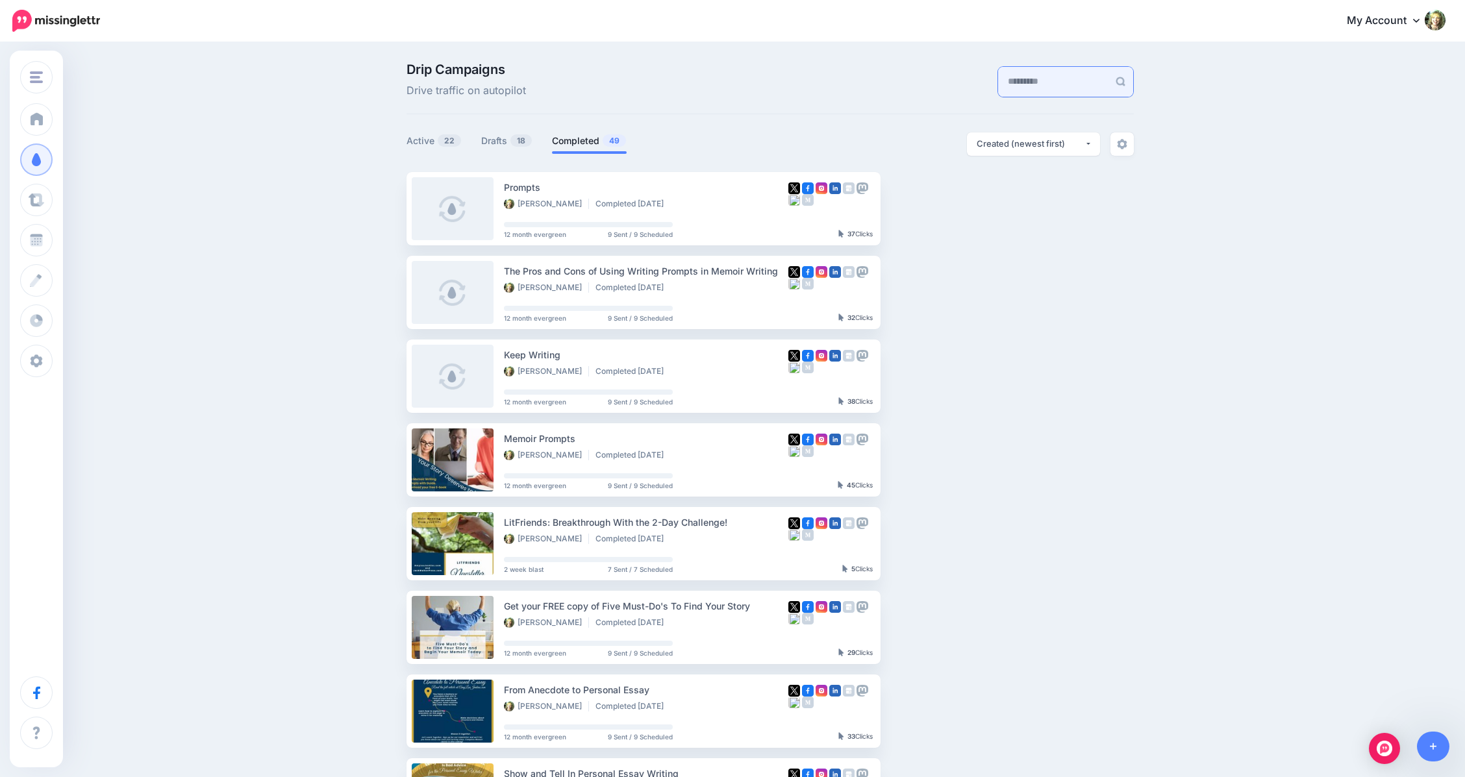
click at [1020, 80] on input "text" at bounding box center [1053, 82] width 110 height 30
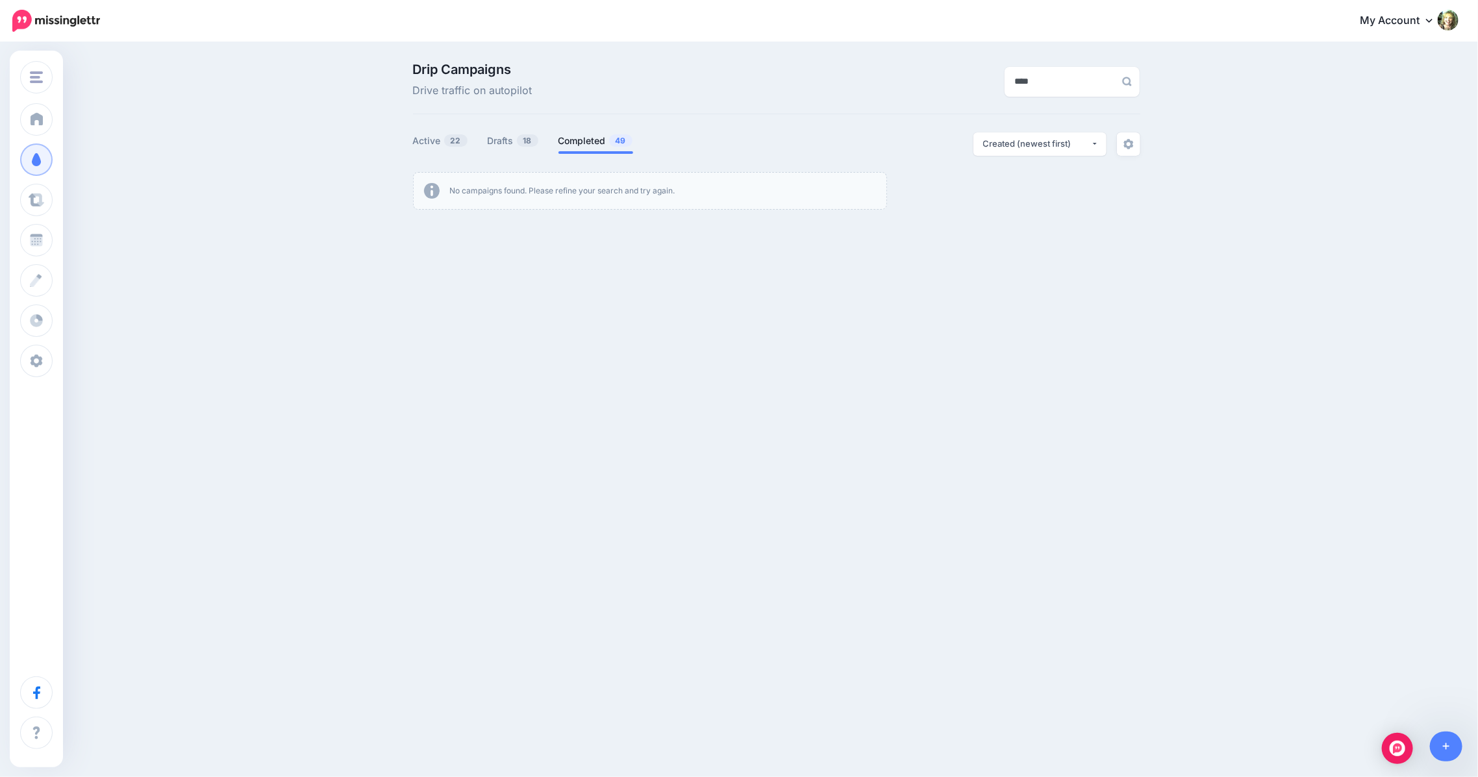
type input "****"
click at [582, 143] on link "Completed 49" at bounding box center [595, 141] width 75 height 16
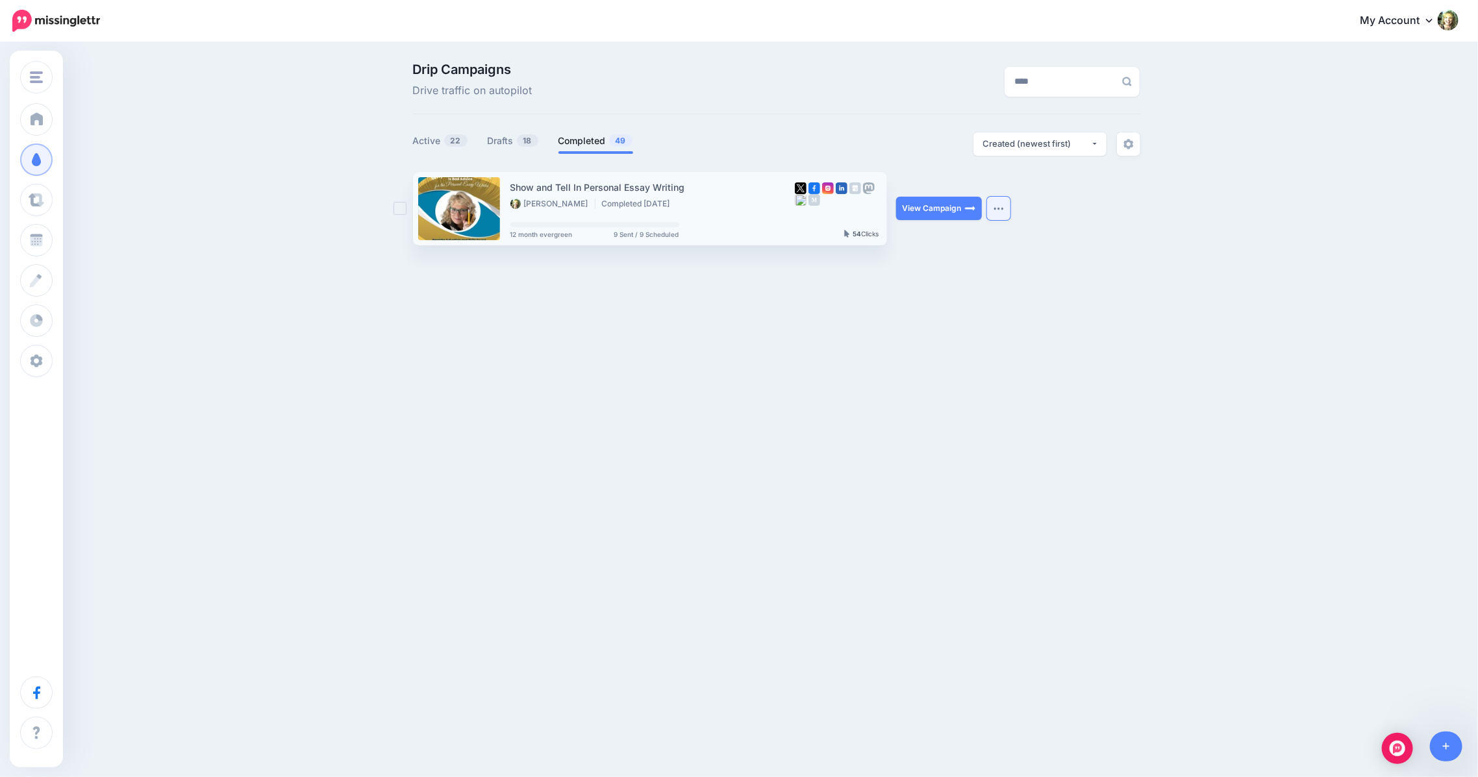
click at [999, 211] on button "button" at bounding box center [998, 208] width 23 height 23
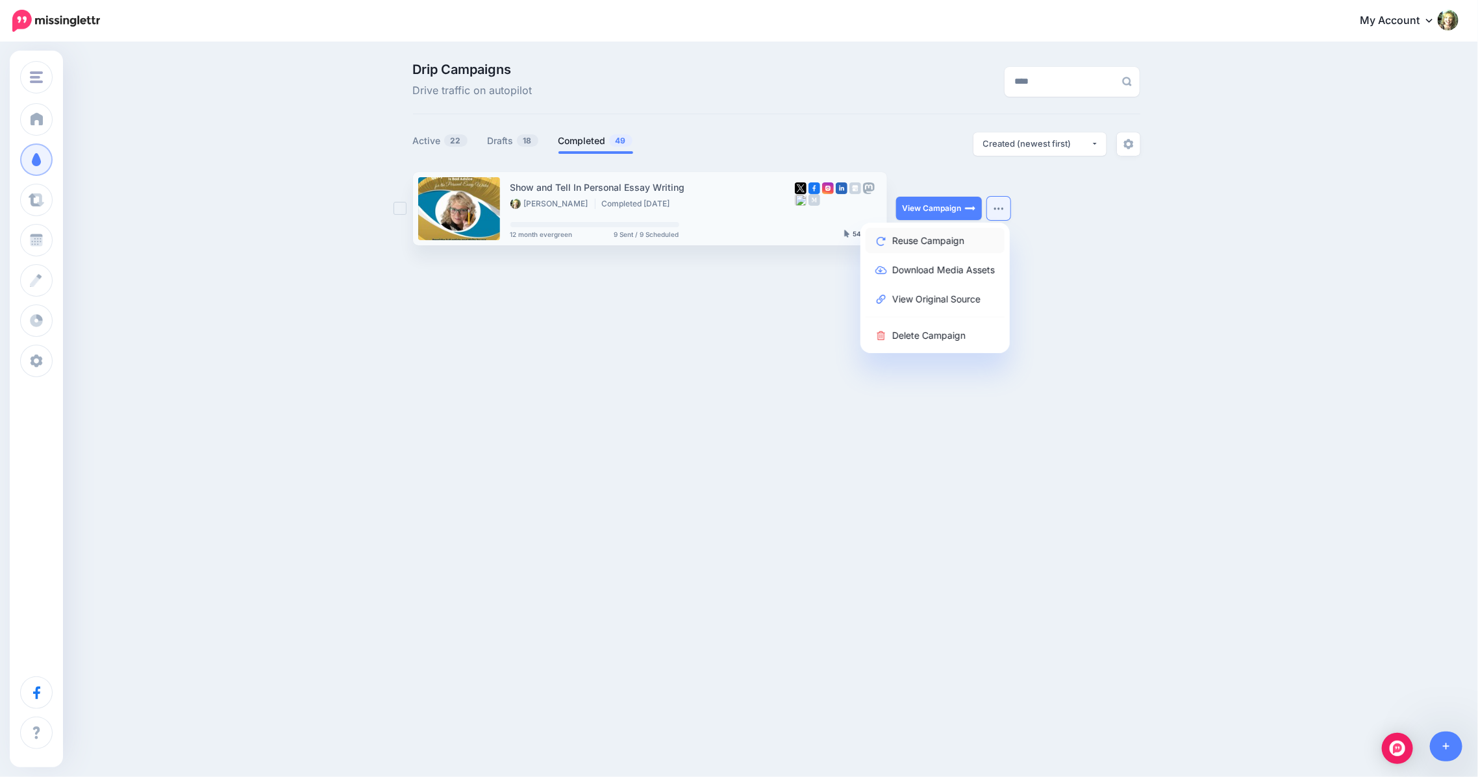
click at [935, 238] on link "Reuse Campaign" at bounding box center [935, 240] width 139 height 25
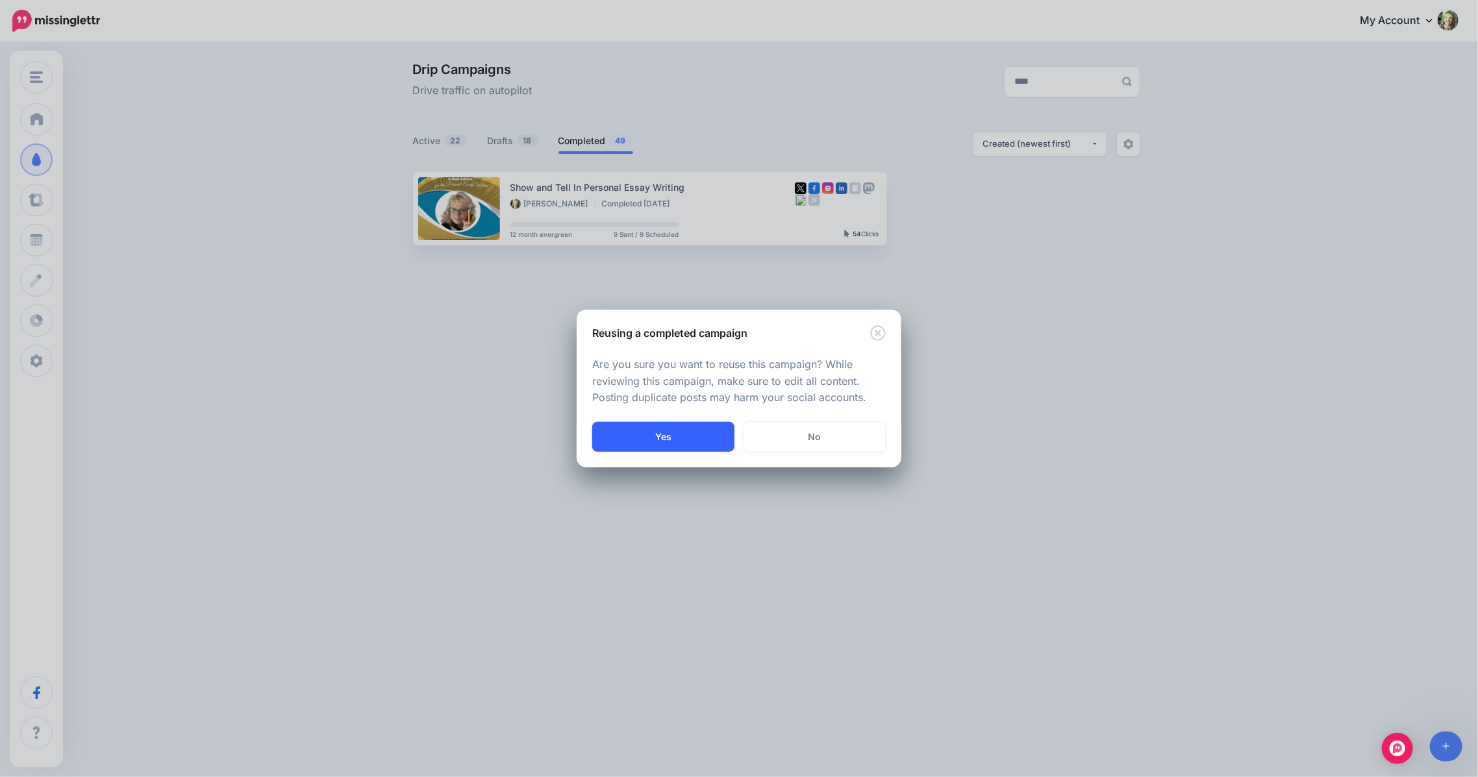
click at [653, 436] on button "Yes" at bounding box center [663, 437] width 142 height 30
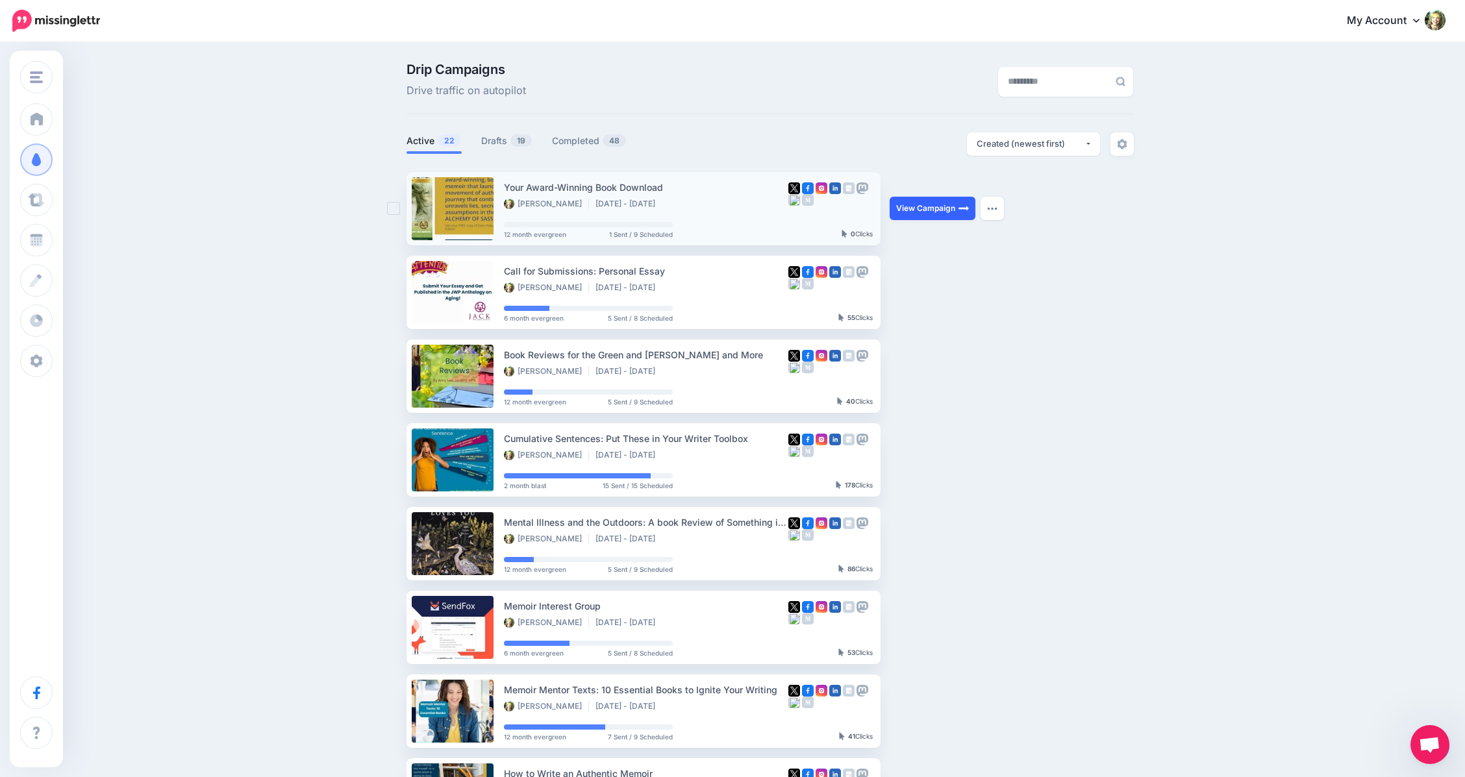
click at [927, 205] on link "View Campaign" at bounding box center [933, 208] width 86 height 23
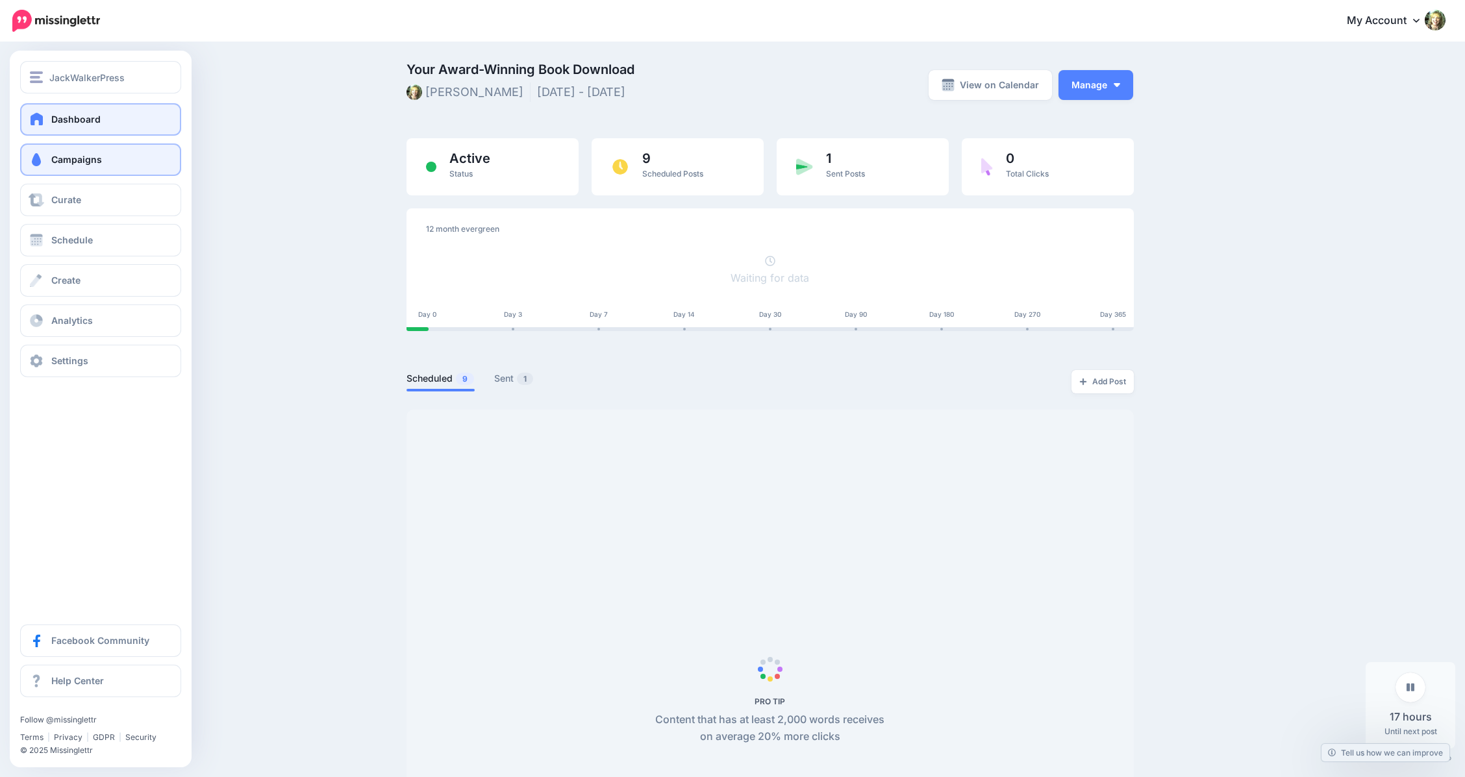
click at [36, 114] on span at bounding box center [37, 118] width 17 height 13
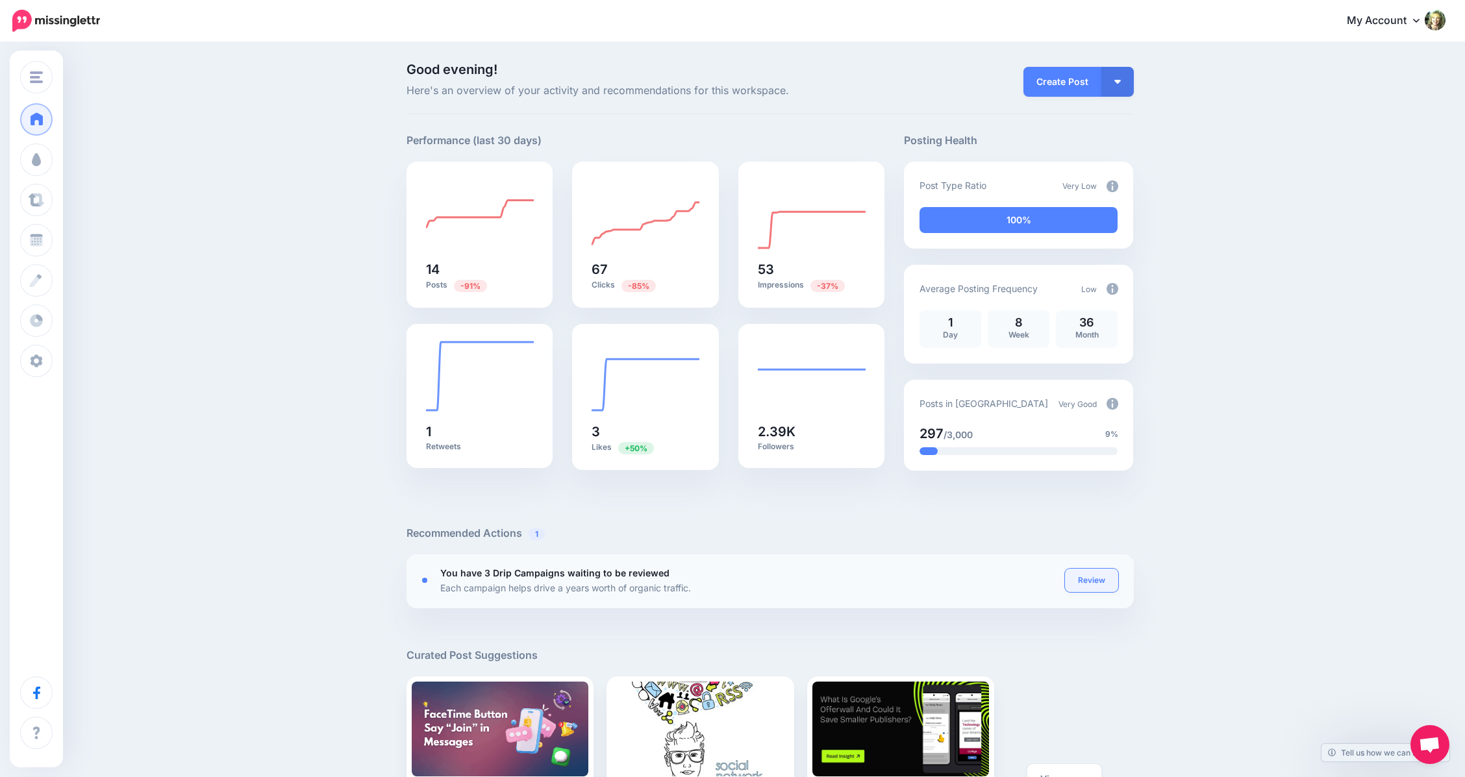
click at [1095, 581] on link "Review" at bounding box center [1091, 580] width 53 height 23
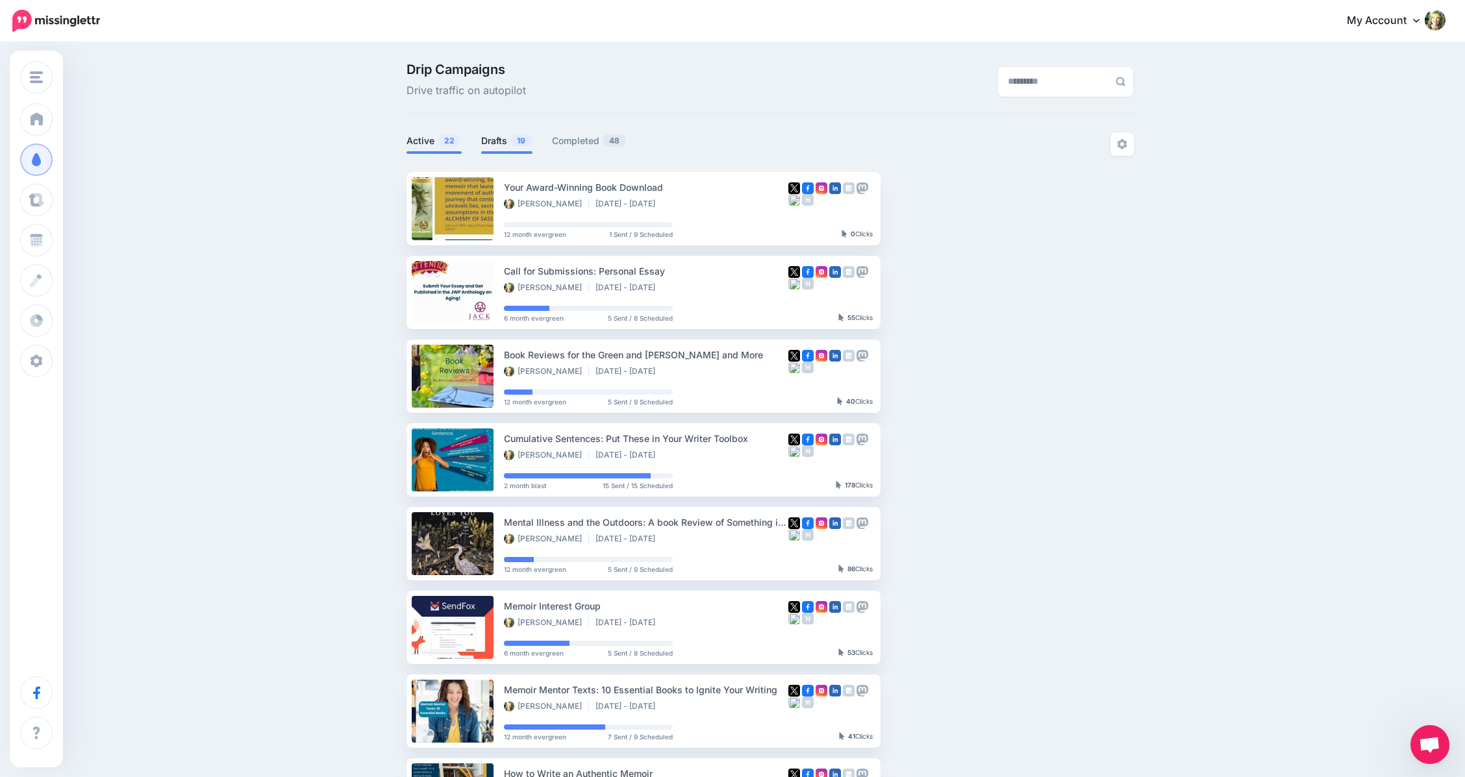
click at [499, 142] on link "Drafts 19" at bounding box center [506, 141] width 51 height 16
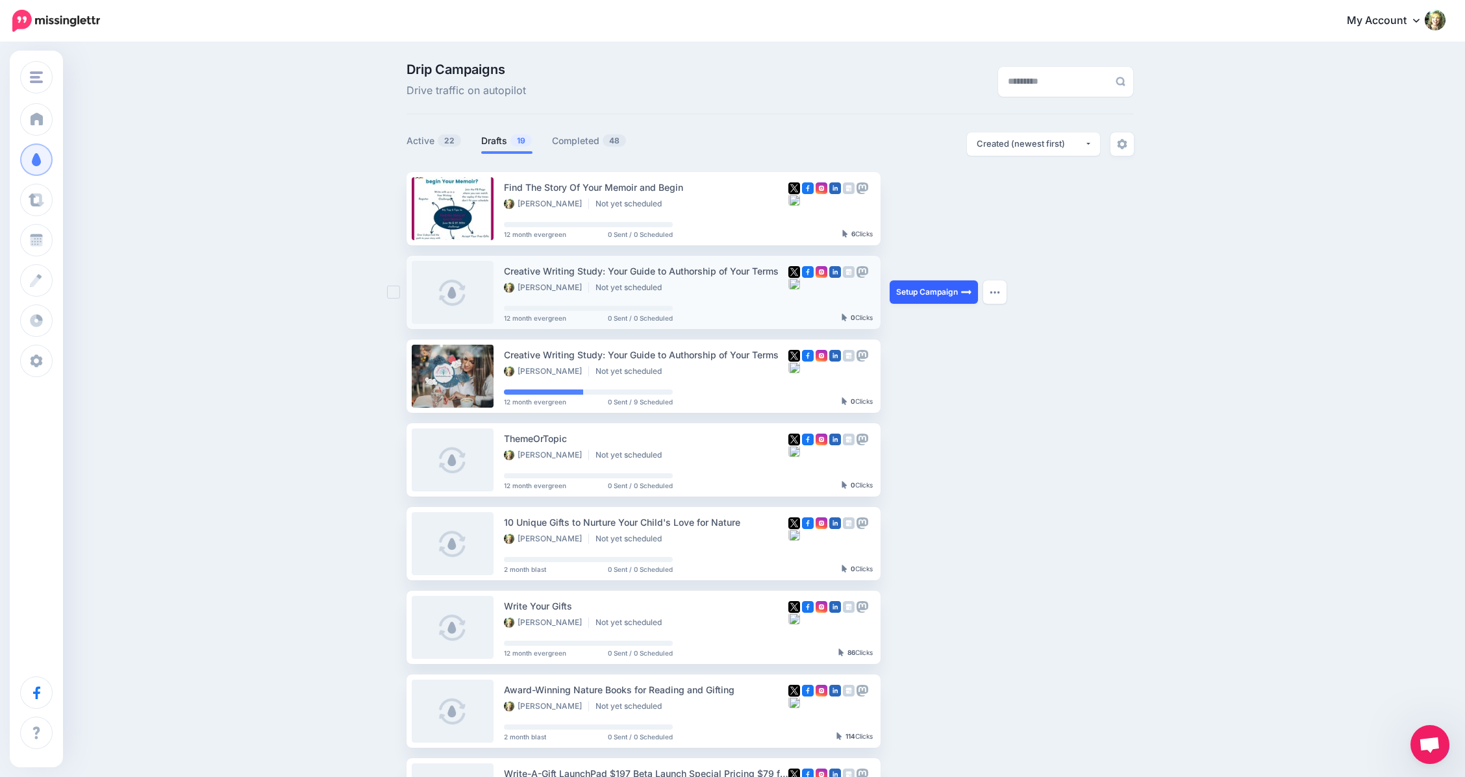
click at [929, 288] on link "Setup Campaign" at bounding box center [934, 292] width 88 height 23
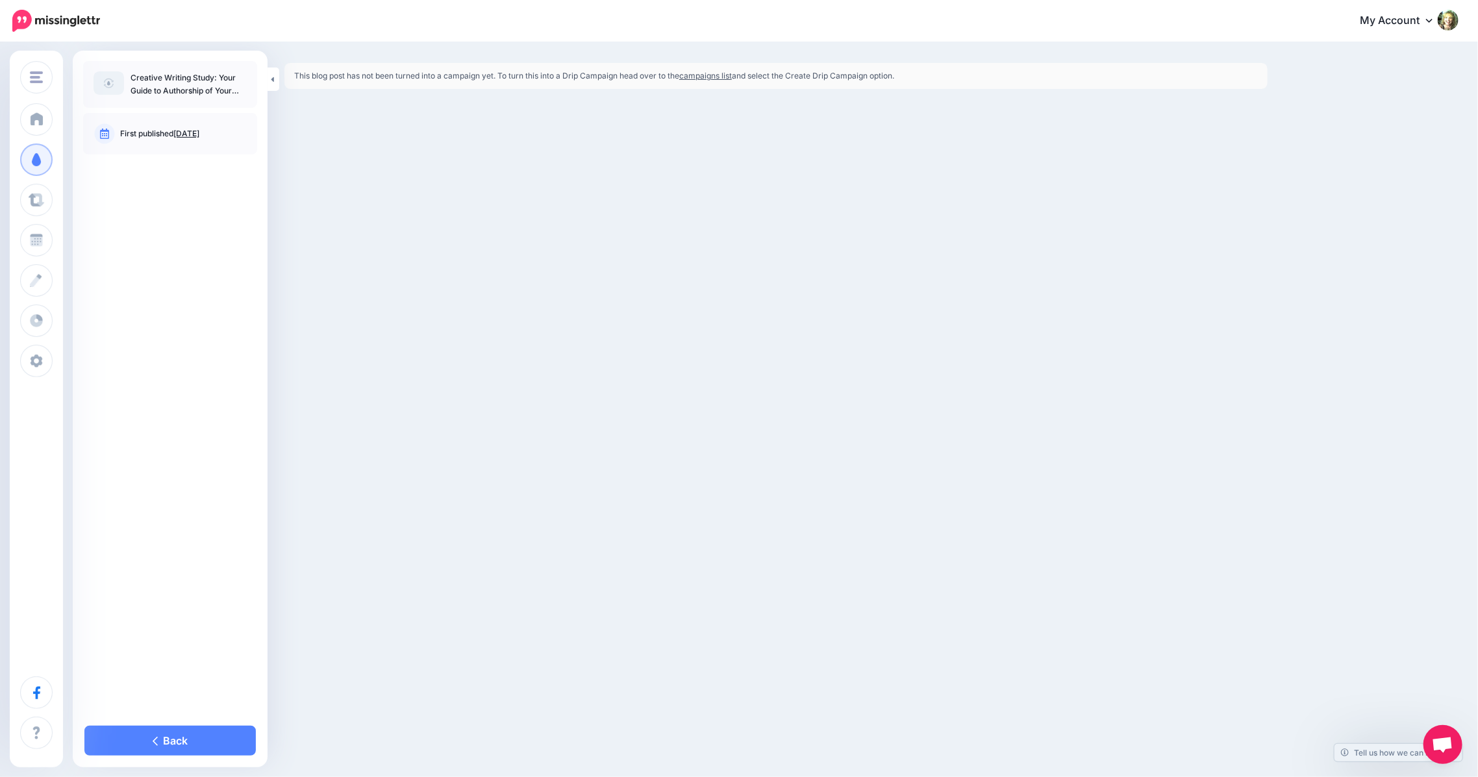
click at [709, 77] on link "campaigns list" at bounding box center [705, 76] width 53 height 10
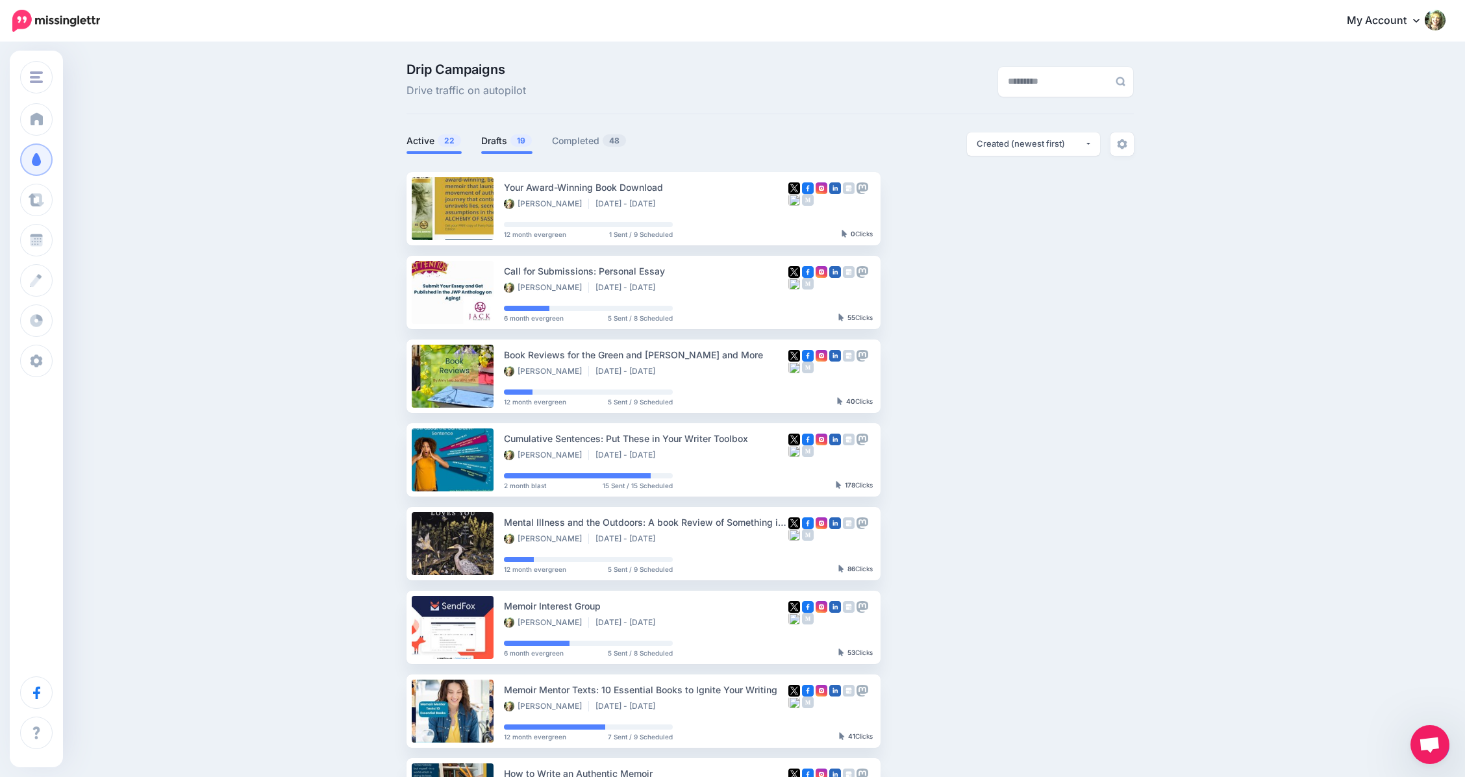
click at [504, 138] on link "Drafts 19" at bounding box center [506, 141] width 51 height 16
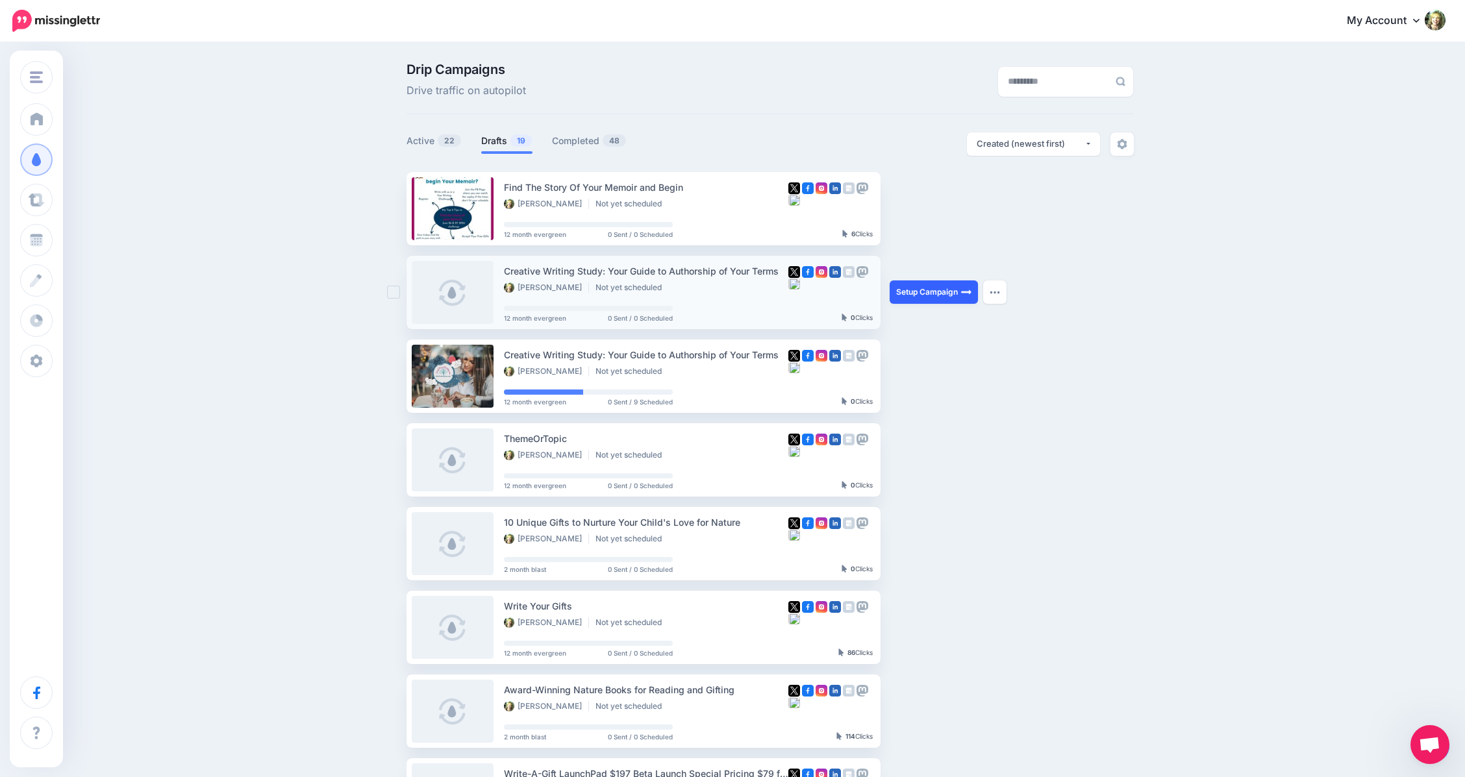
click at [953, 290] on link "Setup Campaign" at bounding box center [934, 292] width 88 height 23
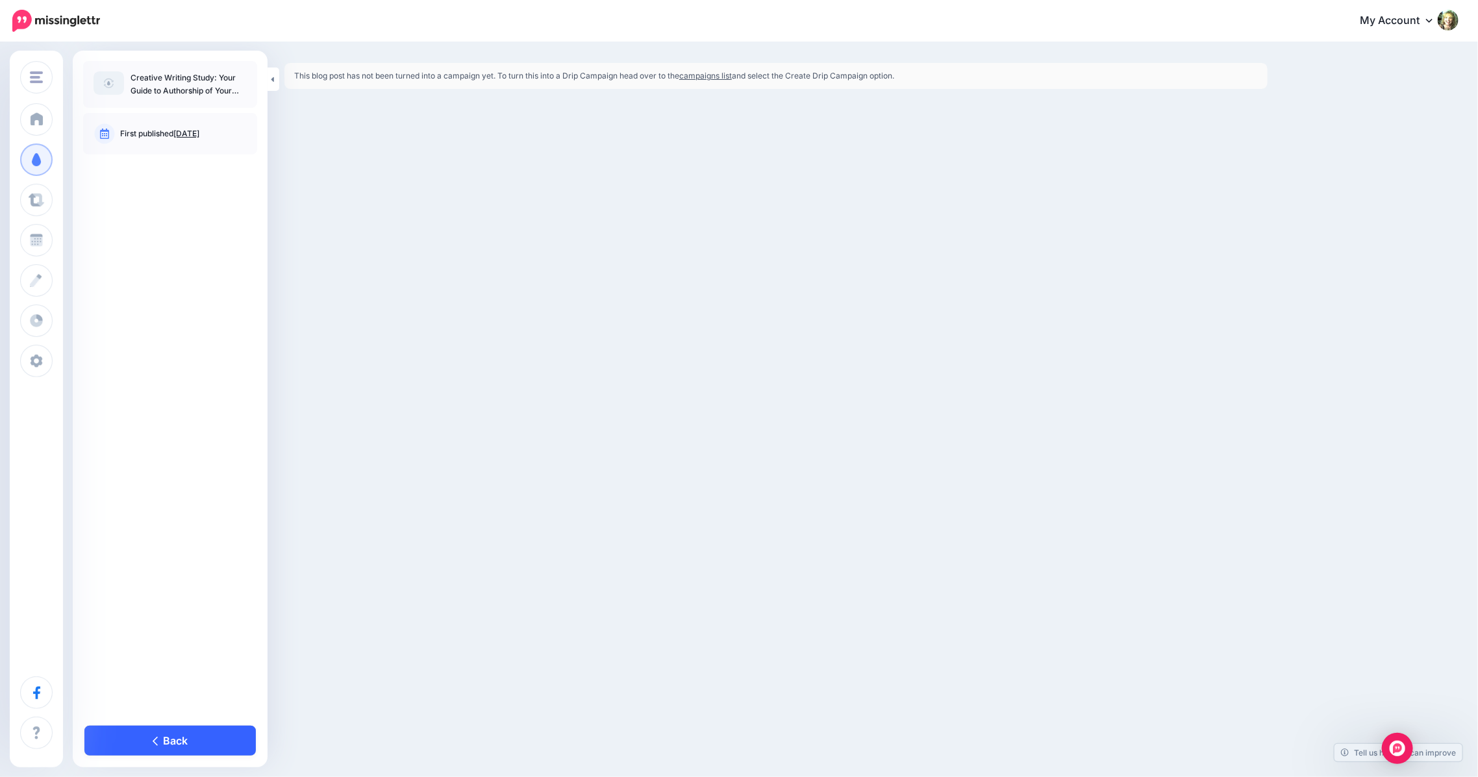
click at [167, 736] on link "Back" at bounding box center [169, 741] width 171 height 30
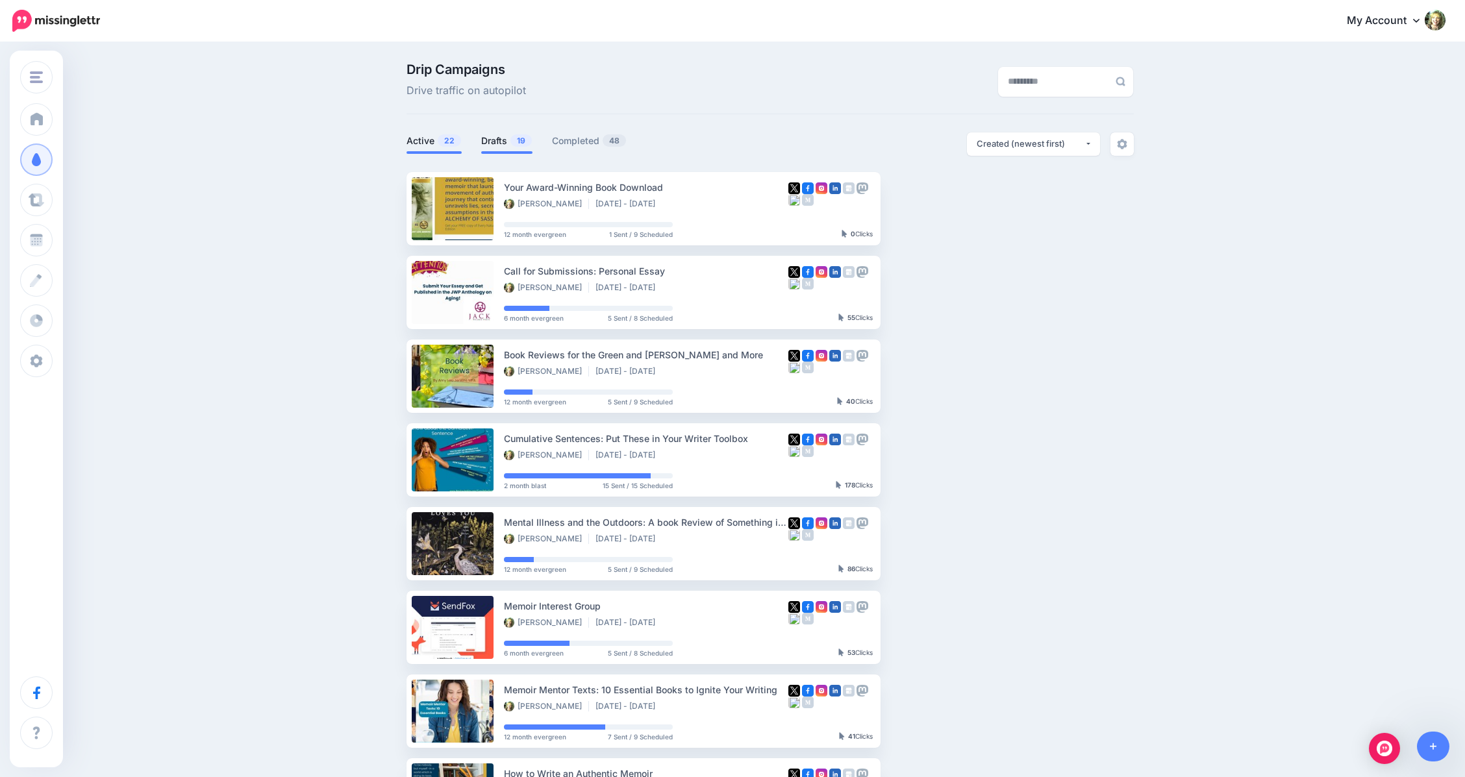
click at [510, 140] on link "Drafts 19" at bounding box center [506, 141] width 51 height 16
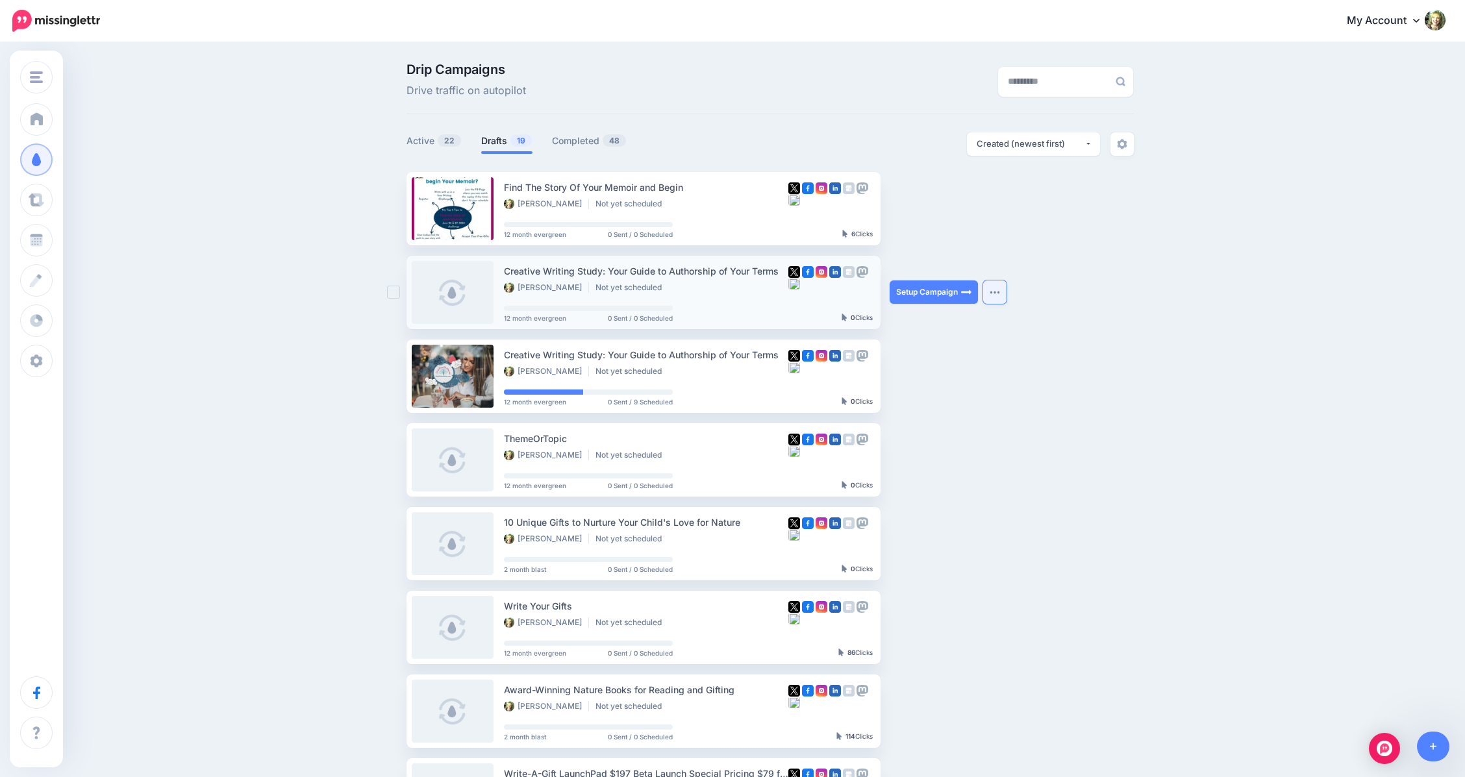
click at [998, 294] on button "button" at bounding box center [994, 292] width 23 height 23
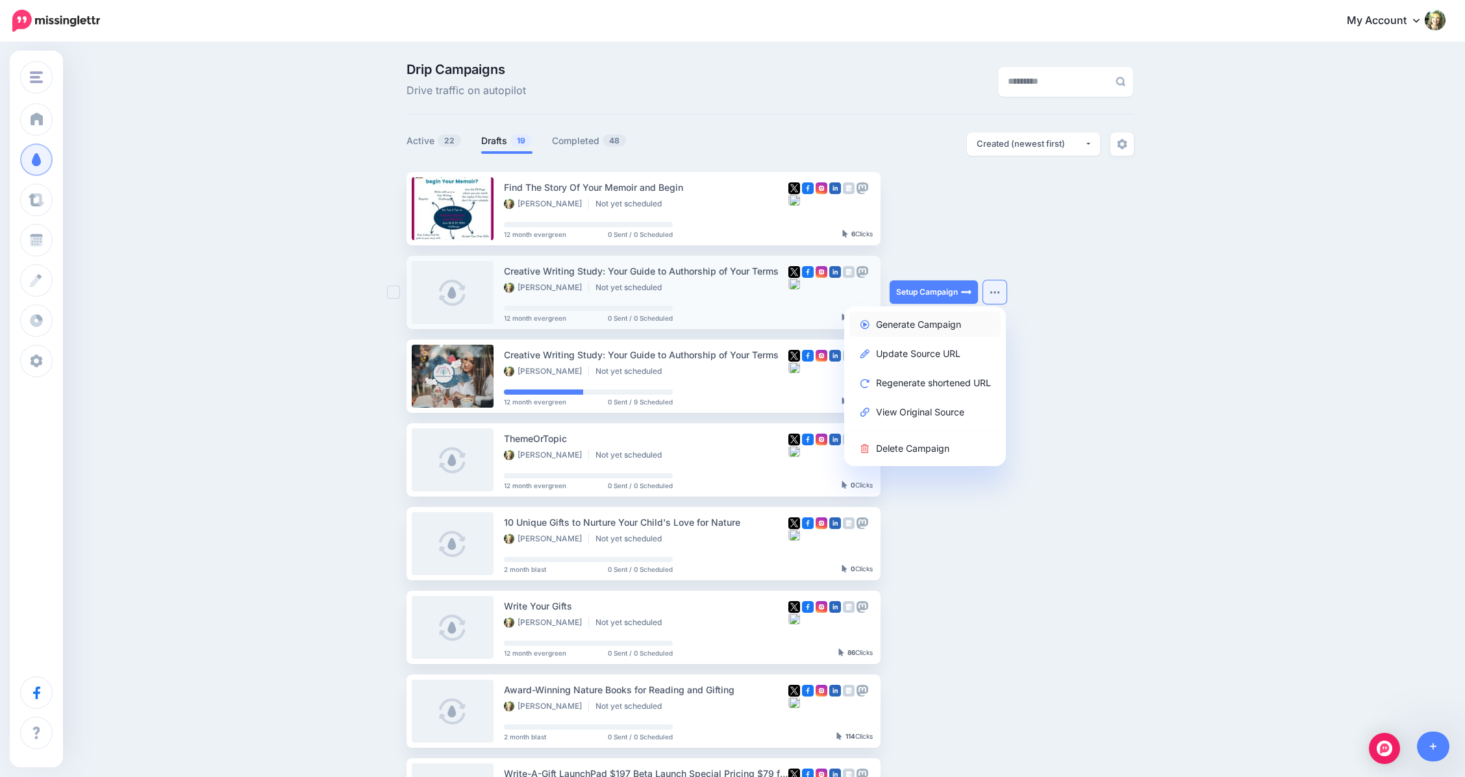
click at [941, 324] on link "Generate Campaign" at bounding box center [924, 324] width 151 height 25
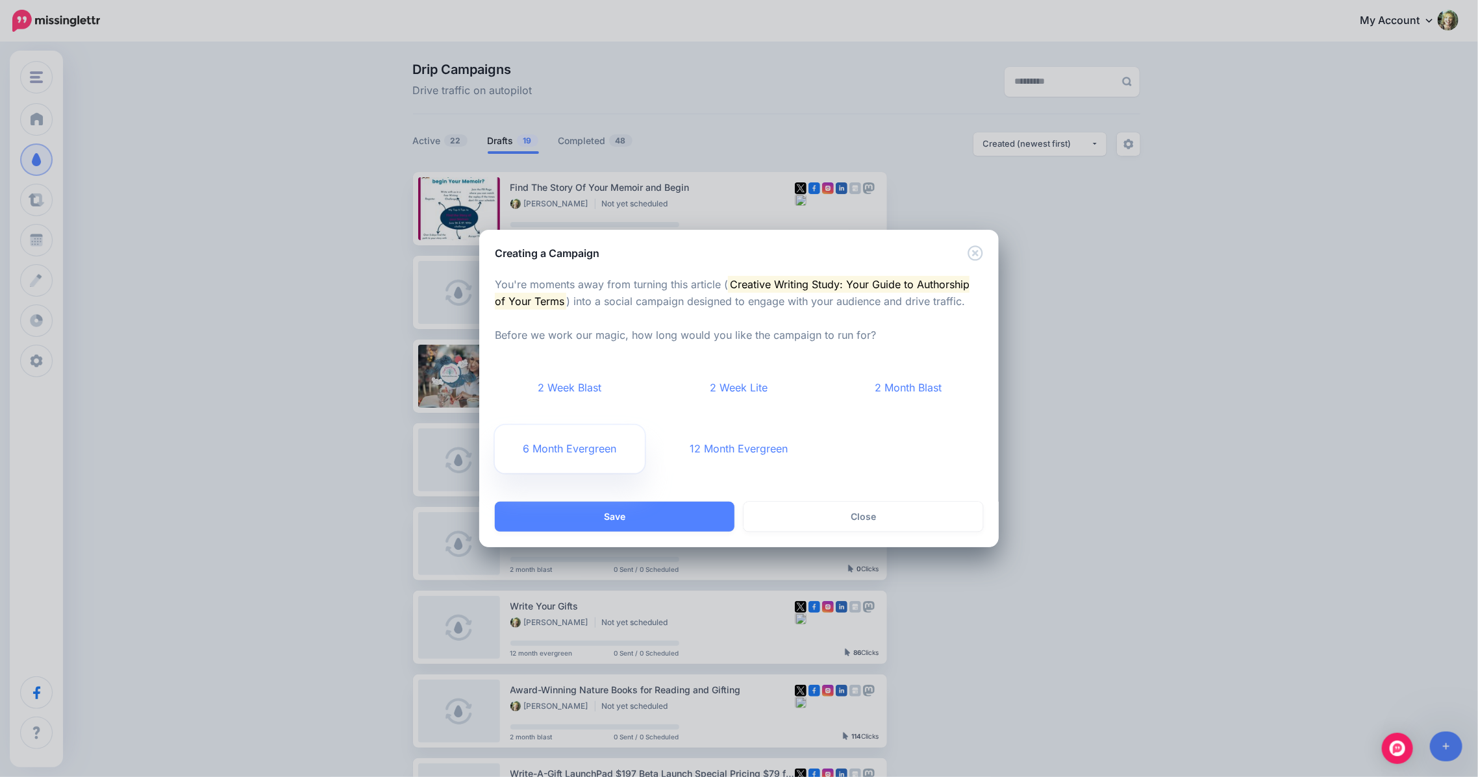
click at [561, 449] on link "6 Month Evergreen" at bounding box center [570, 449] width 150 height 48
click at [609, 518] on button "Save" at bounding box center [615, 517] width 240 height 30
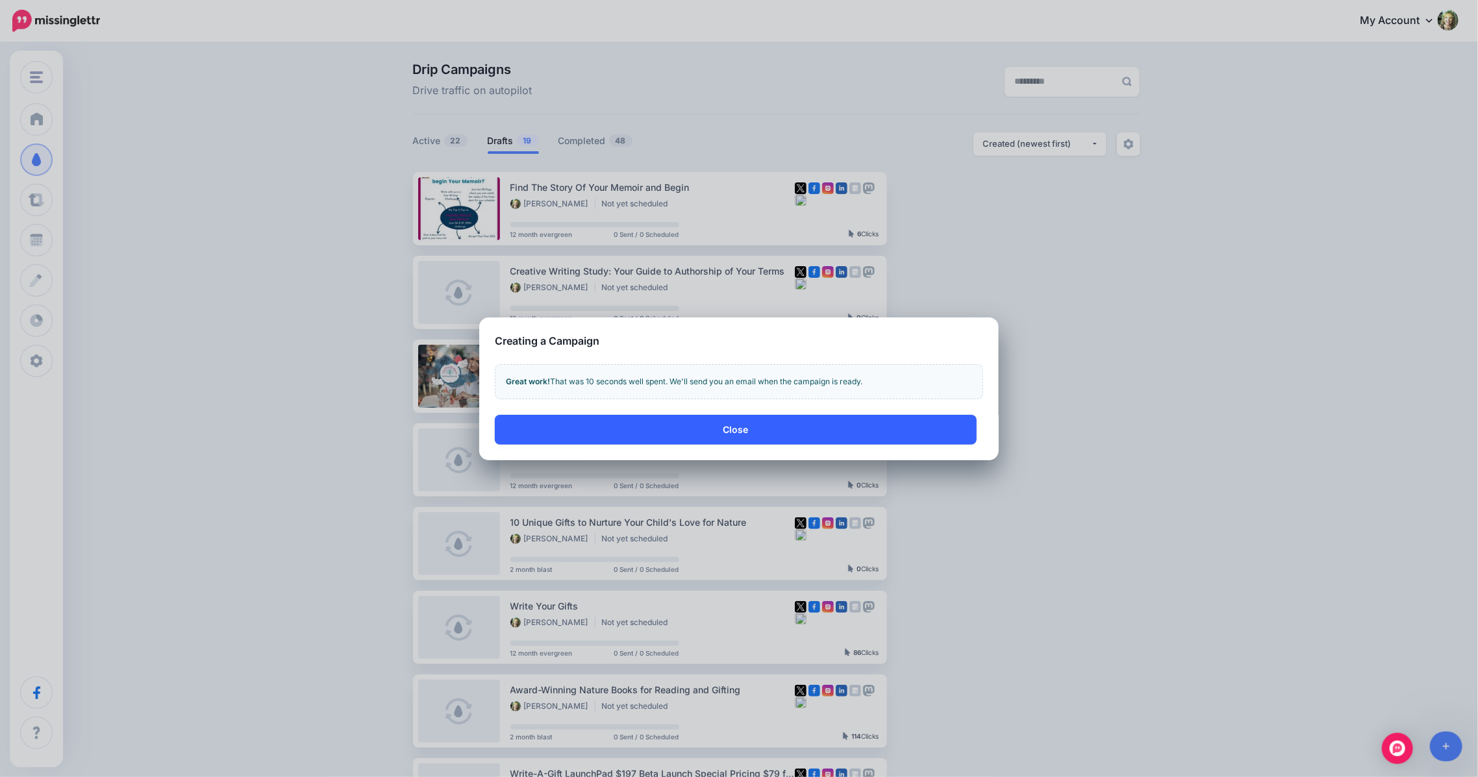
click at [723, 427] on button "Close" at bounding box center [736, 430] width 482 height 30
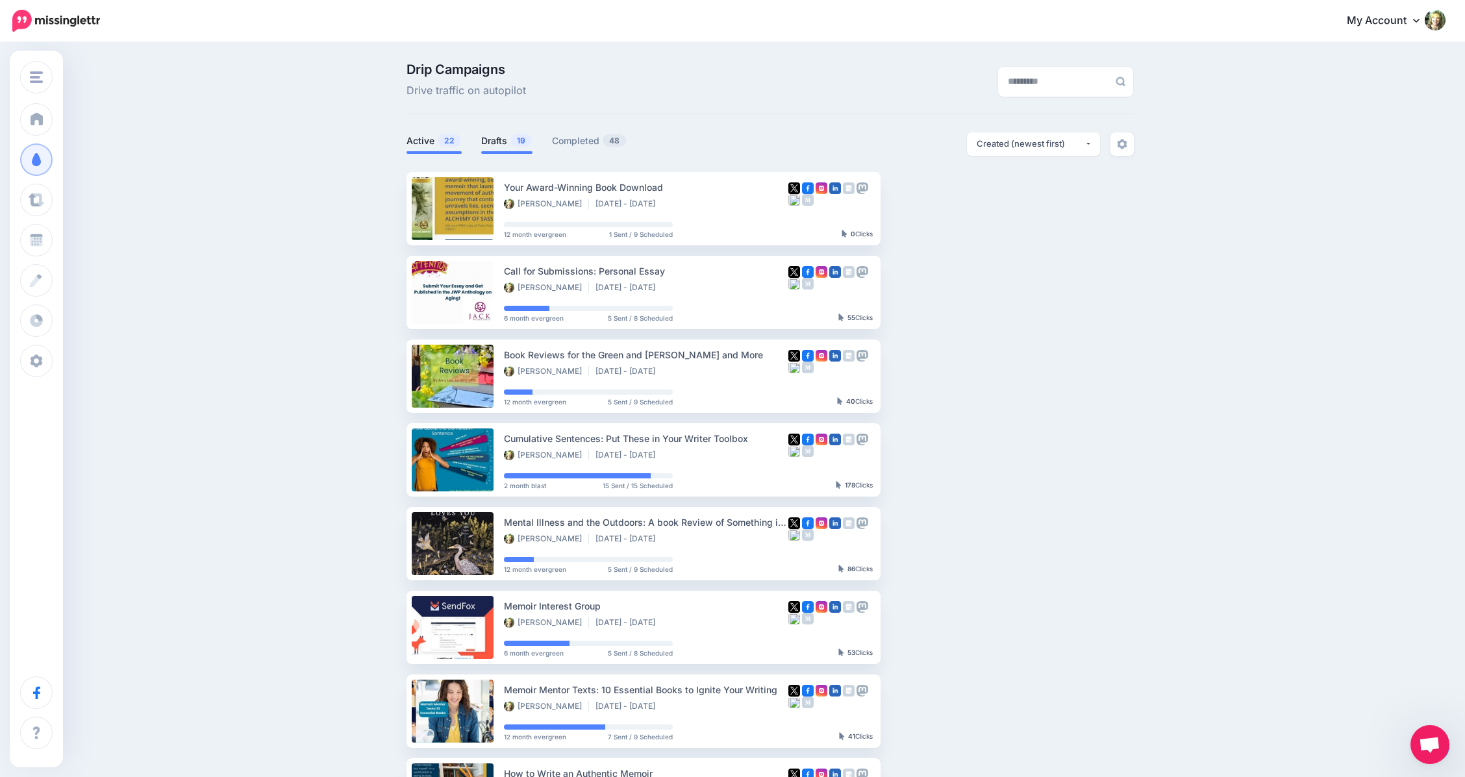
click at [494, 140] on link "Drafts 19" at bounding box center [506, 141] width 51 height 16
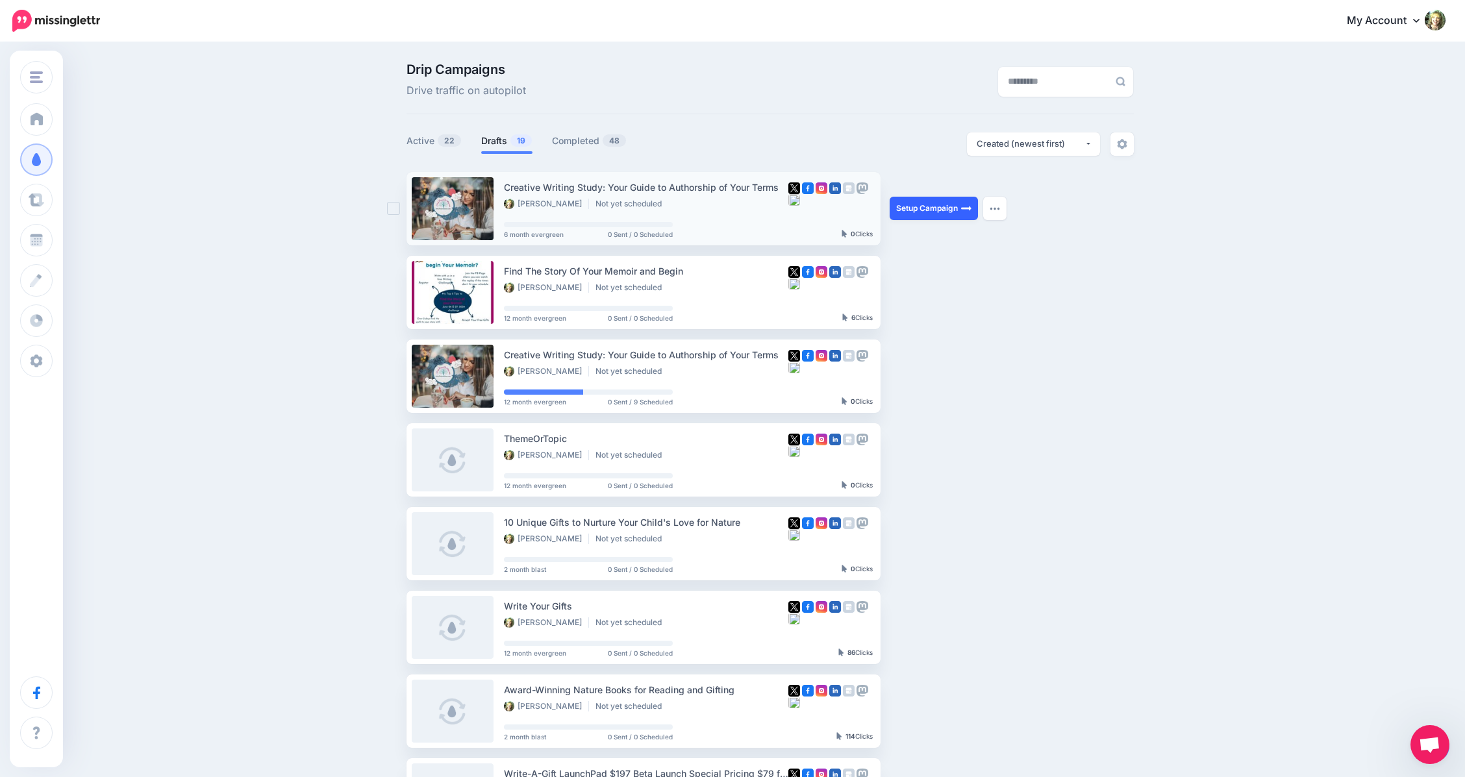
click at [928, 206] on link "Setup Campaign" at bounding box center [934, 208] width 88 height 23
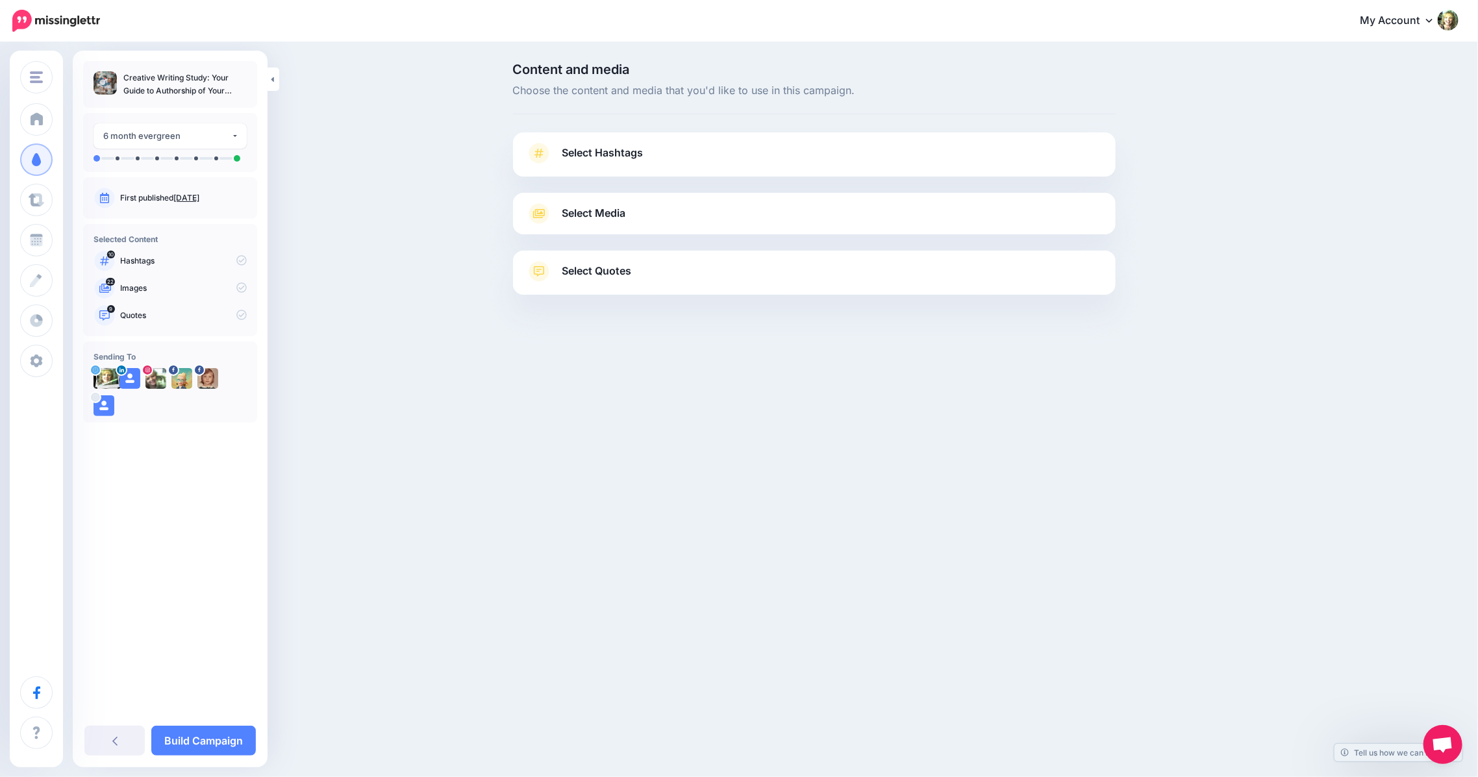
click at [599, 147] on span "Select Hashtags" at bounding box center [602, 153] width 81 height 18
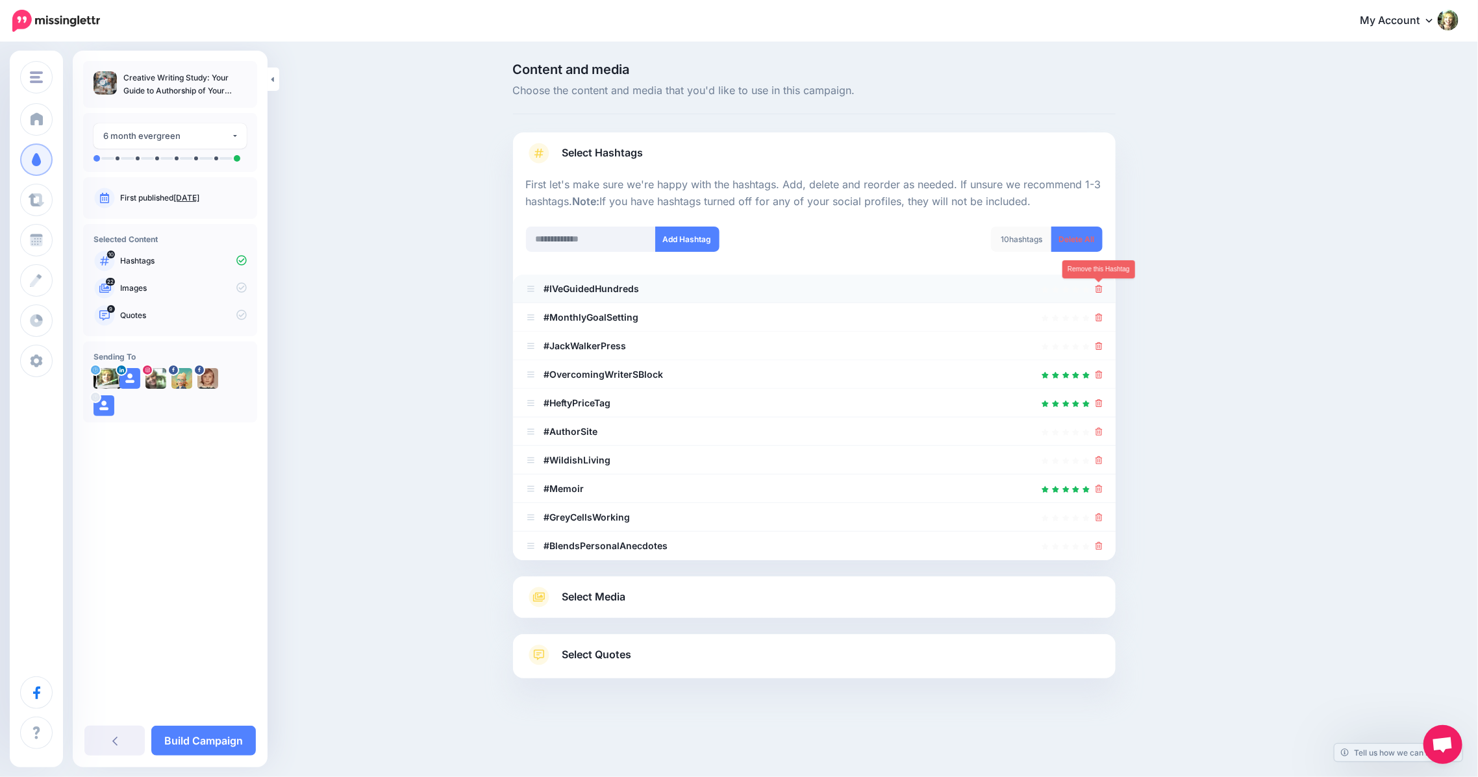
click at [1099, 290] on icon at bounding box center [1099, 289] width 7 height 8
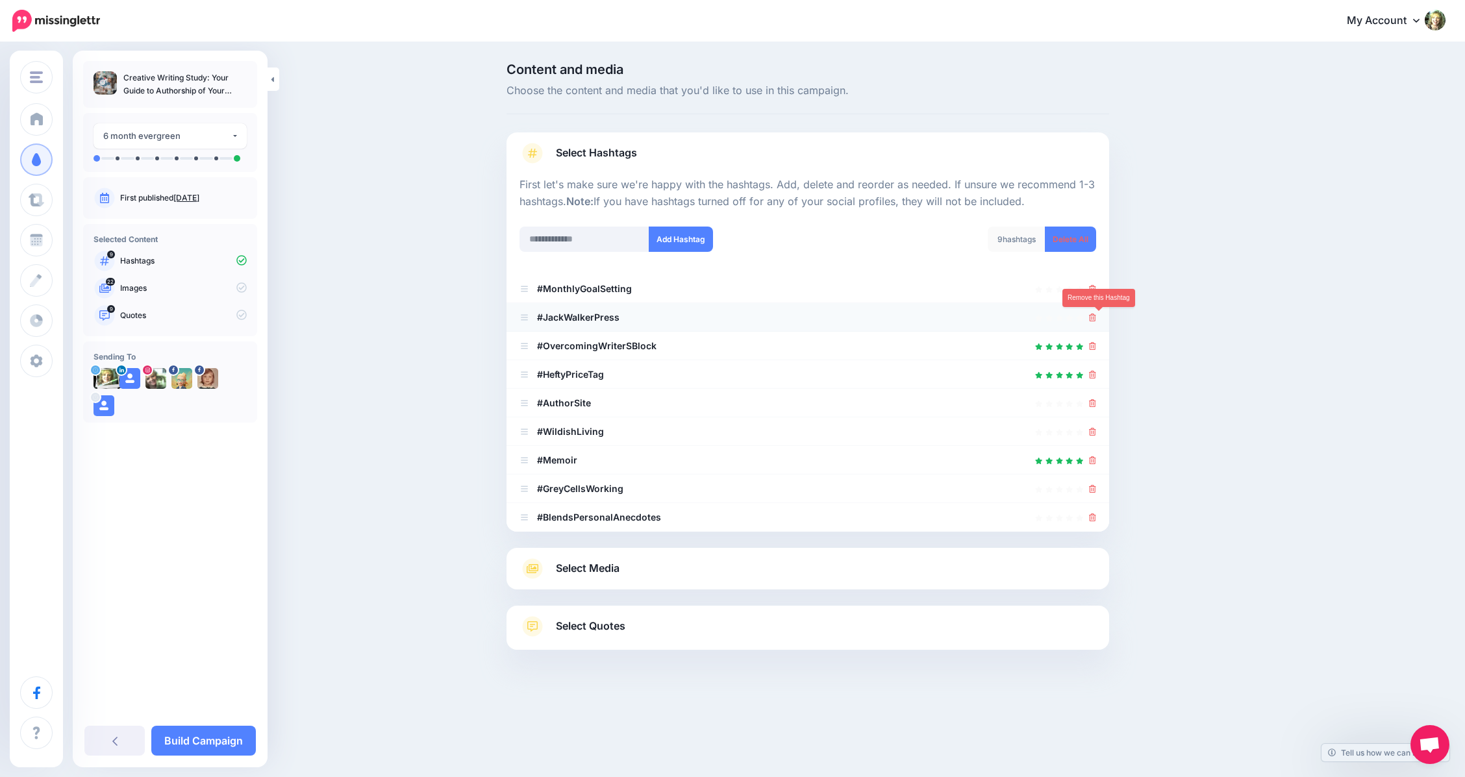
click at [1096, 314] on icon at bounding box center [1092, 318] width 7 height 8
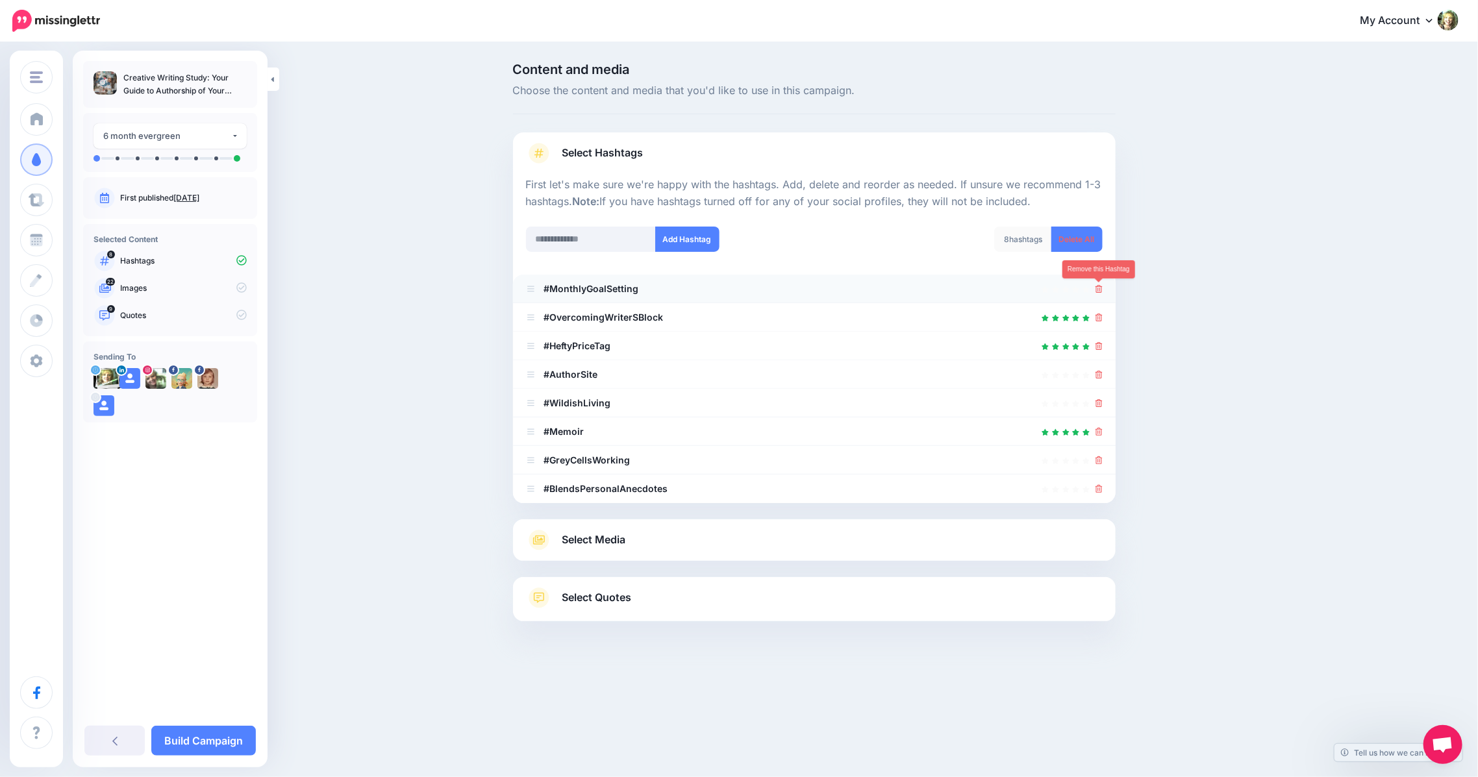
click at [1098, 288] on icon at bounding box center [1099, 289] width 7 height 8
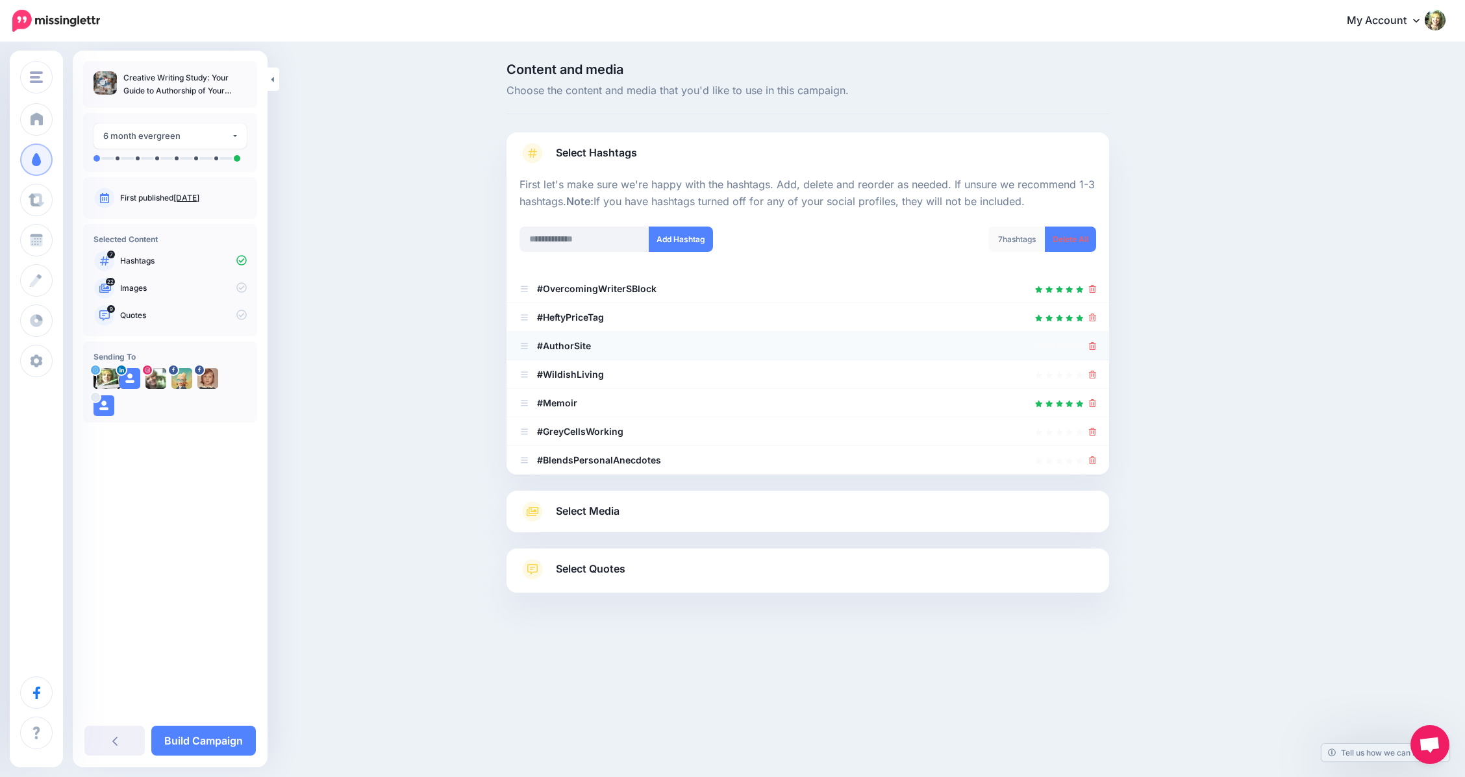
click at [1103, 351] on li "#AuthorSite" at bounding box center [808, 346] width 603 height 29
click at [1096, 369] on link at bounding box center [1092, 374] width 7 height 11
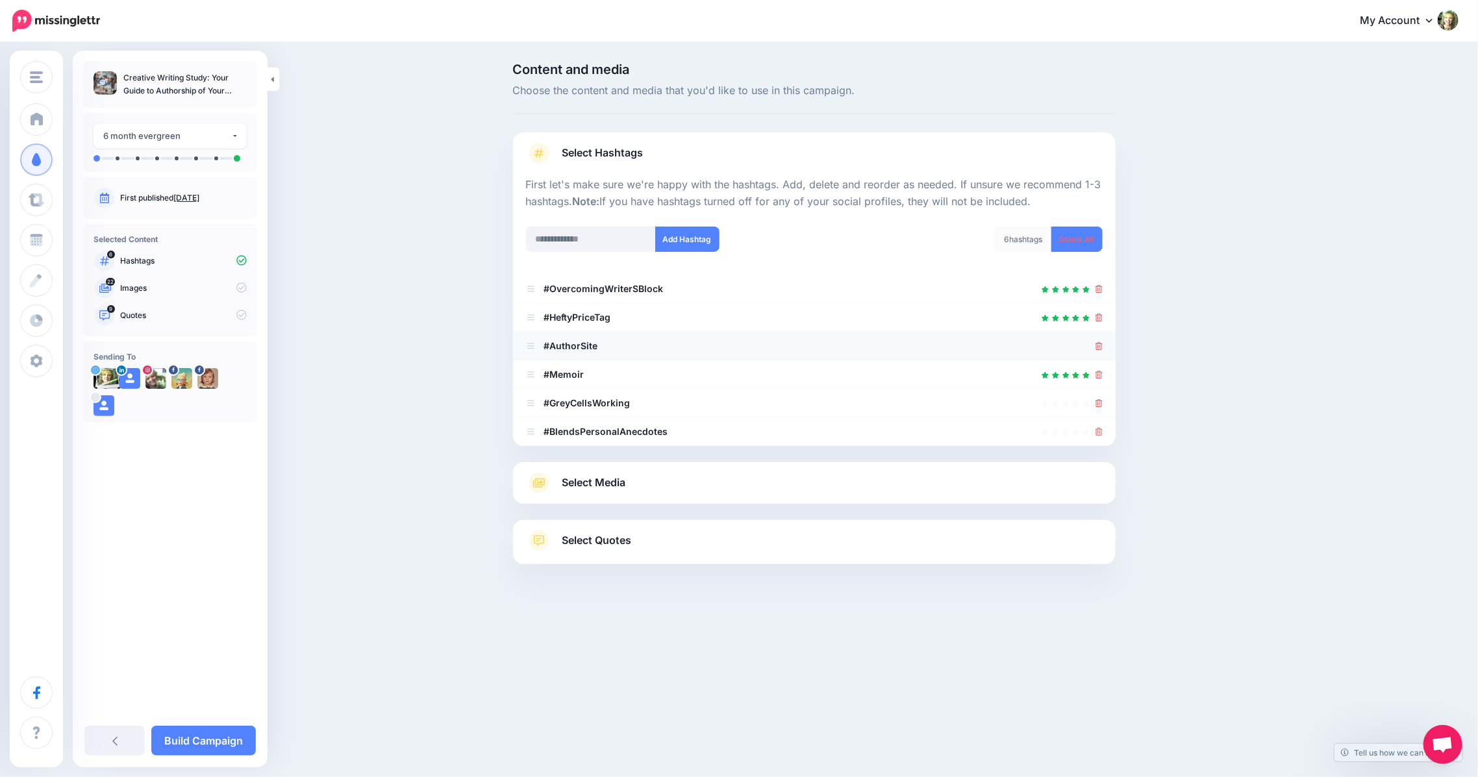
click at [1094, 342] on div at bounding box center [814, 346] width 577 height 16
click at [1099, 399] on icon at bounding box center [1099, 403] width 7 height 8
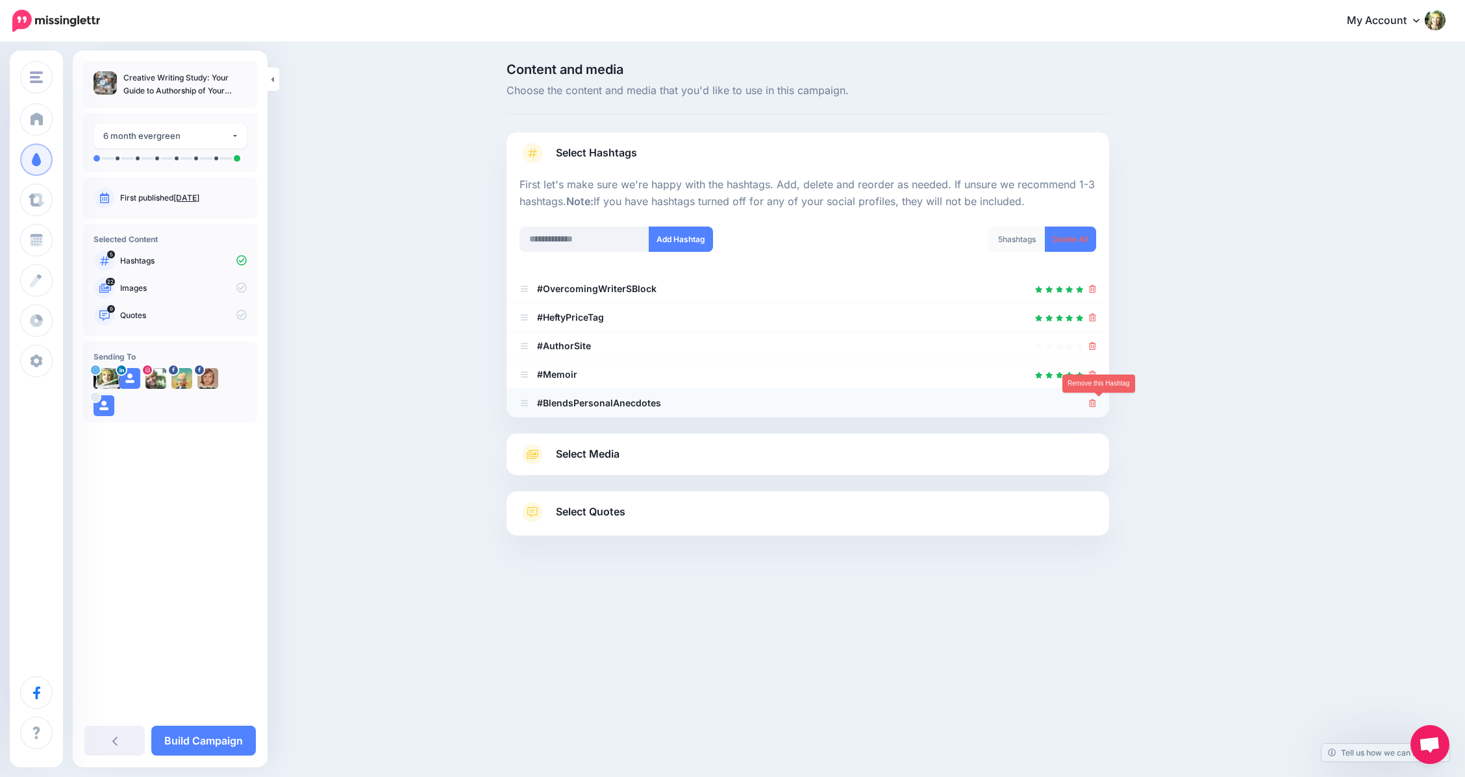
click at [1096, 405] on icon at bounding box center [1092, 403] width 7 height 8
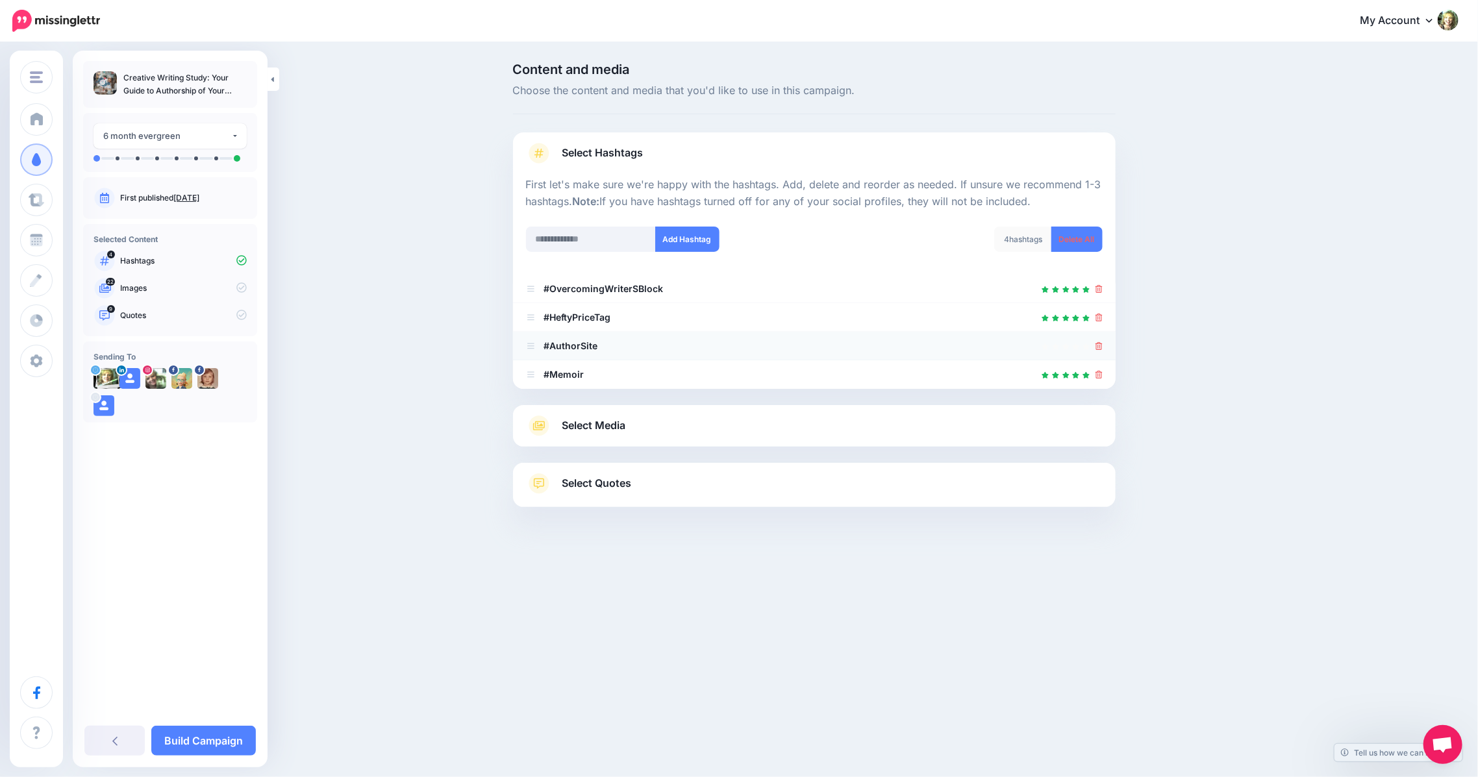
click at [1103, 344] on li "#AuthorSite" at bounding box center [814, 346] width 603 height 29
click at [554, 238] on input "text" at bounding box center [591, 239] width 130 height 25
type input "**********"
click at [686, 237] on button "Add Hashtag" at bounding box center [687, 239] width 64 height 25
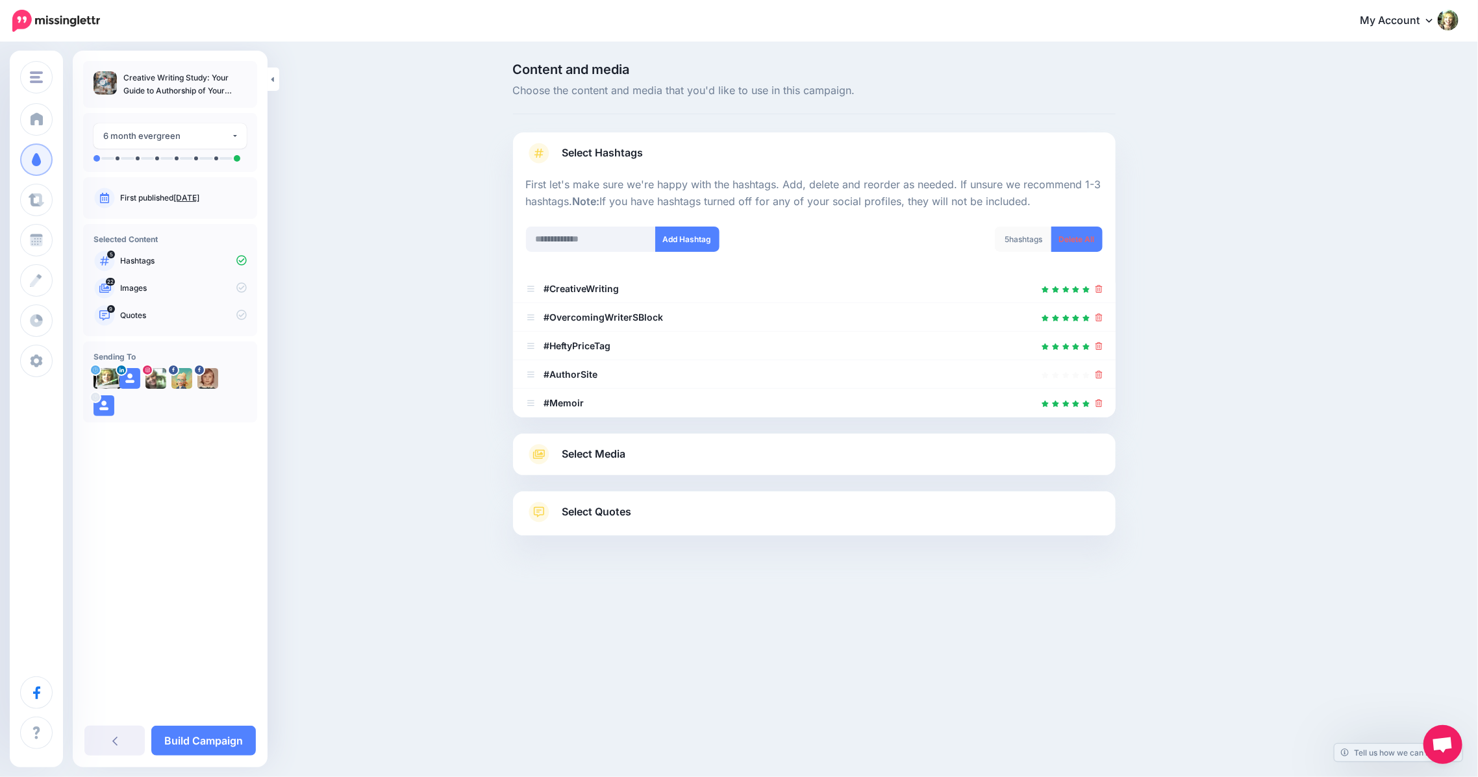
click at [593, 450] on span "Select Media" at bounding box center [594, 455] width 64 height 18
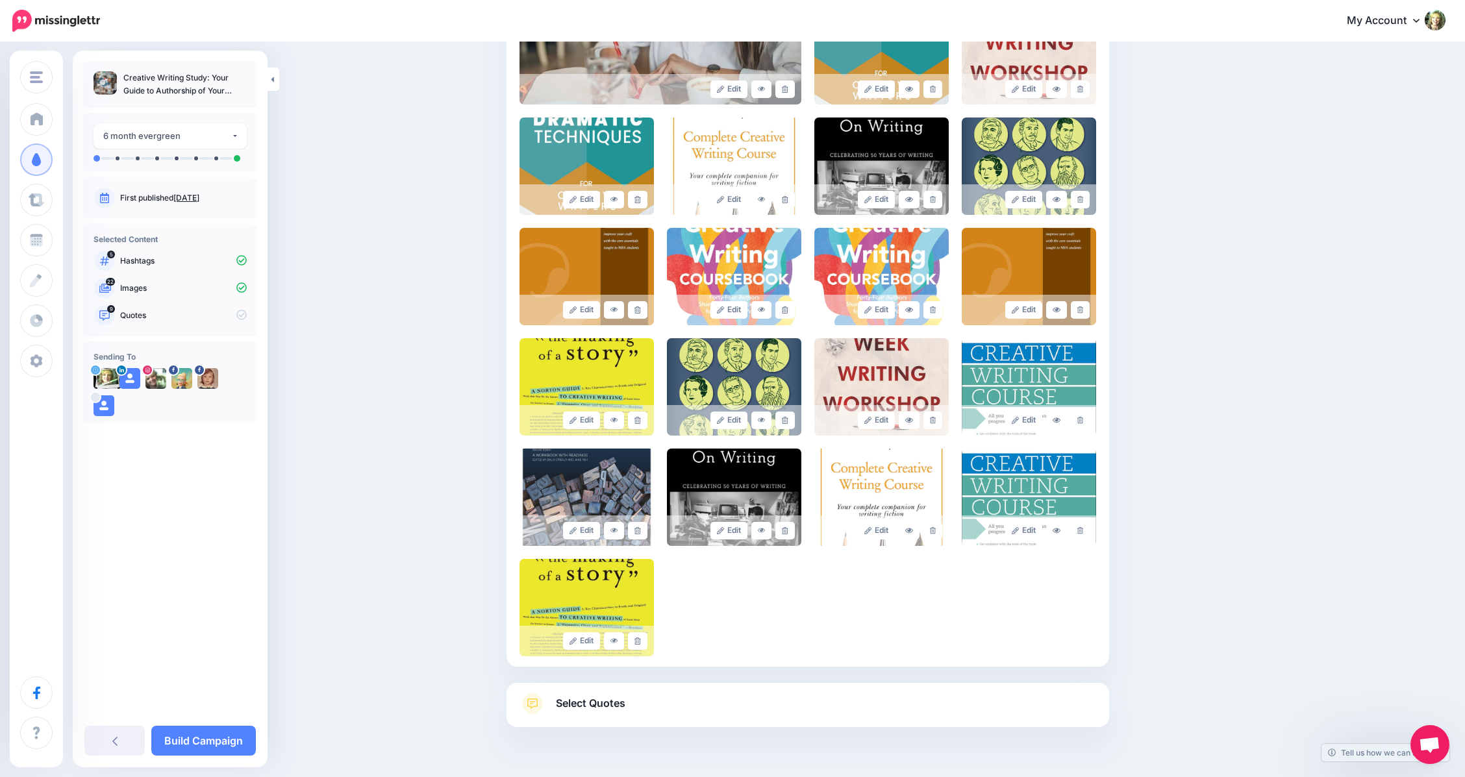
scroll to position [475, 0]
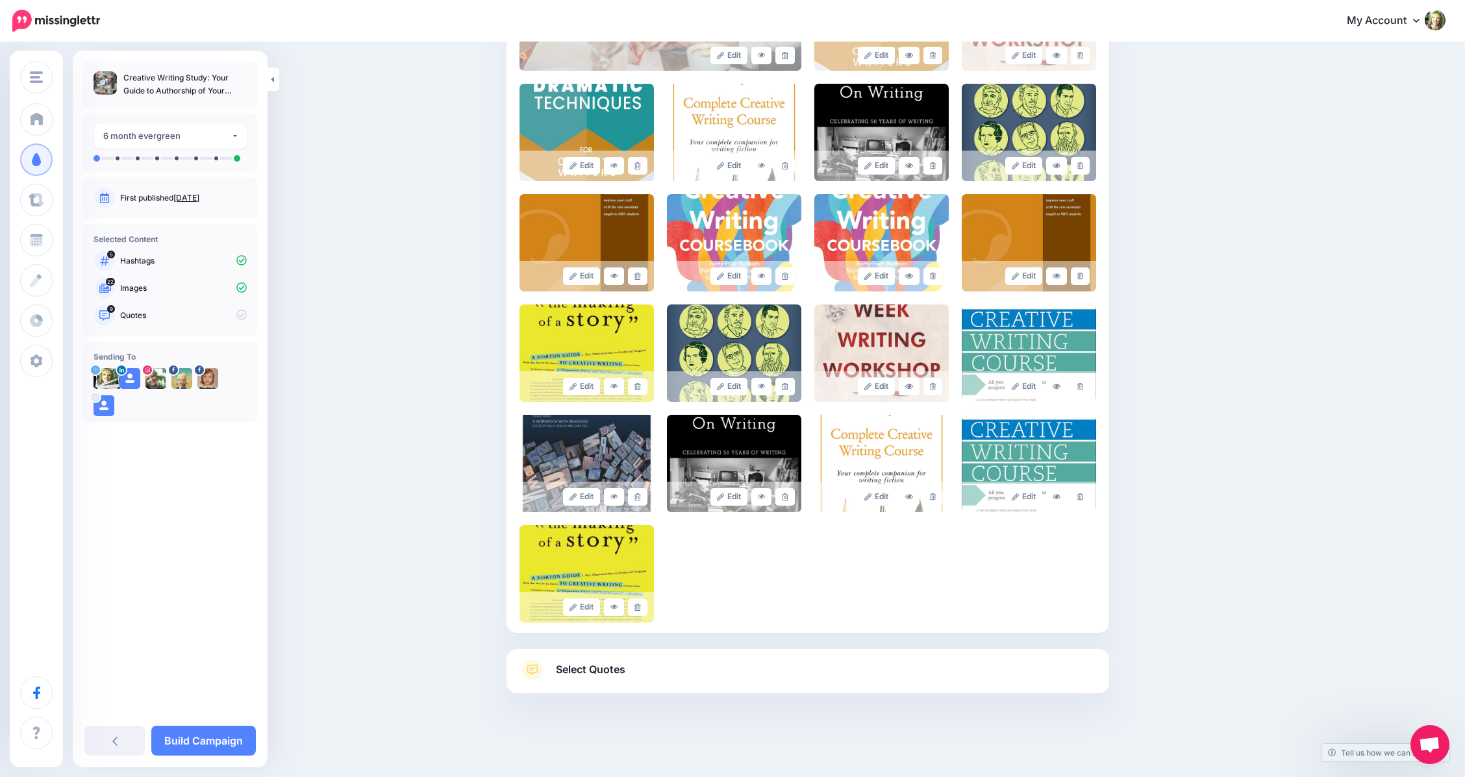
click at [598, 666] on span "Select Quotes" at bounding box center [590, 670] width 69 height 18
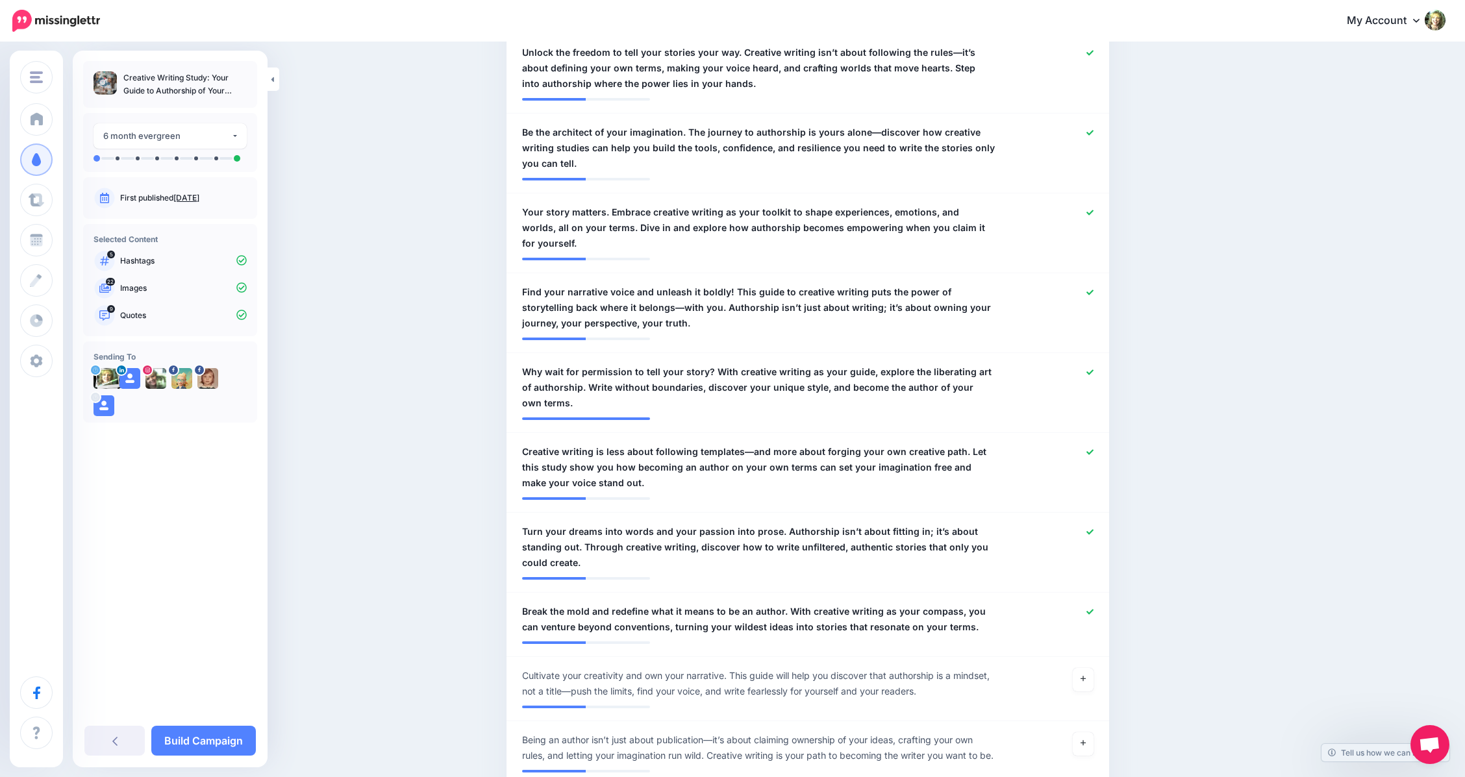
scroll to position [553, 0]
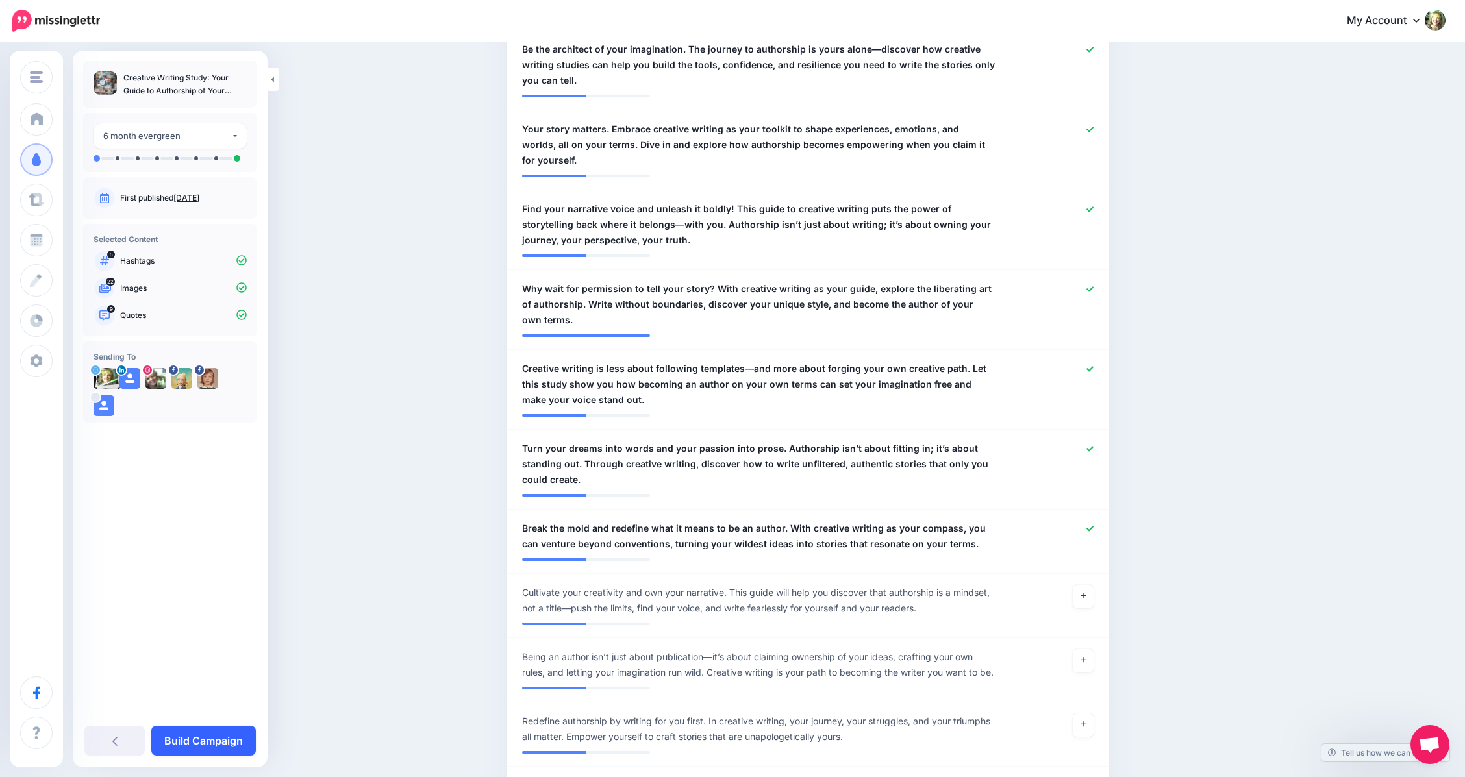
click at [188, 733] on link "Build Campaign" at bounding box center [203, 741] width 105 height 30
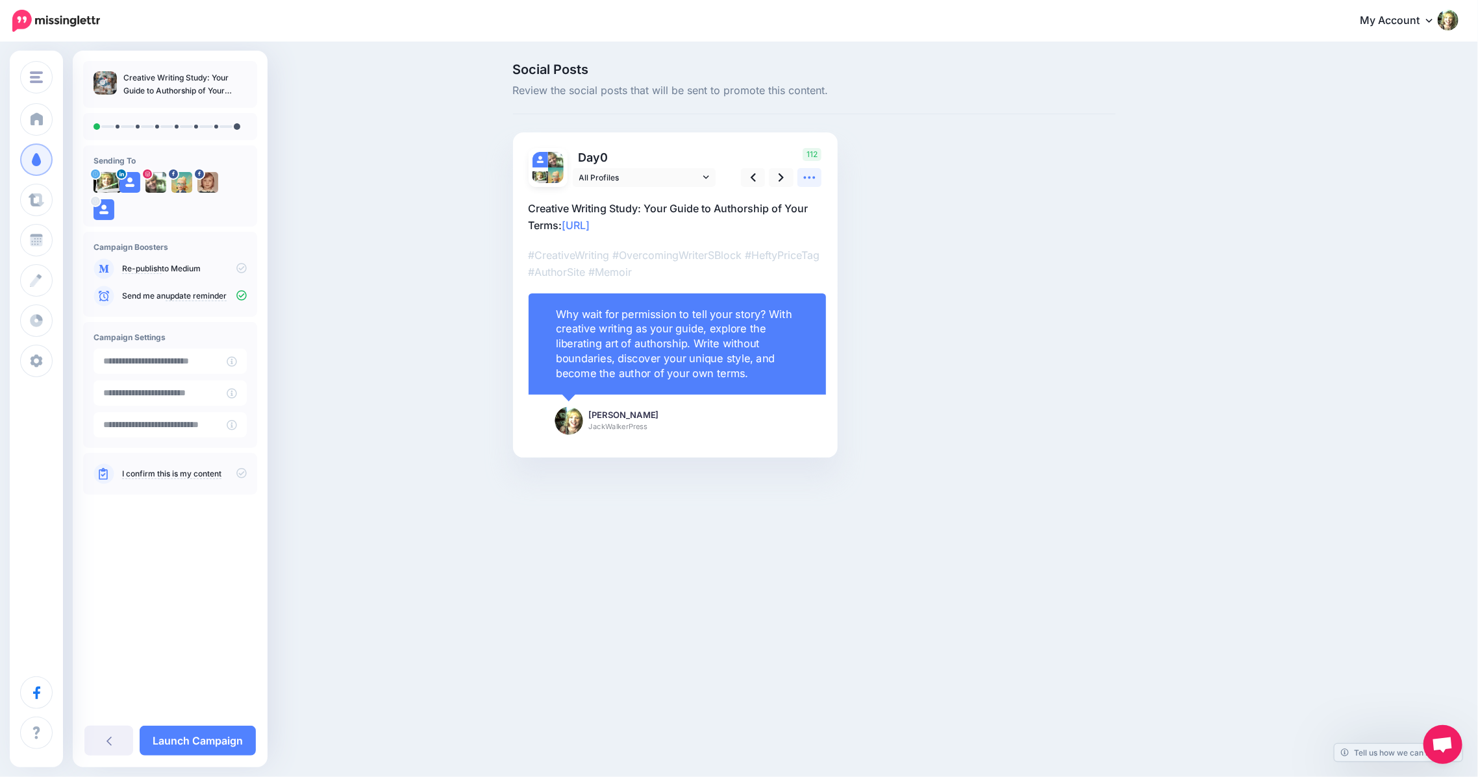
click at [811, 177] on icon at bounding box center [810, 178] width 14 height 14
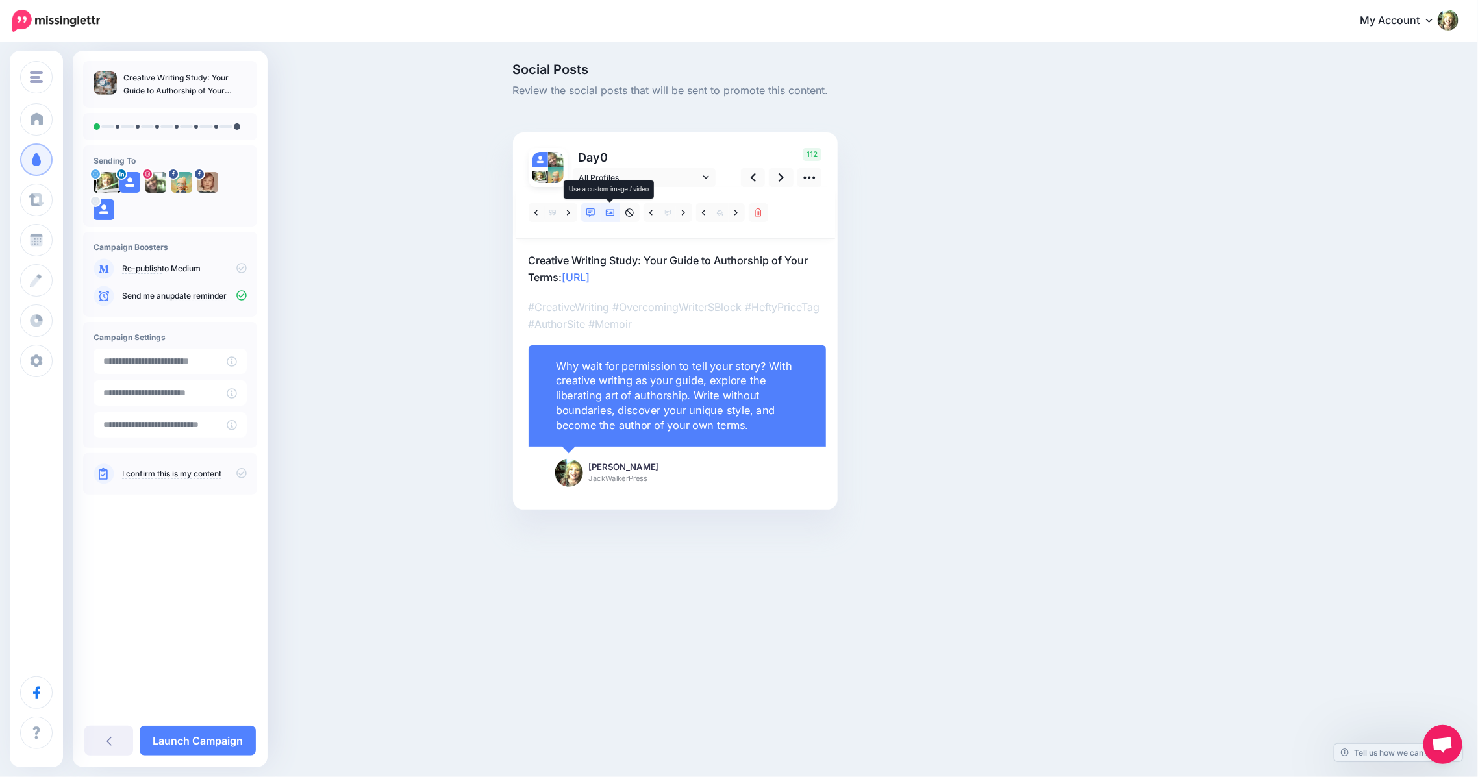
click at [610, 210] on icon at bounding box center [610, 212] width 9 height 9
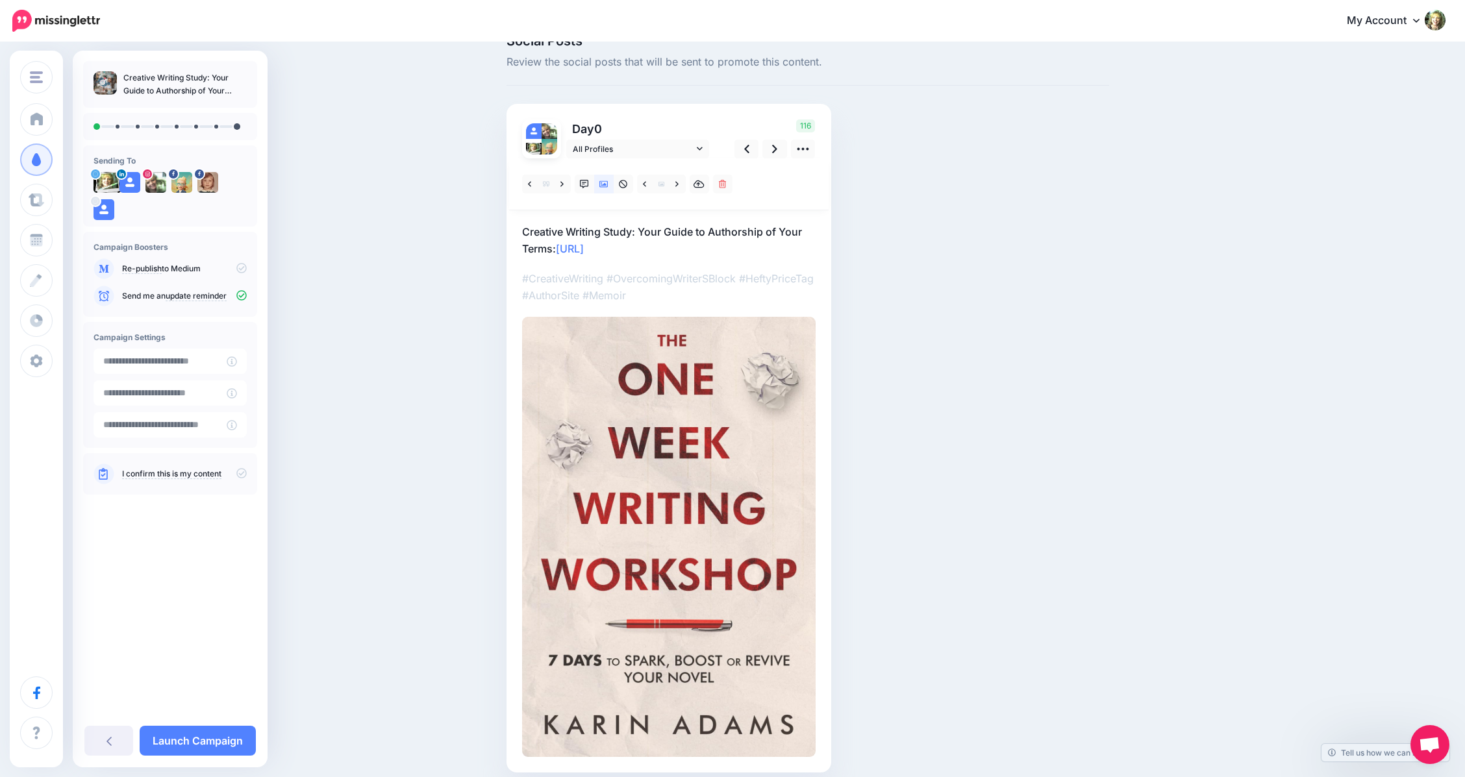
scroll to position [25, 0]
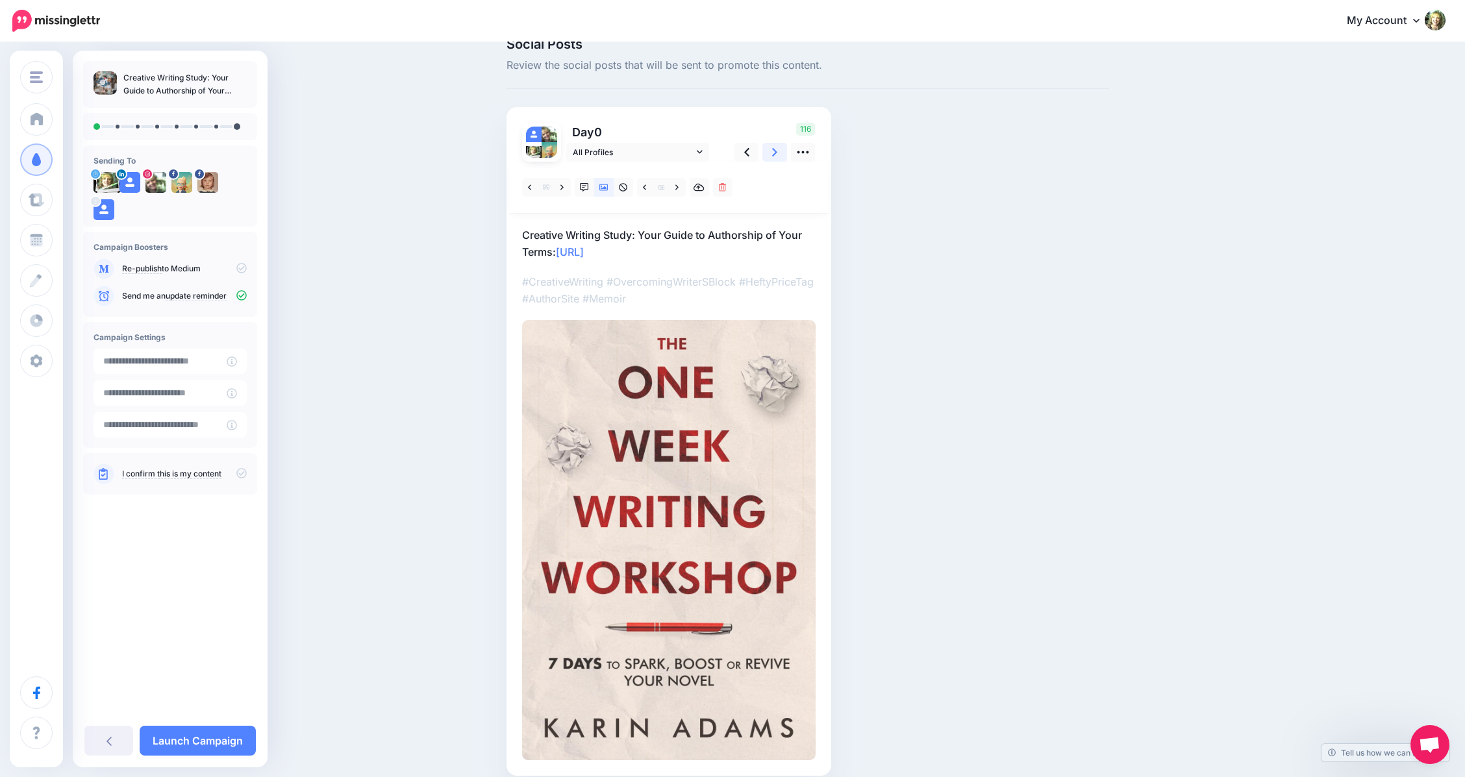
click at [784, 155] on link at bounding box center [774, 152] width 25 height 19
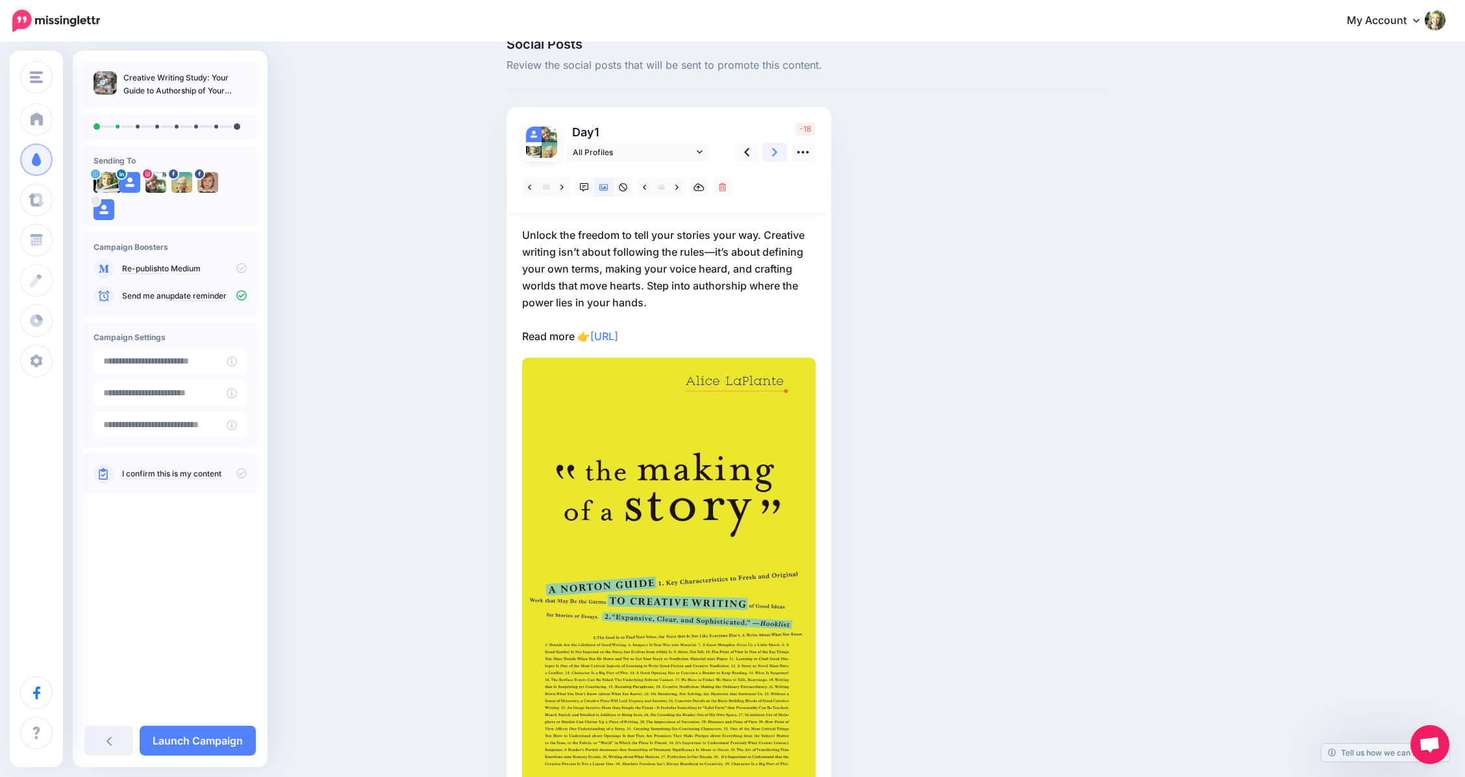
click at [784, 155] on link at bounding box center [774, 152] width 25 height 19
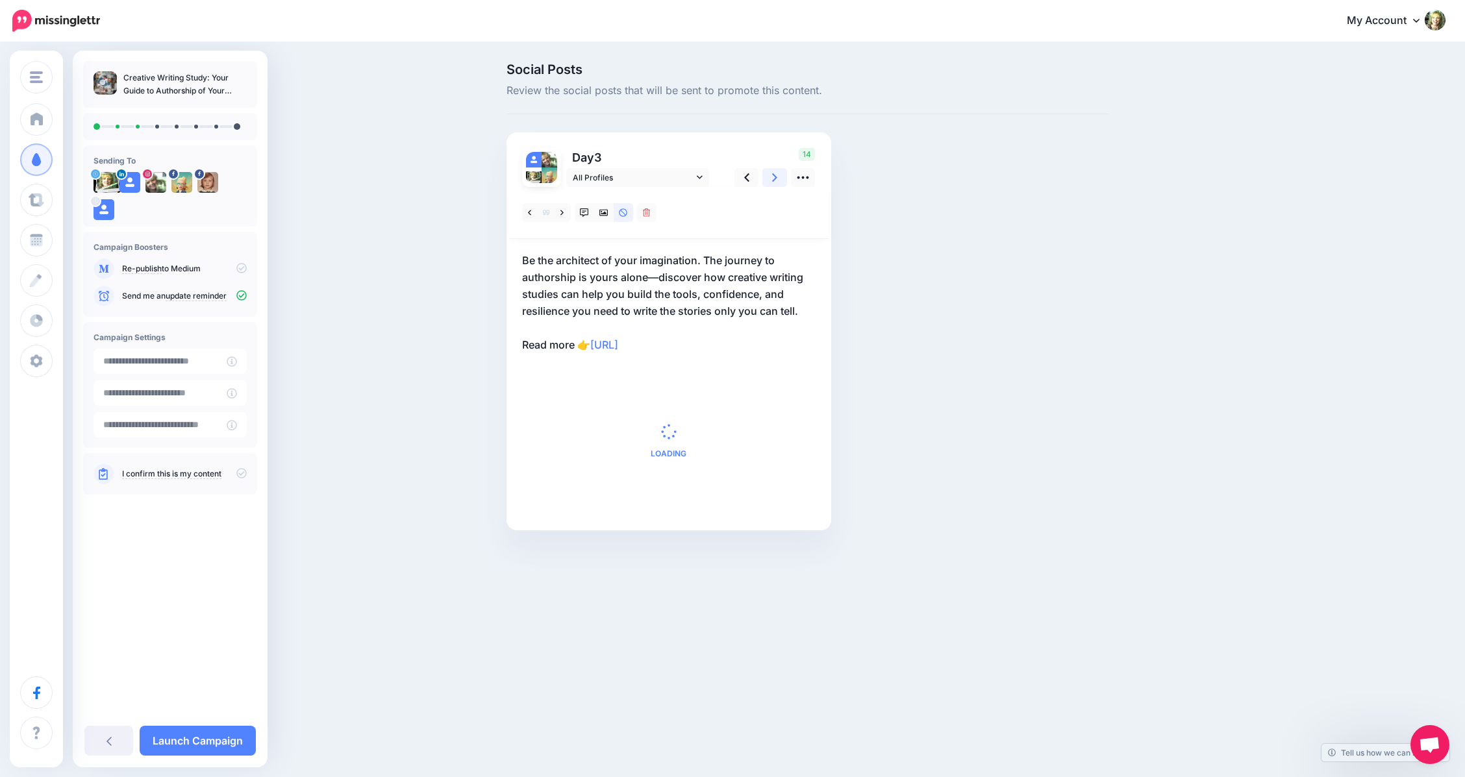
scroll to position [0, 0]
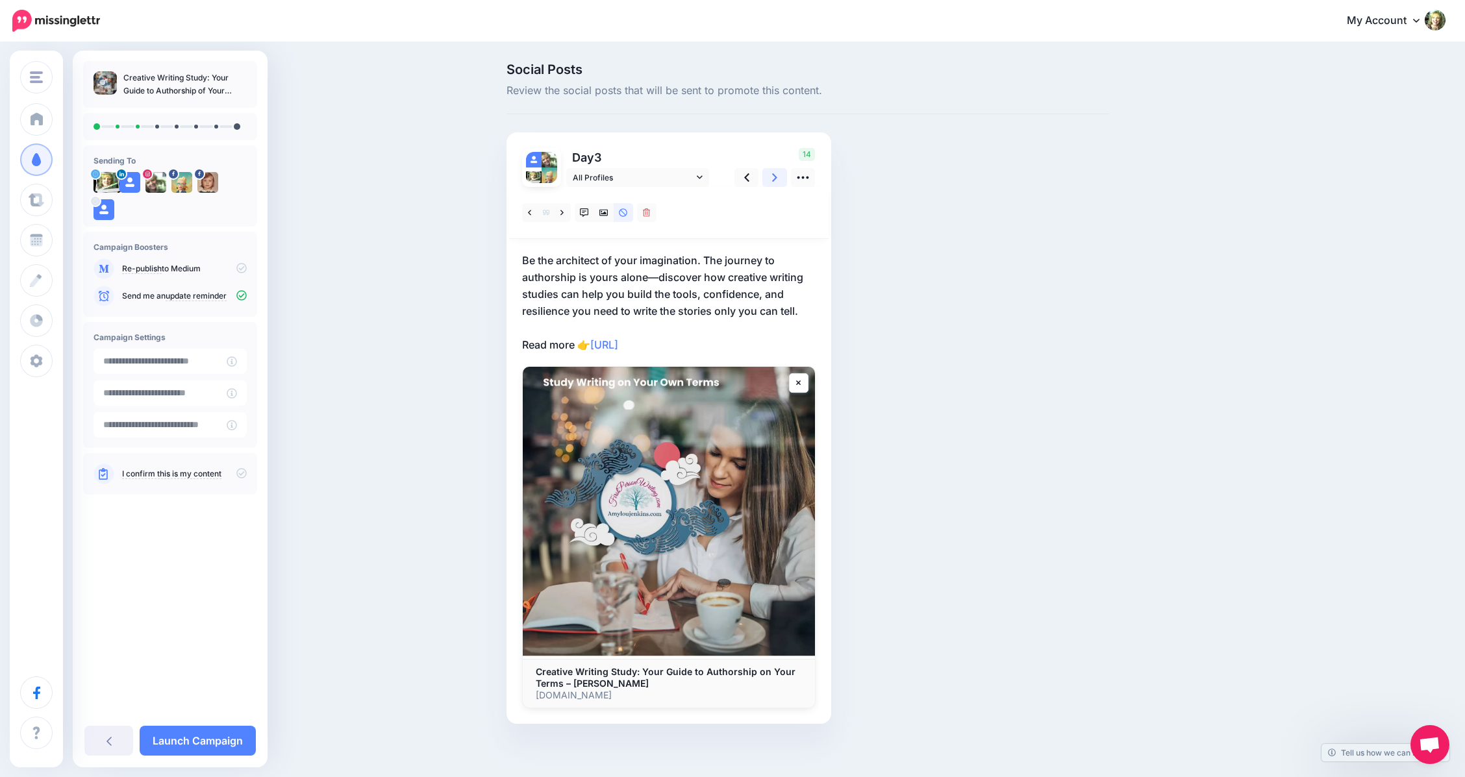
click at [777, 178] on icon at bounding box center [774, 178] width 5 height 14
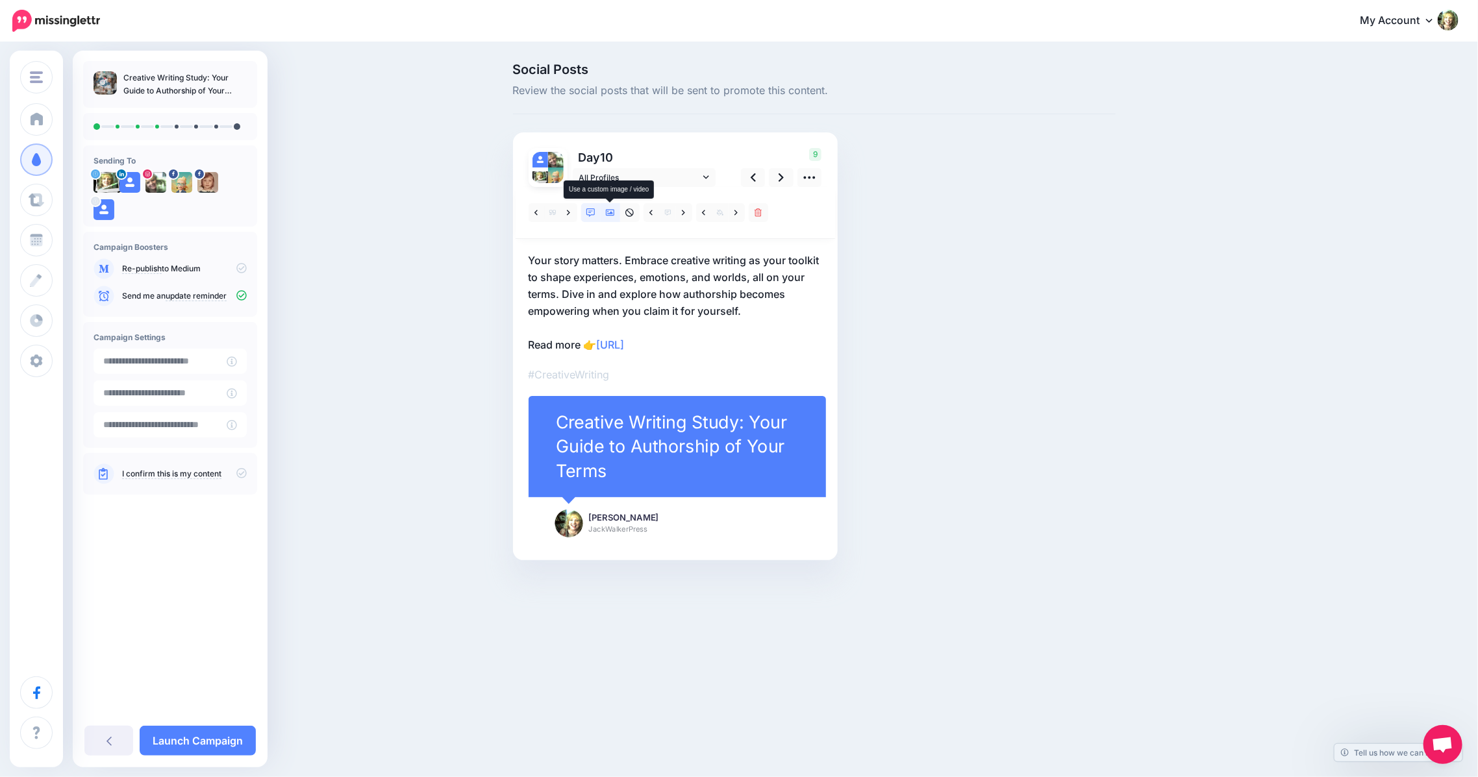
click at [614, 215] on icon at bounding box center [610, 213] width 9 height 6
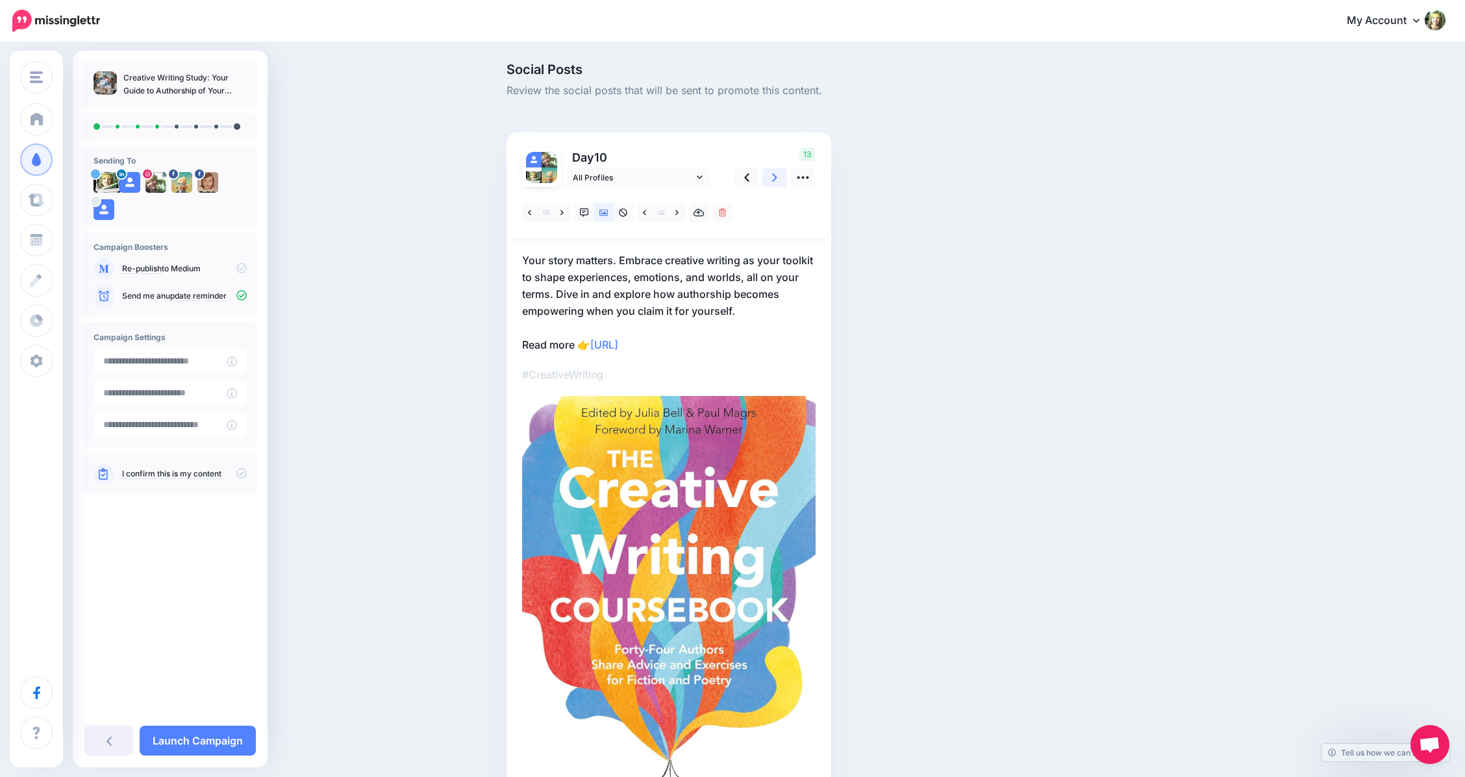
click at [777, 171] on icon at bounding box center [774, 178] width 5 height 14
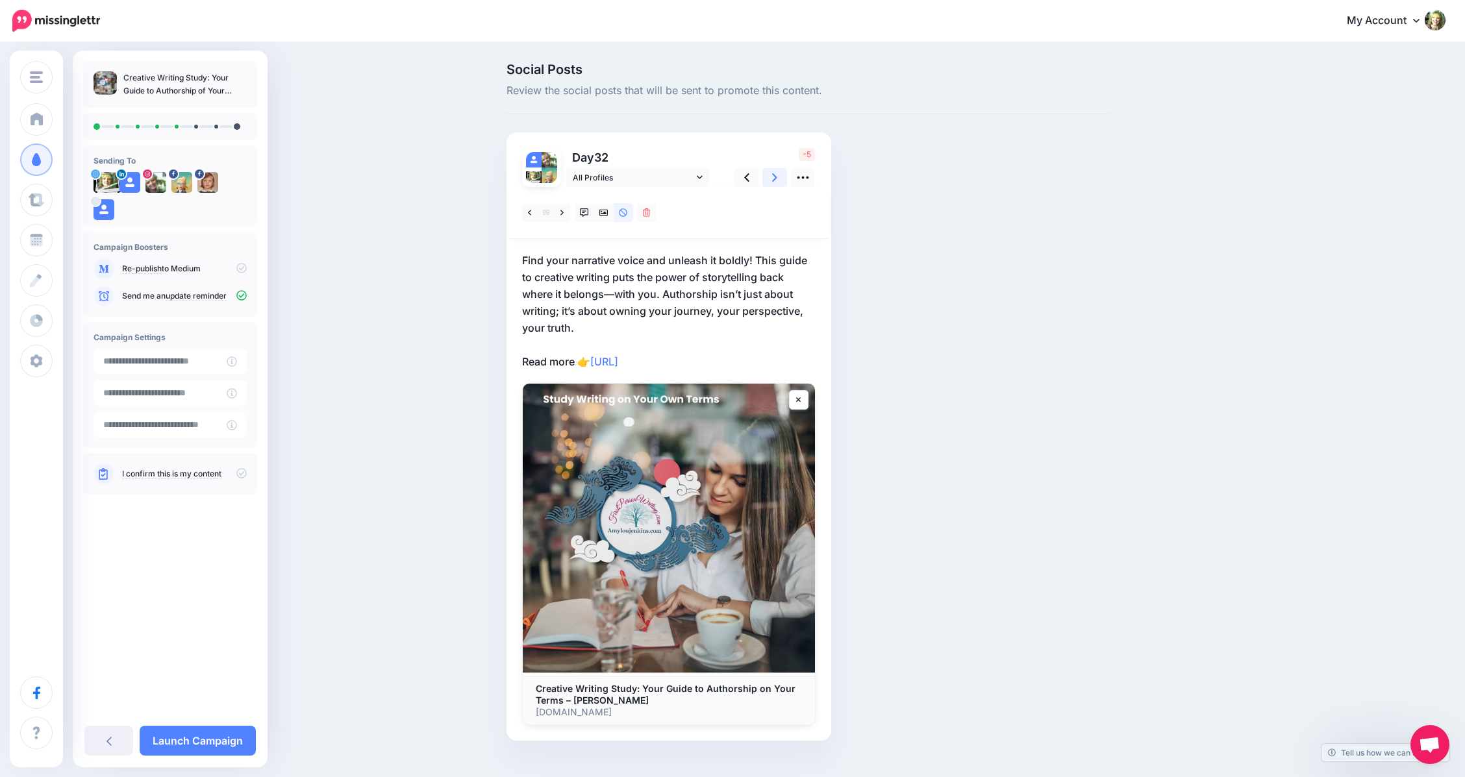
click at [777, 174] on icon at bounding box center [774, 177] width 5 height 8
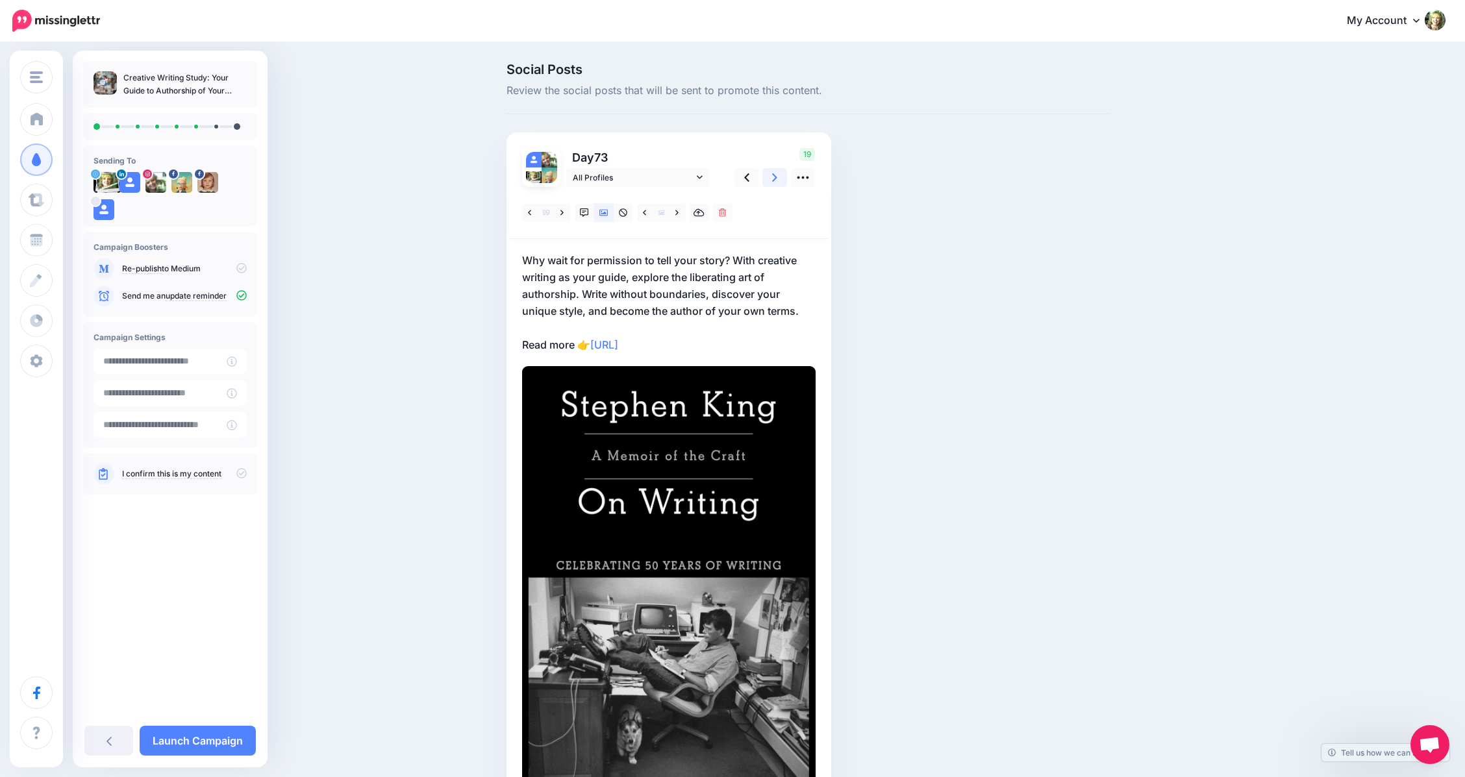
click at [777, 174] on icon at bounding box center [774, 177] width 5 height 8
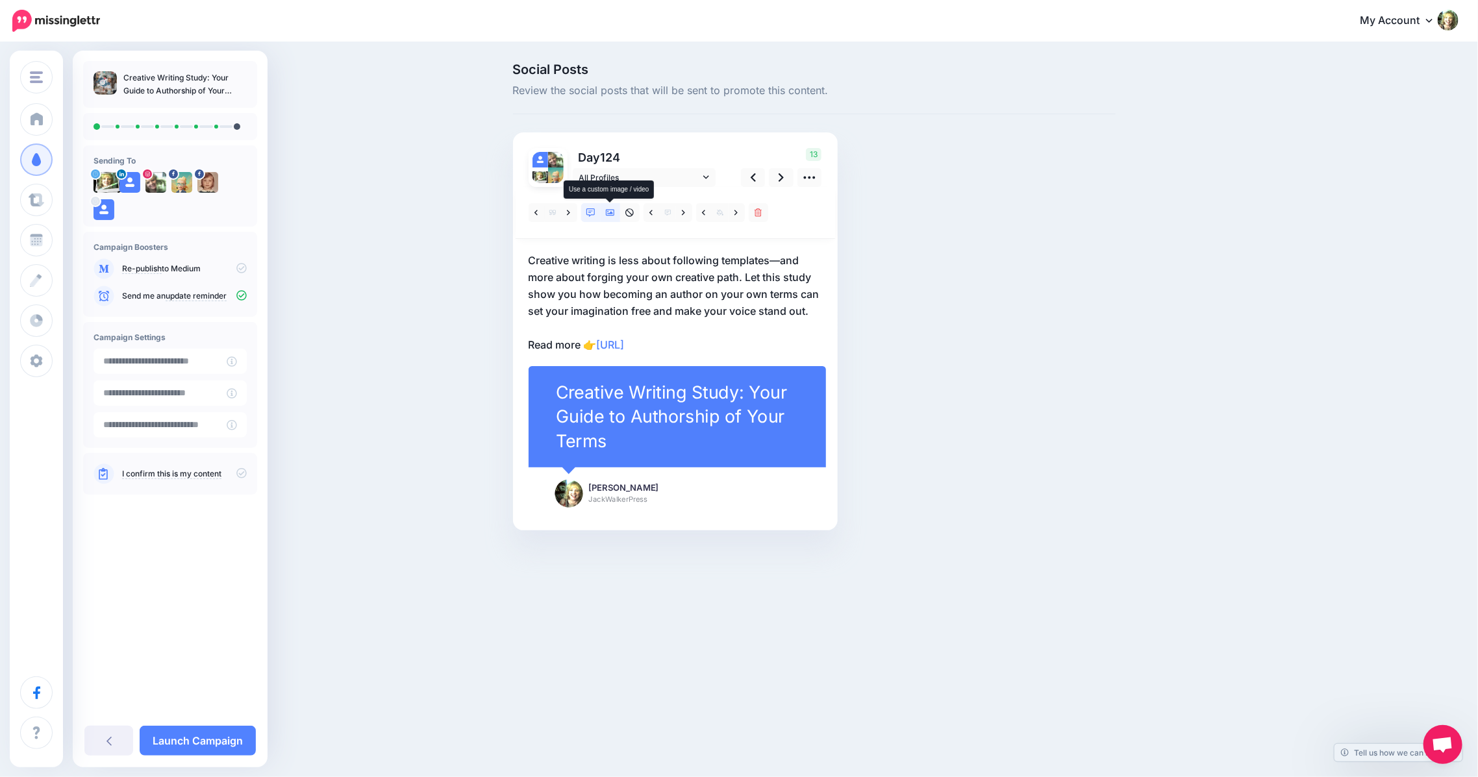
click at [613, 213] on icon at bounding box center [610, 212] width 9 height 9
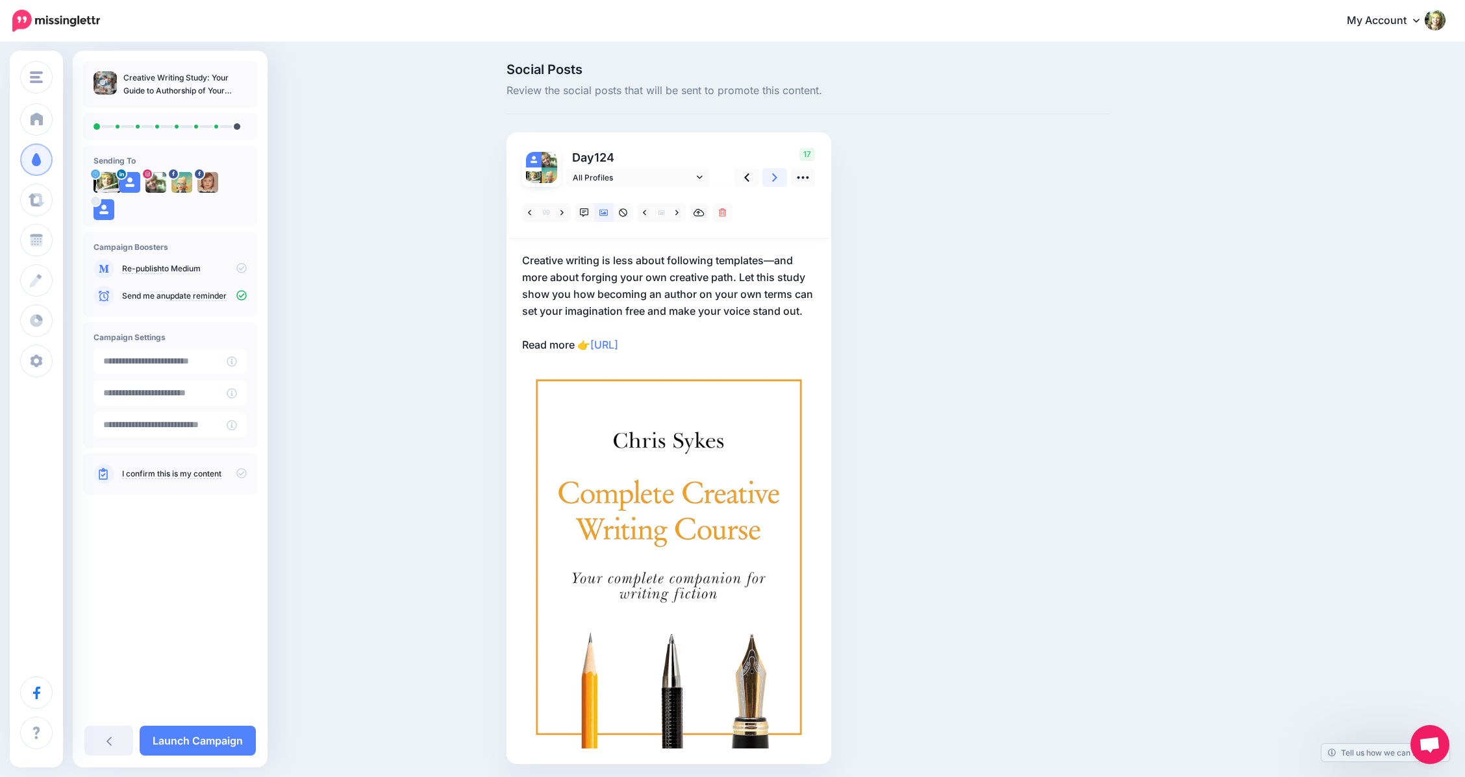
click at [784, 174] on link at bounding box center [774, 177] width 25 height 19
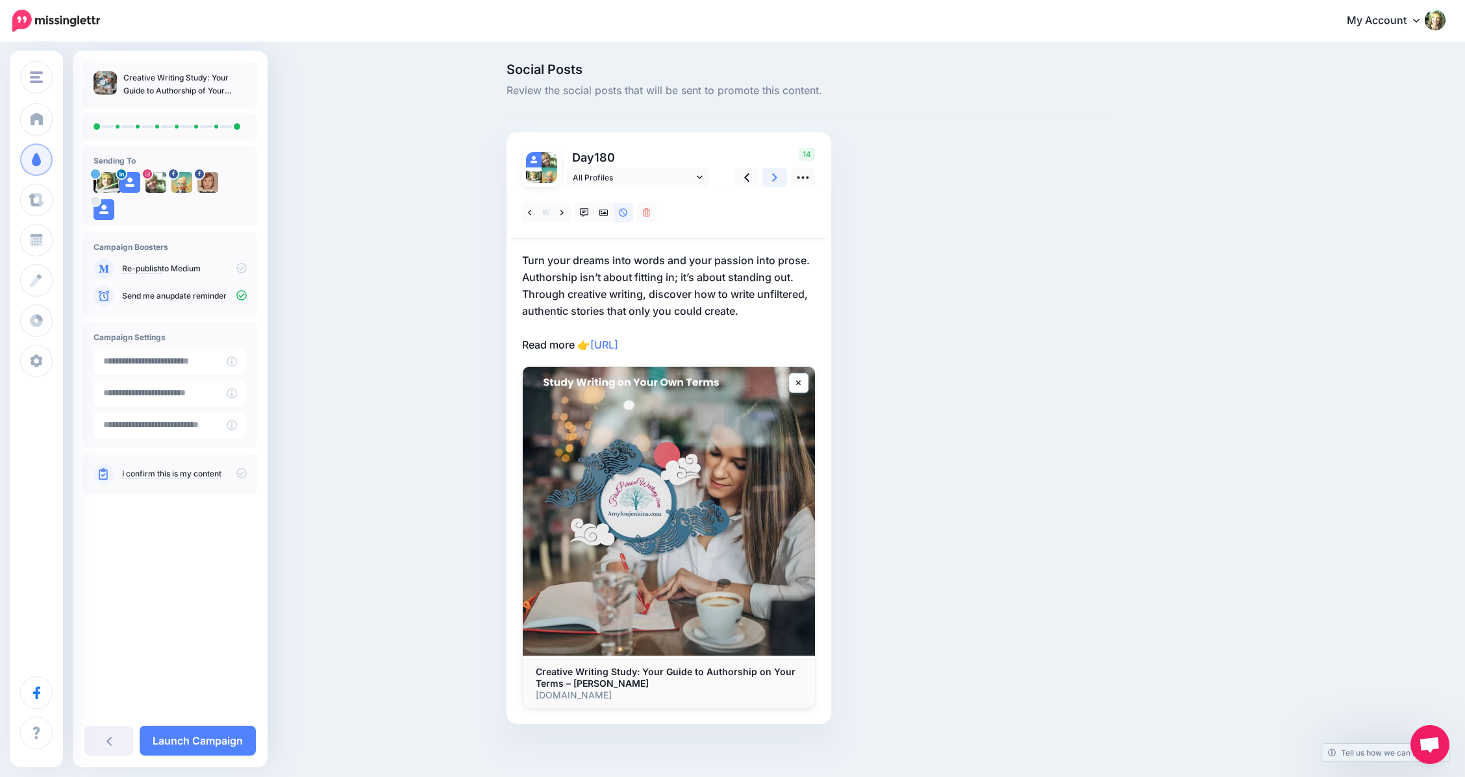
click at [777, 178] on icon at bounding box center [774, 177] width 5 height 8
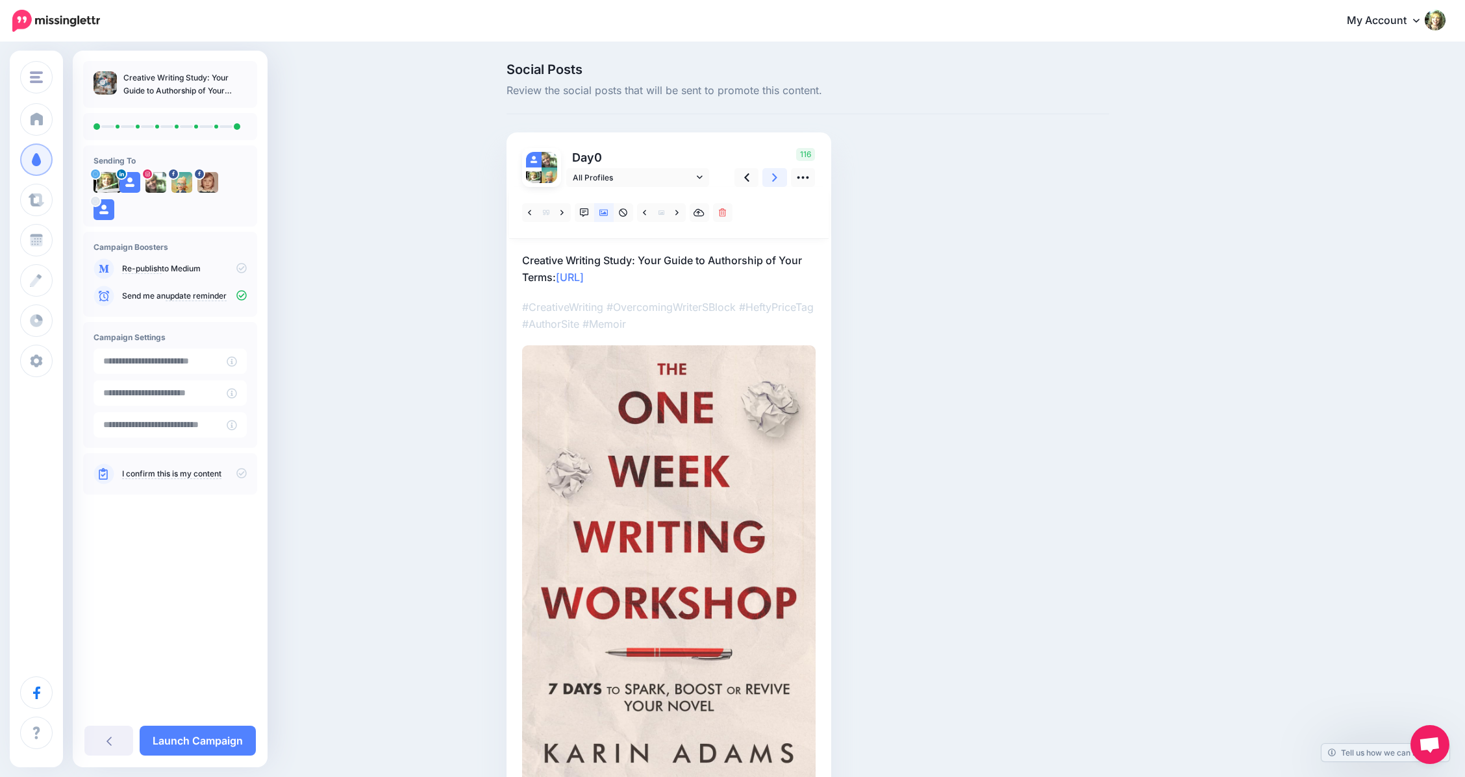
scroll to position [82, 0]
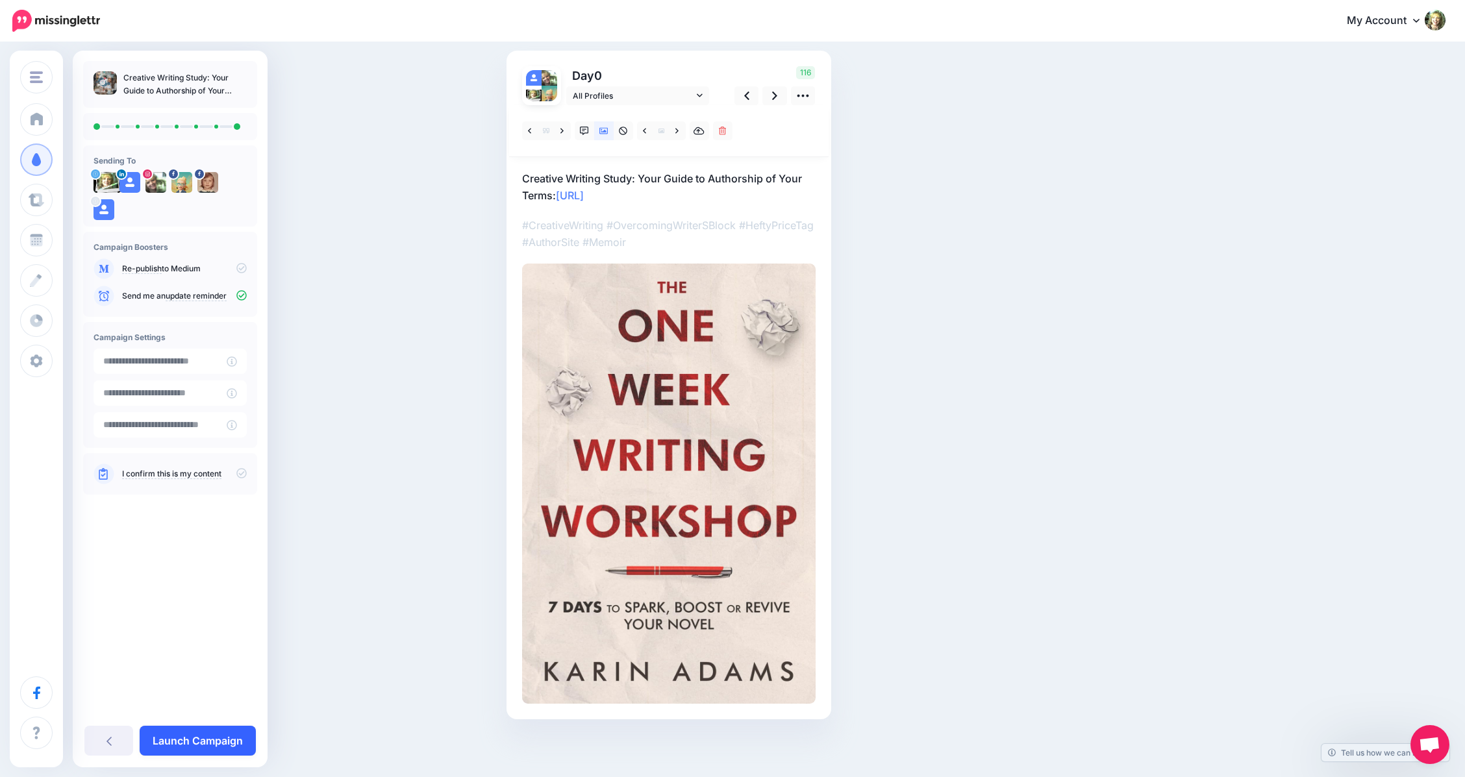
click at [185, 735] on link "Launch Campaign" at bounding box center [198, 741] width 116 height 30
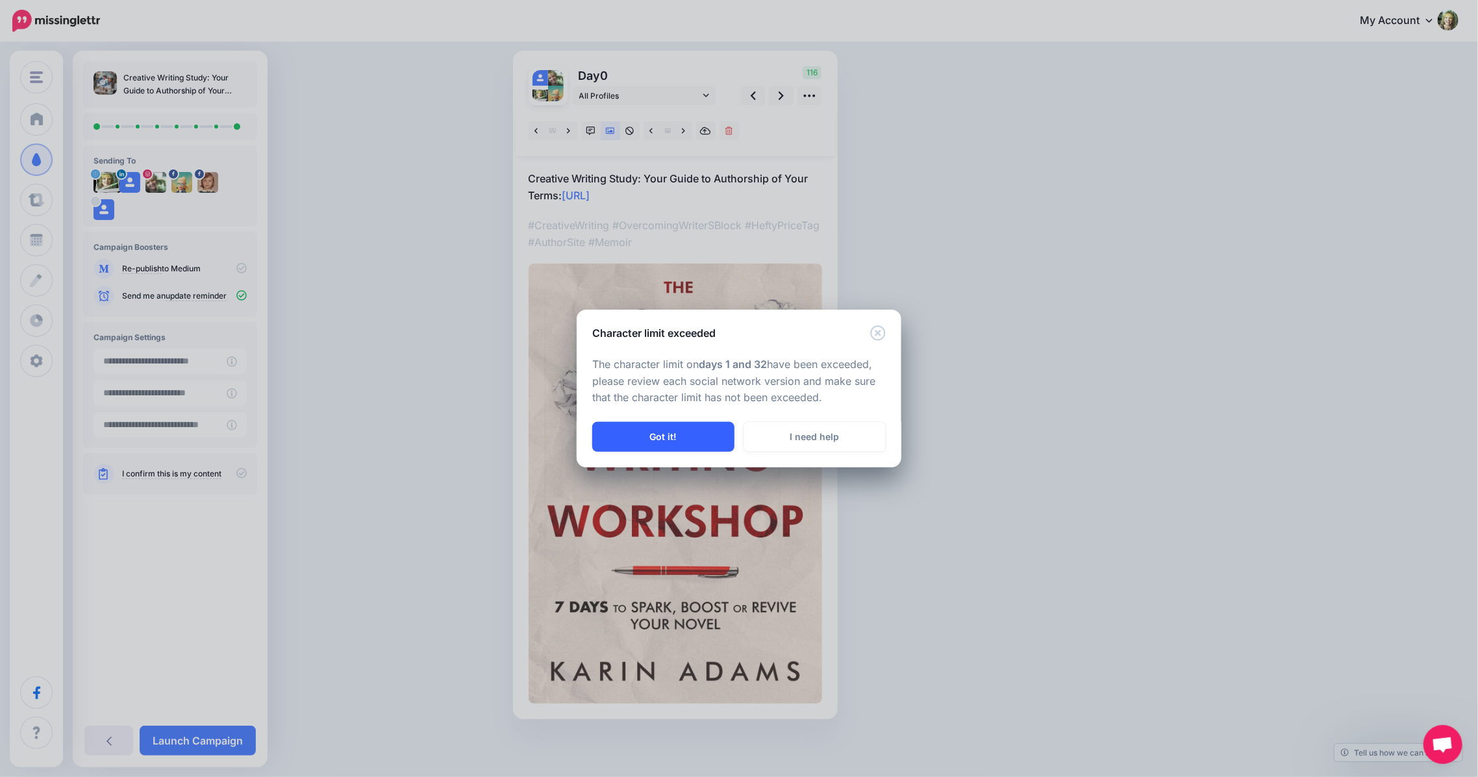
click at [653, 435] on button "Got it!" at bounding box center [663, 437] width 142 height 30
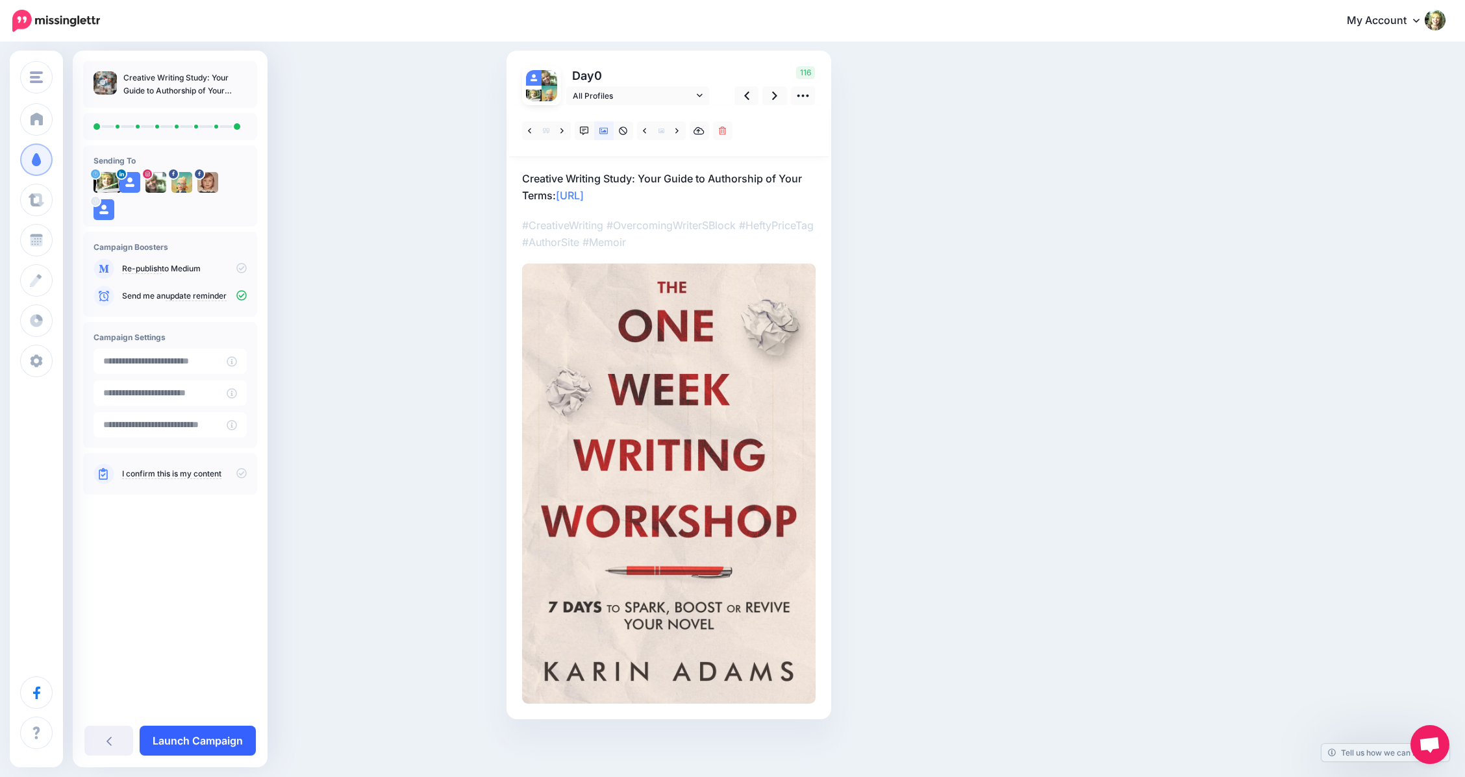
click at [174, 740] on link "Launch Campaign" at bounding box center [198, 741] width 116 height 30
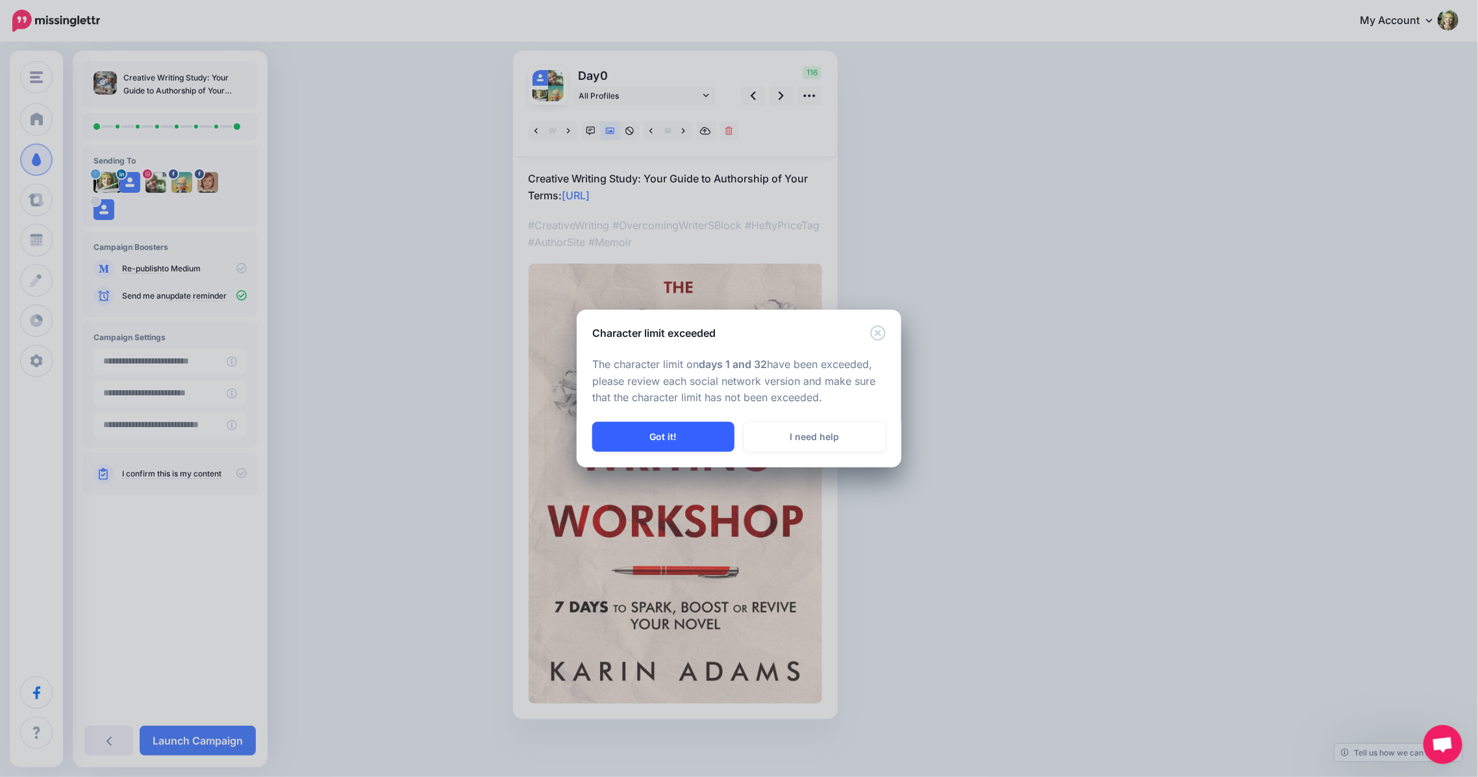
click at [690, 434] on button "Got it!" at bounding box center [663, 437] width 142 height 30
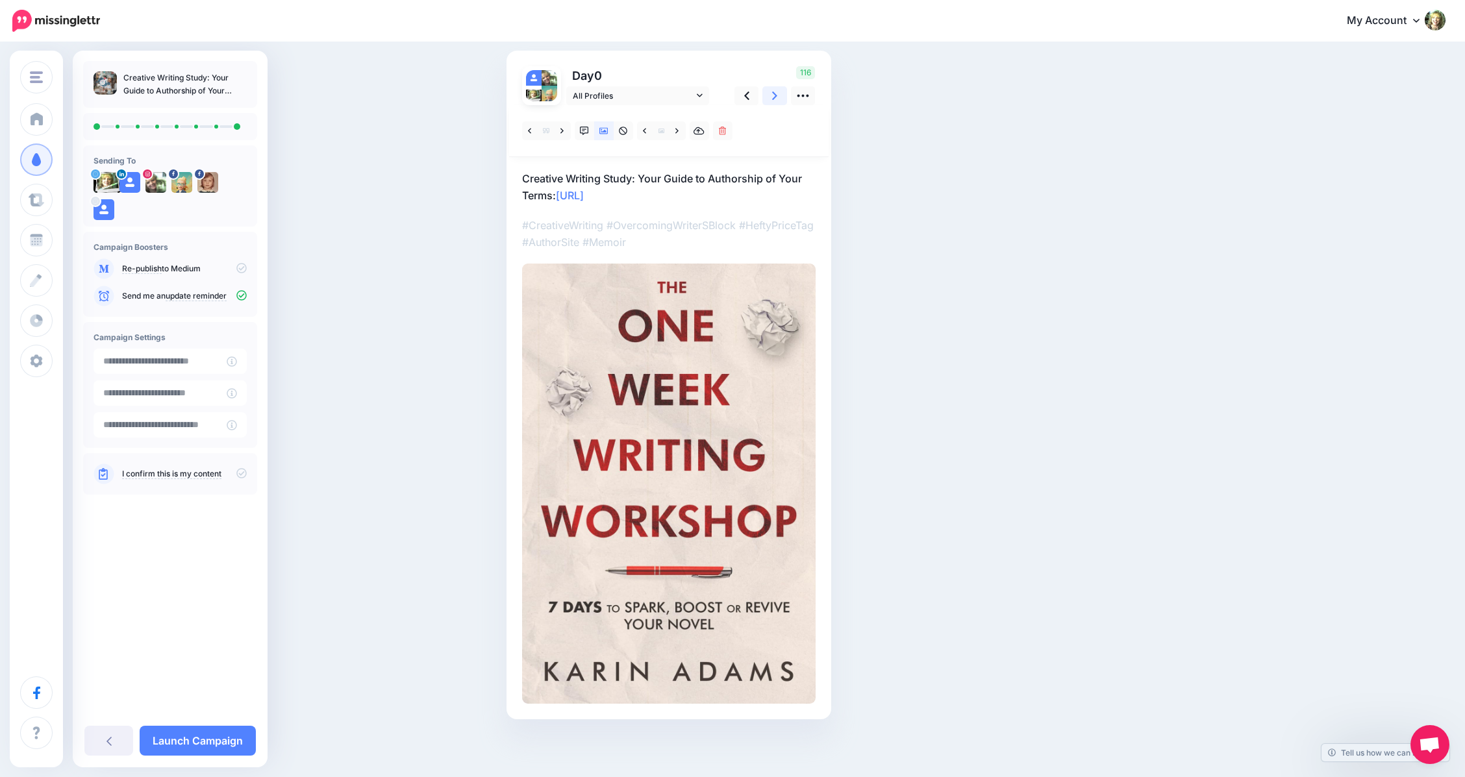
click at [777, 97] on icon at bounding box center [774, 96] width 5 height 14
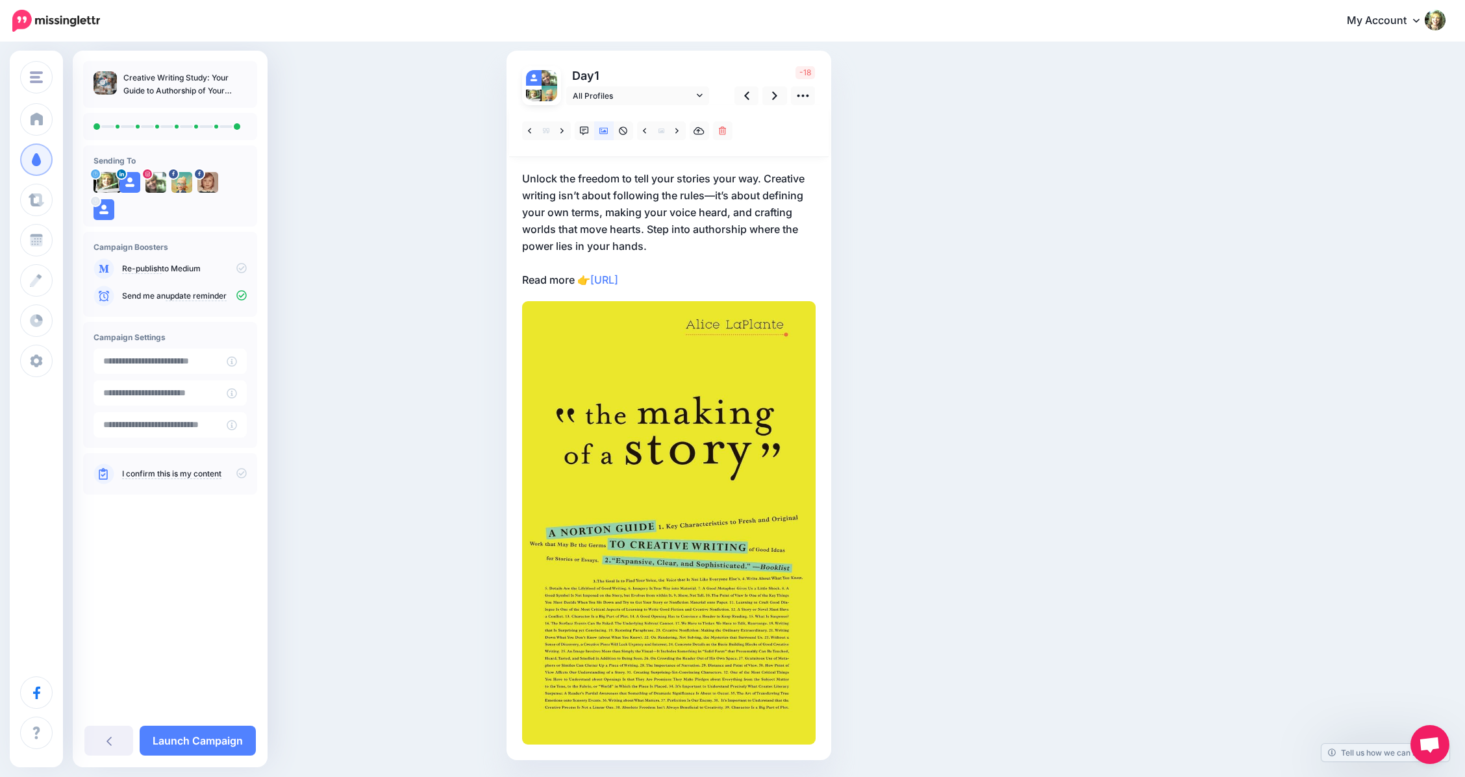
click at [638, 220] on p "Unlock the freedom to tell your stories your way. Creative writing isn’t about …" at bounding box center [669, 229] width 294 height 118
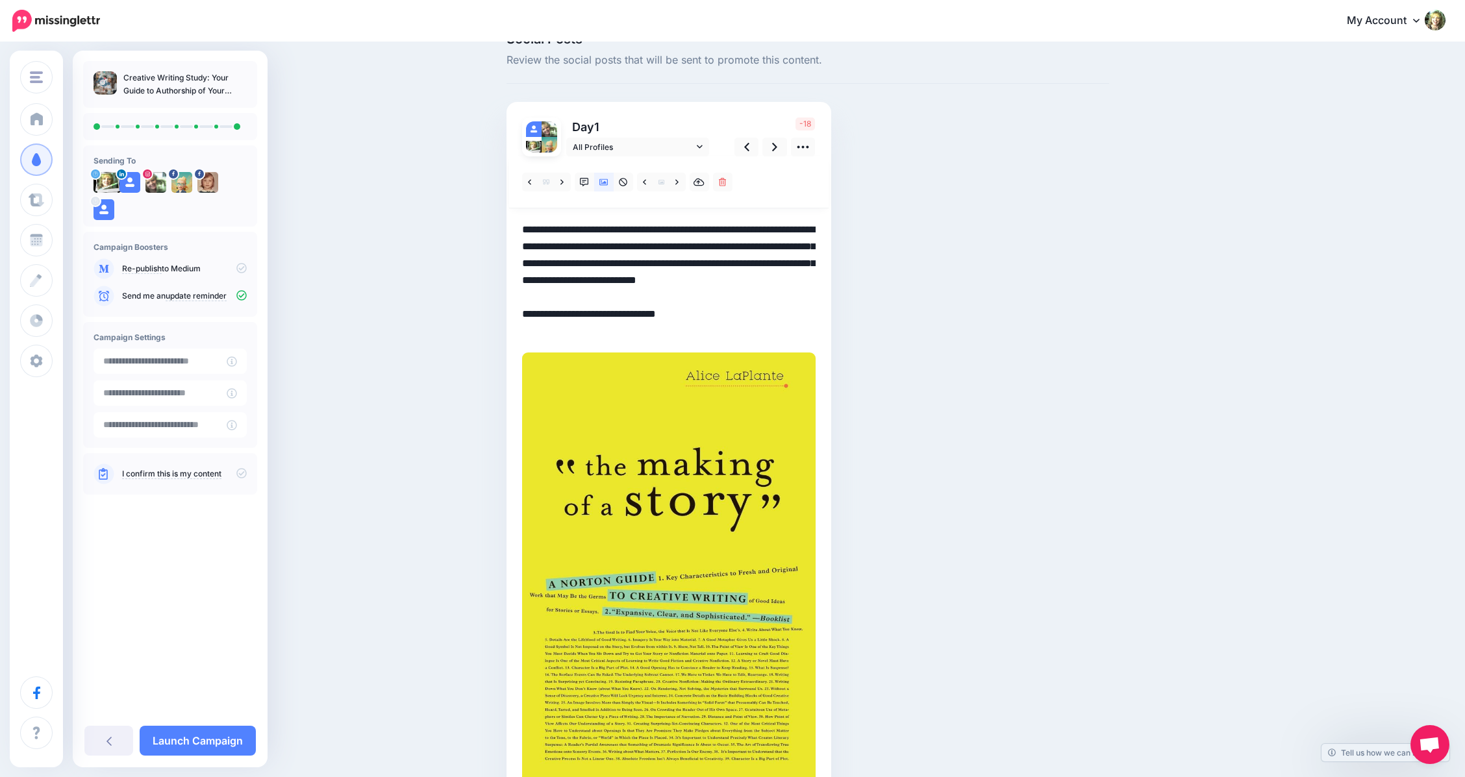
drag, startPoint x: 775, startPoint y: 227, endPoint x: 647, endPoint y: 281, distance: 138.6
click at [647, 281] on textarea "**********" at bounding box center [669, 280] width 294 height 118
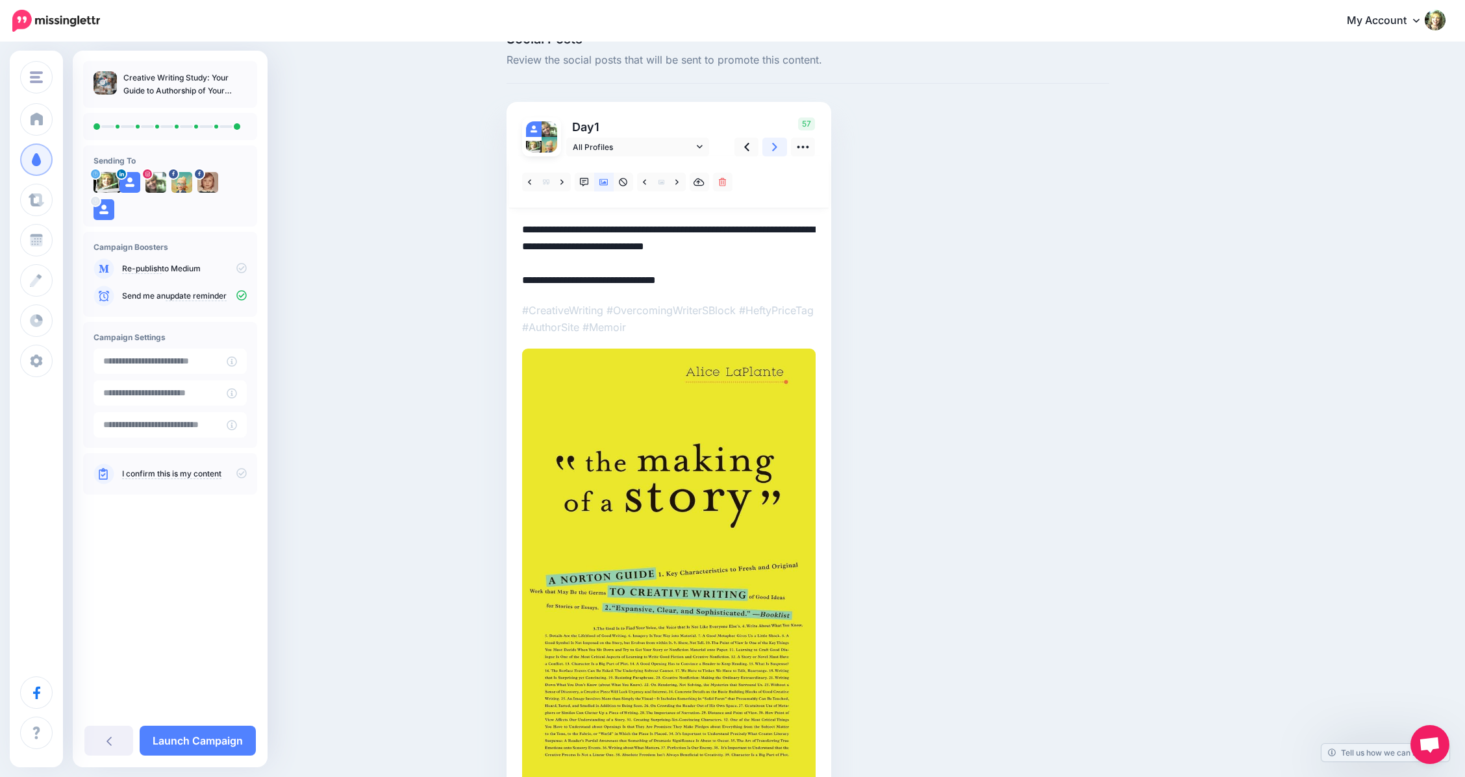
click at [777, 145] on icon at bounding box center [774, 147] width 5 height 14
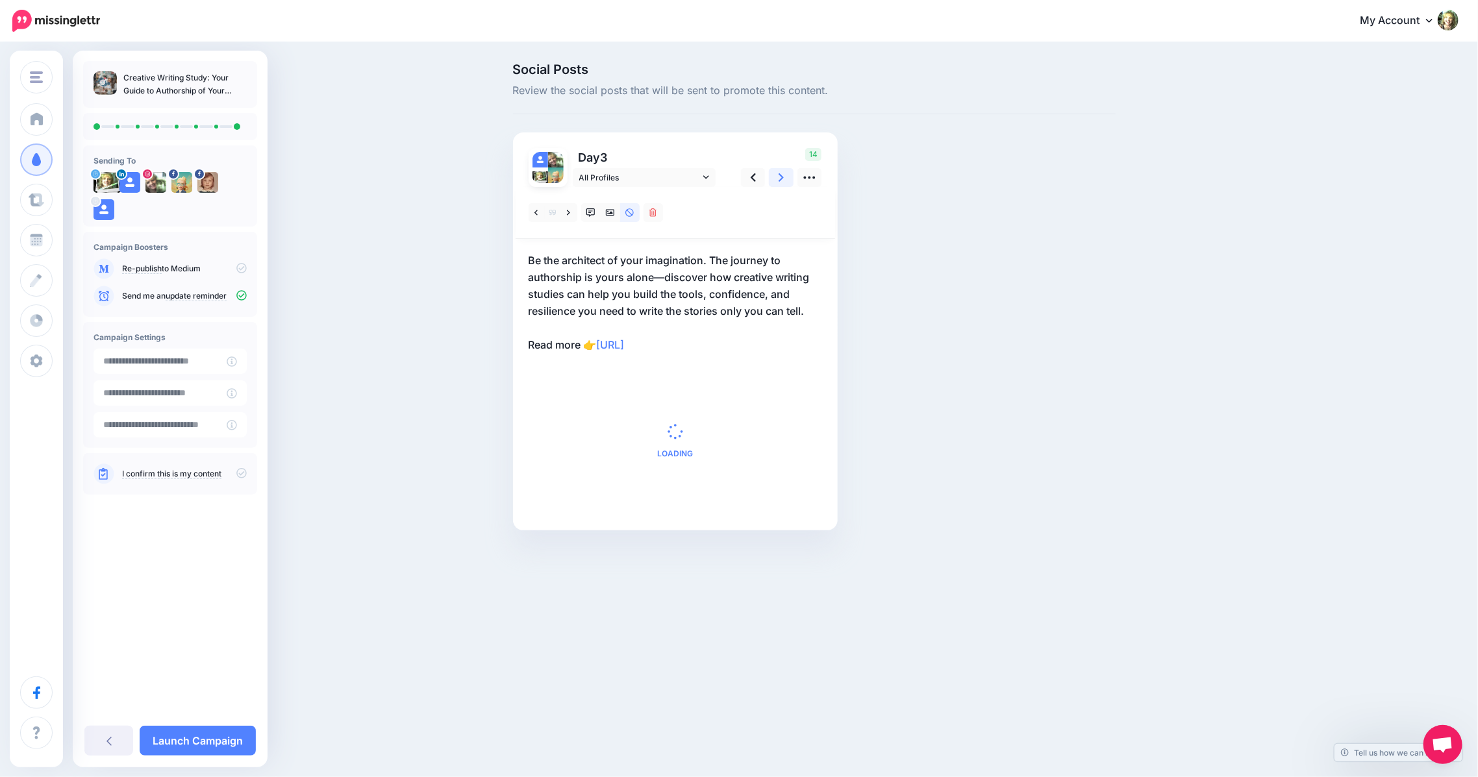
click at [783, 177] on icon at bounding box center [781, 177] width 5 height 8
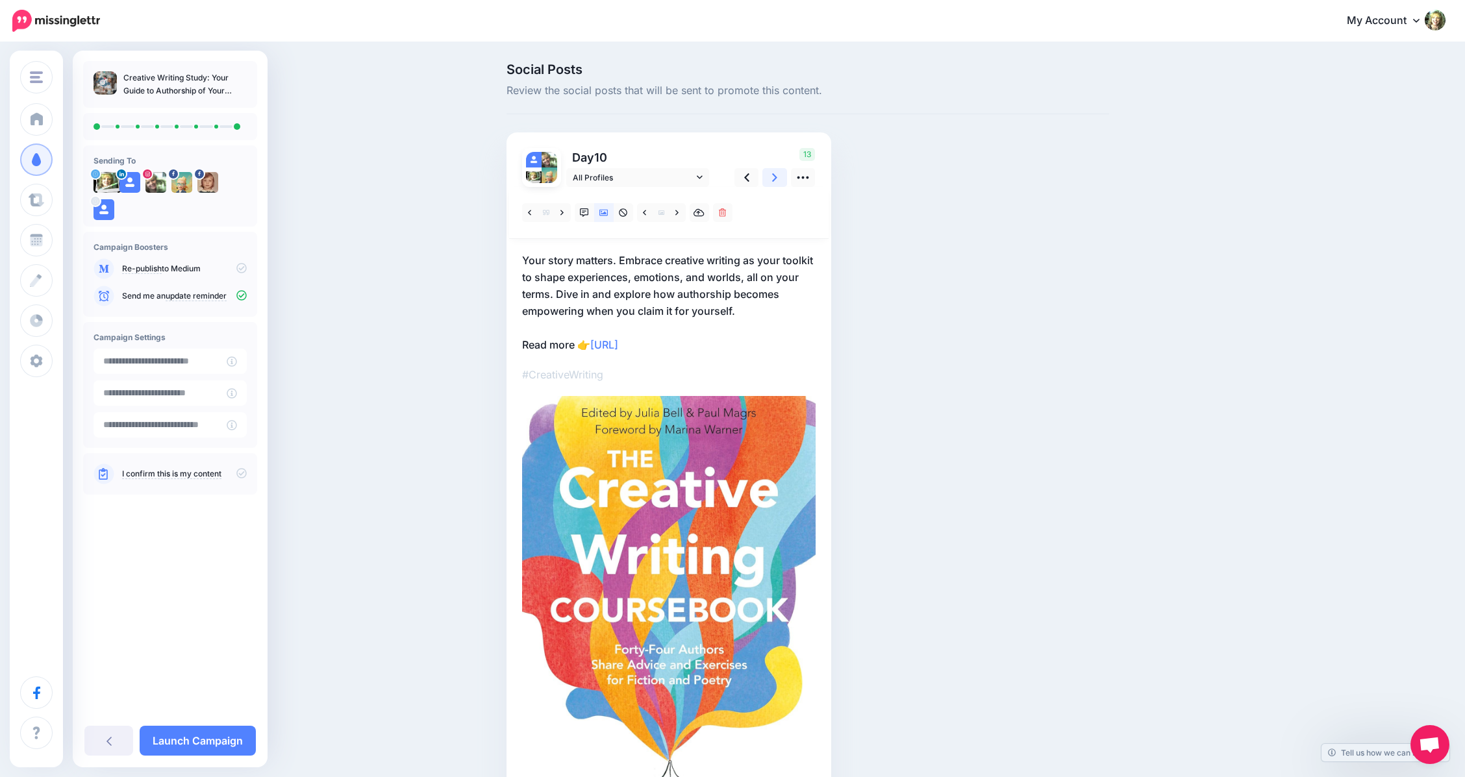
click at [777, 177] on icon at bounding box center [774, 177] width 5 height 8
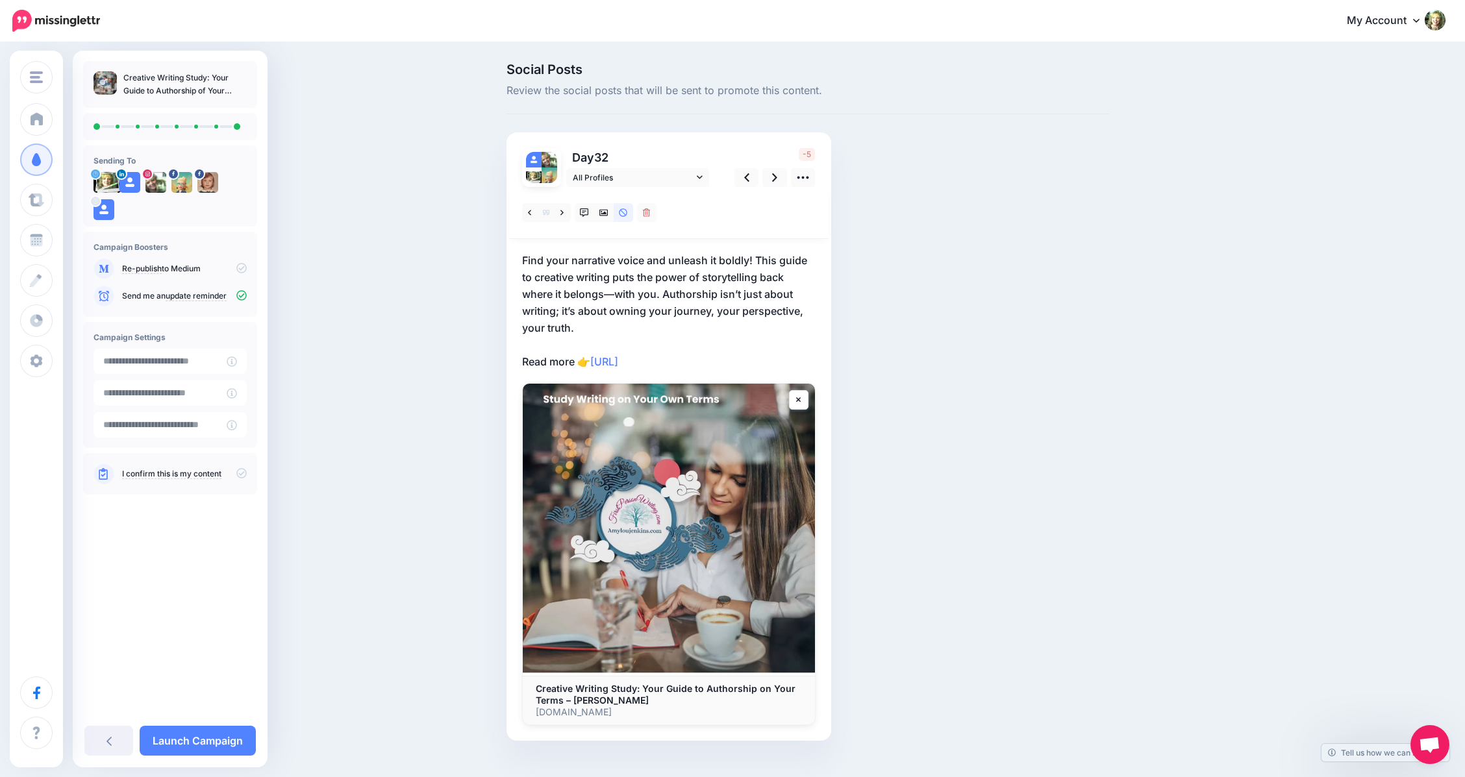
click at [775, 310] on p "Find your narrative voice and unleash it boldly! This guide to creative writing…" at bounding box center [669, 311] width 294 height 118
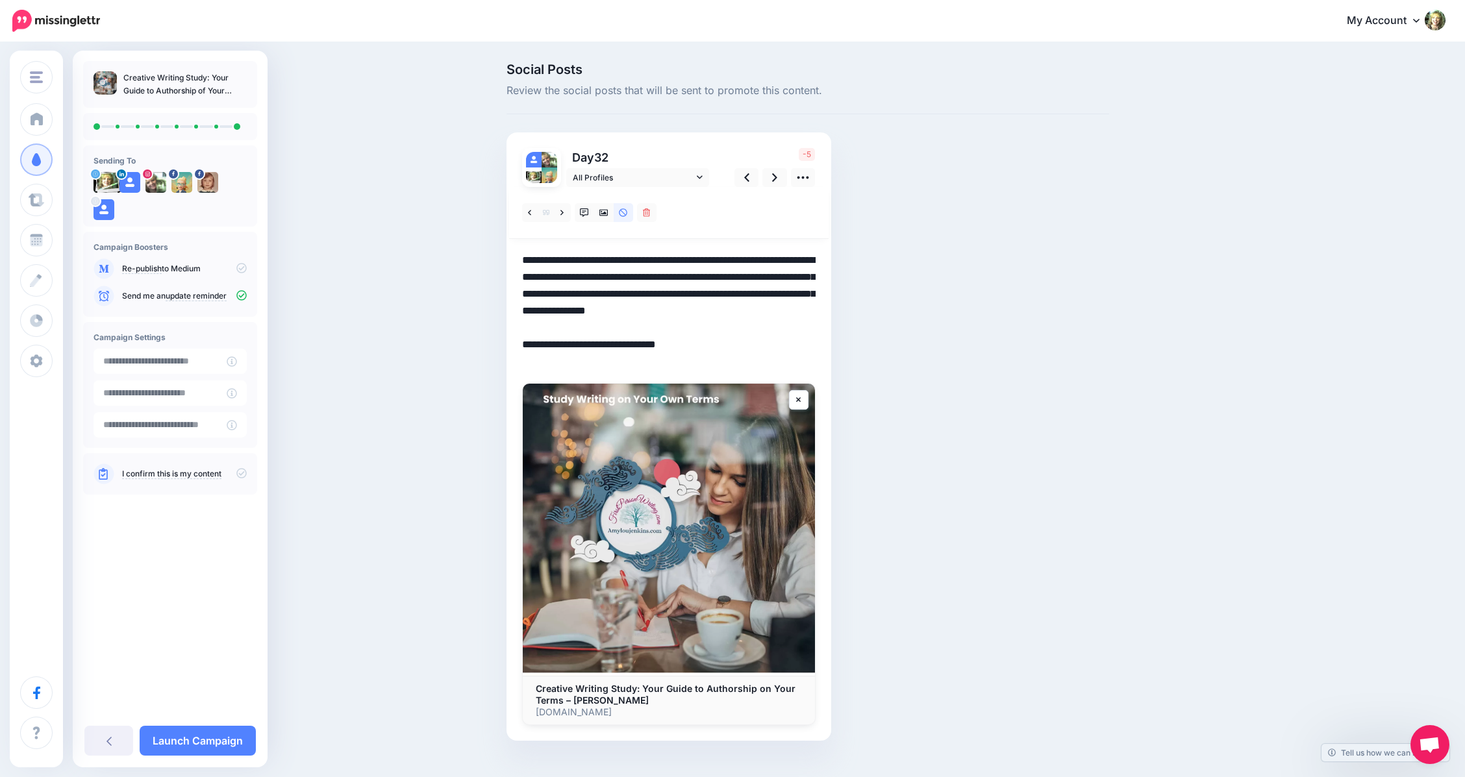
drag, startPoint x: 670, startPoint y: 293, endPoint x: 779, endPoint y: 321, distance: 112.8
click at [779, 321] on textarea "**********" at bounding box center [669, 311] width 294 height 118
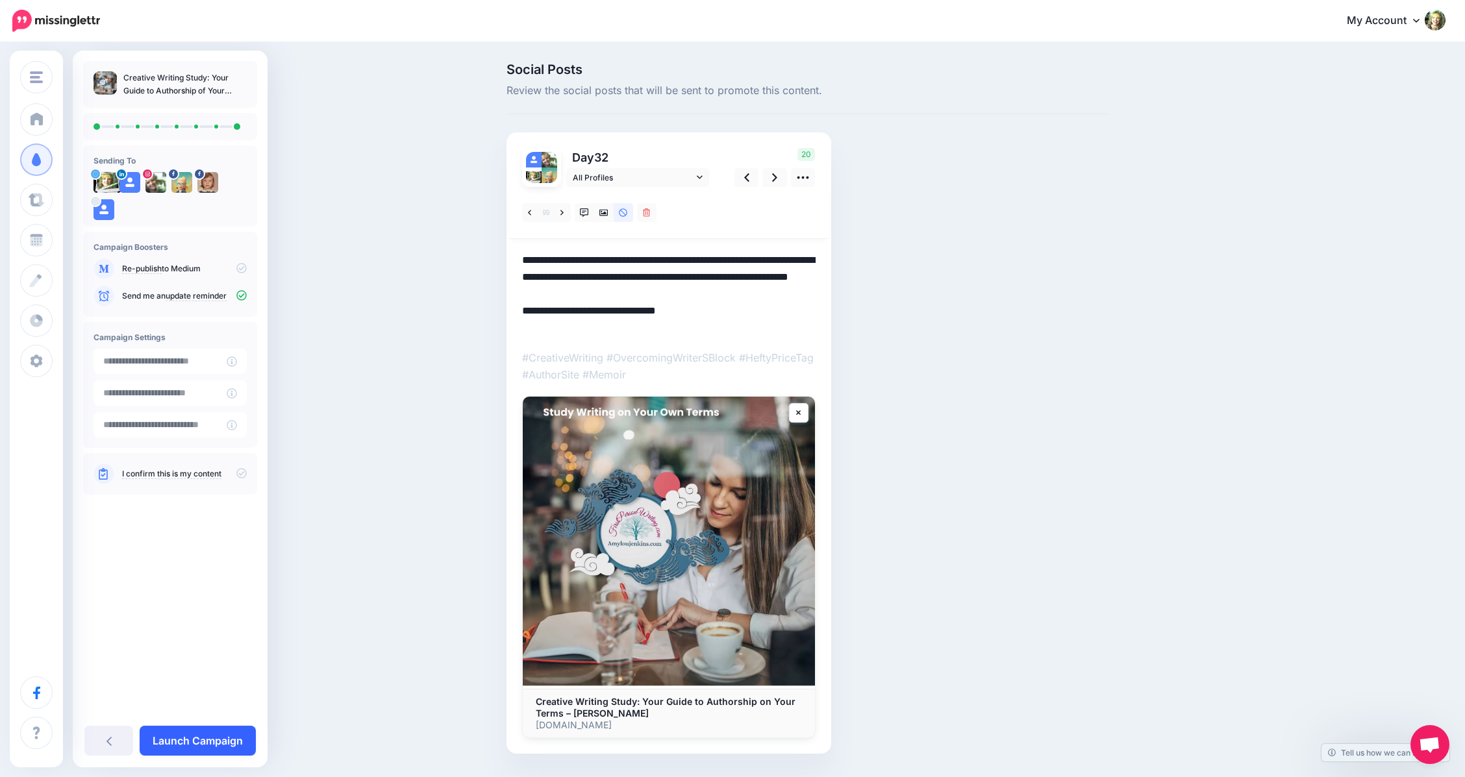
type textarea "**********"
click at [175, 740] on link "Launch Campaign" at bounding box center [198, 741] width 116 height 30
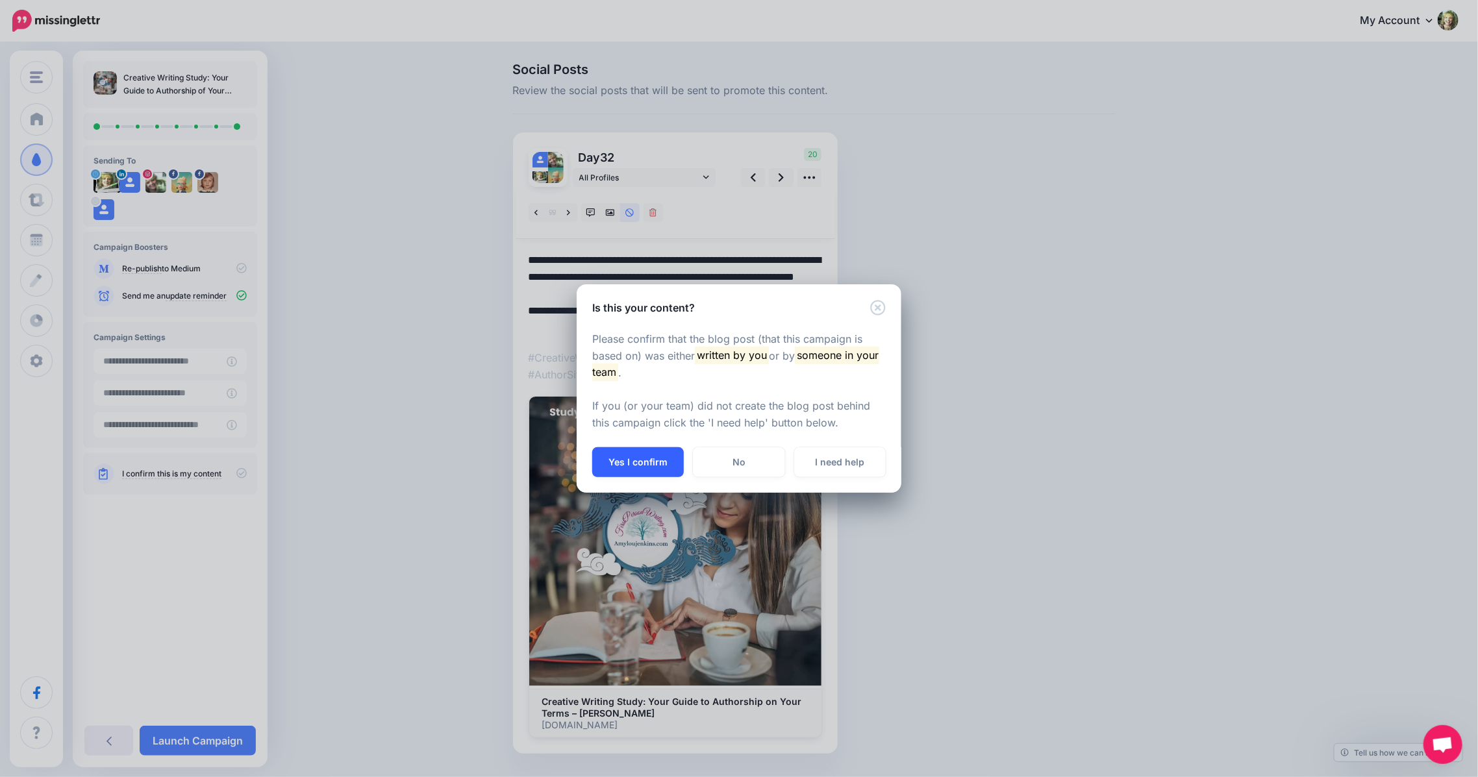
click at [625, 462] on button "Yes I confirm" at bounding box center [638, 462] width 92 height 30
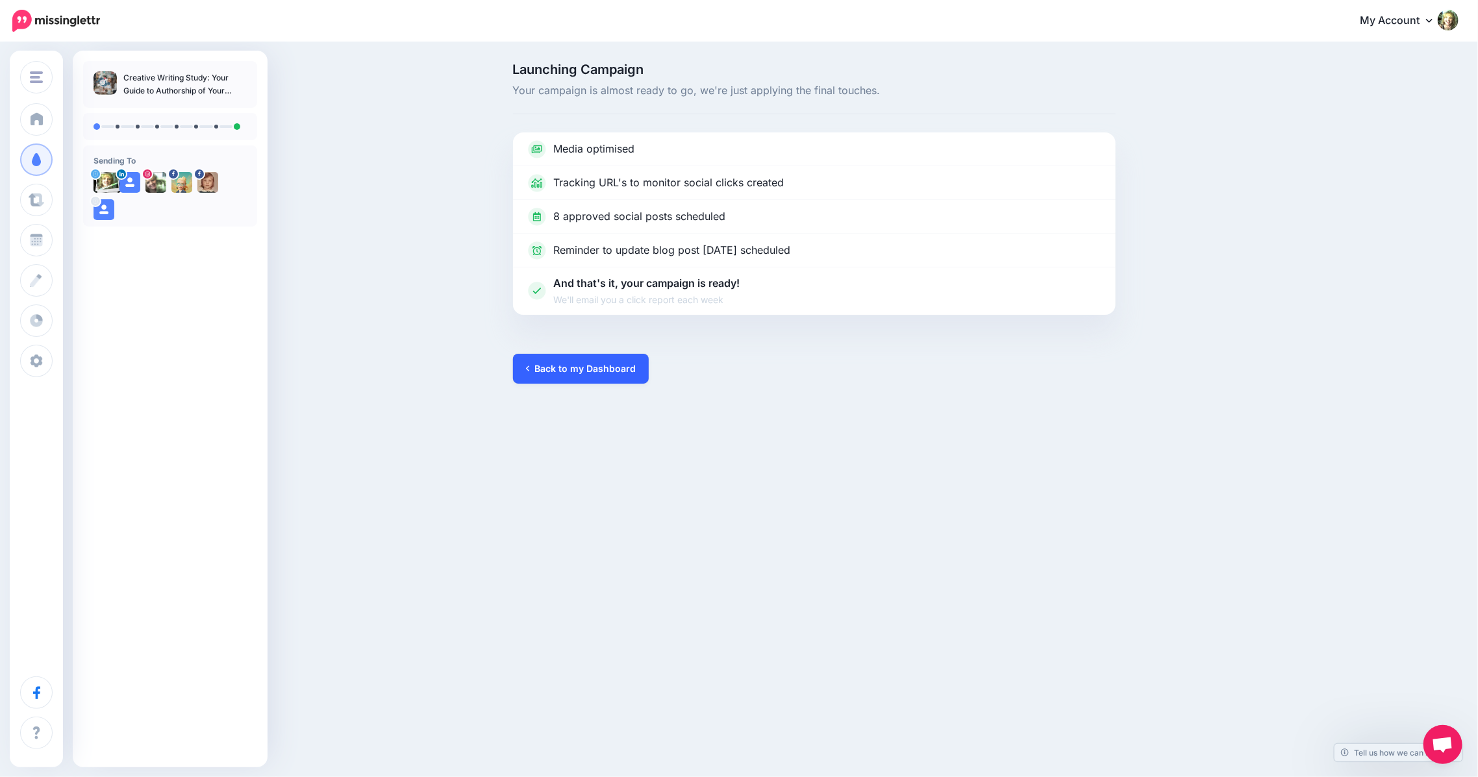
click at [562, 363] on link "Back to my Dashboard" at bounding box center [581, 369] width 136 height 30
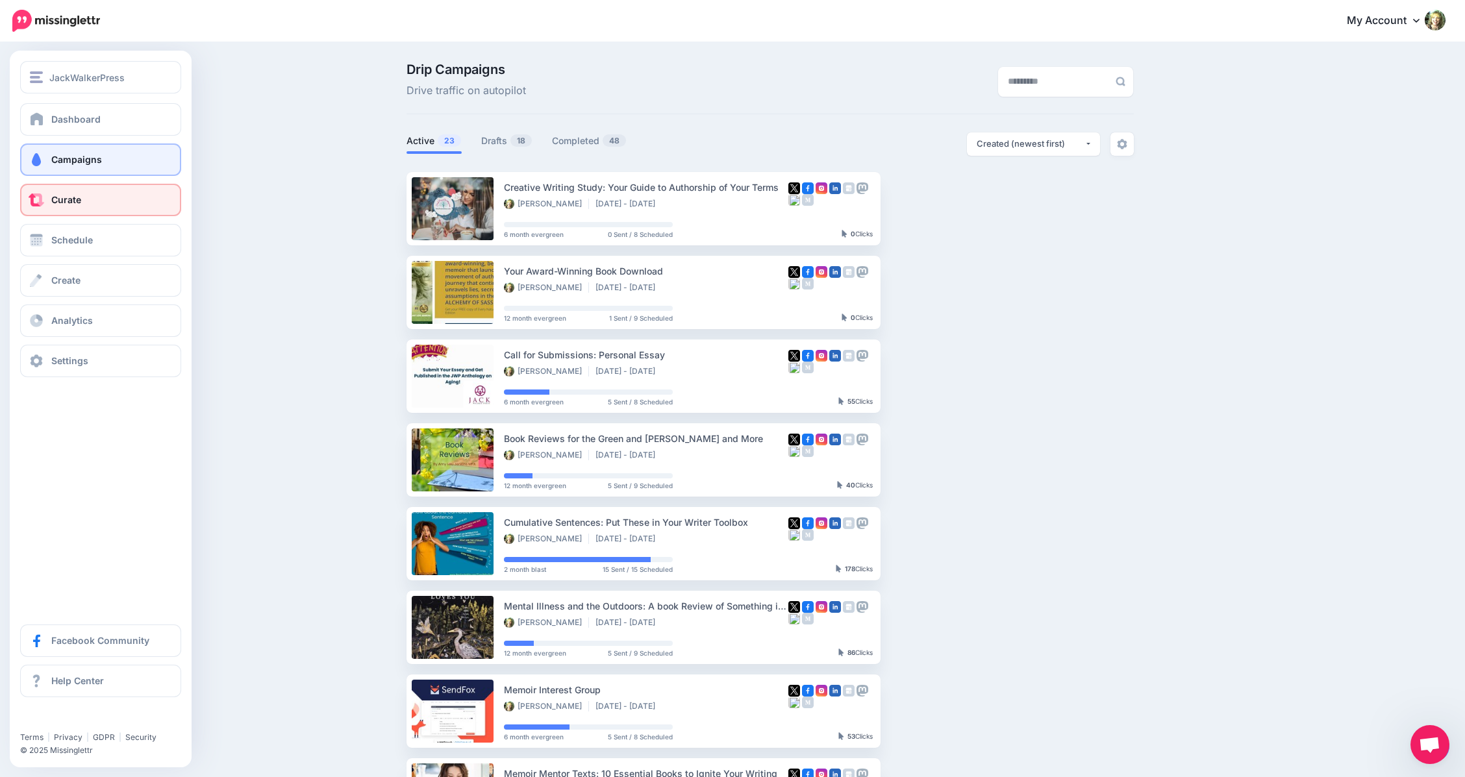
click at [62, 206] on link "Curate" at bounding box center [100, 200] width 161 height 32
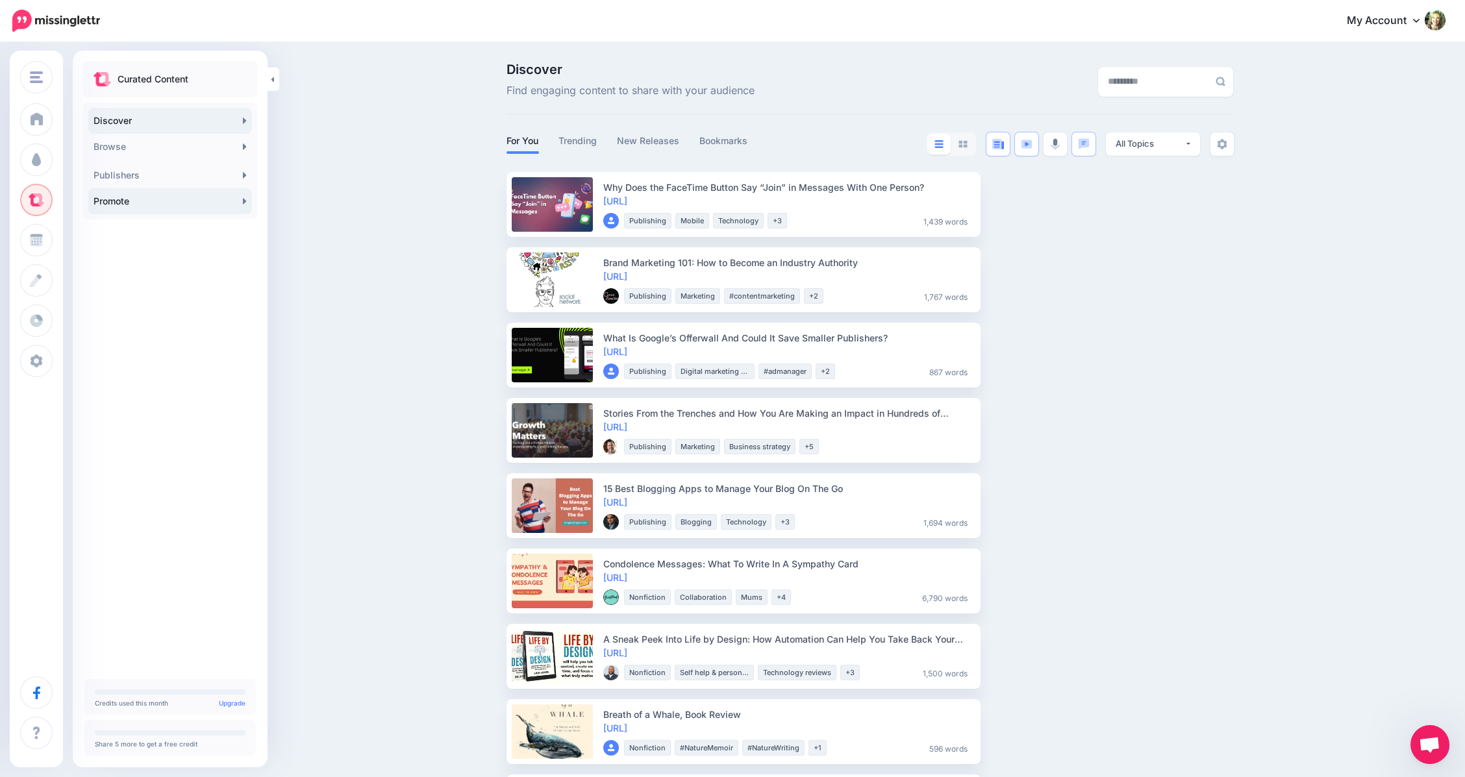
click at [175, 201] on link "Promote" at bounding box center [170, 201] width 164 height 26
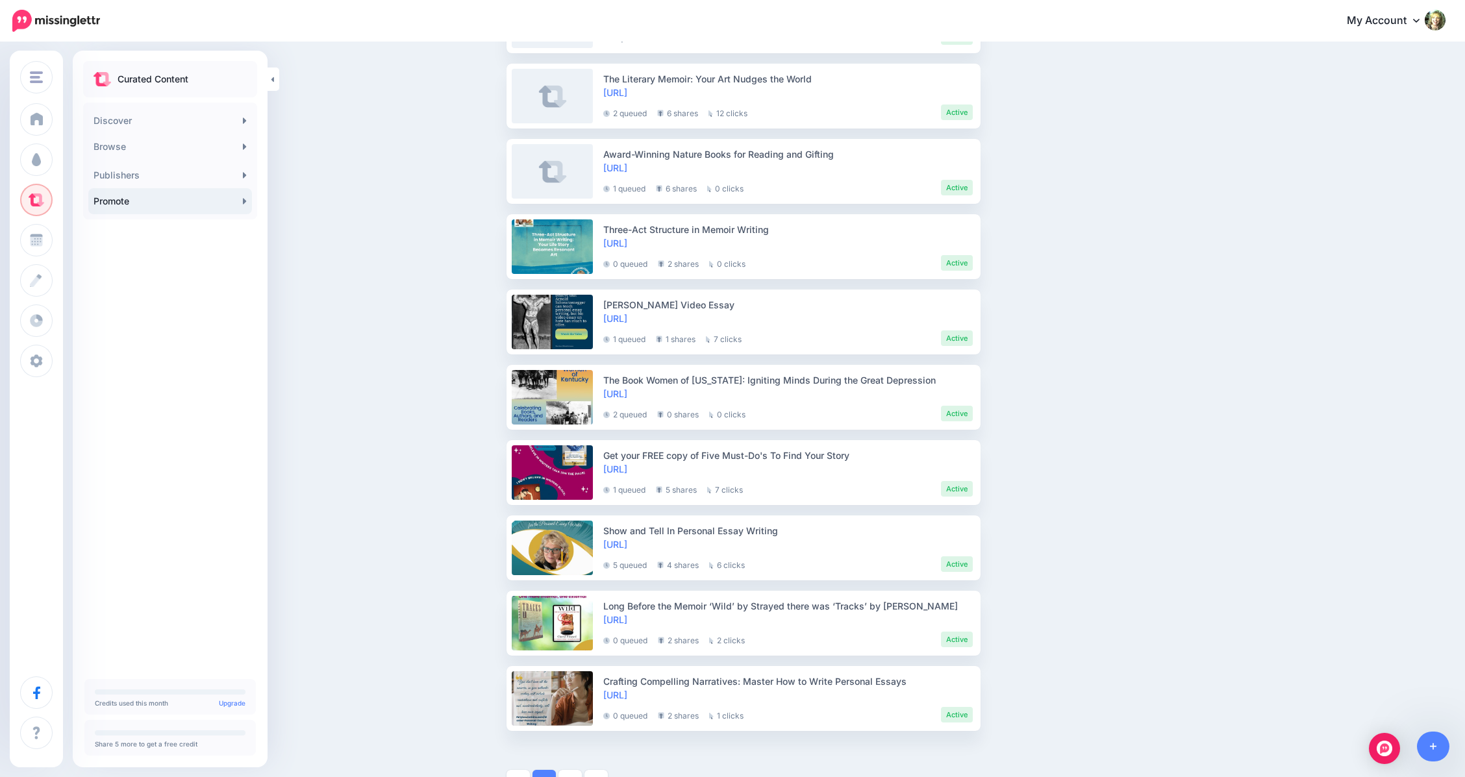
scroll to position [1446, 0]
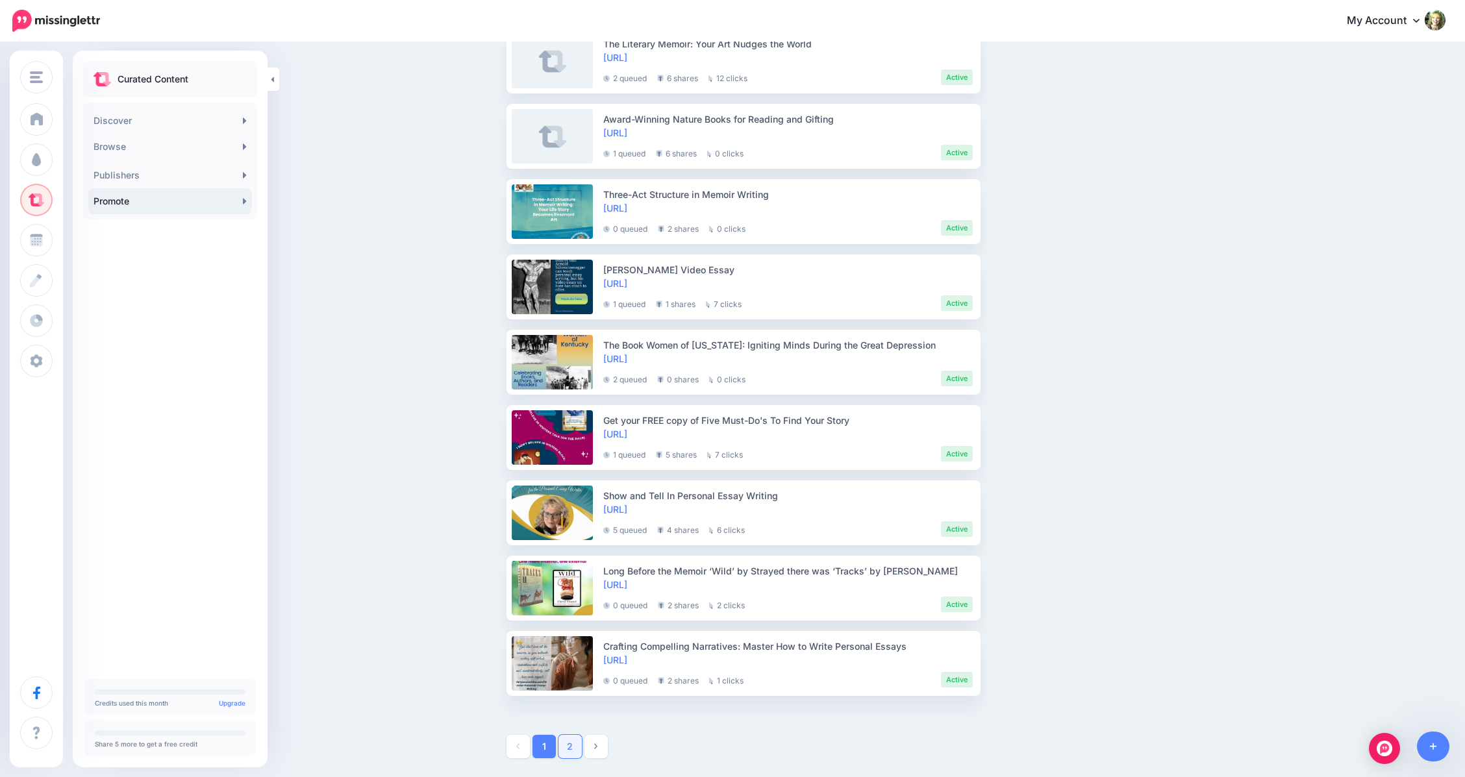
click at [575, 747] on link "2" at bounding box center [569, 746] width 23 height 23
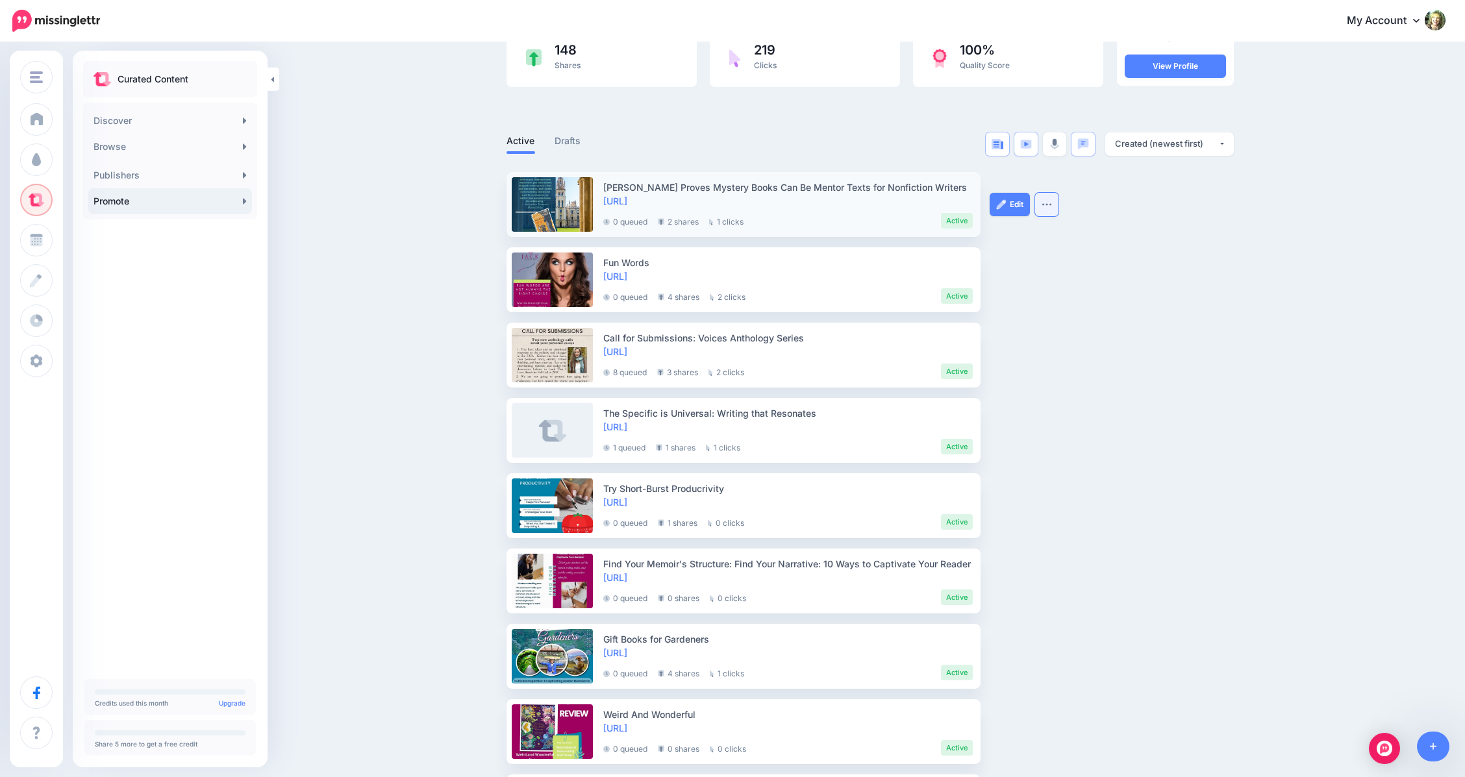
click at [1052, 203] on img "button" at bounding box center [1047, 205] width 10 height 4
click at [570, 201] on link at bounding box center [552, 204] width 81 height 55
